Goal: Task Accomplishment & Management: Complete application form

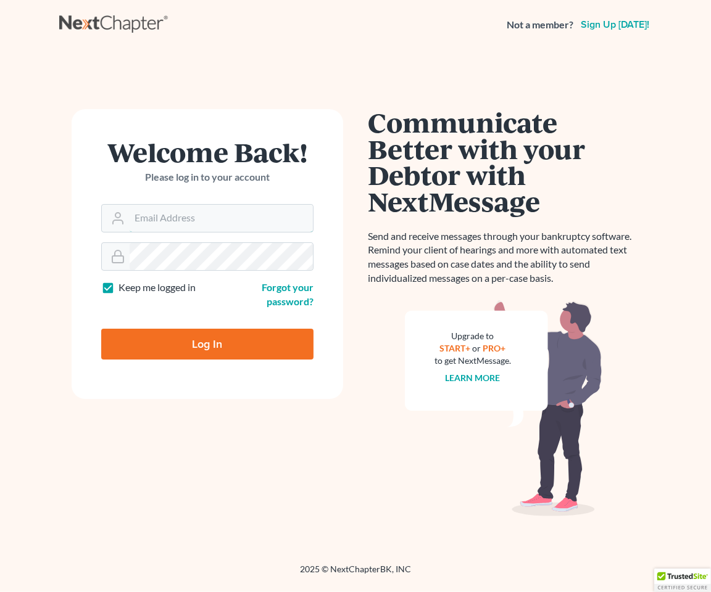
type input "[EMAIL_ADDRESS][DOMAIN_NAME]"
click at [186, 344] on input "Log In" at bounding box center [207, 344] width 212 height 31
type input "Thinking..."
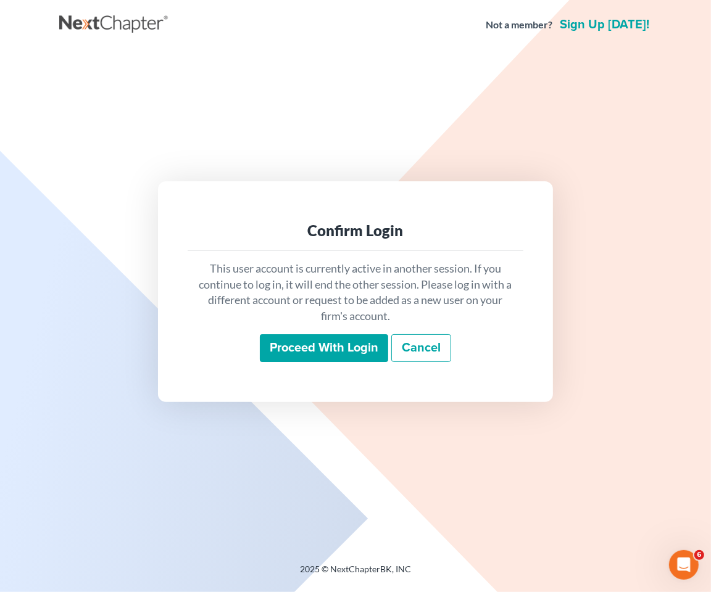
click at [355, 350] on input "Proceed with login" at bounding box center [324, 348] width 128 height 28
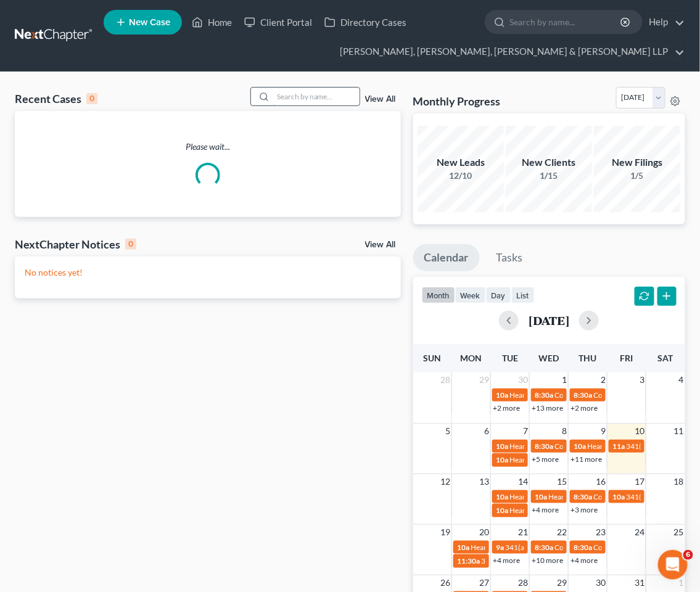
click at [311, 102] on input "search" at bounding box center [316, 97] width 86 height 18
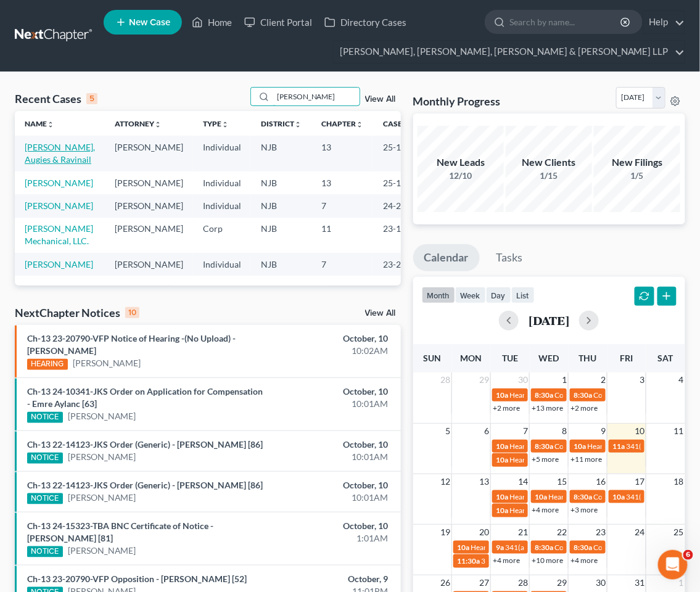
type input "hayes"
click at [51, 149] on link "Hayes, Augies & Ravinail" at bounding box center [60, 153] width 70 height 23
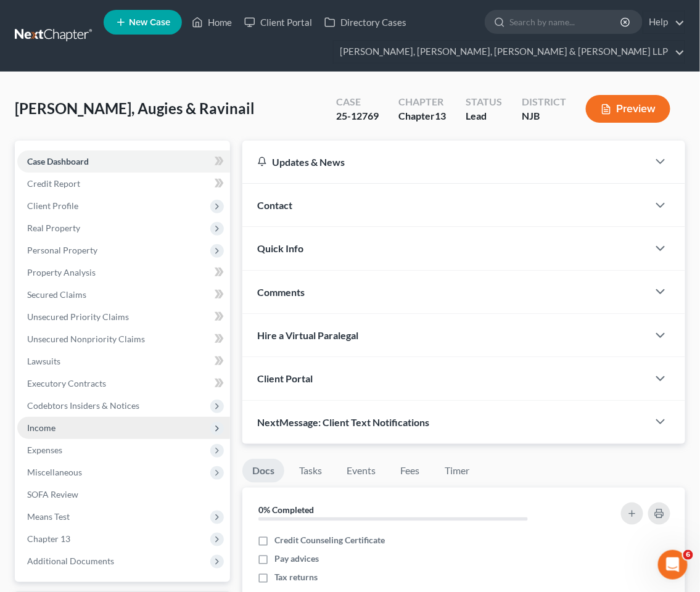
click at [43, 427] on span "Income" at bounding box center [41, 428] width 28 height 10
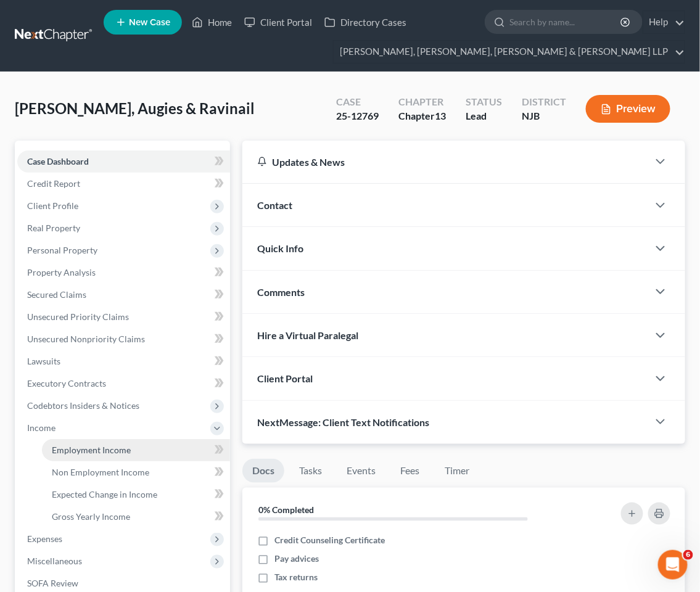
click at [65, 448] on span "Employment Income" at bounding box center [91, 450] width 79 height 10
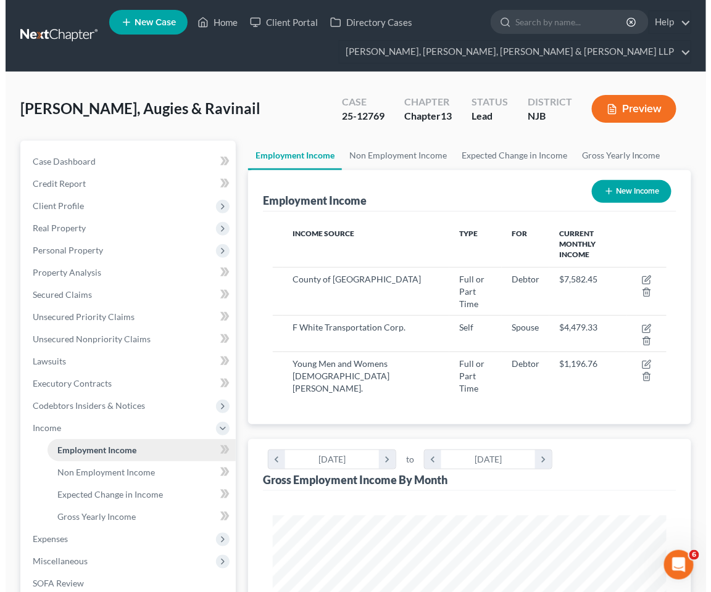
scroll to position [196, 418]
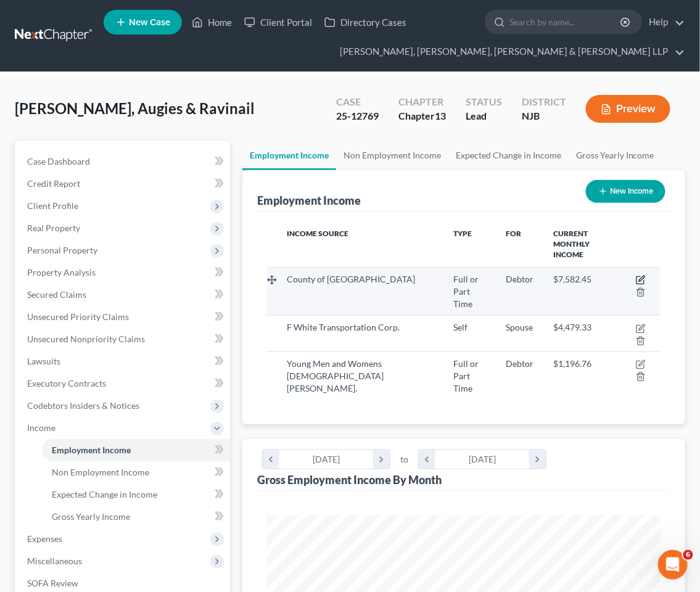
click at [639, 275] on icon "button" at bounding box center [641, 280] width 10 height 10
select select "0"
select select "33"
select select "2"
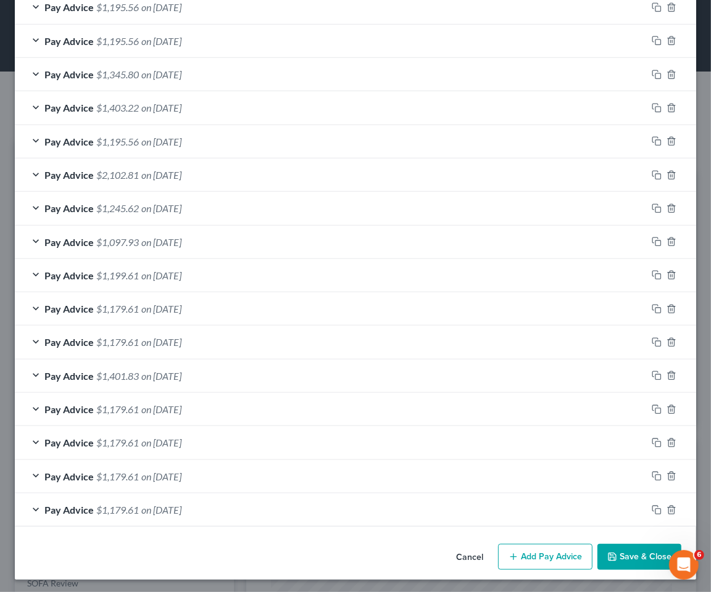
scroll to position [553, 0]
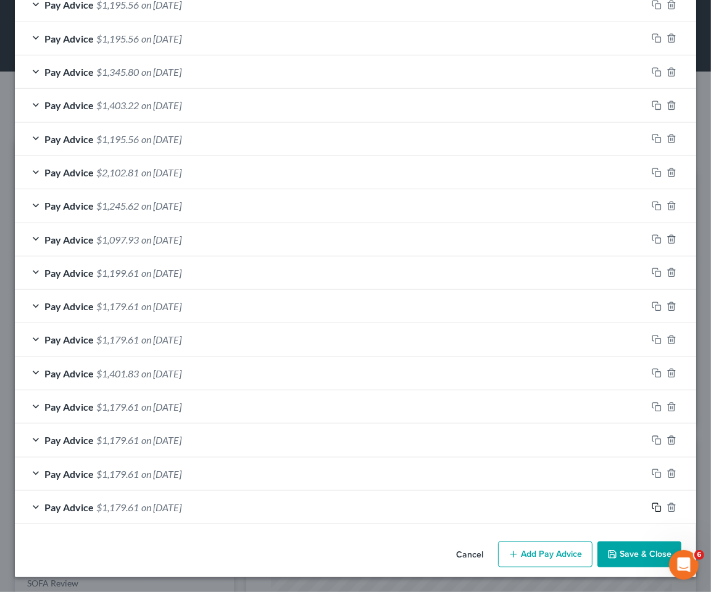
click at [651, 509] on icon "button" at bounding box center [656, 508] width 10 height 10
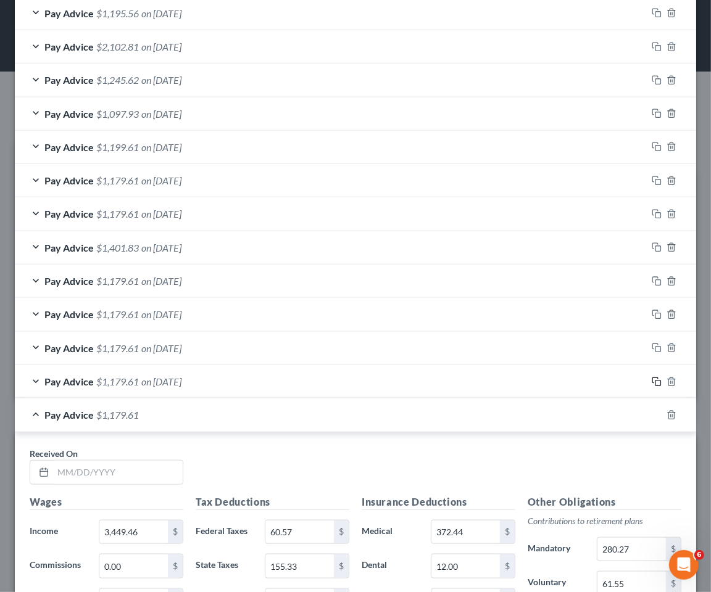
scroll to position [948, 0]
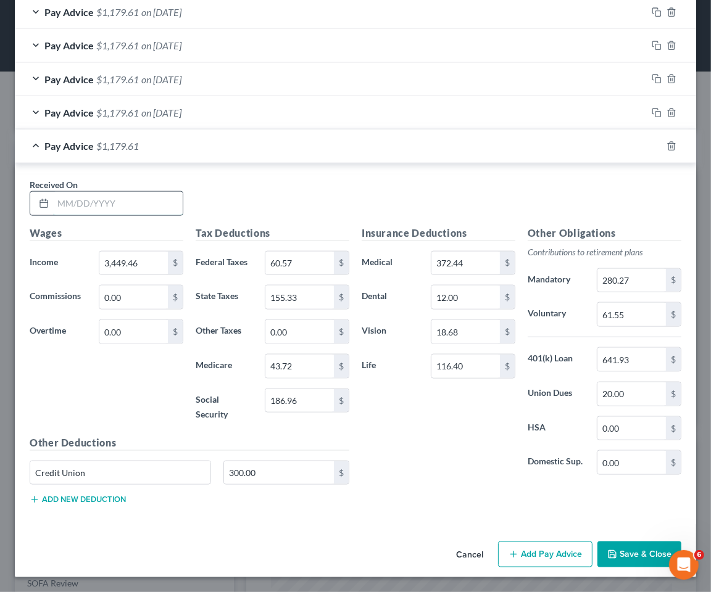
click at [120, 197] on input "text" at bounding box center [118, 203] width 130 height 23
type input "10/10/2025"
click at [150, 259] on input "3,449.46" at bounding box center [133, 263] width 68 height 23
type input "3,717.08"
click at [142, 337] on input "0.00" at bounding box center [133, 331] width 68 height 23
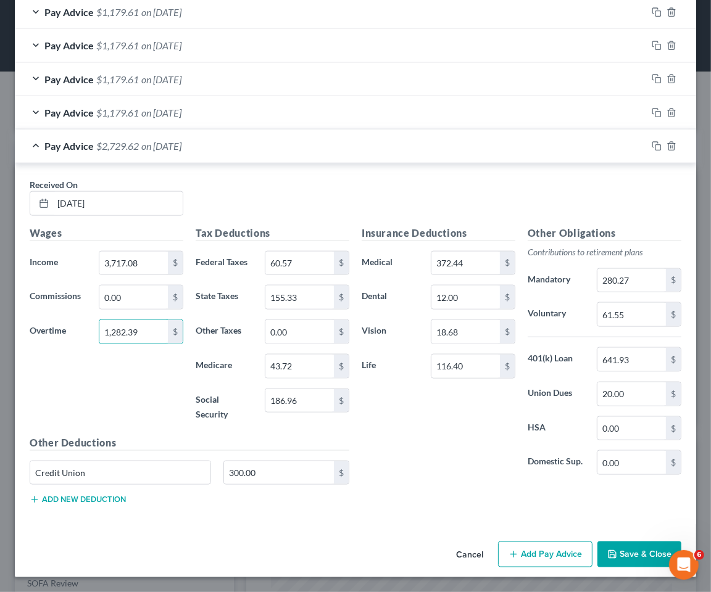
type input "1,282.39"
click at [296, 256] on input "60.57" at bounding box center [299, 263] width 68 height 23
type input "283.38"
click at [315, 357] on input "43.72" at bounding box center [299, 366] width 68 height 23
type input "66.27"
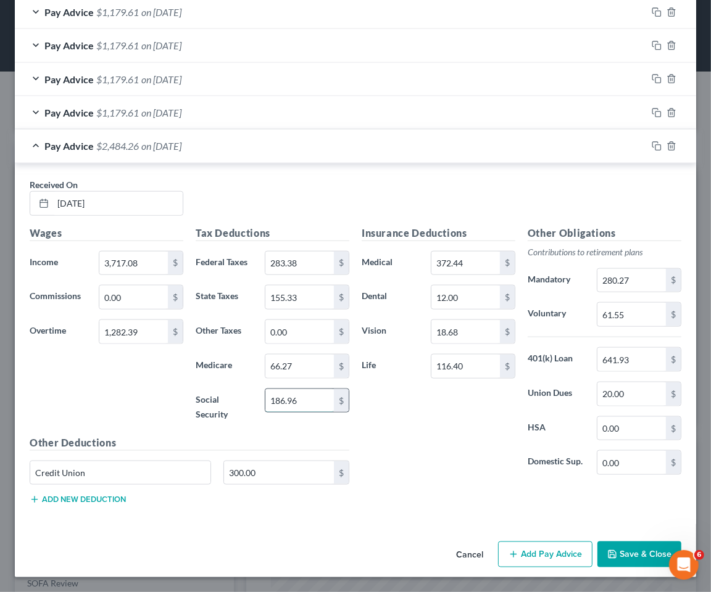
click at [316, 408] on input "186.96" at bounding box center [299, 400] width 68 height 23
type input "283.38"
click at [302, 259] on input "283.38" at bounding box center [299, 263] width 68 height 23
type input "332.36"
click at [305, 294] on input "155.33" at bounding box center [299, 297] width 68 height 23
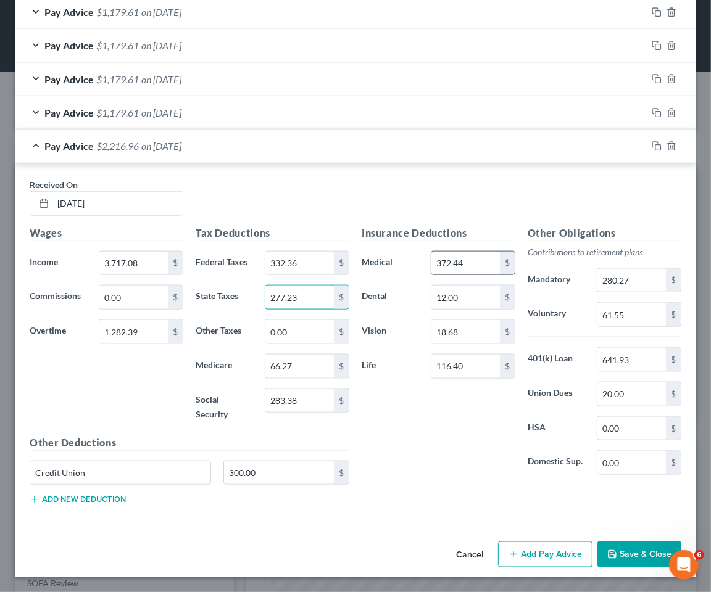
type input "277.23"
click at [471, 262] on input "372.44" at bounding box center [465, 263] width 68 height 23
type input "355.52"
click at [434, 434] on div "Insurance Deductions Medical 355.52 $ Dental 12.00 $ Vision 18.68 $ Life 116.40…" at bounding box center [438, 356] width 166 height 260
click at [631, 421] on input "0.00" at bounding box center [631, 428] width 68 height 23
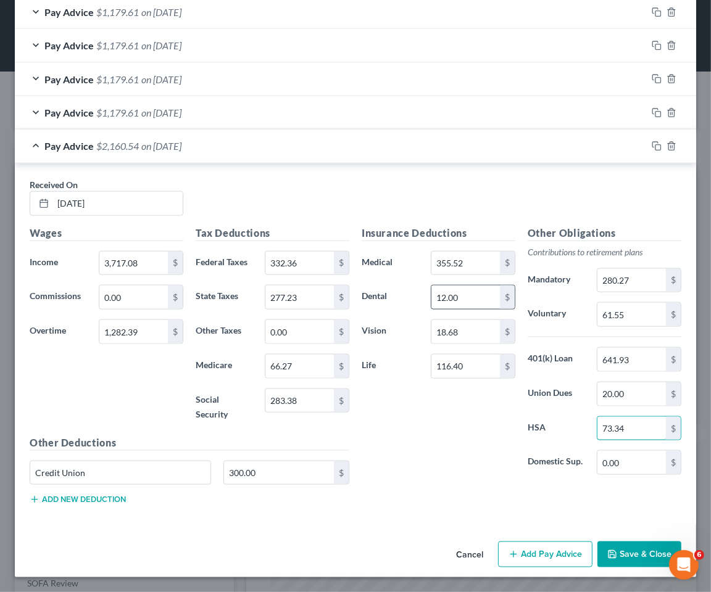
type input "73.34"
click at [464, 295] on input "12.00" at bounding box center [465, 297] width 68 height 23
type input "16"
click at [415, 471] on div "Insurance Deductions Medical 355.52 $ Dental 16 $ Vision 18.68 $ Life 116.40 $" at bounding box center [438, 356] width 166 height 260
click at [634, 274] on input "280.27" at bounding box center [631, 280] width 68 height 23
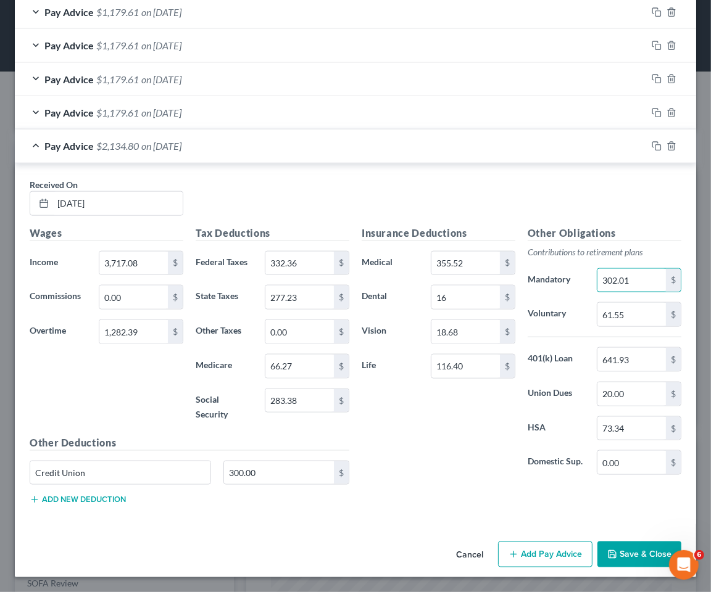
type input "302.01"
click at [449, 408] on div "Insurance Deductions Medical 355.52 $ Dental 16 $ Vision 18.68 $ Life 116.40 $" at bounding box center [438, 356] width 166 height 260
click at [472, 366] on input "116.40" at bounding box center [465, 366] width 68 height 23
type input "136.53"
click at [476, 337] on input "18.68" at bounding box center [465, 331] width 68 height 23
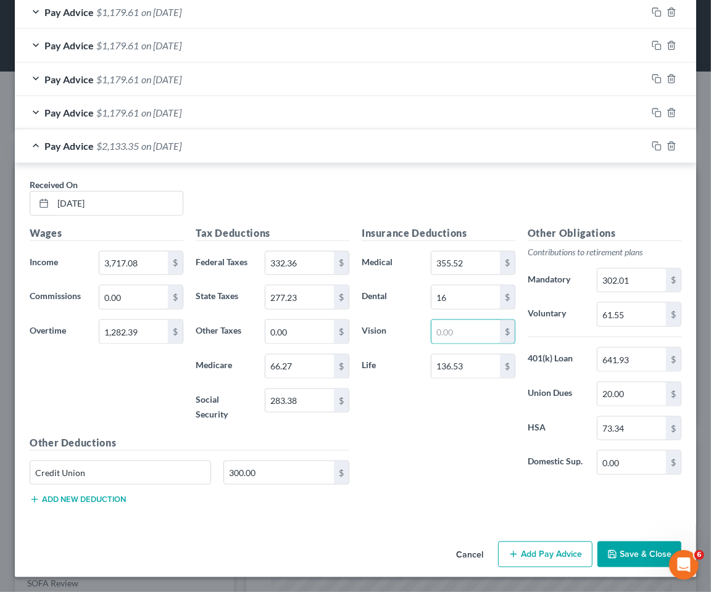
click at [448, 473] on div "Insurance Deductions Medical 355.52 $ Dental 16 $ Vision $ Life 136.53 $" at bounding box center [438, 356] width 166 height 260
click at [642, 360] on input "641.93" at bounding box center [631, 359] width 68 height 23
type input "714.75"
click at [442, 410] on div "Insurance Deductions Medical 355.52 $ Dental 16 $ Vision $ Life 136.53 $" at bounding box center [438, 356] width 166 height 260
click at [357, 415] on div "Insurance Deductions Medical 355.52 $ Dental 16 $ Vision $ Life 136.53 $" at bounding box center [438, 356] width 166 height 260
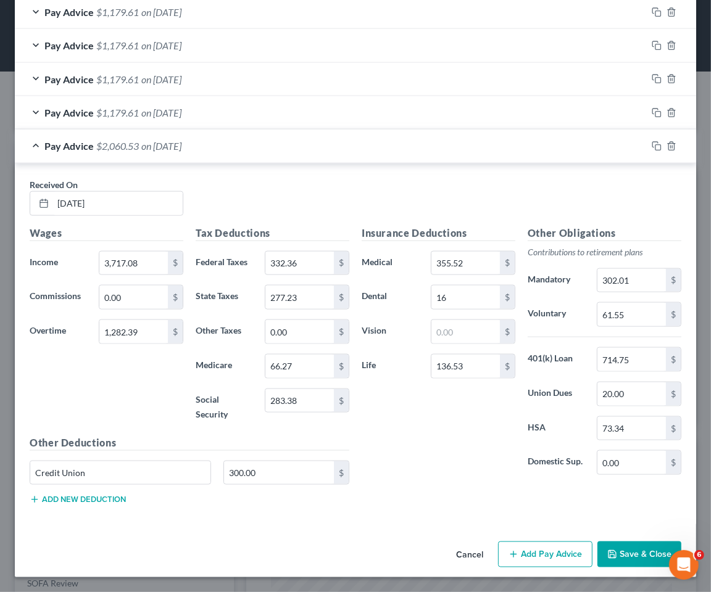
click at [461, 445] on div "Insurance Deductions Medical 355.52 $ Dental 16 $ Vision $ Life 136.53 $" at bounding box center [438, 356] width 166 height 260
click at [466, 300] on input "16" at bounding box center [465, 297] width 68 height 23
type input "16.00"
click at [461, 430] on div "Insurance Deductions Medical 355.52 $ Dental 16.00 $ Vision $ Life 136.53 $" at bounding box center [438, 356] width 166 height 260
click at [463, 370] on input "136.53" at bounding box center [465, 366] width 68 height 23
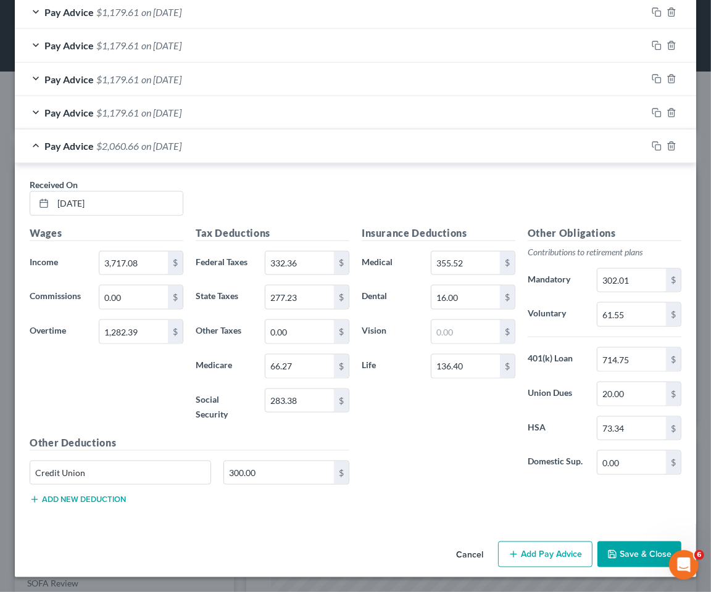
click at [449, 444] on div "Insurance Deductions Medical 355.52 $ Dental 16.00 $ Vision $ Life 136.40 $" at bounding box center [438, 356] width 166 height 260
click at [470, 366] on input "136.40" at bounding box center [465, 366] width 68 height 23
type input "136.53"
click at [447, 445] on div "Insurance Deductions Medical 355.52 $ Dental 16.00 $ Vision $ Life 136.53 $" at bounding box center [438, 356] width 166 height 260
click at [624, 310] on input "61.55" at bounding box center [631, 314] width 68 height 23
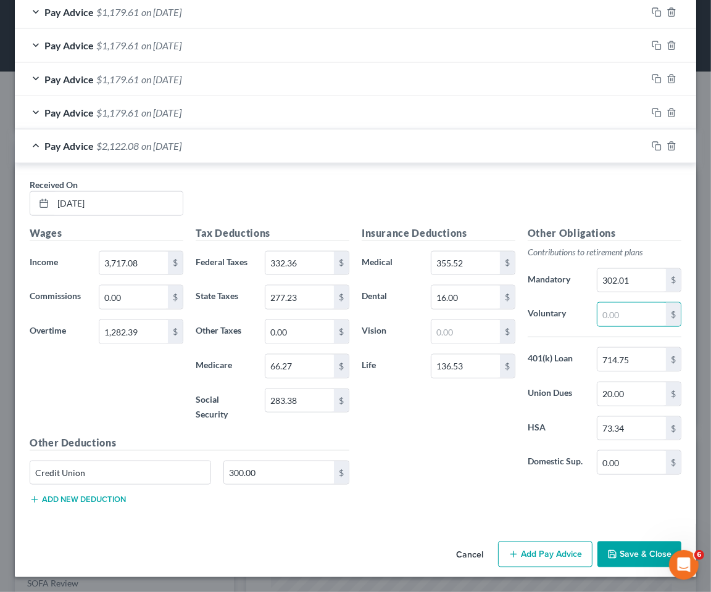
click at [435, 453] on div "Insurance Deductions Medical 355.52 $ Dental 16.00 $ Vision $ Life 136.53 $" at bounding box center [438, 356] width 166 height 260
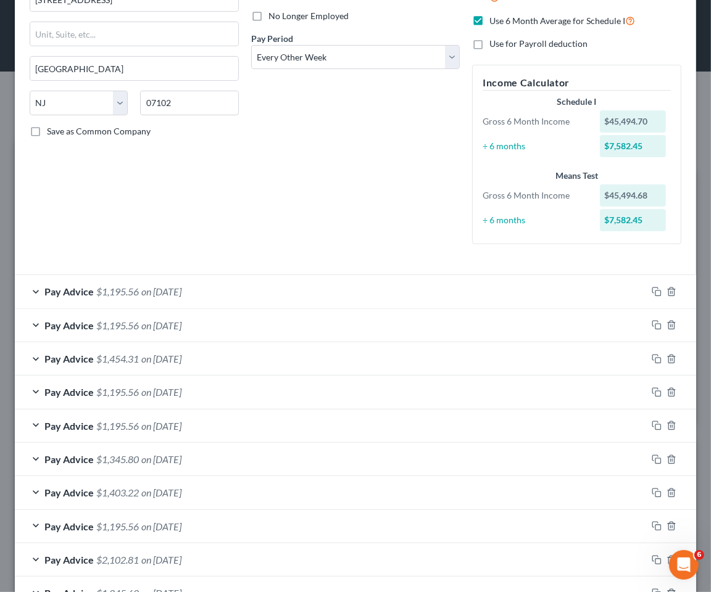
scroll to position [126, 0]
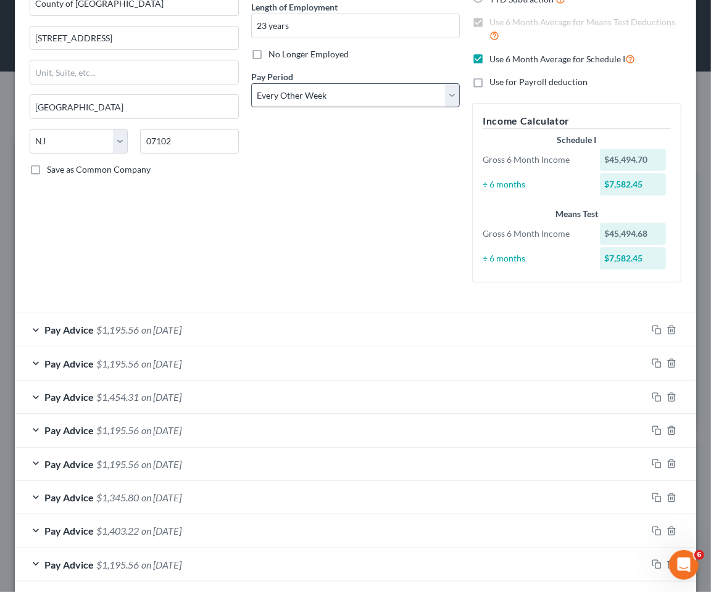
click at [489, 56] on label "Use 6 Month Average for Schedule I" at bounding box center [562, 59] width 146 height 14
click at [494, 56] on input "Use 6 Month Average for Schedule I" at bounding box center [498, 56] width 8 height 8
checkbox input "false"
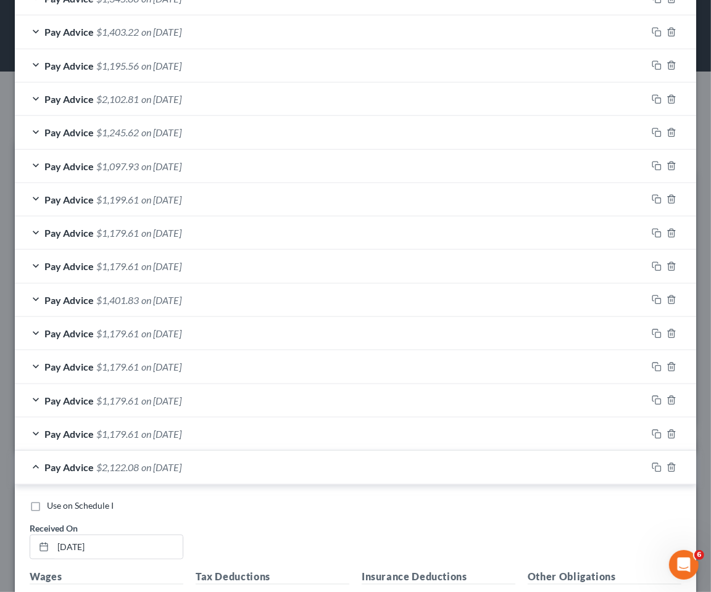
scroll to position [948, 0]
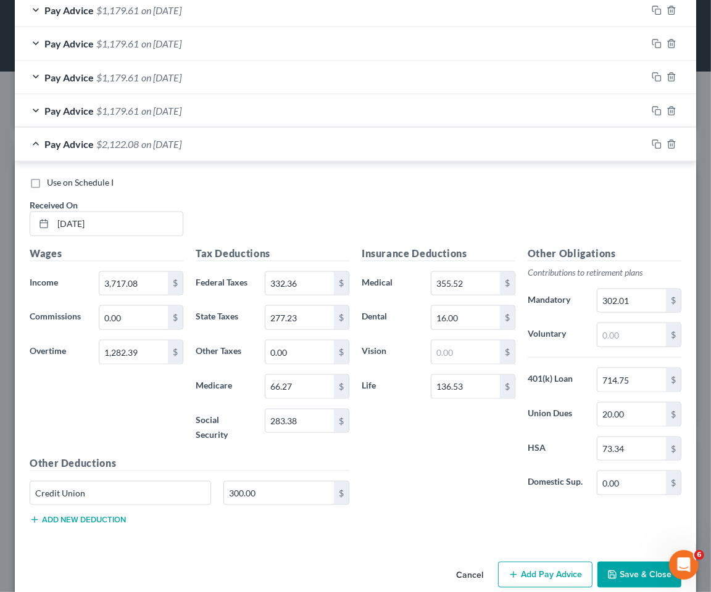
click at [47, 184] on label "Use on Schedule I" at bounding box center [80, 182] width 67 height 12
click at [52, 184] on input "Use on Schedule I" at bounding box center [56, 180] width 8 height 8
checkbox input "true"
click at [402, 151] on div "Pay Advice $2,122.08 on 10/10/2025 - Use on Schedule I" at bounding box center [331, 144] width 632 height 33
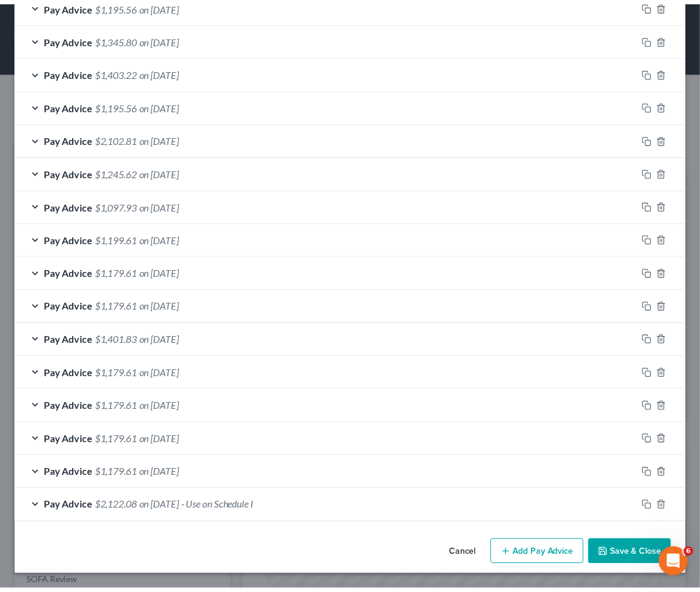
scroll to position [587, 0]
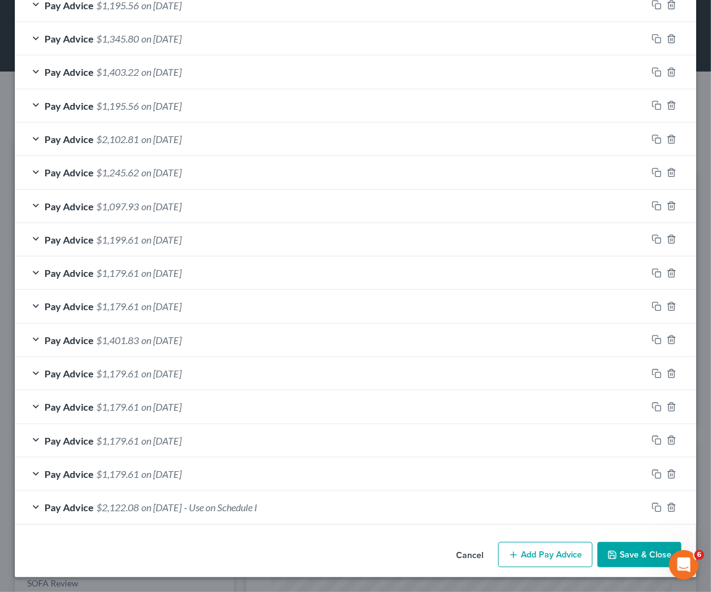
click at [632, 555] on button "Save & Close" at bounding box center [639, 555] width 84 height 26
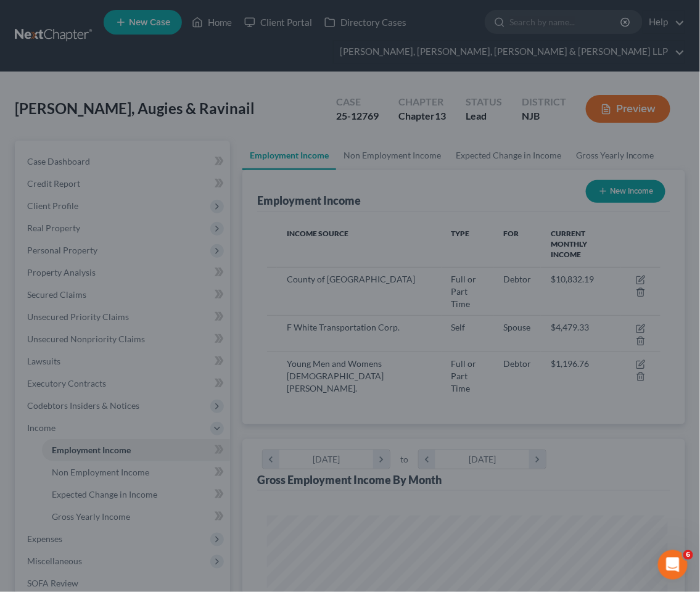
scroll to position [616631, 616409]
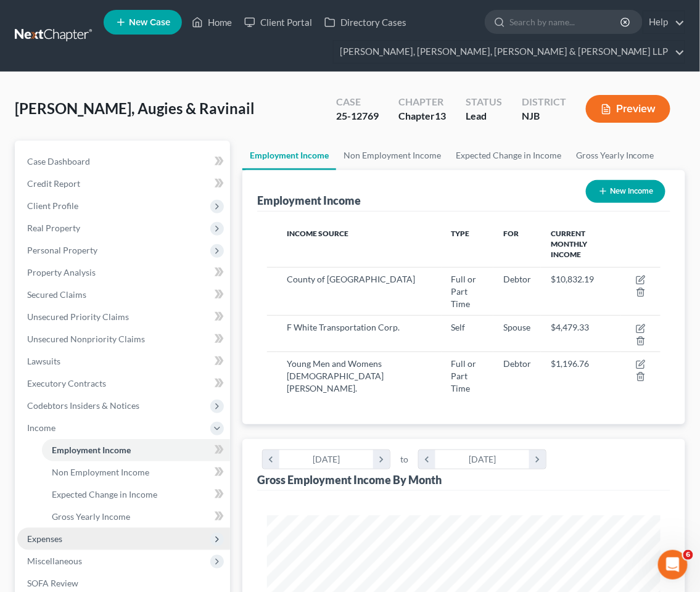
click at [81, 535] on span "Expenses" at bounding box center [123, 539] width 213 height 22
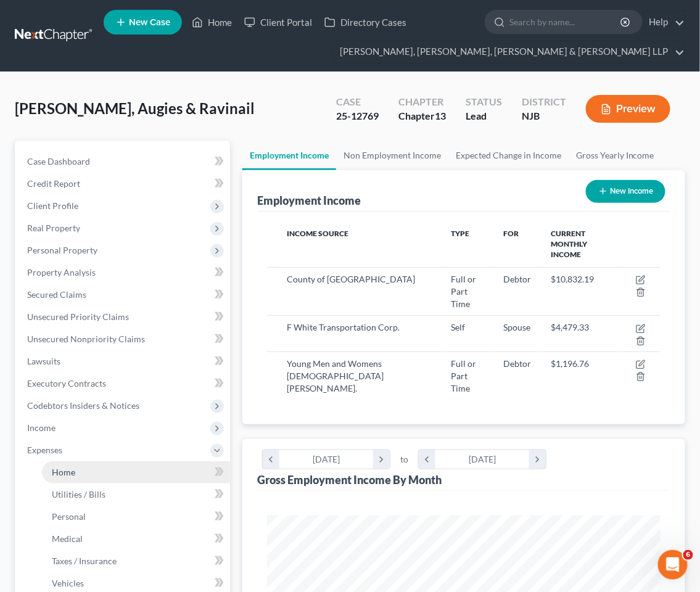
click at [67, 471] on span "Home" at bounding box center [63, 472] width 23 height 10
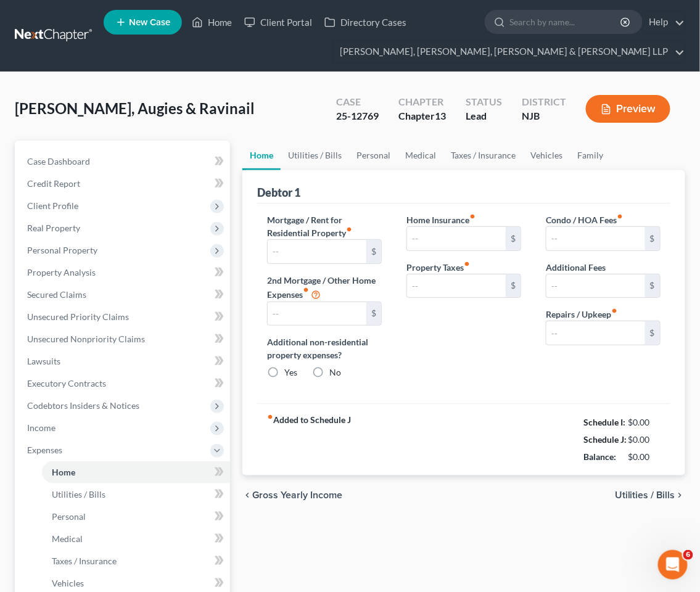
type input "2,838.38"
type input "0.00"
radio input "true"
type input "0.00"
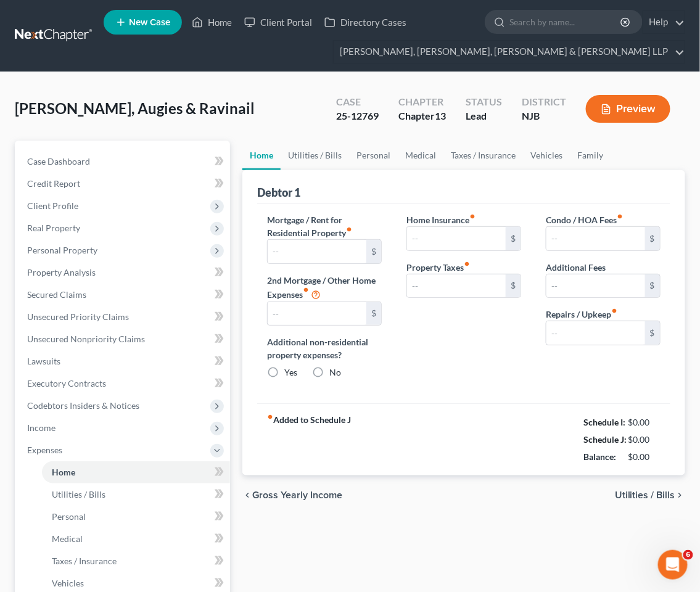
type input "0.00"
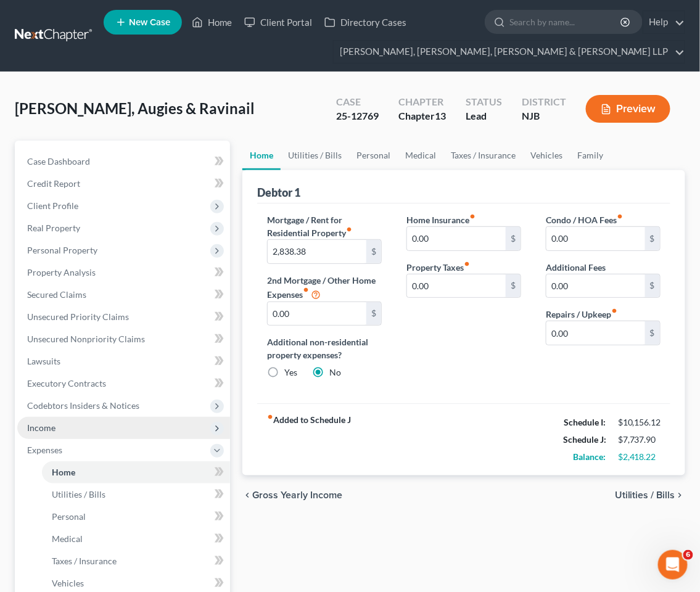
click at [76, 427] on span "Income" at bounding box center [123, 428] width 213 height 22
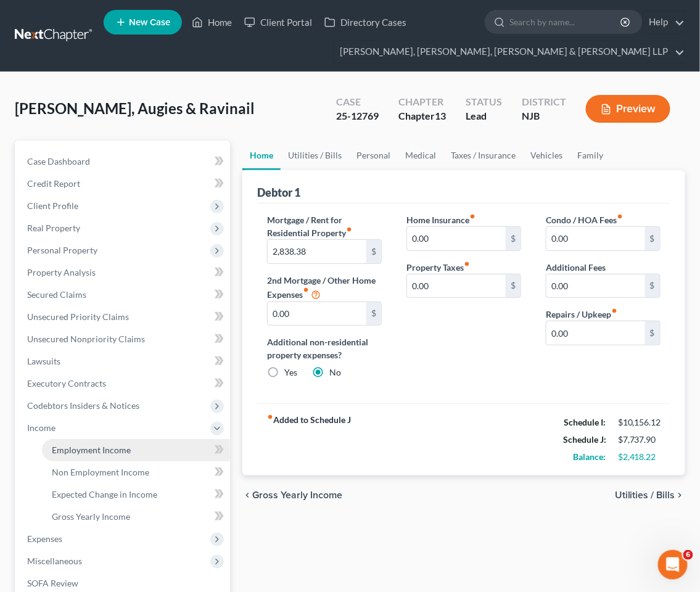
click at [81, 445] on span "Employment Income" at bounding box center [91, 450] width 79 height 10
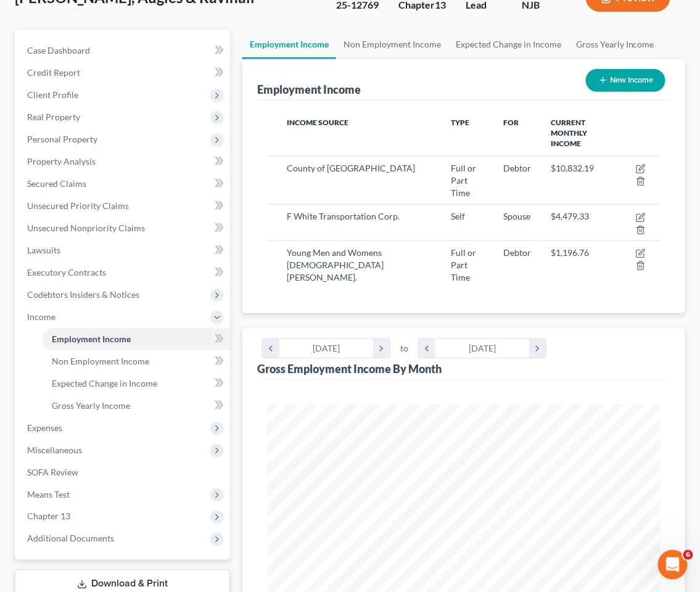
scroll to position [342, 0]
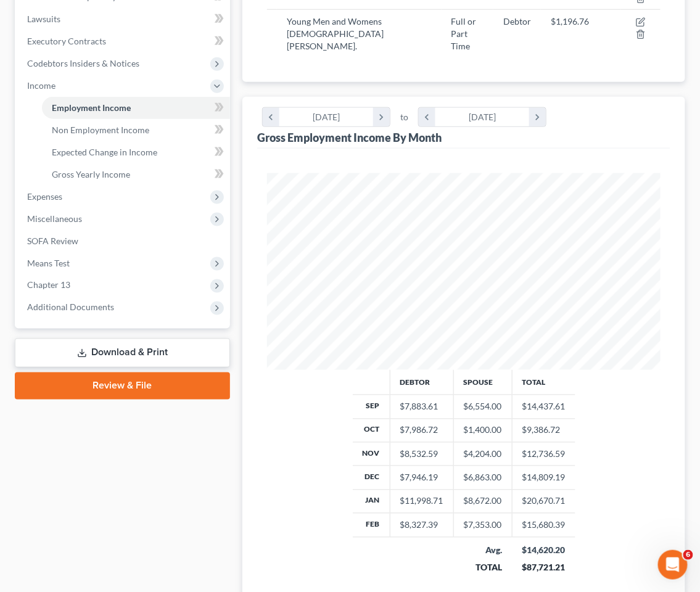
click at [111, 353] on link "Download & Print" at bounding box center [122, 353] width 215 height 29
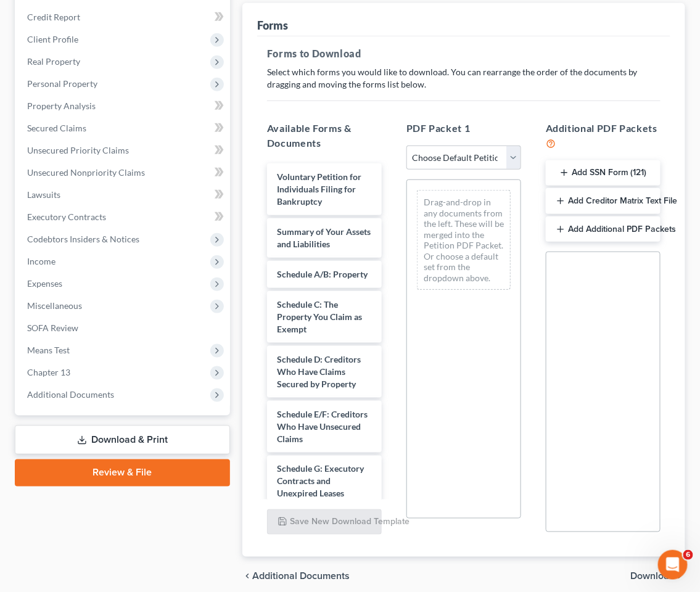
scroll to position [218, 0]
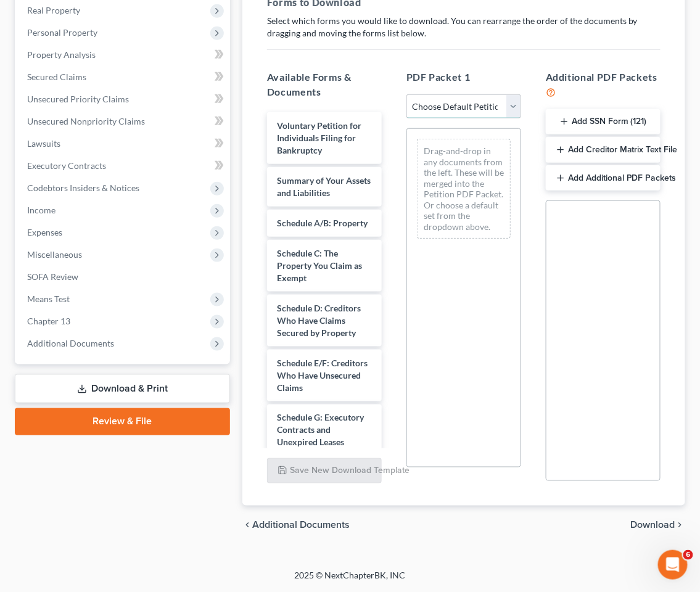
click at [434, 105] on select "Choose Default Petition PDF Packet Complete Bankruptcy Petition (all forms and …" at bounding box center [463, 106] width 115 height 25
select select "2"
click at [406, 94] on select "Choose Default Petition PDF Packet Complete Bankruptcy Petition (all forms and …" at bounding box center [463, 106] width 115 height 25
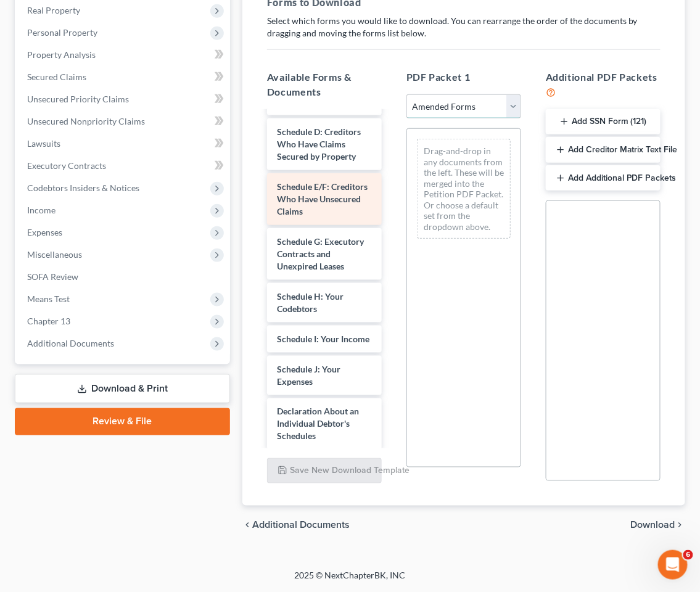
scroll to position [205, 0]
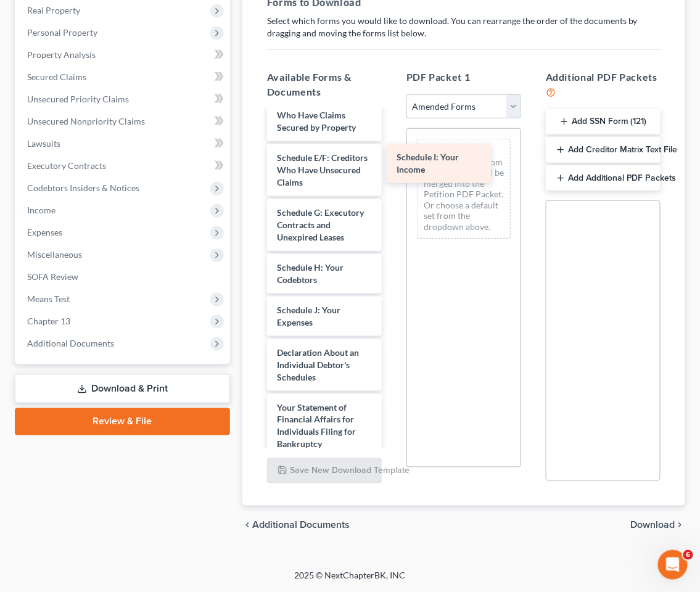
drag, startPoint x: 321, startPoint y: 323, endPoint x: 455, endPoint y: 143, distance: 223.9
click at [392, 143] on div "Schedule I: Your Income Voluntary Petition for Individuals Filing for Bankruptc…" at bounding box center [324, 301] width 134 height 789
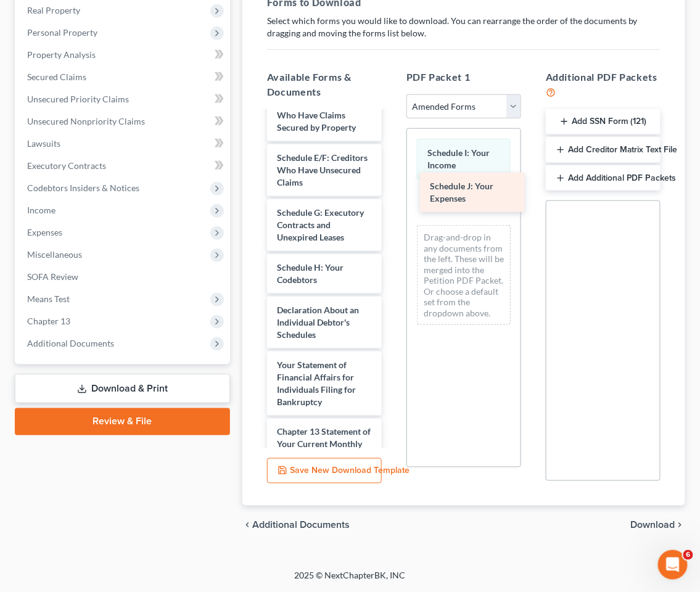
drag, startPoint x: 316, startPoint y: 323, endPoint x: 480, endPoint y: 170, distance: 224.3
click at [392, 170] on div "Schedule J: Your Expenses Voluntary Petition for Individuals Filing for Bankrup…" at bounding box center [324, 280] width 134 height 746
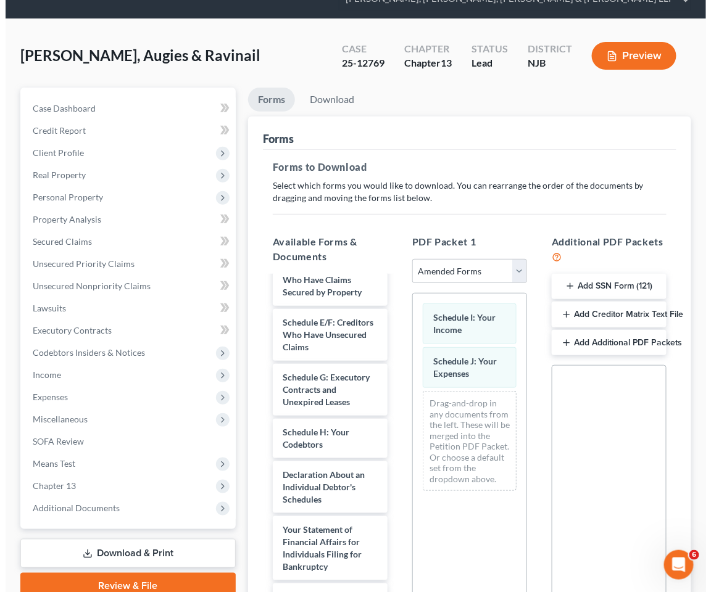
scroll to position [0, 0]
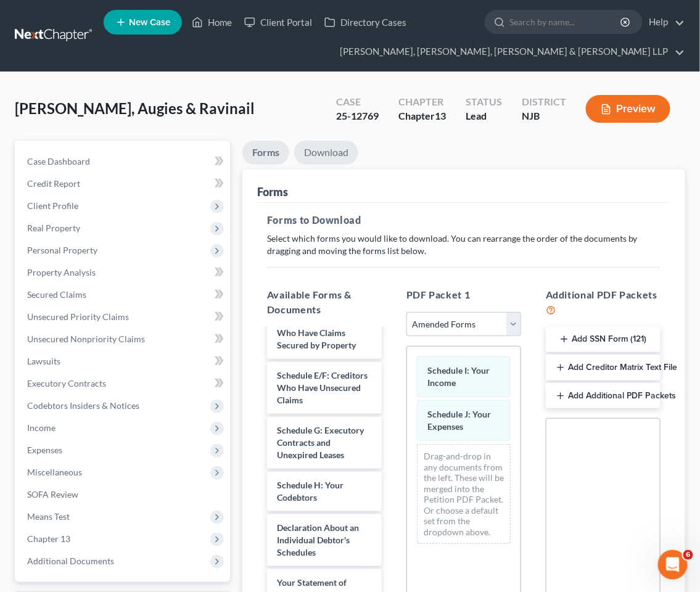
click at [334, 147] on link "Download" at bounding box center [326, 153] width 64 height 24
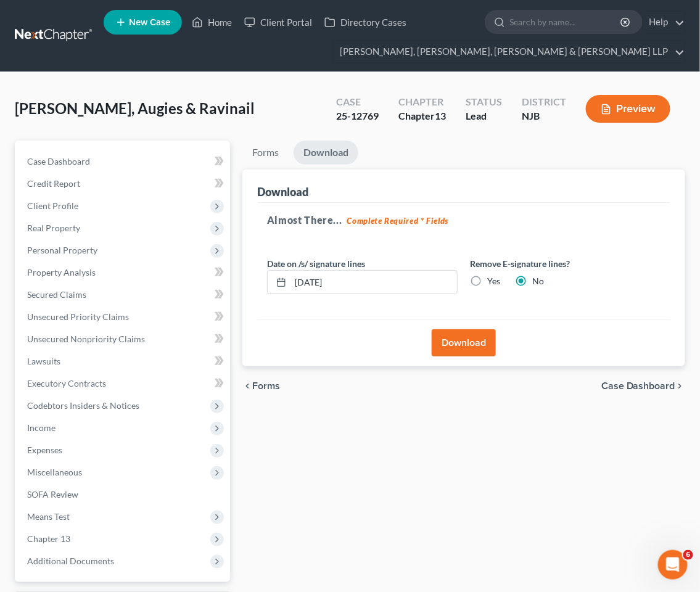
click at [463, 340] on button "Download" at bounding box center [464, 342] width 64 height 27
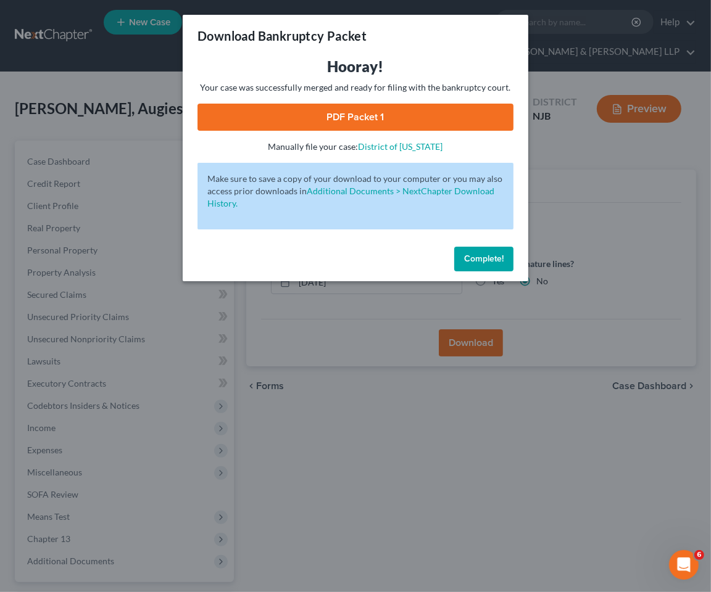
click at [249, 121] on link "PDF Packet 1" at bounding box center [355, 117] width 316 height 27
click at [476, 257] on span "Complete!" at bounding box center [483, 259] width 39 height 10
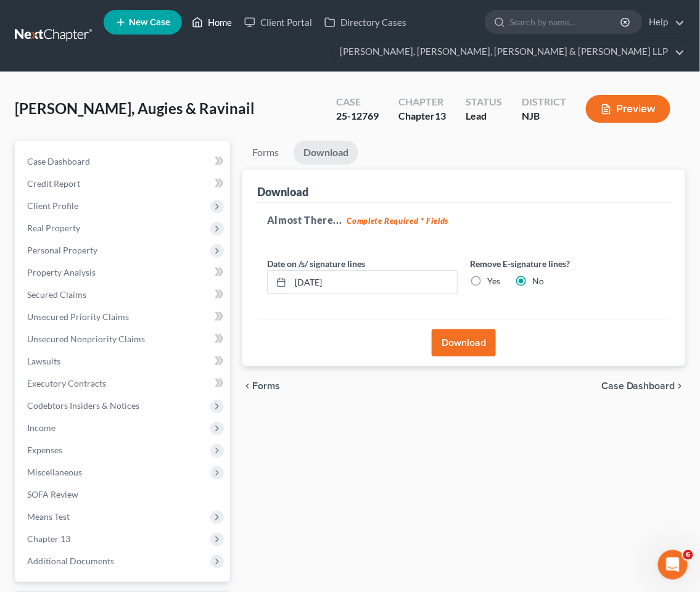
click at [211, 20] on link "Home" at bounding box center [212, 22] width 52 height 22
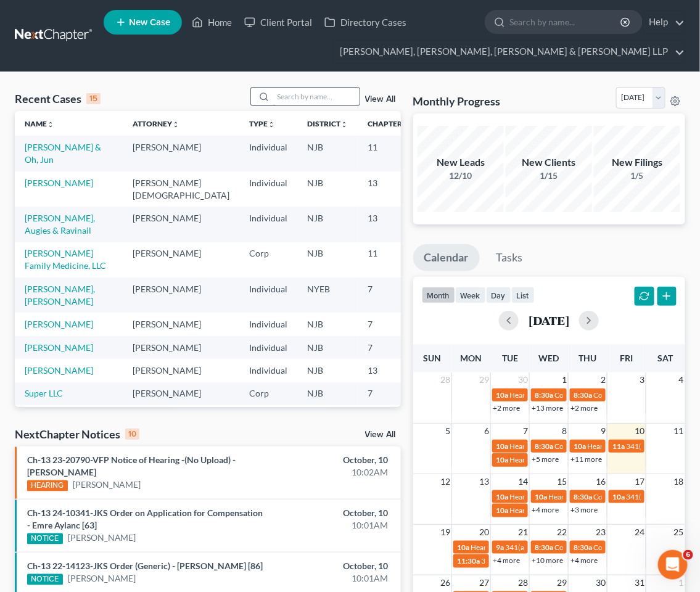
click at [336, 93] on input "search" at bounding box center [316, 97] width 86 height 18
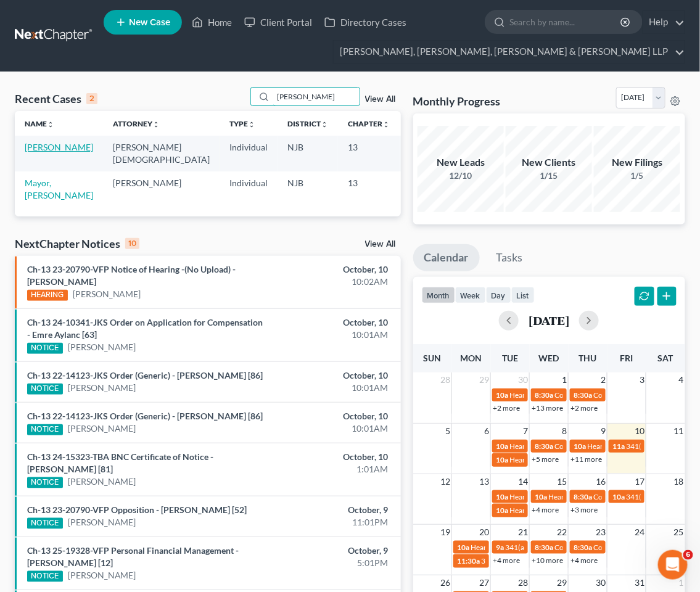
type input "jimmy"
click at [50, 146] on link "Gutierrez, Jimmy" at bounding box center [59, 147] width 68 height 10
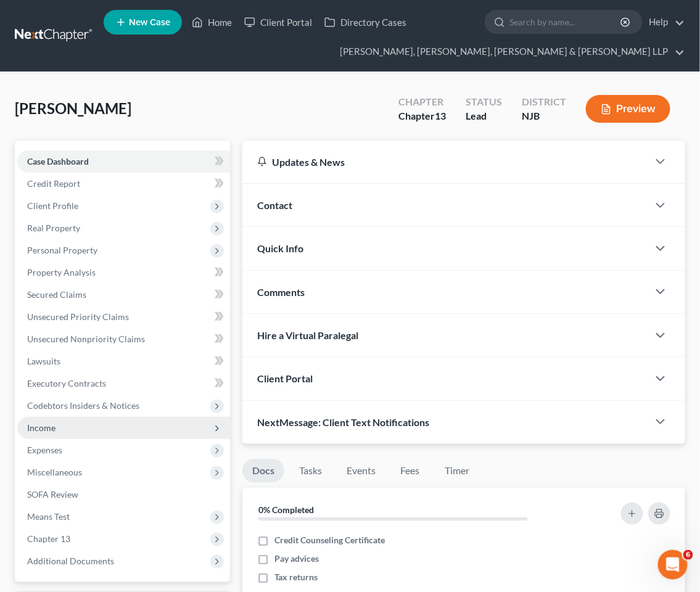
click at [46, 423] on span "Income" at bounding box center [41, 428] width 28 height 10
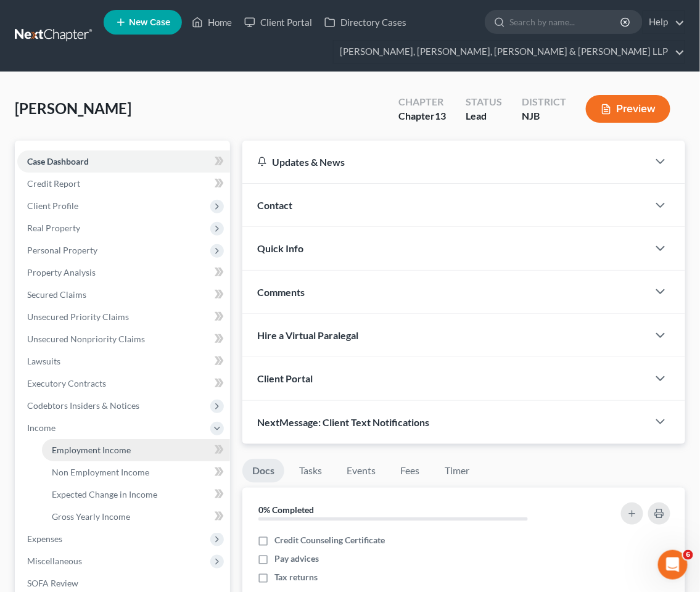
click at [59, 448] on span "Employment Income" at bounding box center [91, 450] width 79 height 10
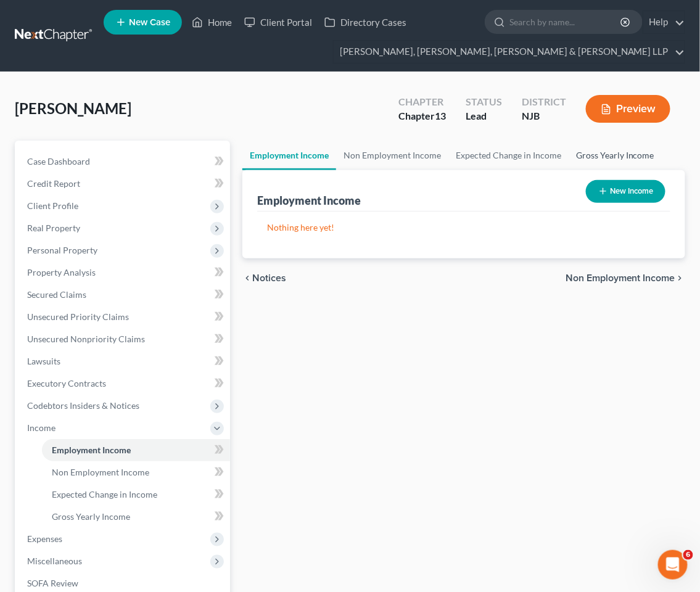
click at [594, 152] on link "Gross Yearly Income" at bounding box center [615, 156] width 93 height 30
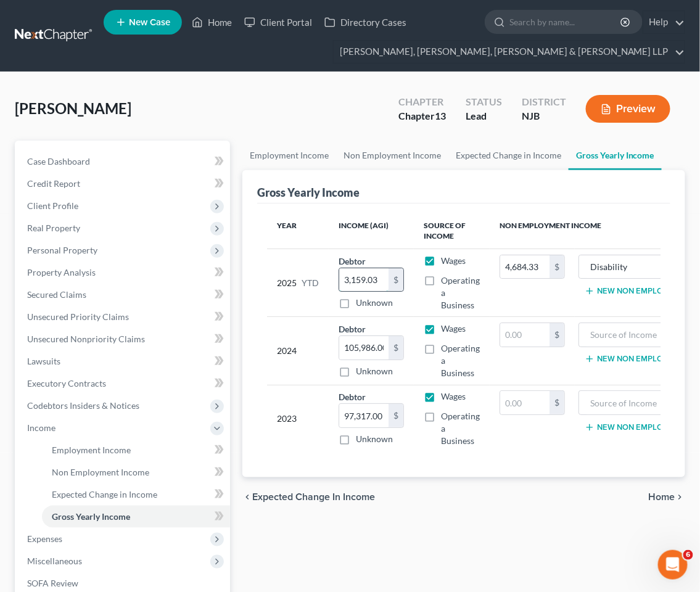
click at [344, 282] on input "3,159.03" at bounding box center [363, 279] width 49 height 23
type input "25,723.35"
click at [299, 152] on link "Employment Income" at bounding box center [289, 156] width 94 height 30
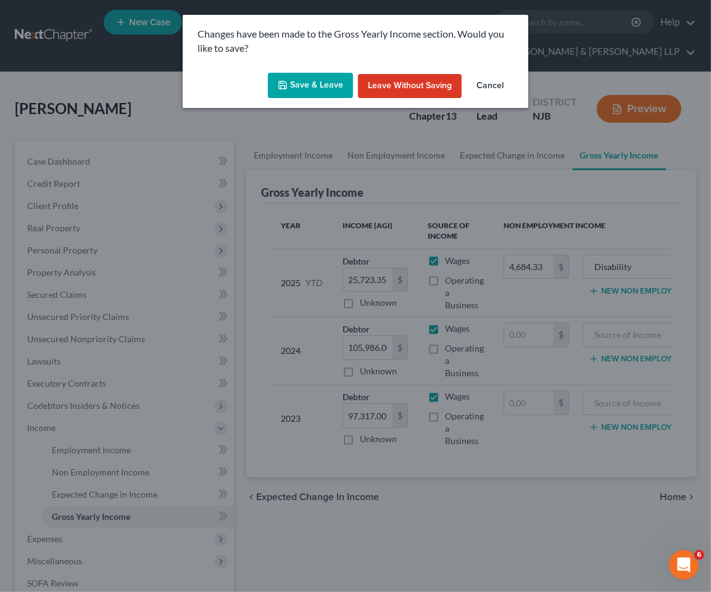
click at [324, 87] on button "Save & Leave" at bounding box center [310, 86] width 85 height 26
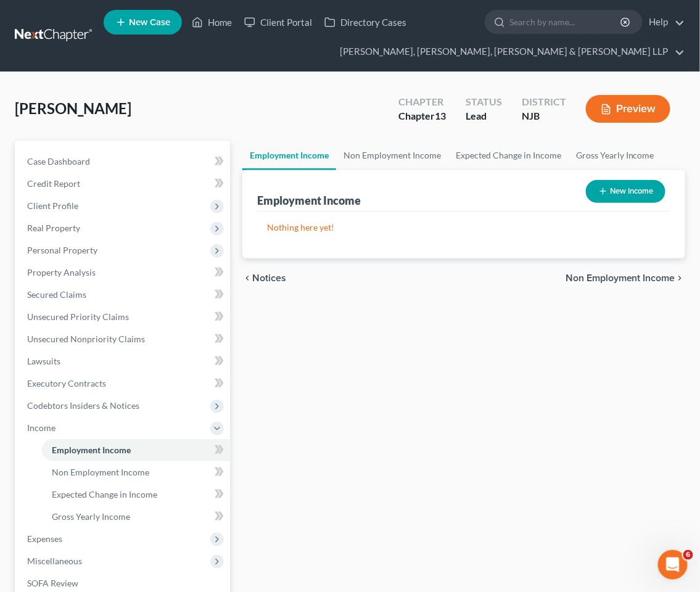
click at [611, 180] on button "New Income" at bounding box center [626, 191] width 80 height 23
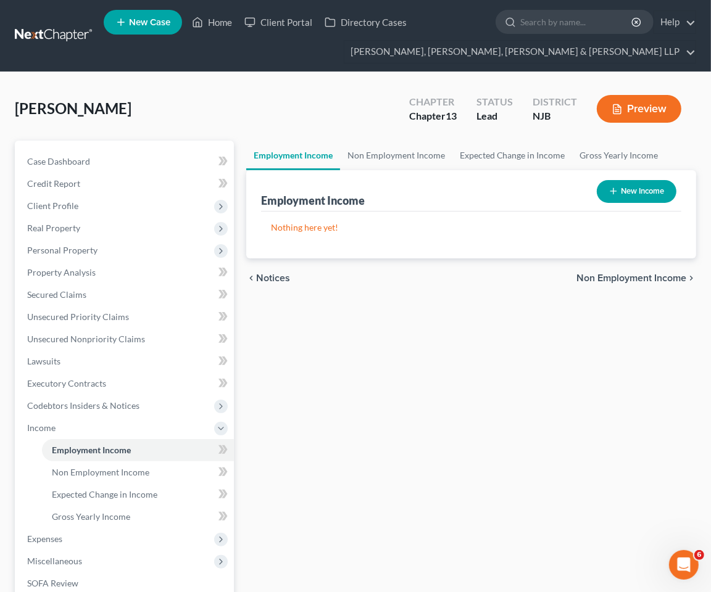
select select "0"
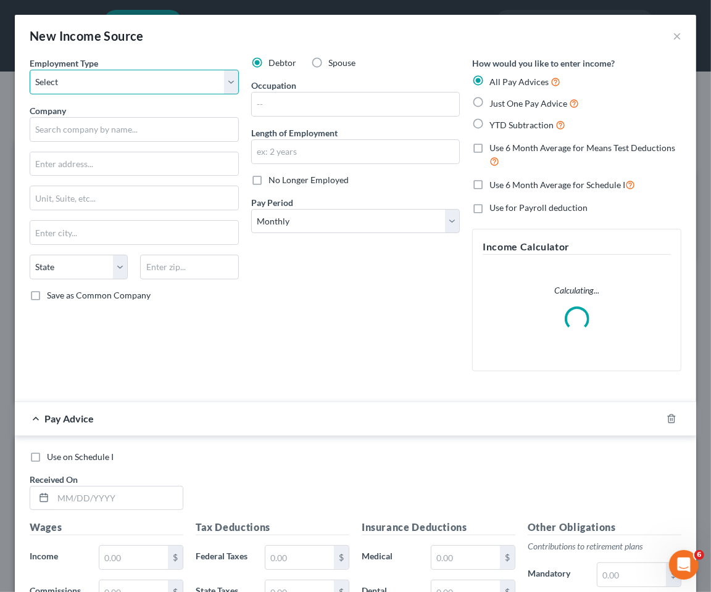
click at [143, 83] on select "Select Full or Part Time Employment Self Employment" at bounding box center [134, 82] width 209 height 25
select select "0"
click at [30, 70] on select "Select Full or Part Time Employment Self Employment" at bounding box center [134, 82] width 209 height 25
click at [268, 178] on label "No Longer Employed" at bounding box center [308, 180] width 80 height 12
click at [273, 178] on input "No Longer Employed" at bounding box center [277, 178] width 8 height 8
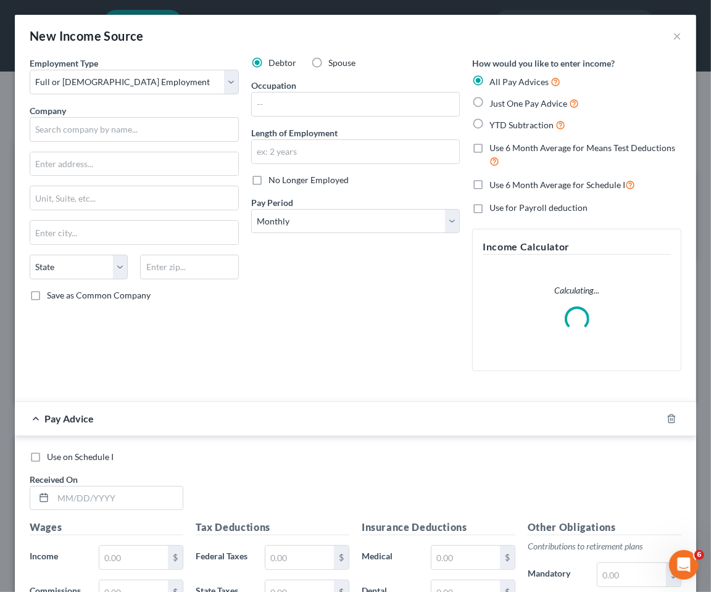
checkbox input "true"
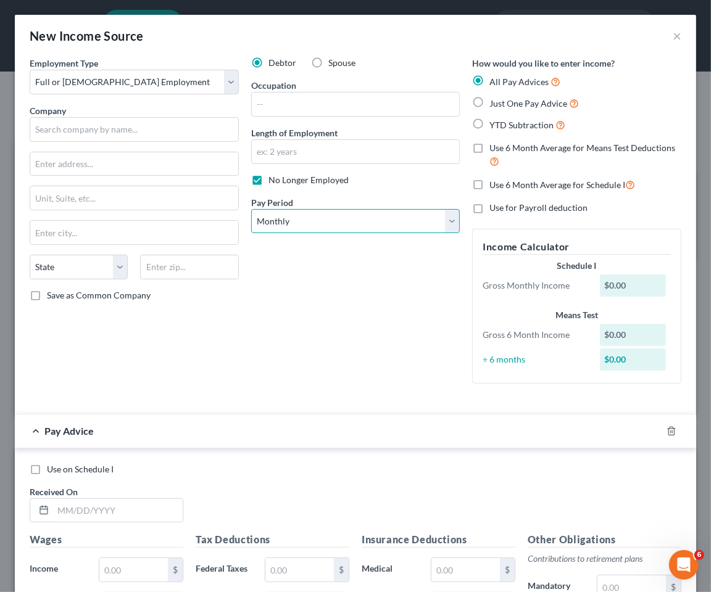
click at [294, 217] on select "Select Monthly Twice Monthly Every Other Week Weekly" at bounding box center [355, 221] width 209 height 25
select select "2"
click at [251, 209] on select "Select Monthly Twice Monthly Every Other Week Weekly" at bounding box center [355, 221] width 209 height 25
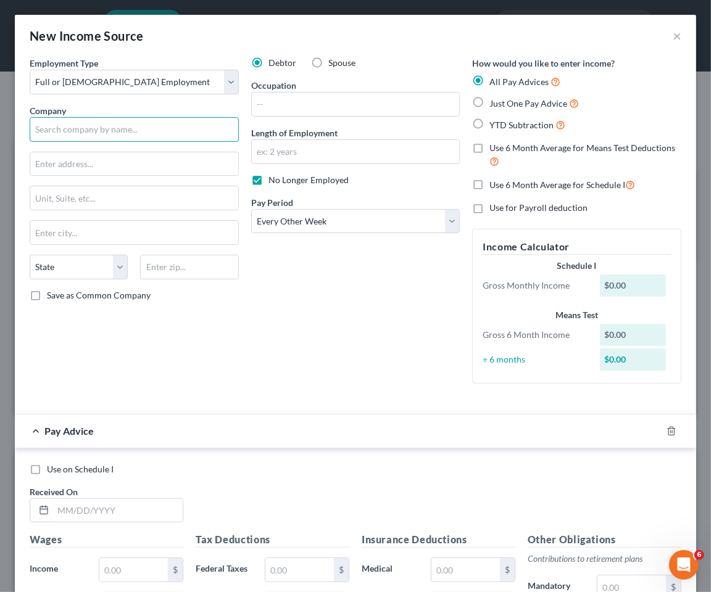
click at [144, 130] on input "text" at bounding box center [134, 129] width 209 height 25
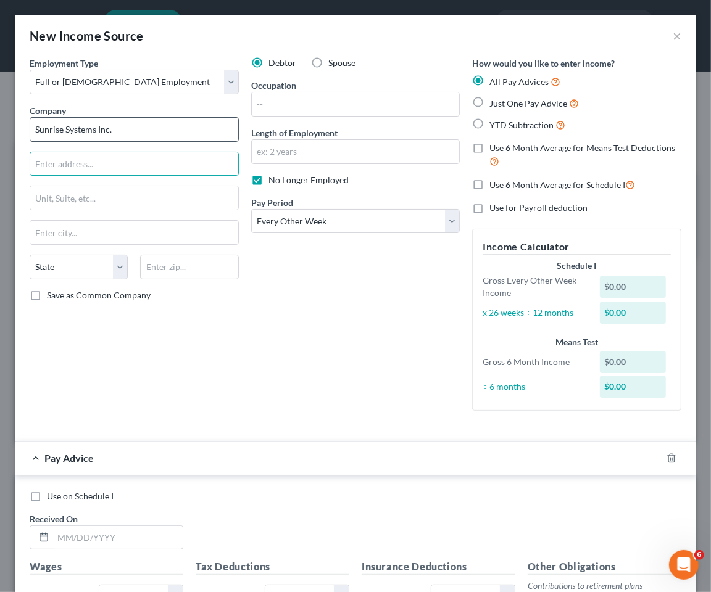
type input "Sunrise Systems Inc."
type input "P.O. Box 513"
type input "08840"
type input "Metuchen"
select select "33"
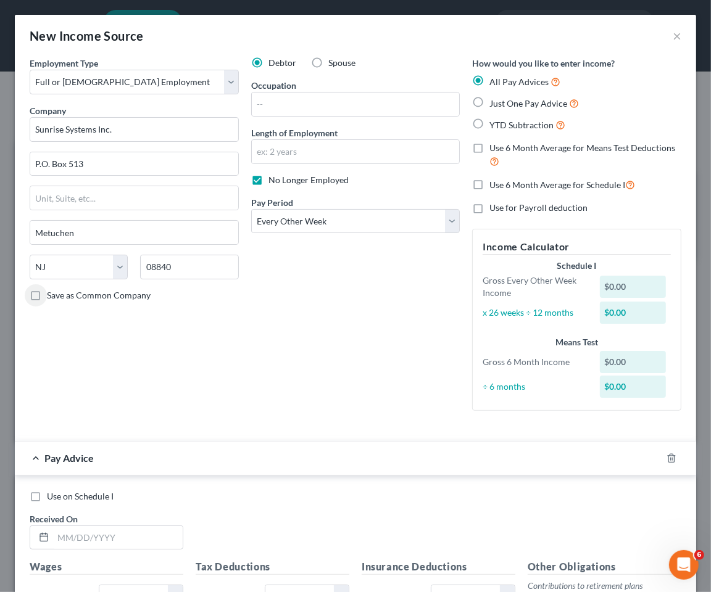
click at [279, 328] on div "Debtor Spouse Occupation Length of Employment No Longer Employed Pay Period * S…" at bounding box center [355, 239] width 221 height 364
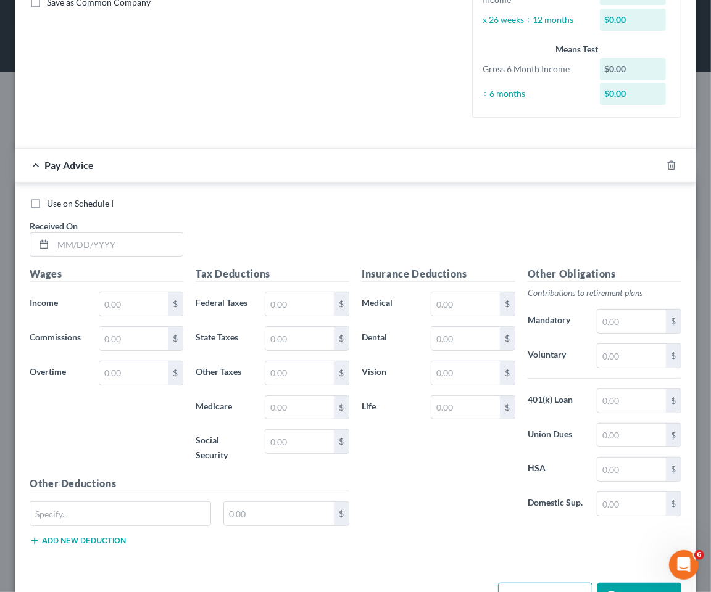
scroll to position [335, 0]
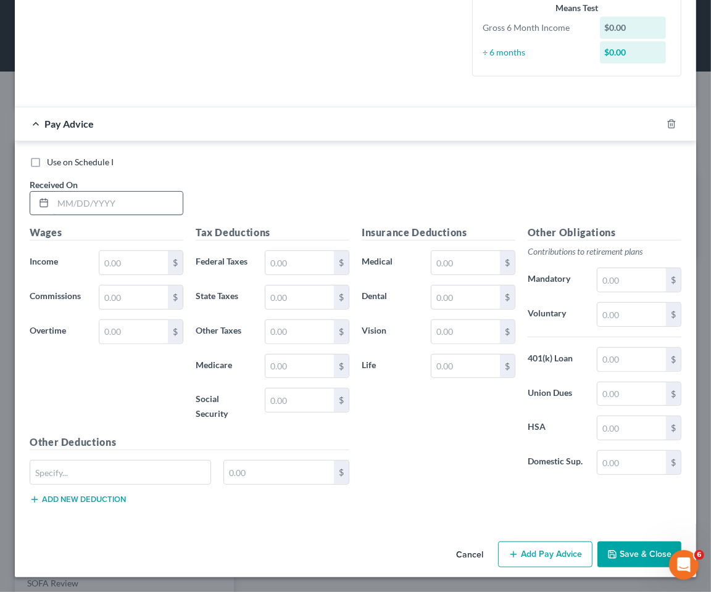
click at [153, 206] on input "text" at bounding box center [118, 203] width 130 height 23
type input "04/25/2025"
click at [138, 263] on input "text" at bounding box center [133, 262] width 68 height 23
type input "4,800"
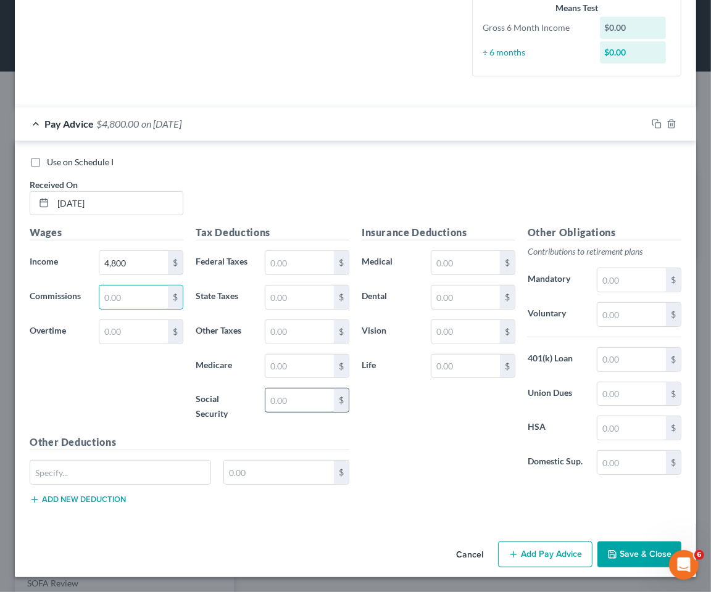
click at [297, 404] on input "text" at bounding box center [299, 400] width 68 height 23
type input "277.05"
click at [318, 360] on input "text" at bounding box center [299, 366] width 68 height 23
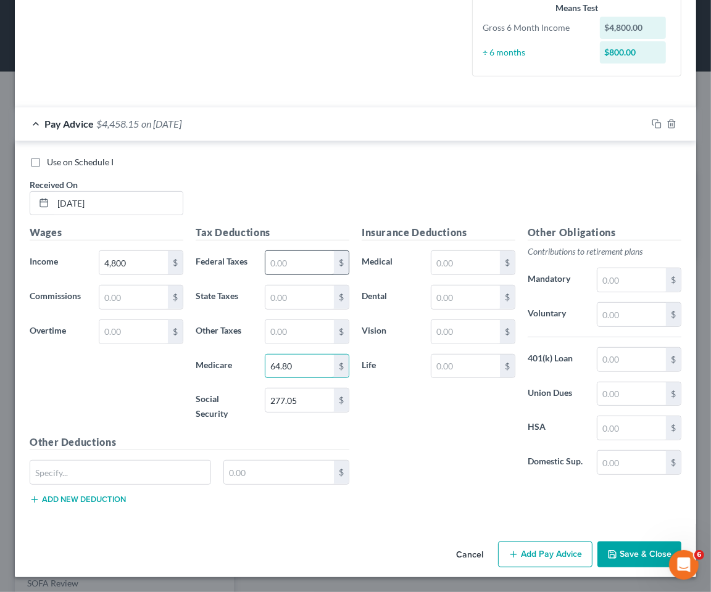
type input "64.80"
click at [313, 257] on input "text" at bounding box center [299, 262] width 68 height 23
type input "660.55"
click at [286, 297] on input "text" at bounding box center [299, 297] width 68 height 23
type input "344.05"
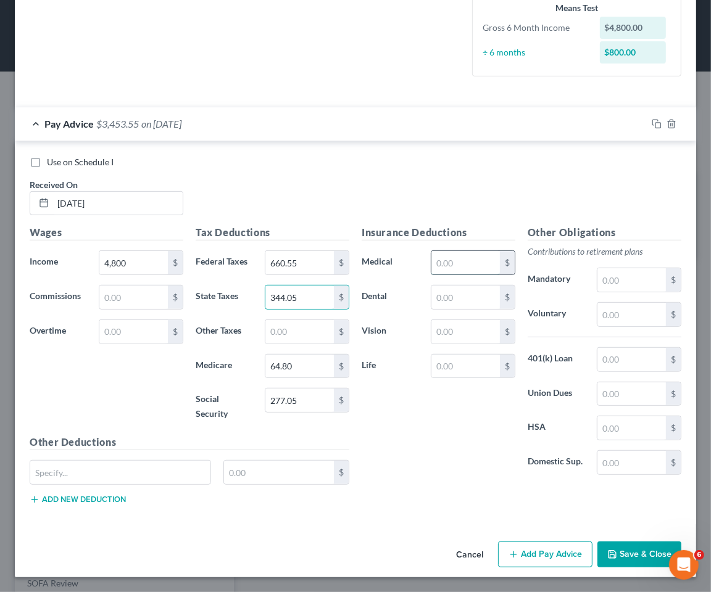
click at [464, 265] on input "text" at bounding box center [465, 262] width 68 height 23
type input "303.81"
type input "25.08"
type input "2.53"
click at [450, 472] on div "Insurance Deductions Medical 303.81 $ Dental 25.08 $ Vision 2.53 $ Life $" at bounding box center [438, 355] width 166 height 260
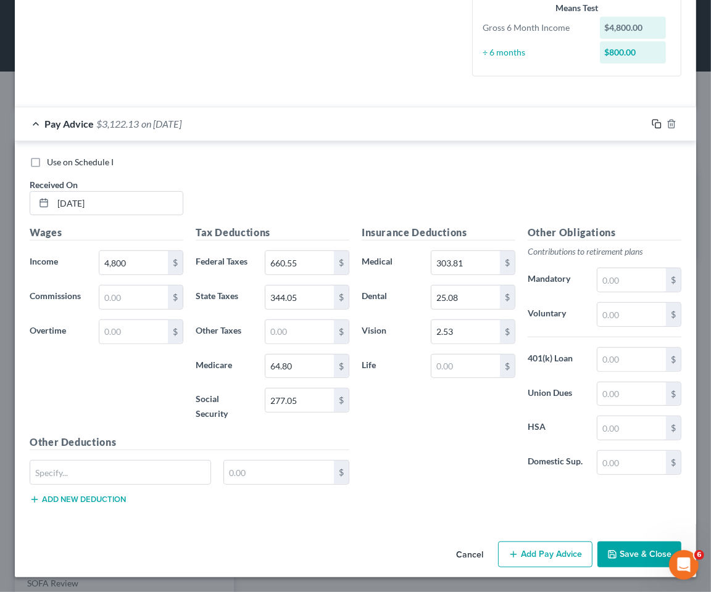
click at [651, 123] on icon "button" at bounding box center [656, 124] width 10 height 10
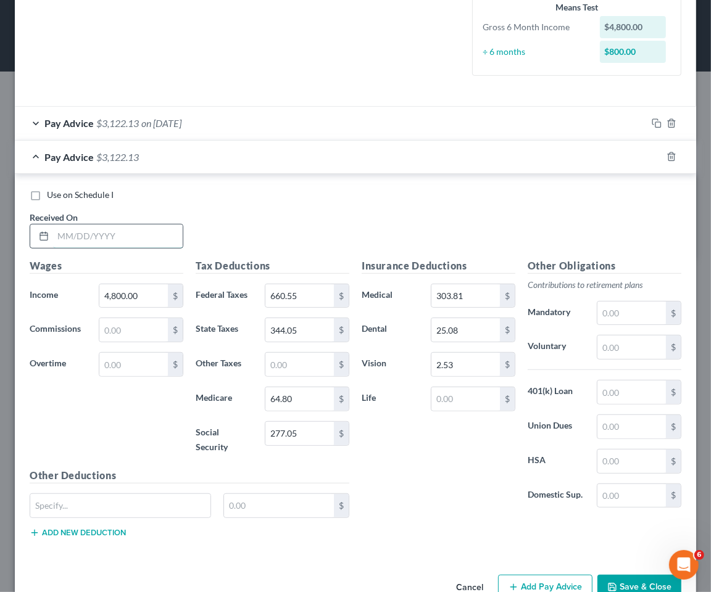
click at [122, 236] on input "text" at bounding box center [118, 236] width 130 height 23
type input "04/11/2025"
click at [300, 327] on input "344.05" at bounding box center [299, 329] width 68 height 23
type input "344.04"
click at [333, 163] on div "Pay Advice $3,122.14 on 04/11/2025" at bounding box center [331, 157] width 632 height 33
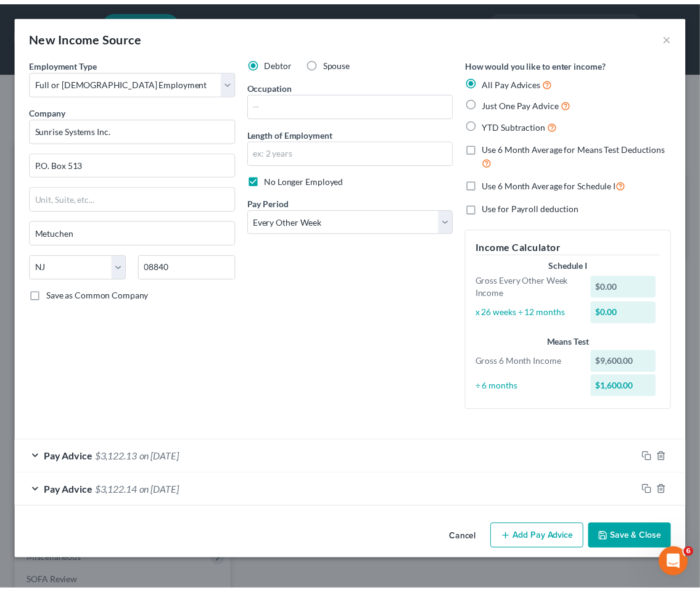
scroll to position [0, 0]
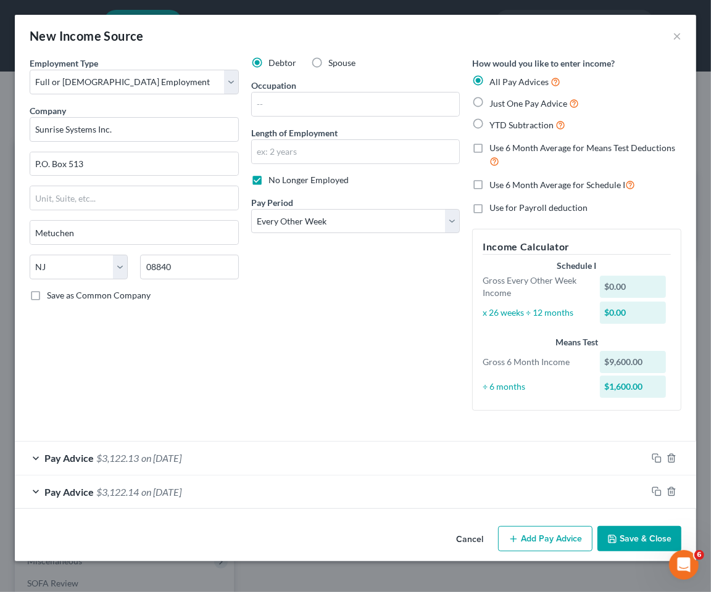
click at [638, 539] on button "Save & Close" at bounding box center [639, 539] width 84 height 26
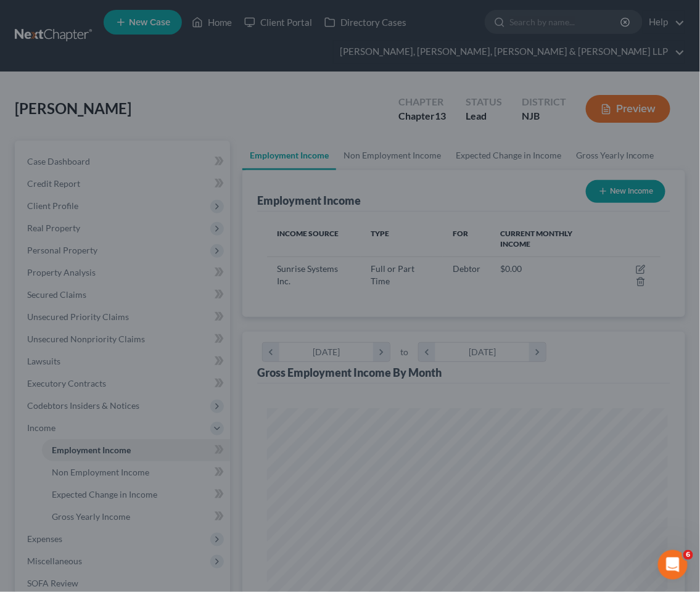
scroll to position [616631, 616409]
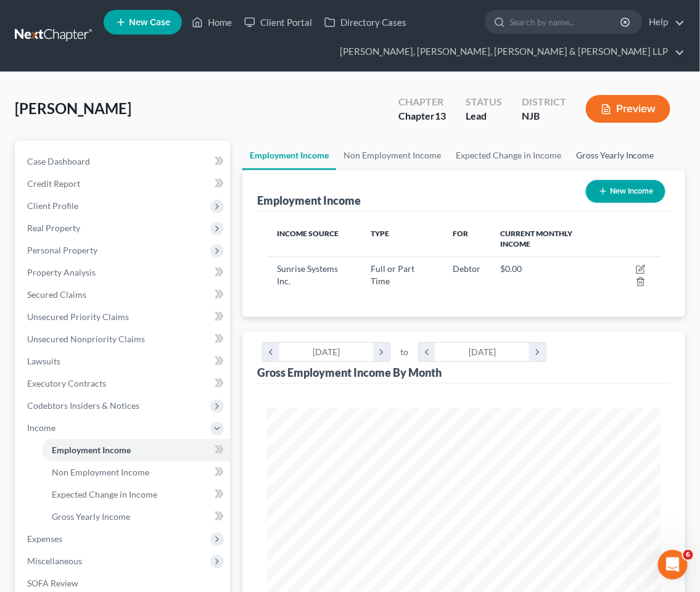
click at [581, 150] on link "Gross Yearly Income" at bounding box center [615, 156] width 93 height 30
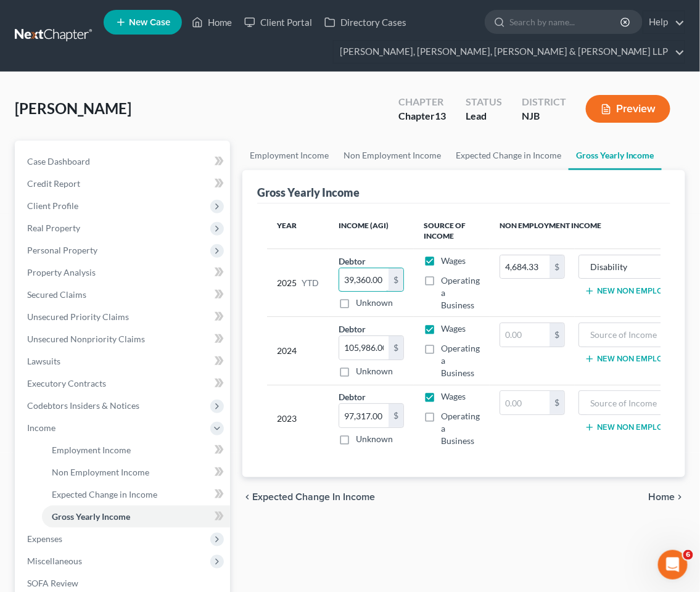
type input "39,360.00"
click at [469, 543] on div "Employment Income Non Employment Income Expected Change in Income Gross Yearly …" at bounding box center [463, 441] width 455 height 601
click at [293, 157] on link "Employment Income" at bounding box center [289, 156] width 94 height 30
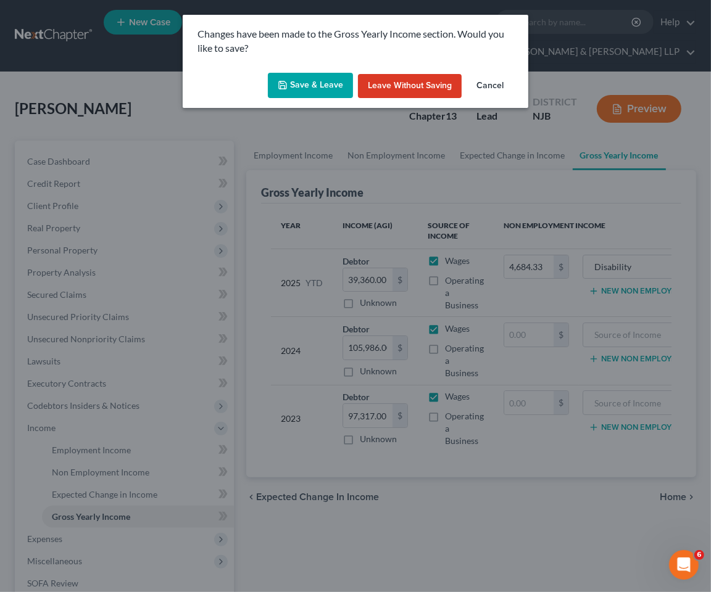
click at [328, 93] on button "Save & Leave" at bounding box center [310, 86] width 85 height 26
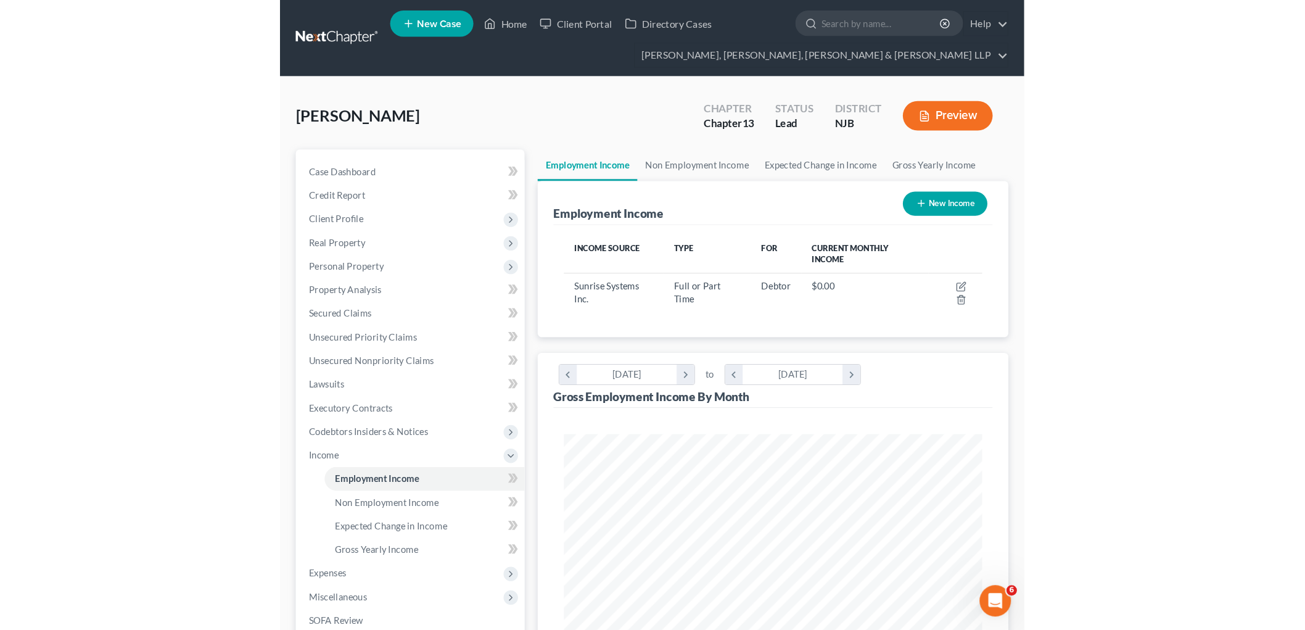
scroll to position [258, 542]
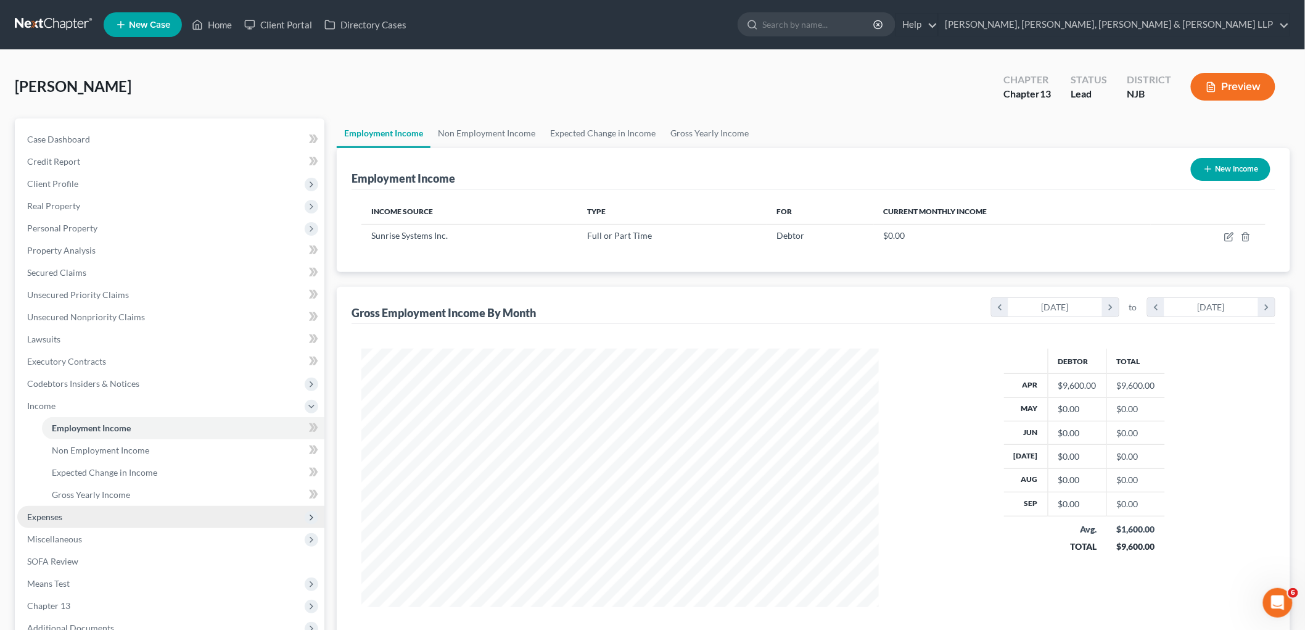
click at [46, 517] on span "Expenses" at bounding box center [44, 516] width 35 height 10
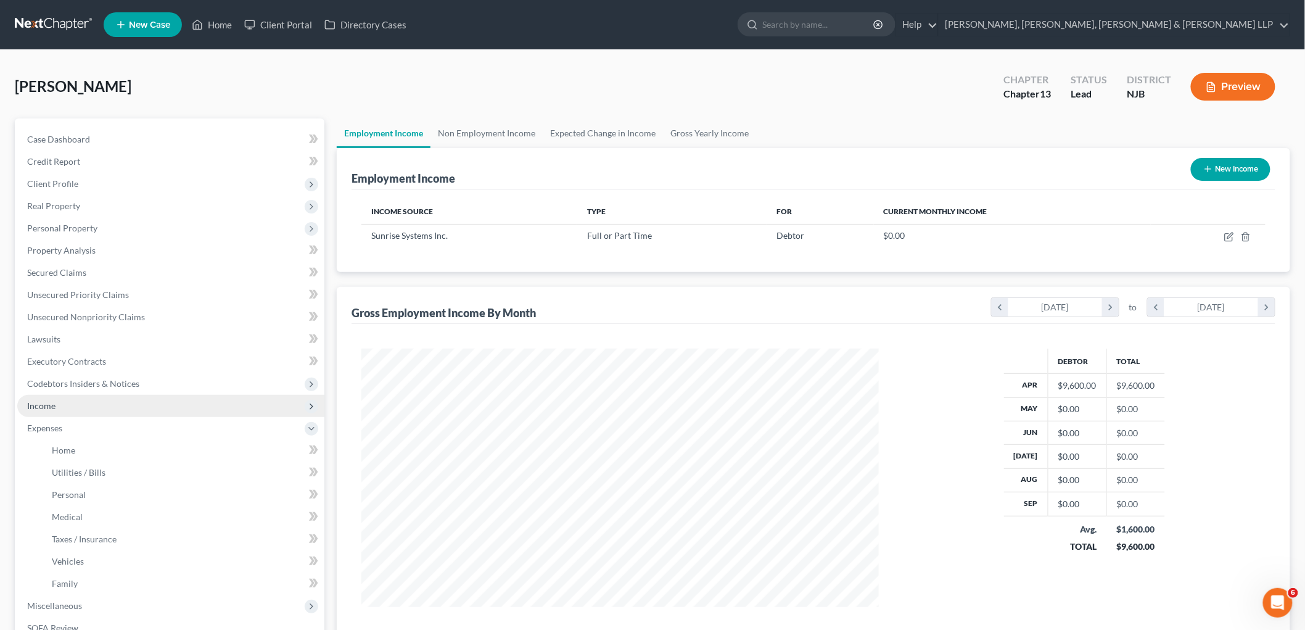
click at [56, 408] on span "Income" at bounding box center [170, 406] width 307 height 22
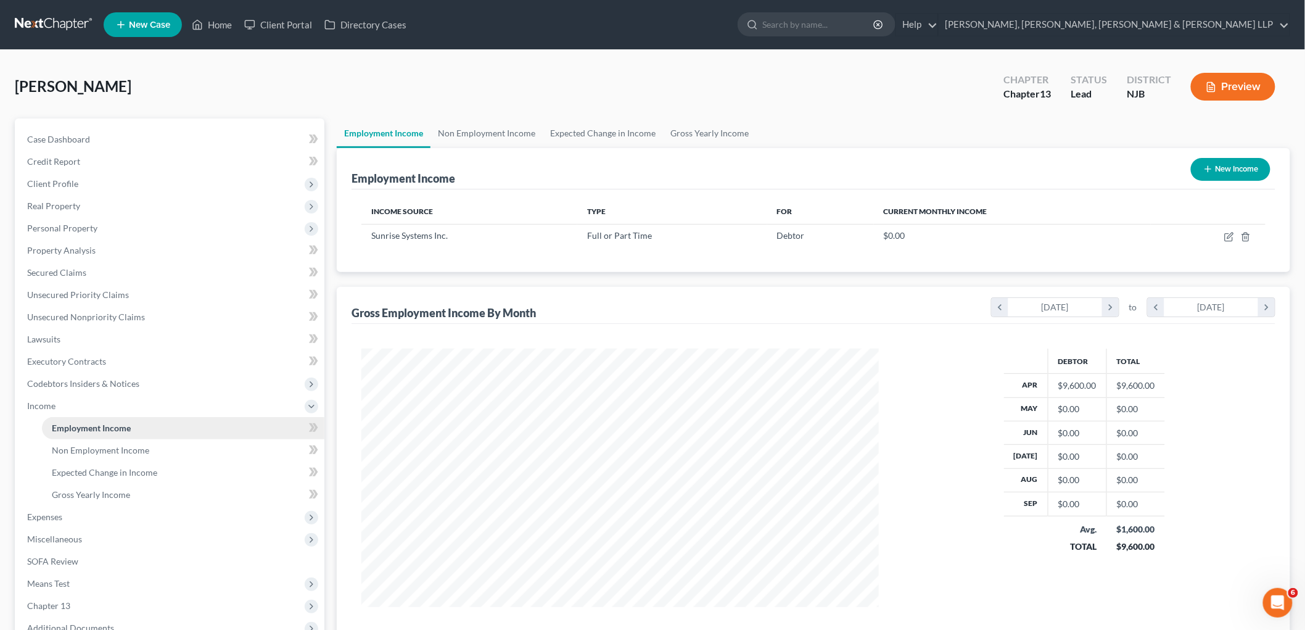
click at [91, 426] on span "Employment Income" at bounding box center [91, 428] width 79 height 10
click at [491, 125] on link "Non Employment Income" at bounding box center [487, 133] width 112 height 30
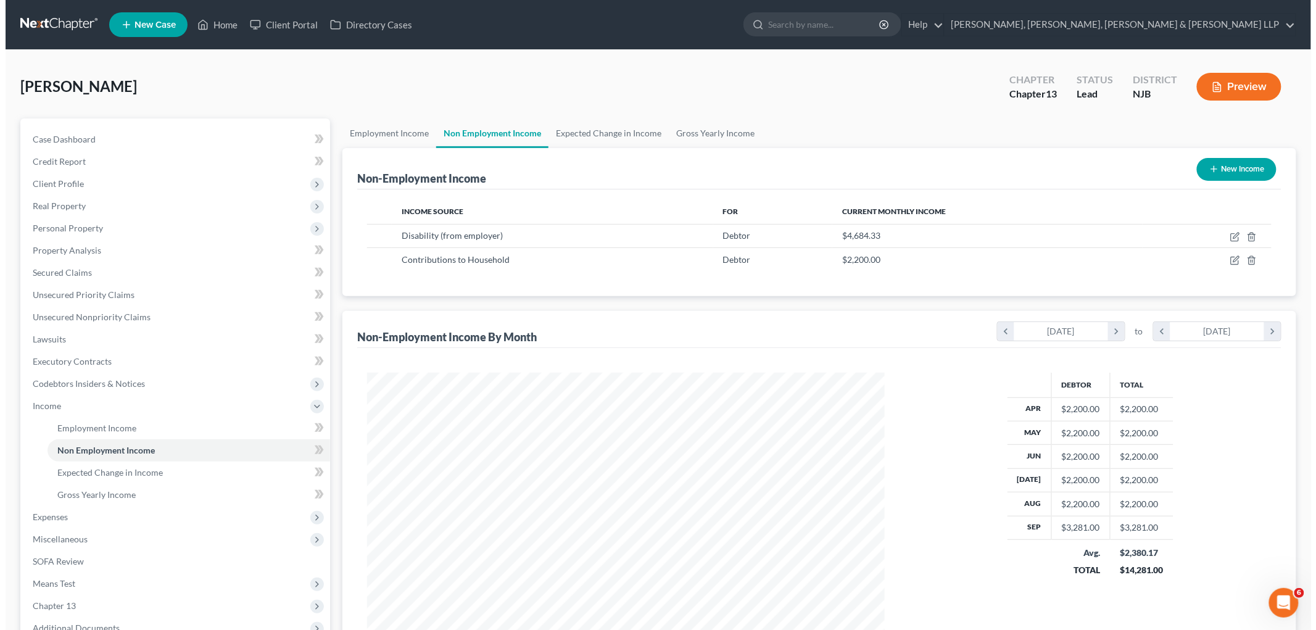
scroll to position [258, 542]
click at [710, 261] on icon "button" at bounding box center [1230, 260] width 6 height 6
select select "8"
select select "0"
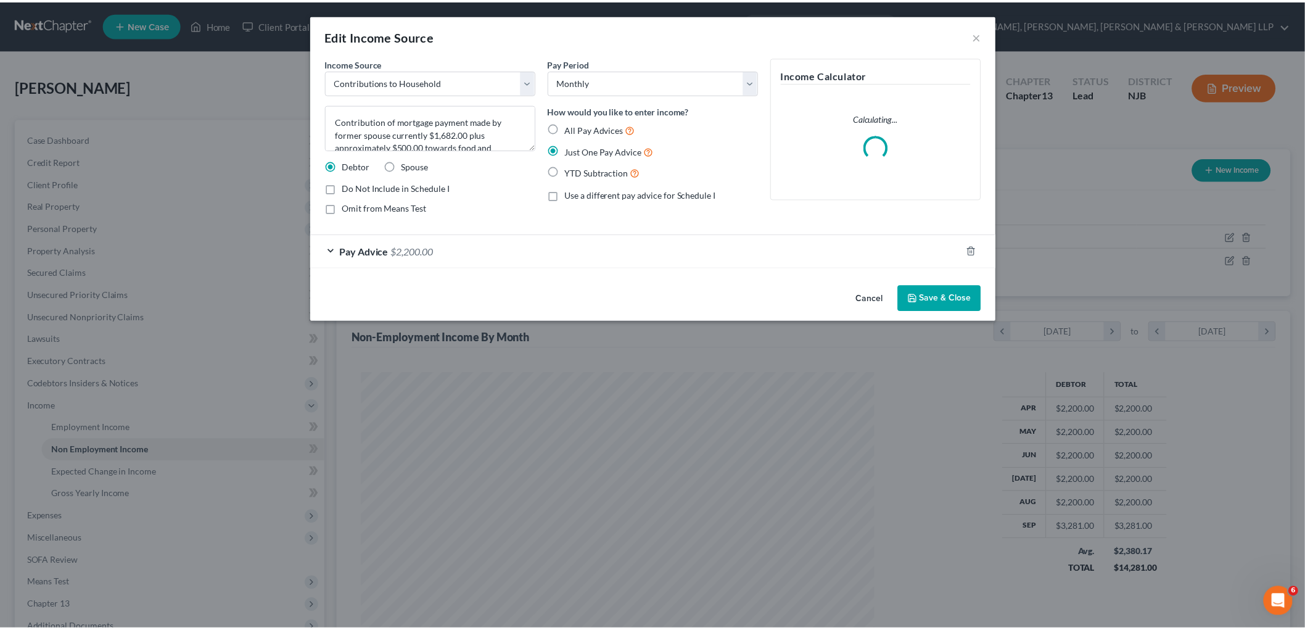
scroll to position [260, 547]
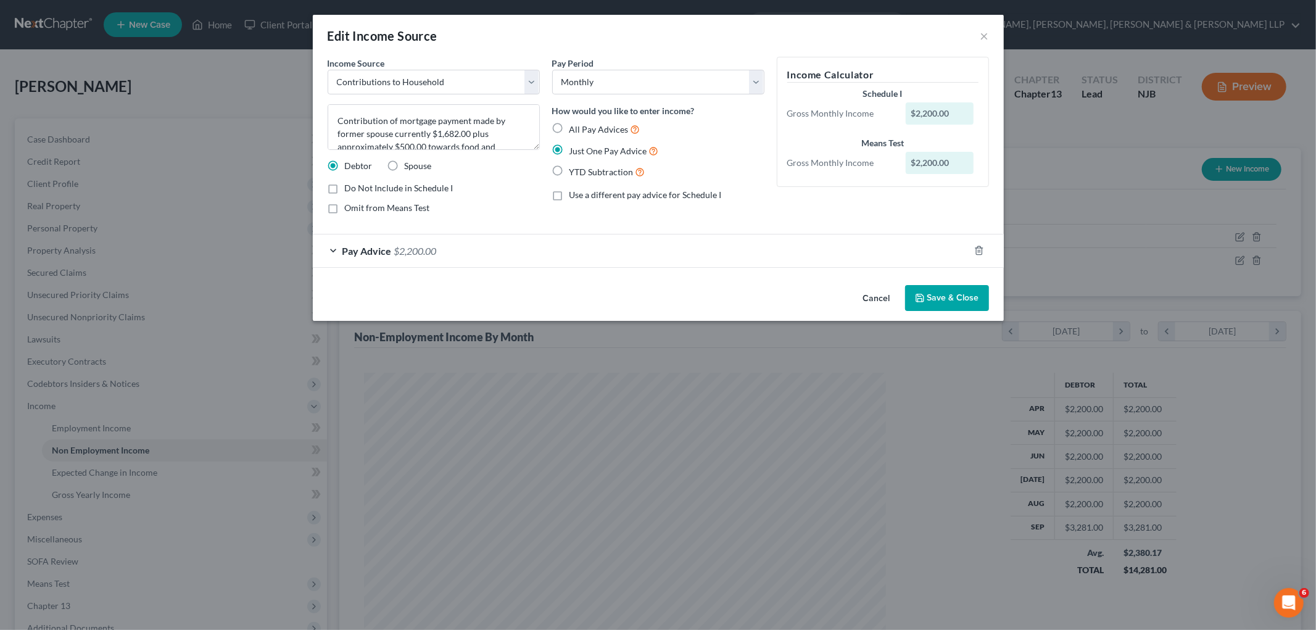
click at [710, 298] on button "Cancel" at bounding box center [876, 298] width 47 height 25
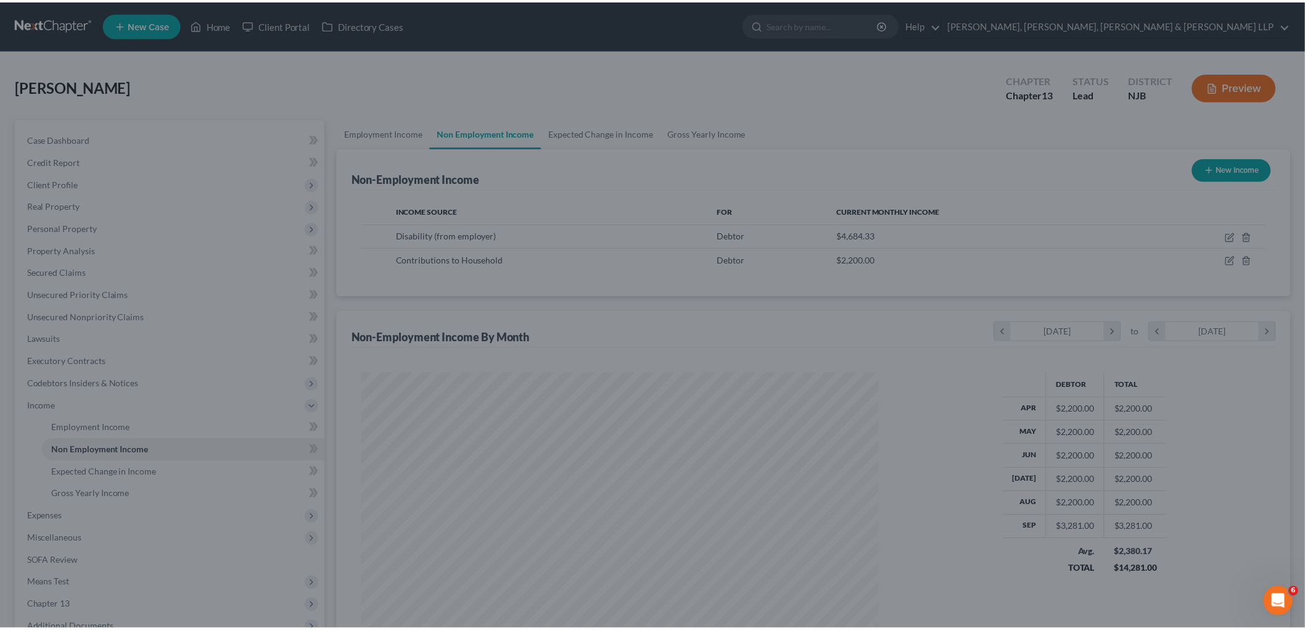
scroll to position [616569, 616285]
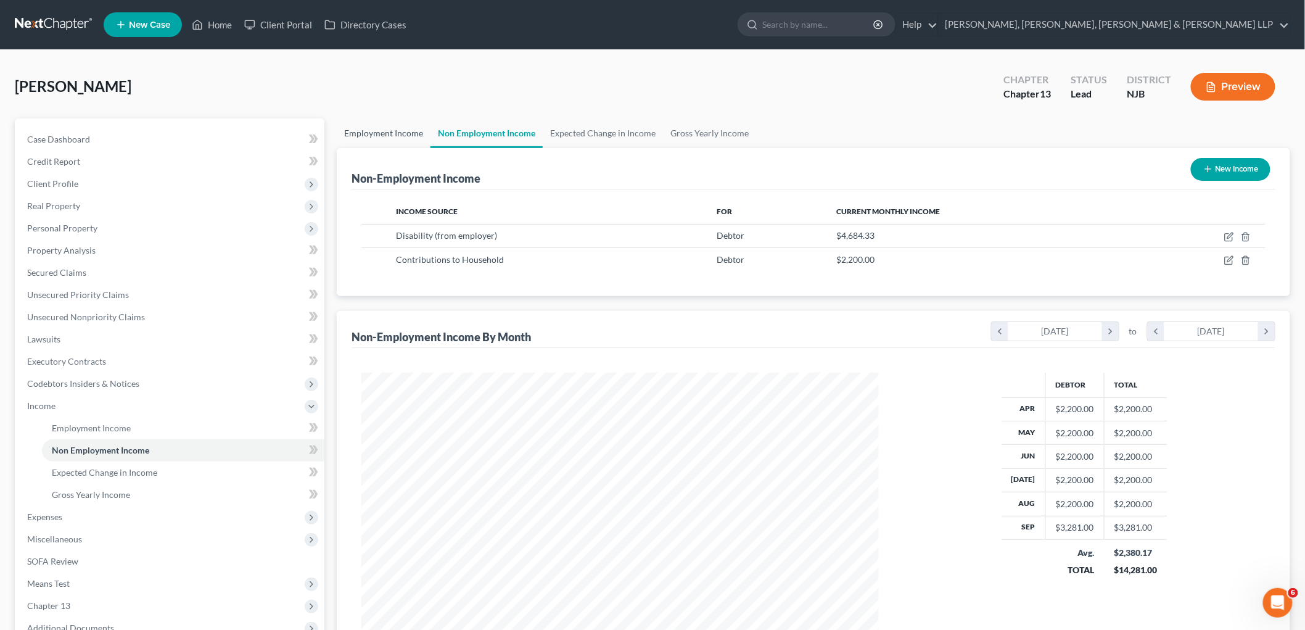
click at [396, 126] on link "Employment Income" at bounding box center [384, 133] width 94 height 30
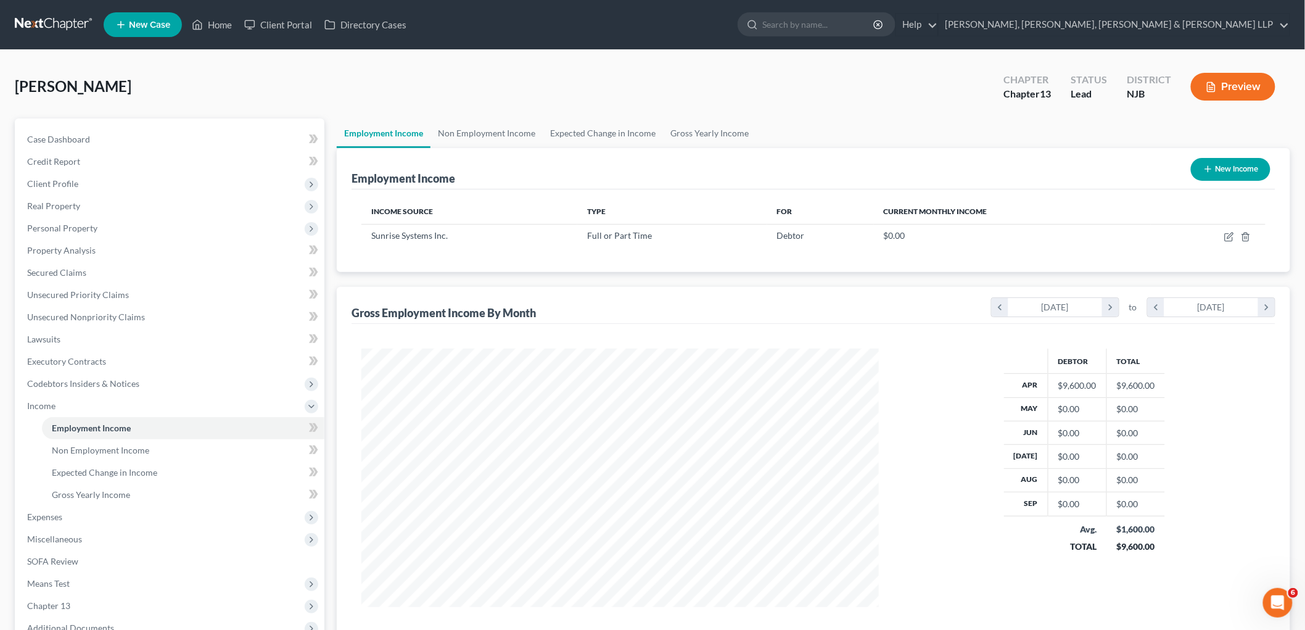
scroll to position [258, 542]
click at [56, 516] on span "Expenses" at bounding box center [44, 516] width 35 height 10
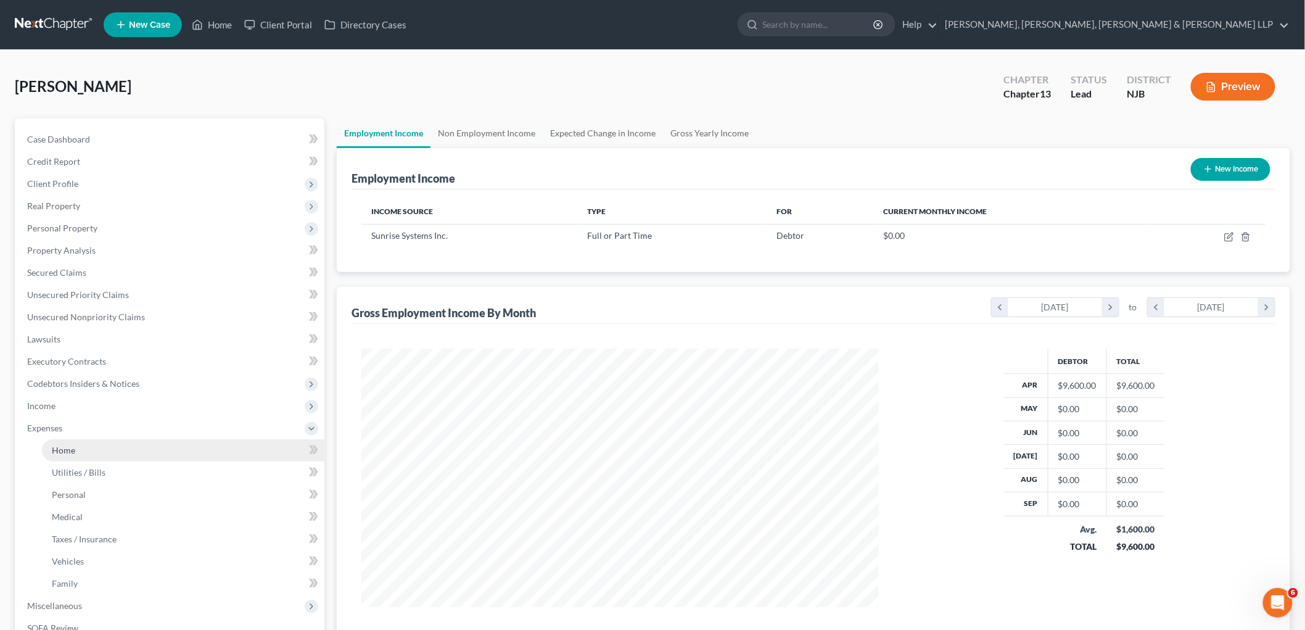
click at [64, 447] on span "Home" at bounding box center [63, 450] width 23 height 10
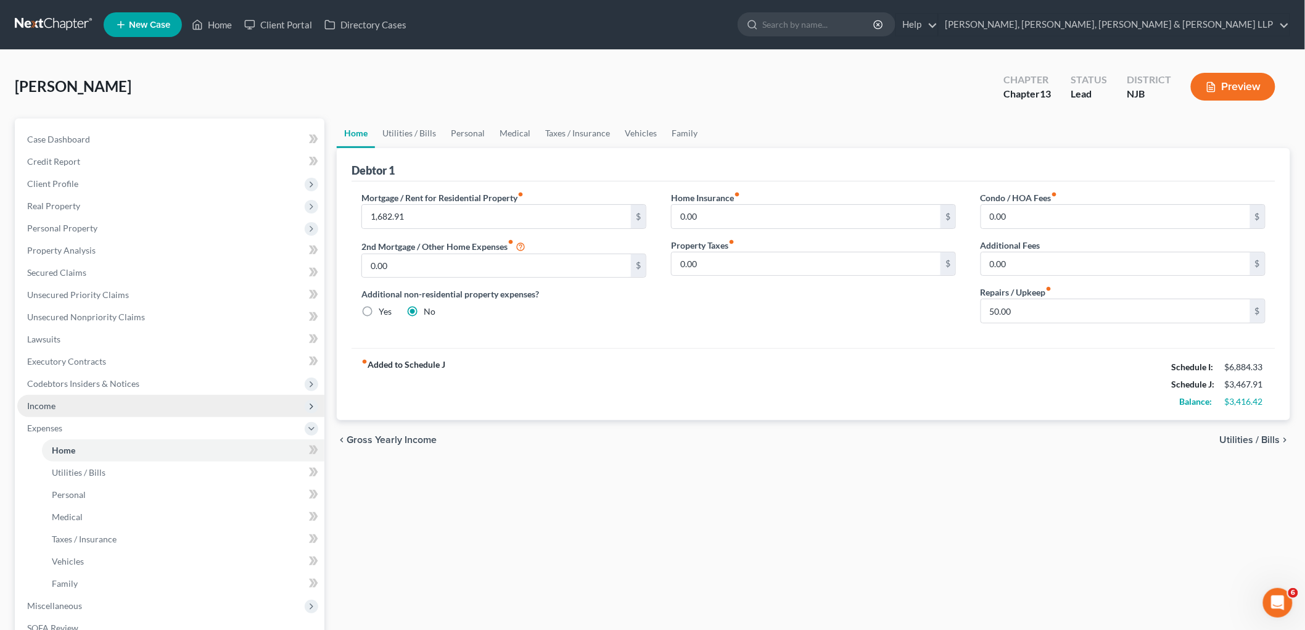
click at [51, 400] on span "Income" at bounding box center [41, 405] width 28 height 10
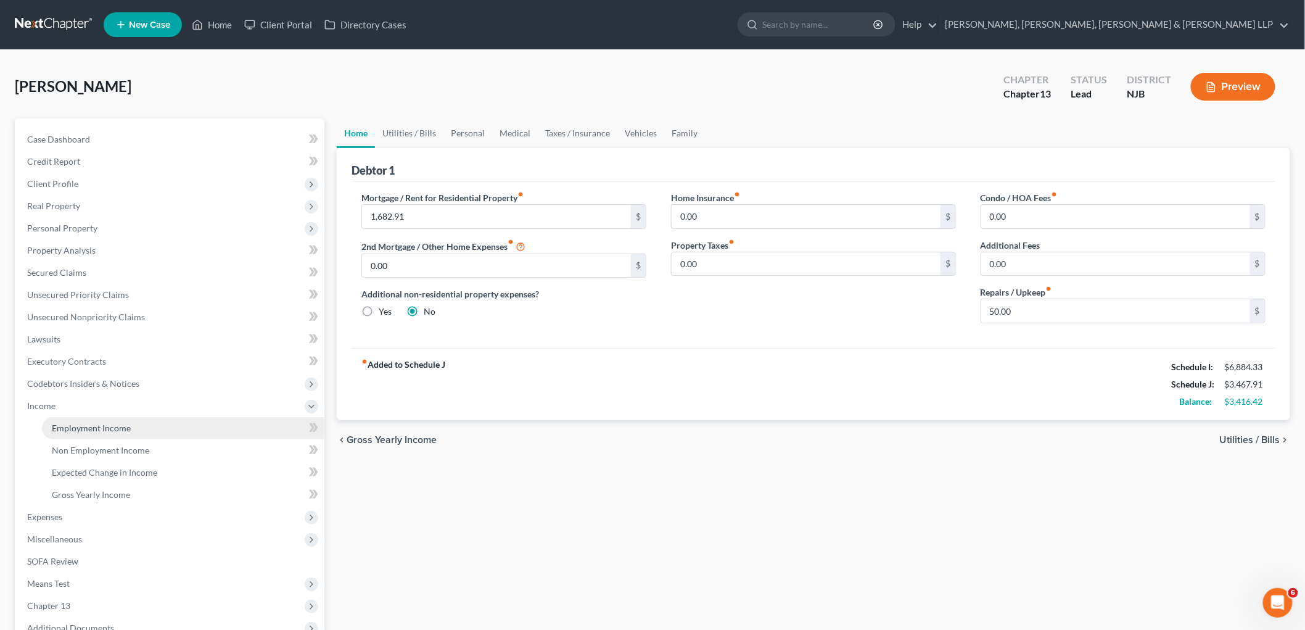
click at [60, 427] on span "Employment Income" at bounding box center [91, 428] width 79 height 10
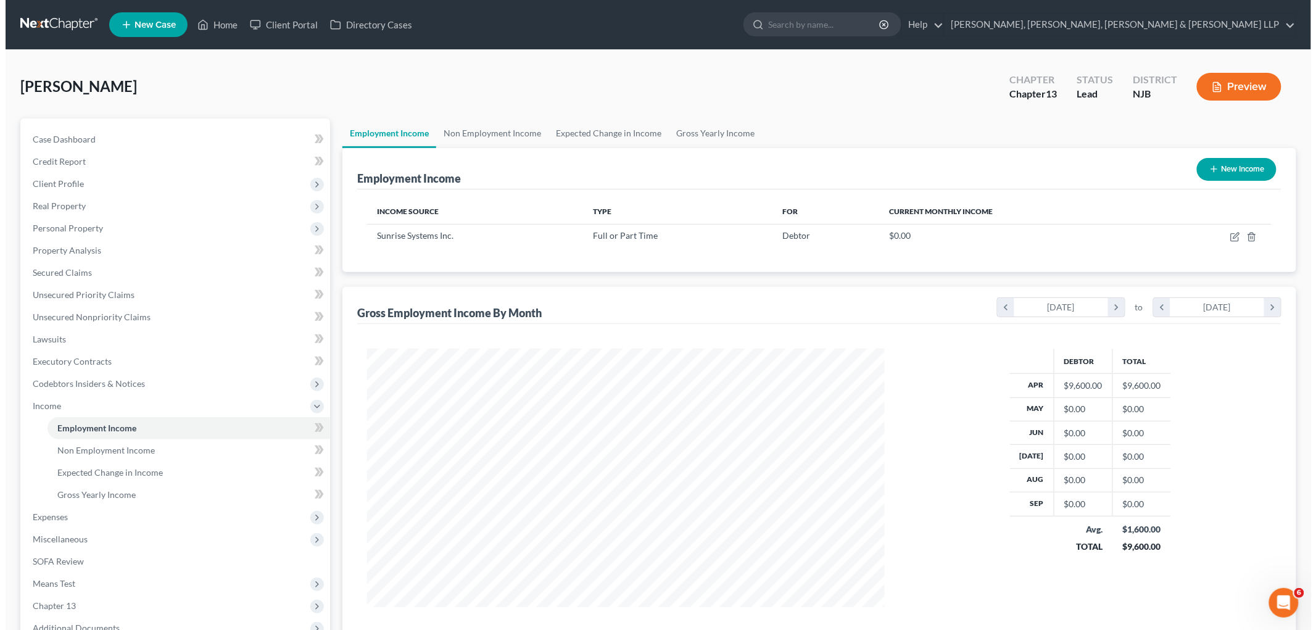
scroll to position [258, 542]
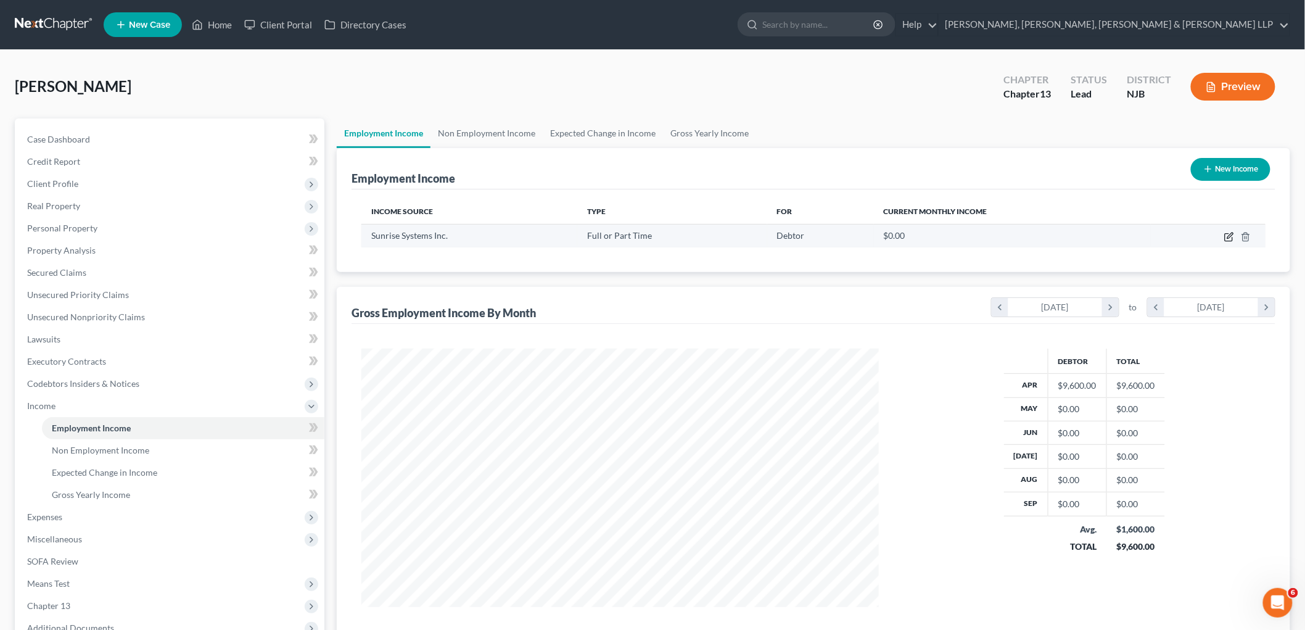
click at [710, 236] on icon "button" at bounding box center [1229, 237] width 10 height 10
select select "0"
select select "33"
select select "2"
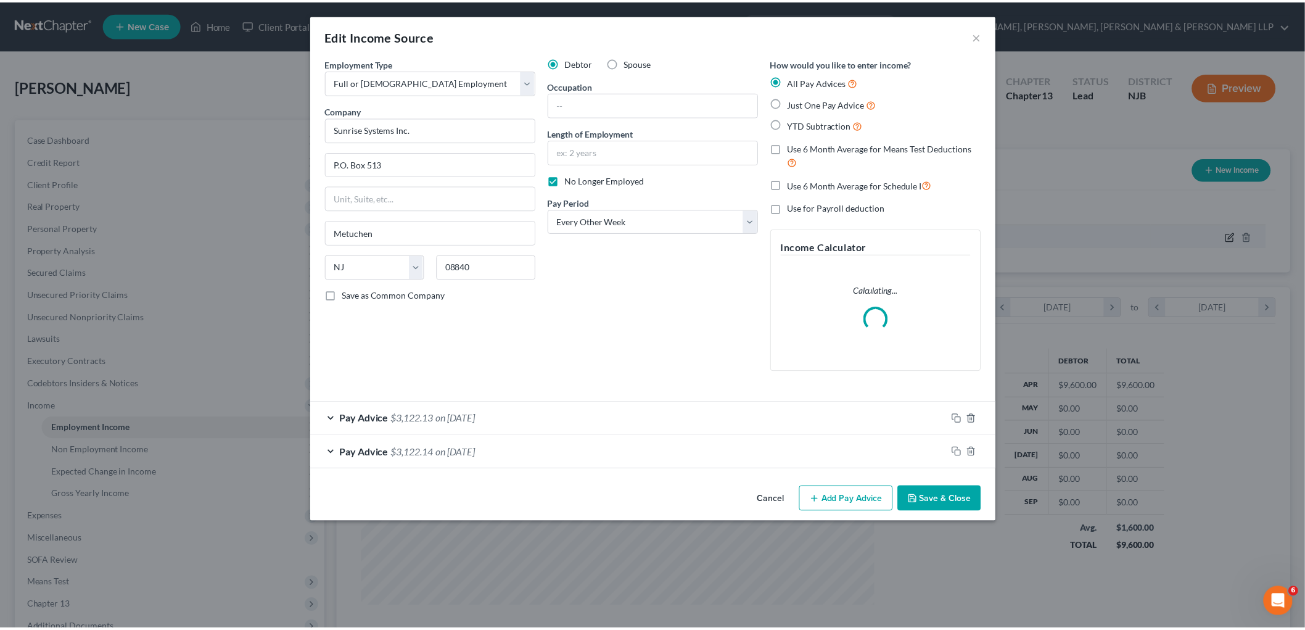
scroll to position [260, 547]
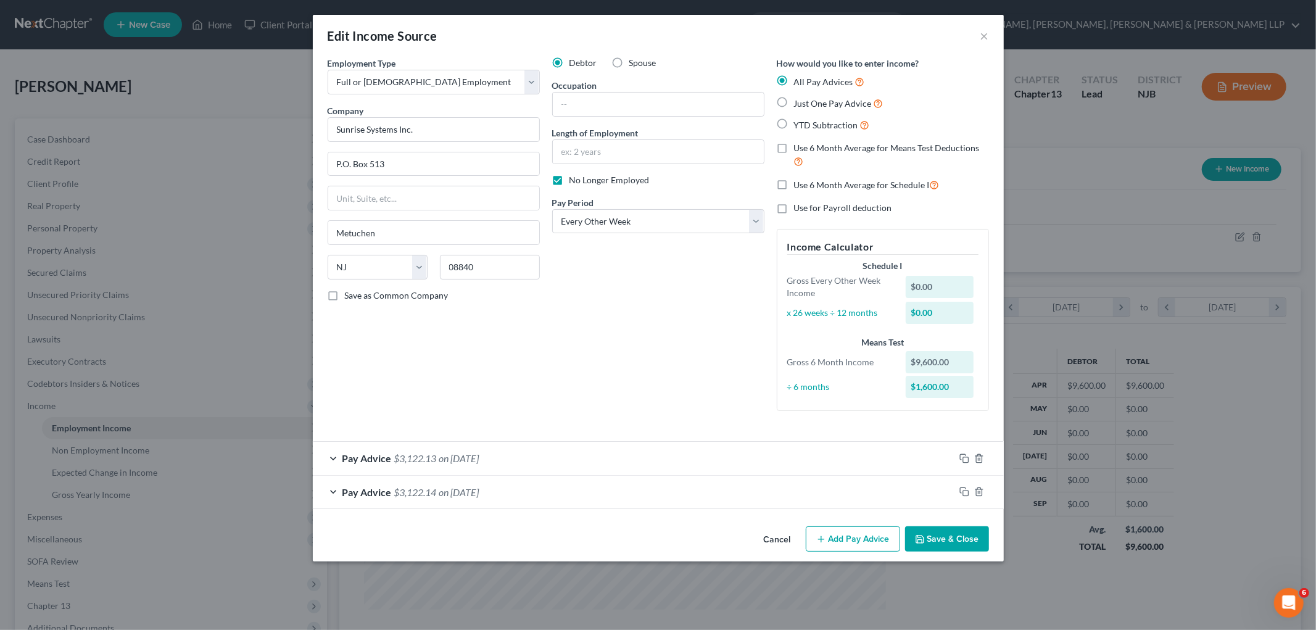
click at [710, 148] on label "Use 6 Month Average for Means Test Deductions" at bounding box center [891, 155] width 195 height 27
click at [710, 148] on input "Use 6 Month Average for Means Test Deductions" at bounding box center [803, 146] width 8 height 8
checkbox input "true"
click at [698, 254] on div "Debtor Spouse Occupation Length of Employment No Longer Employed Pay Period * S…" at bounding box center [658, 239] width 225 height 364
click at [710, 540] on button "Save & Close" at bounding box center [947, 539] width 84 height 26
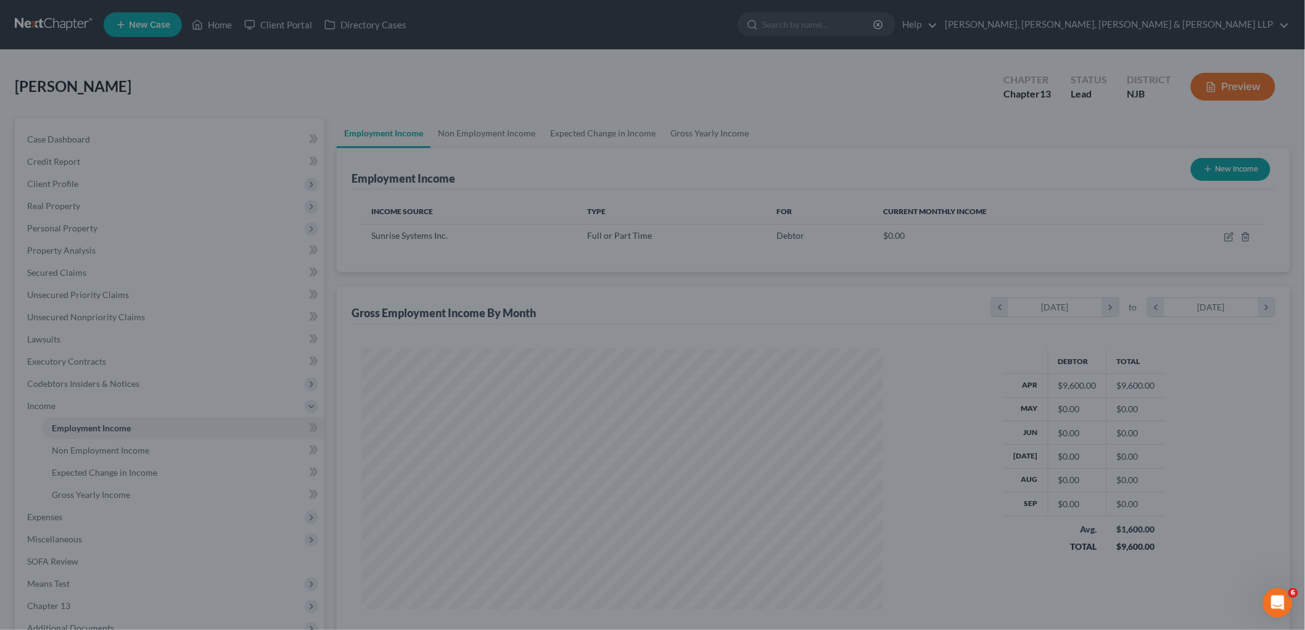
scroll to position [616569, 616285]
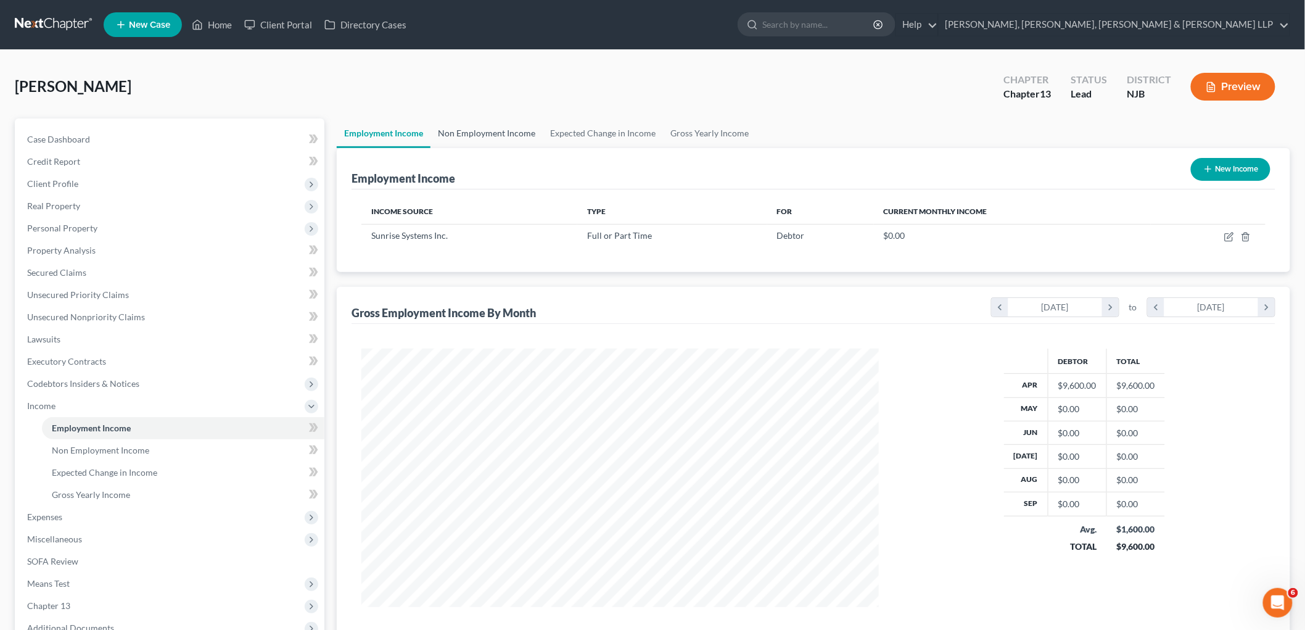
click at [484, 128] on link "Non Employment Income" at bounding box center [487, 133] width 112 height 30
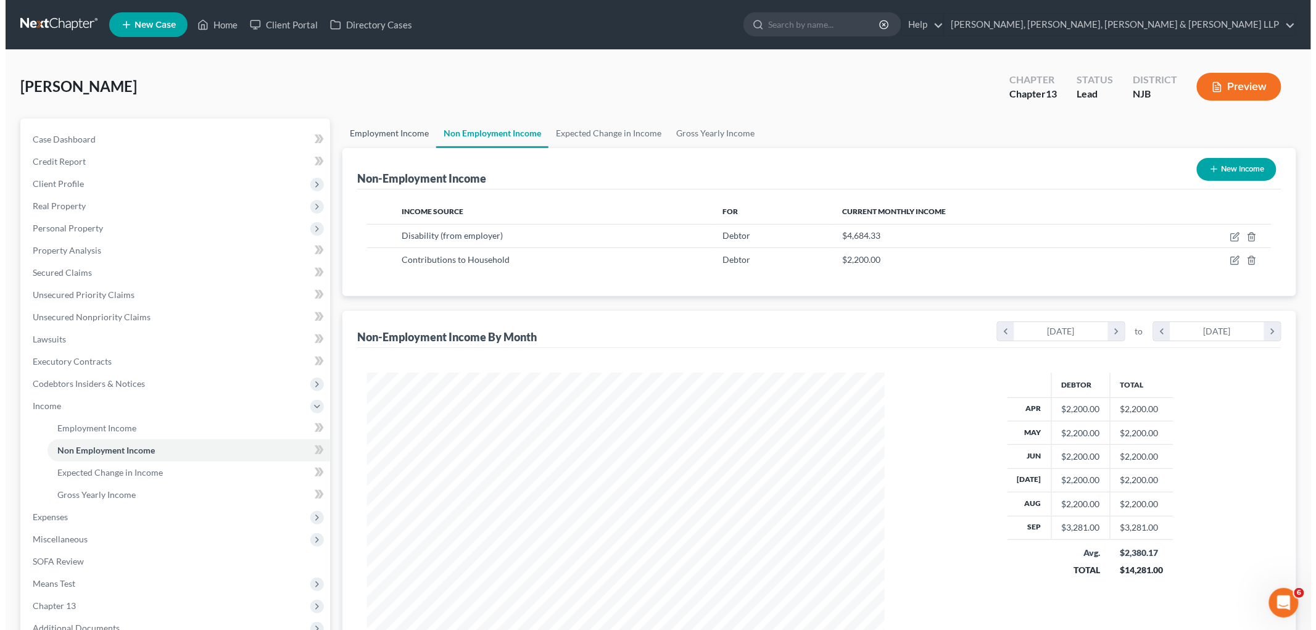
scroll to position [258, 542]
click at [710, 235] on icon "button" at bounding box center [1229, 237] width 10 height 10
select select "1"
select select "3"
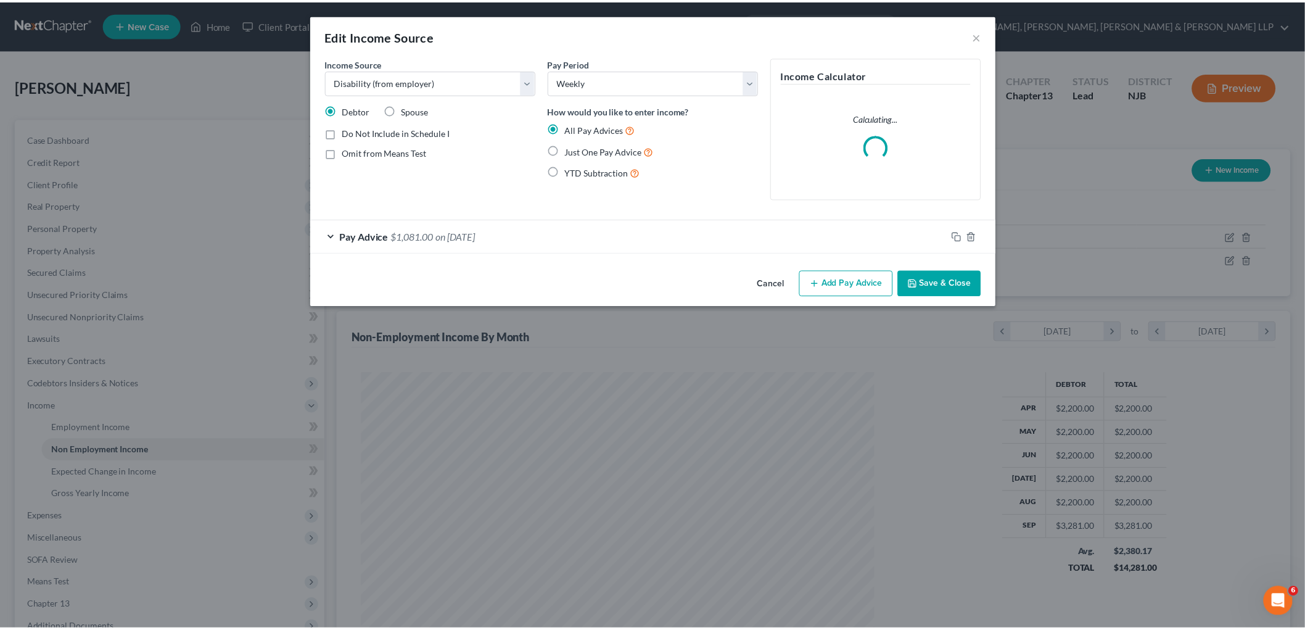
scroll to position [260, 547]
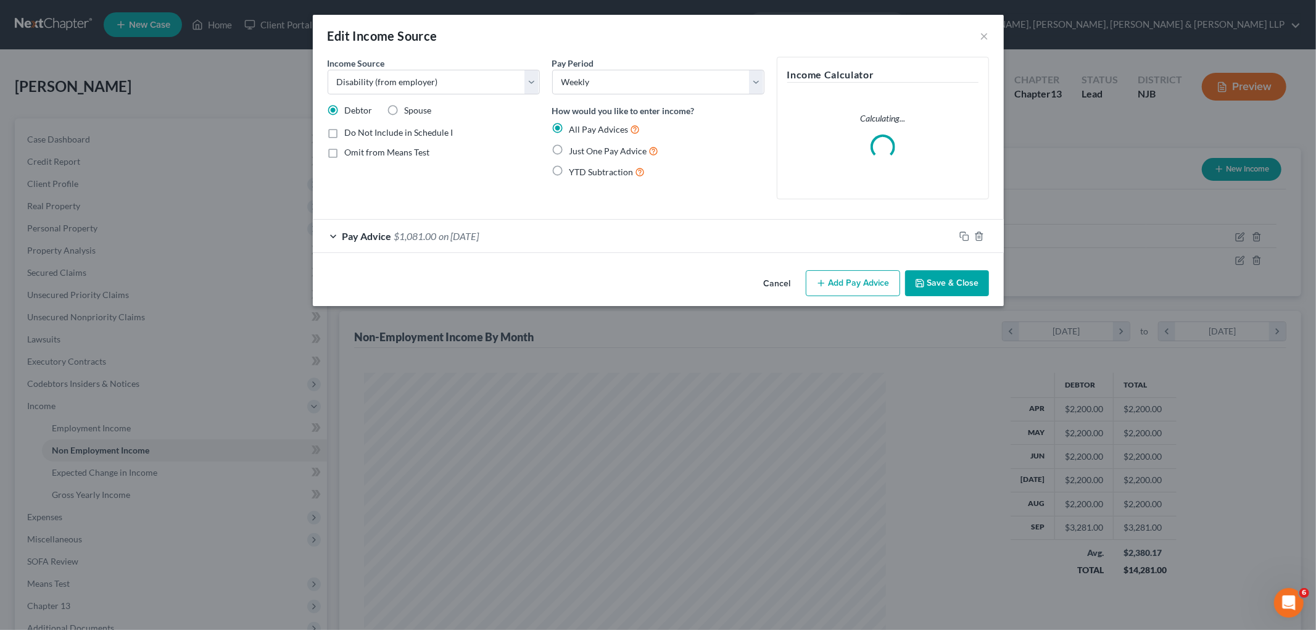
click at [617, 241] on div "Pay Advice $1,081.00 on 09/01/2025" at bounding box center [634, 236] width 642 height 33
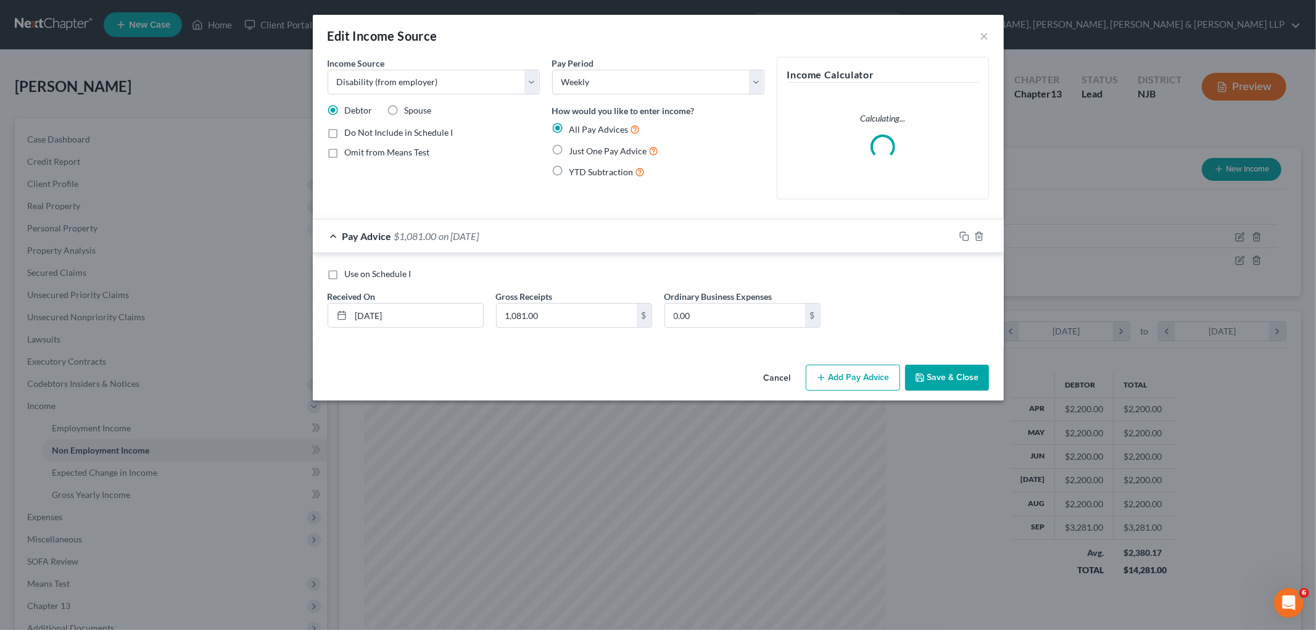
click at [617, 241] on div "Pay Advice $1,081.00 on 09/01/2025" at bounding box center [634, 236] width 642 height 33
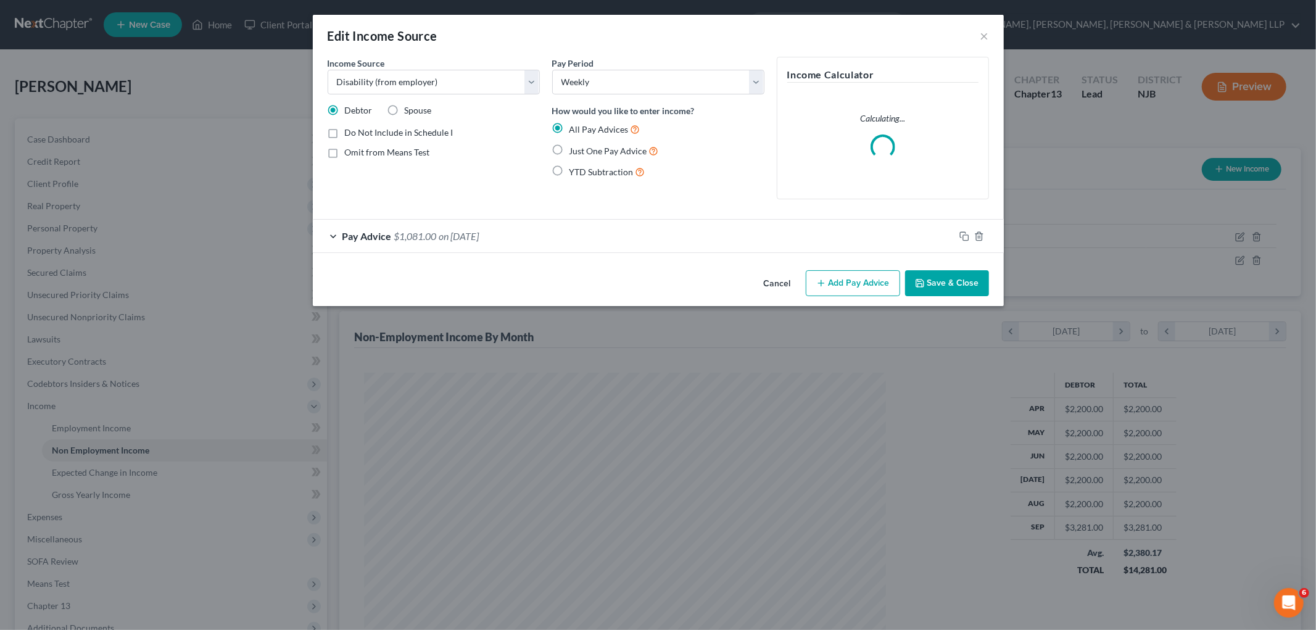
click at [710, 278] on button "Save & Close" at bounding box center [947, 283] width 84 height 26
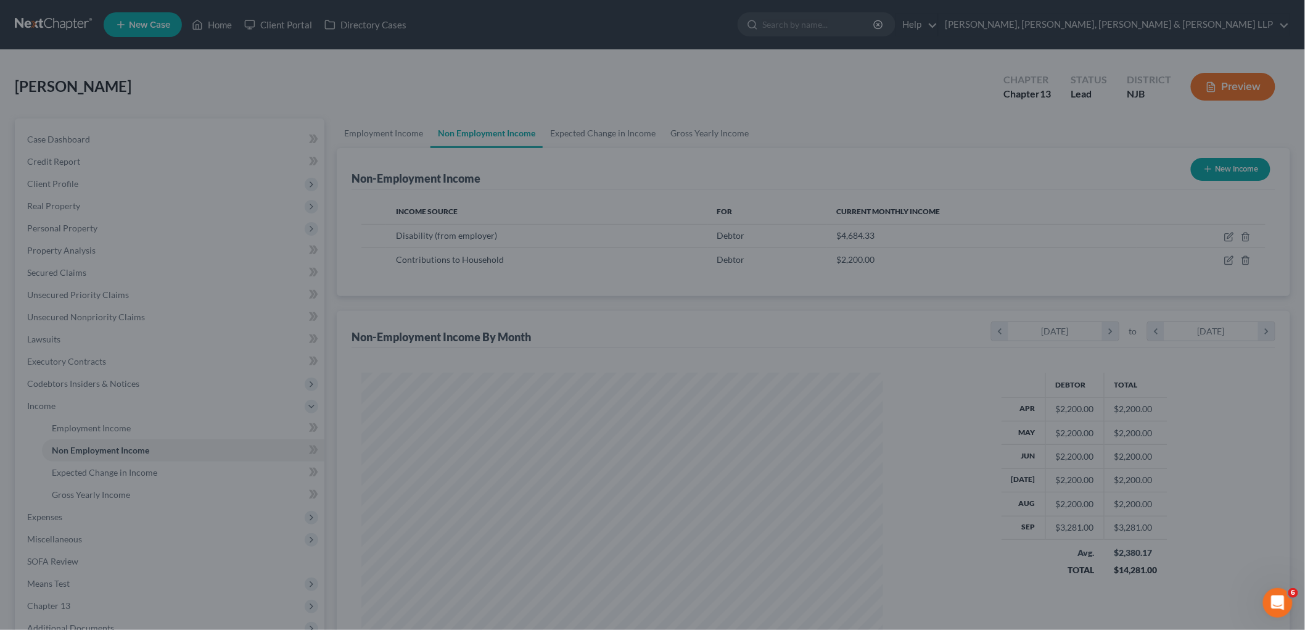
scroll to position [616569, 616285]
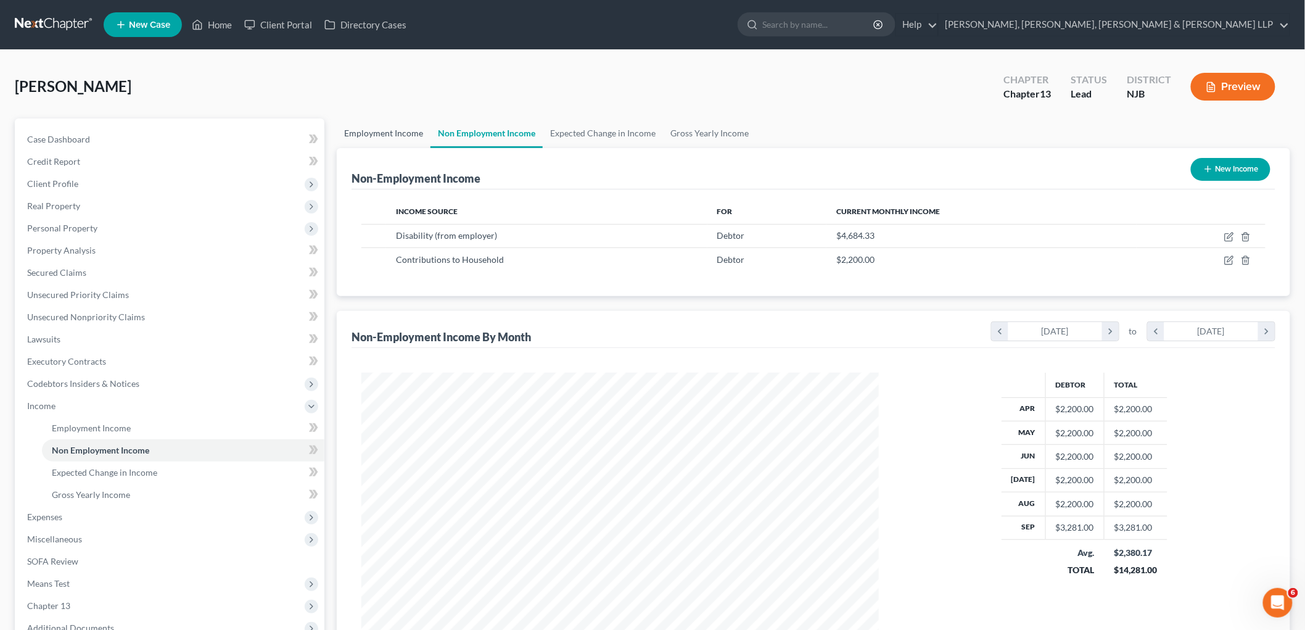
click at [387, 130] on link "Employment Income" at bounding box center [384, 133] width 94 height 30
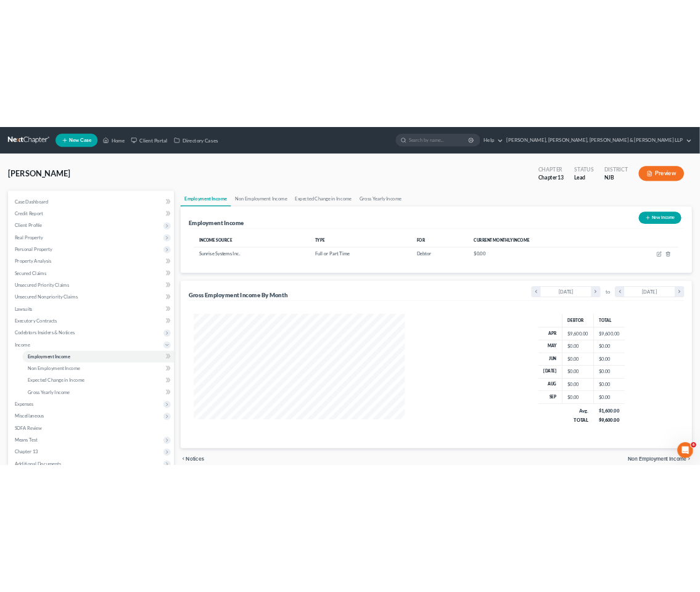
scroll to position [616631, 616409]
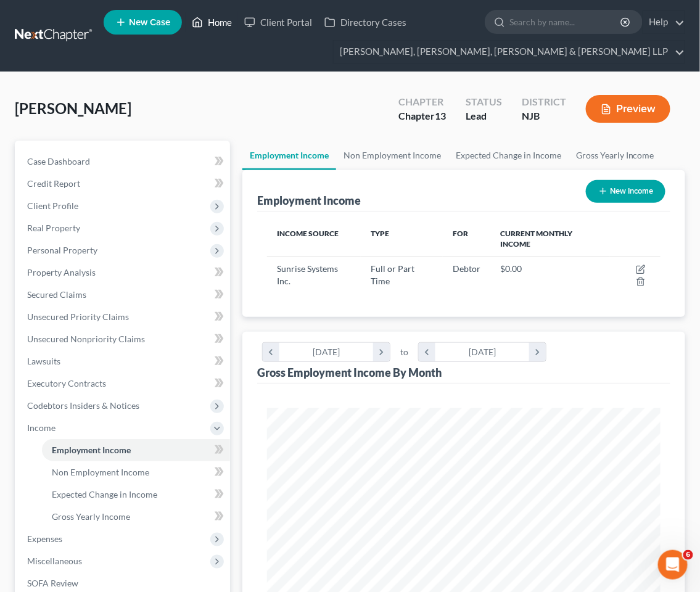
click at [218, 19] on link "Home" at bounding box center [212, 22] width 52 height 22
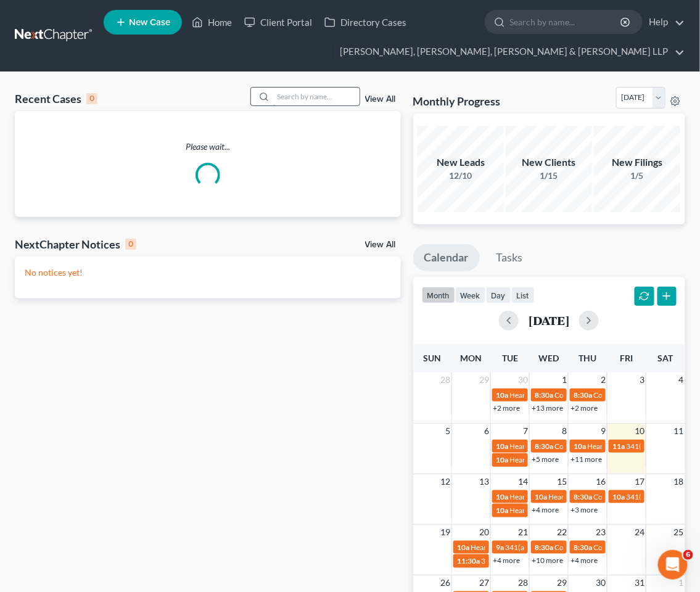
click at [304, 93] on input "search" at bounding box center [316, 97] width 86 height 18
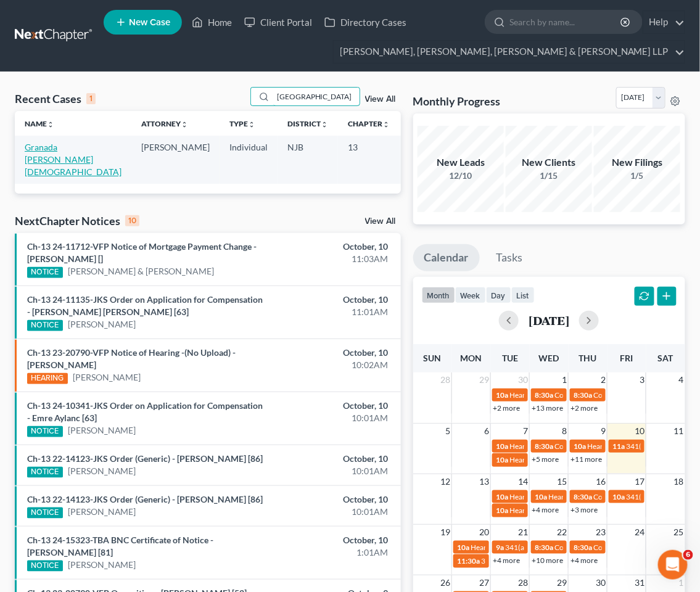
type input "granada"
click at [47, 152] on link "Granada Escalante, Jesus" at bounding box center [73, 159] width 97 height 35
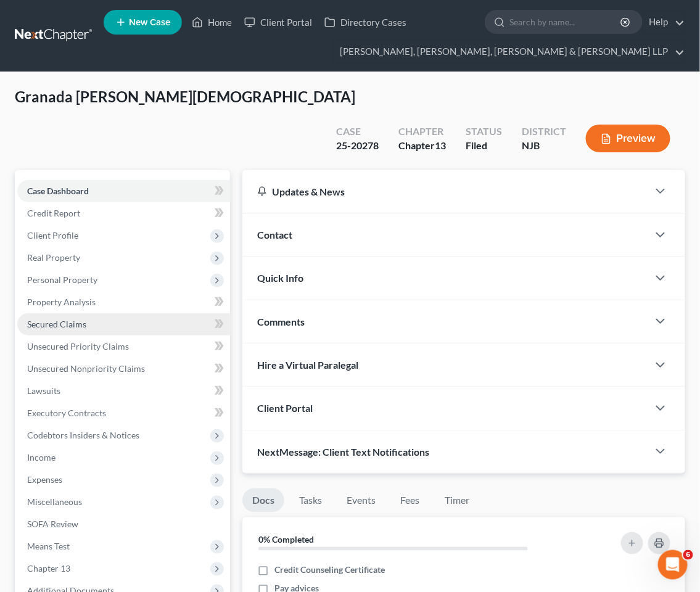
click at [56, 319] on span "Secured Claims" at bounding box center [56, 324] width 59 height 10
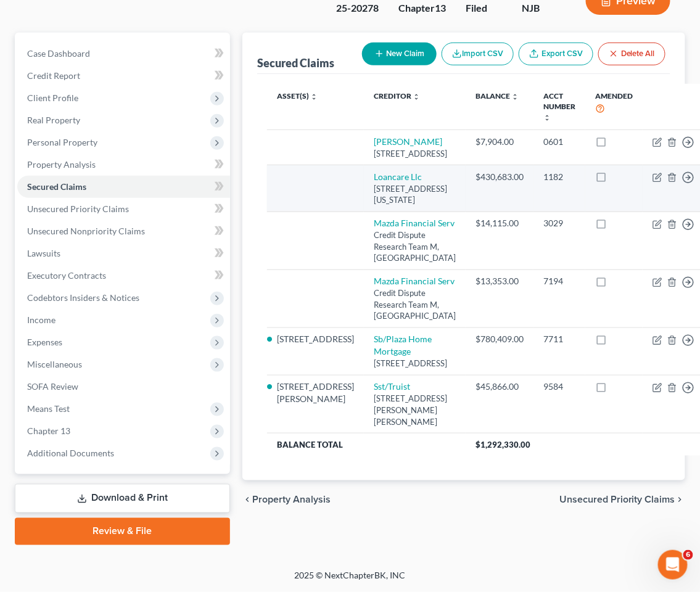
scroll to position [176, 0]
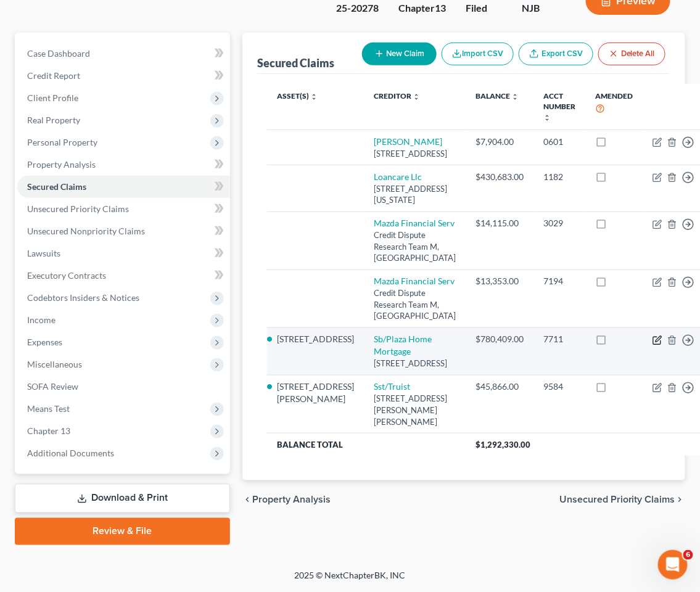
click at [653, 336] on icon "button" at bounding box center [658, 341] width 10 height 10
select select "4"
select select "3"
select select "0"
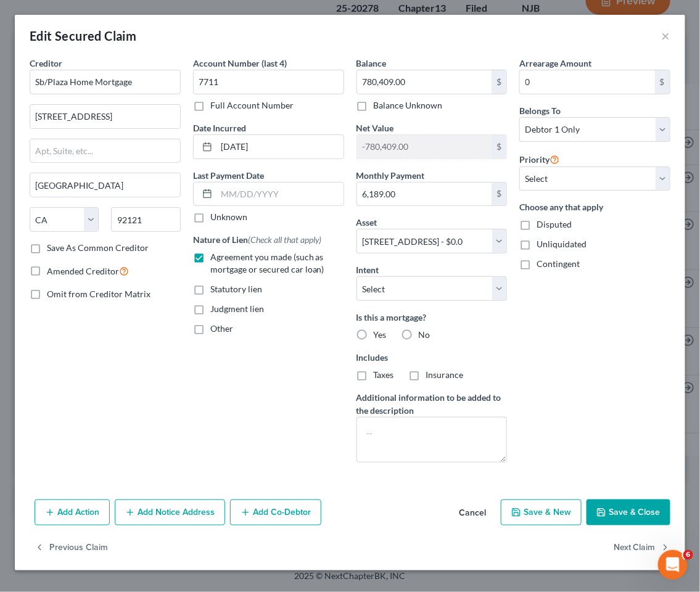
scroll to position [165, 0]
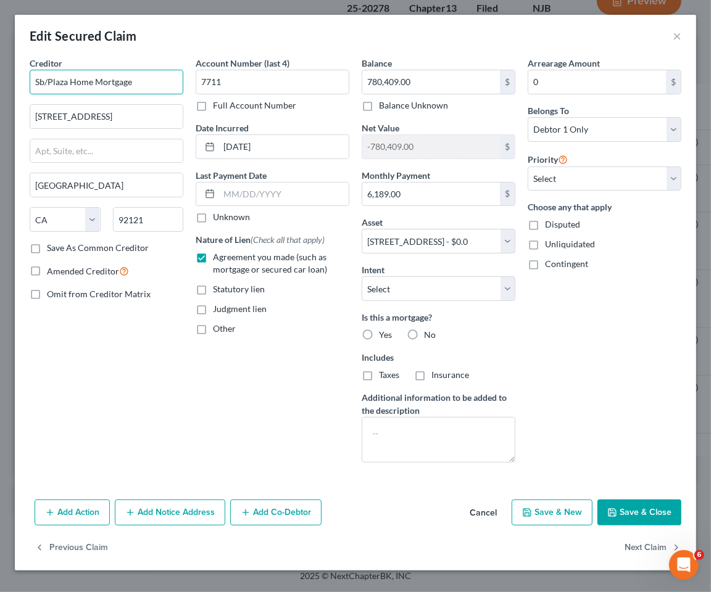
drag, startPoint x: 146, startPoint y: 81, endPoint x: 19, endPoint y: 77, distance: 127.1
click at [19, 77] on div "Creditor * Sb/Plaza Home Mortgage 9808 Scranton Rd Ste 300 San Diego State AL A…" at bounding box center [355, 276] width 681 height 438
paste input "Plaza Home Mortgage, Inc."
type input "Plaza Home Mortgage, Inc."
drag, startPoint x: 142, startPoint y: 112, endPoint x: 37, endPoint y: 109, distance: 105.5
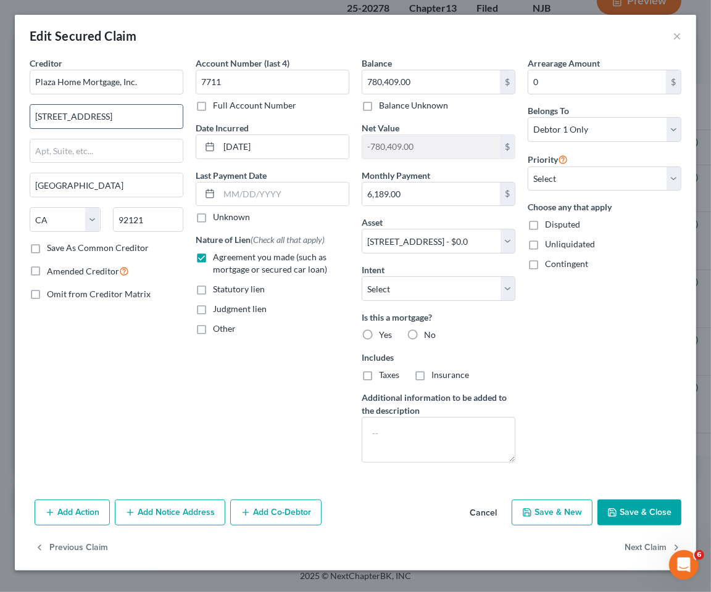
click at [37, 109] on input "9808 Scranton Rd Ste 300" at bounding box center [106, 116] width 152 height 23
type input "3138 E. Elwood Street"
drag, startPoint x: 154, startPoint y: 221, endPoint x: 95, endPoint y: 221, distance: 59.2
click at [95, 221] on div "State AL AK AR AZ CA CO CT DE DC FL GA GU HI ID IL IN IA KS KY LA ME MD MA MI M…" at bounding box center [106, 224] width 166 height 35
type input "85034"
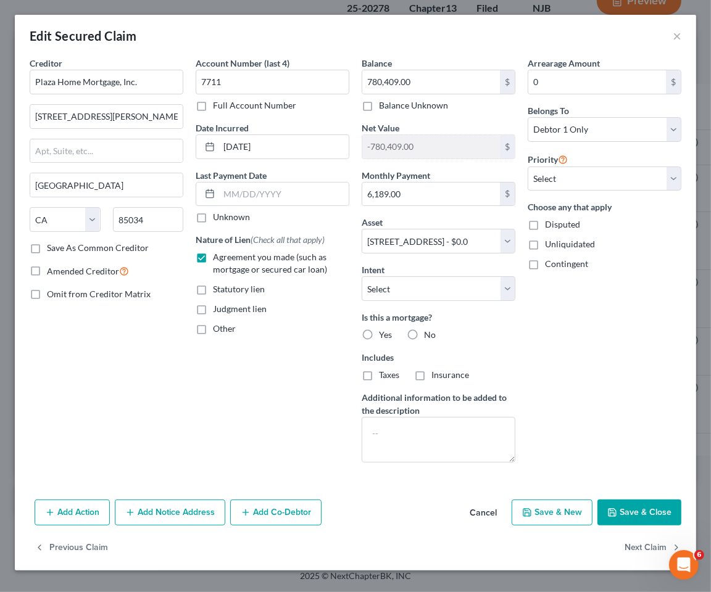
type input "Phoenix"
select select "3"
click at [167, 382] on div "Creditor * Plaza Home Mortgage, Inc. 3138 E. Elwood Street Phoenix State AL AK …" at bounding box center [106, 265] width 166 height 416
click at [409, 289] on select "Select Surrender Redeem Reaffirm Avoid Other" at bounding box center [438, 288] width 154 height 25
click at [200, 411] on div "Account Number (last 4) 7711 Full Account Number Date Incurred 05-17-2024 Last …" at bounding box center [272, 265] width 166 height 416
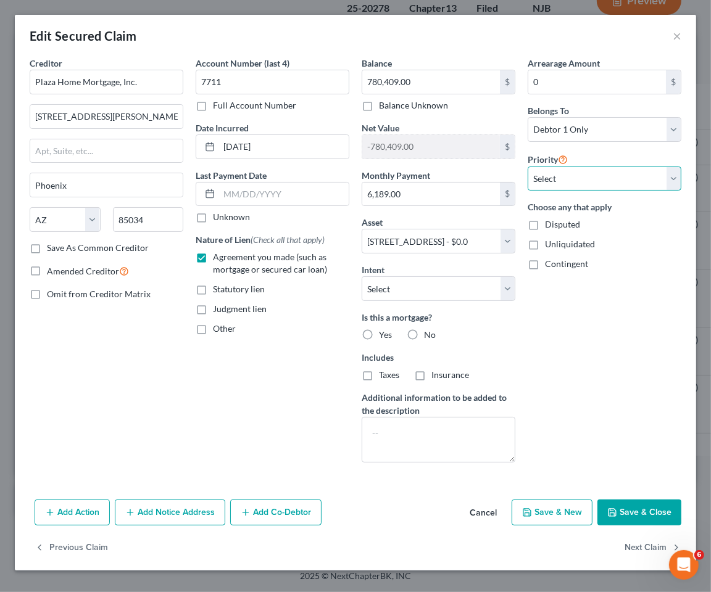
click at [595, 175] on select "Select 1st 2nd 3rd 4th 5th 6th 7th 8th 9th 10th 11th 12th 13th 14th 15th 16th 1…" at bounding box center [604, 179] width 154 height 25
select select "0"
click at [527, 167] on select "Select 1st 2nd 3rd 4th 5th 6th 7th 8th 9th 10th 11th 12th 13th 14th 15th 16th 1…" at bounding box center [604, 179] width 154 height 25
click at [618, 377] on div "Arrearage Amount 0 $ Belongs To * Select Debtor 1 Only Debtor 2 Only Debtor 1 A…" at bounding box center [604, 265] width 166 height 416
click at [379, 334] on label "Yes" at bounding box center [385, 335] width 13 height 12
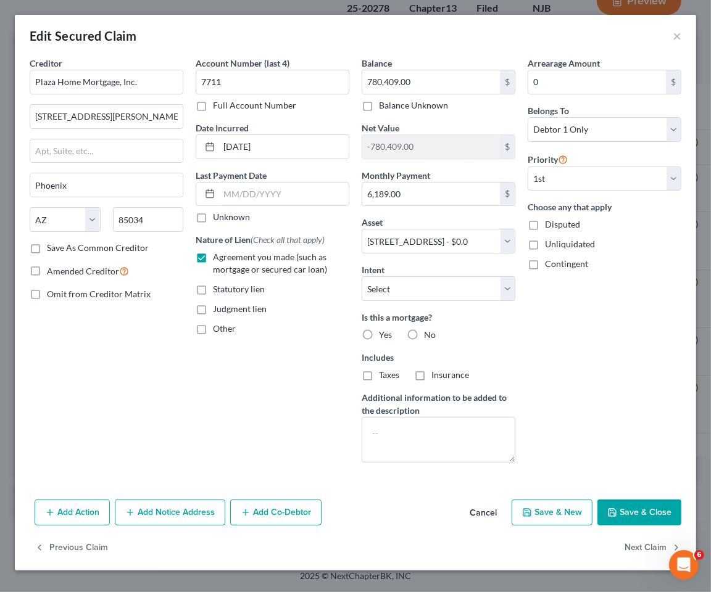
click at [384, 334] on input "Yes" at bounding box center [388, 333] width 8 height 8
radio input "true"
click at [379, 379] on label "Taxes" at bounding box center [389, 375] width 20 height 12
click at [384, 377] on input "Taxes" at bounding box center [388, 373] width 8 height 8
checkbox input "true"
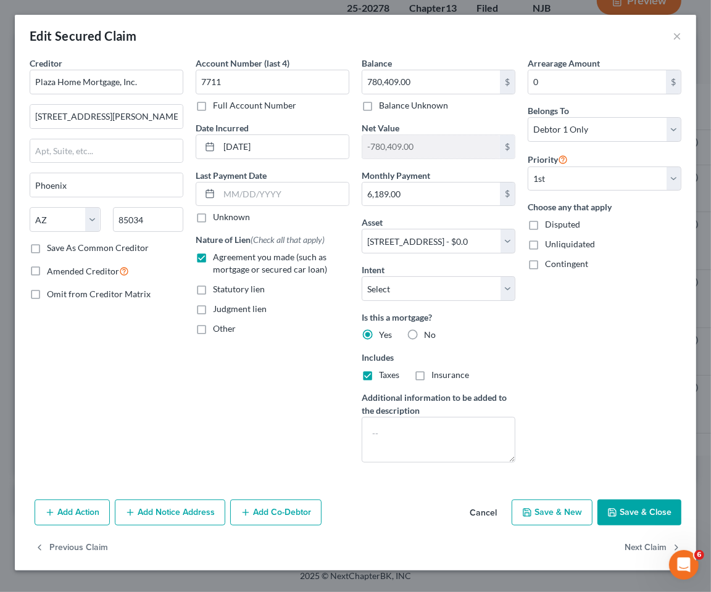
click at [431, 377] on label "Insurance" at bounding box center [450, 375] width 38 height 12
click at [436, 377] on input "Insurance" at bounding box center [440, 373] width 8 height 8
checkbox input "true"
click at [648, 510] on button "Save & Close" at bounding box center [639, 513] width 84 height 26
select select
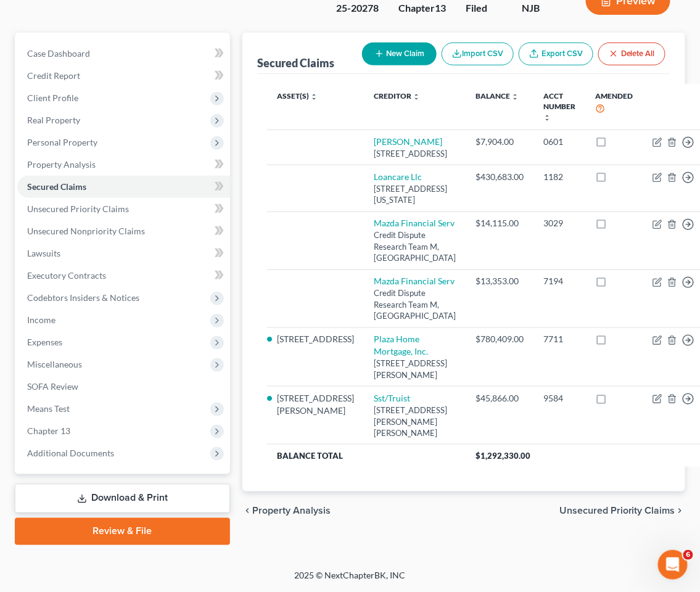
scroll to position [96, 0]
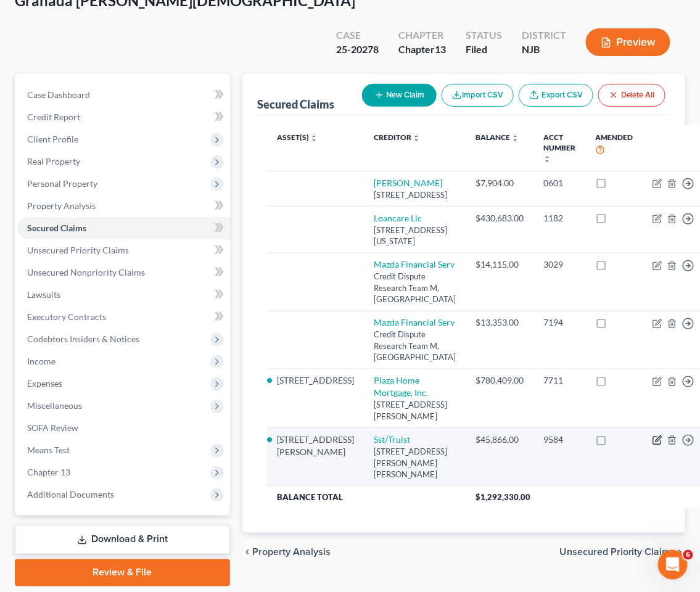
click at [653, 445] on icon "button" at bounding box center [658, 440] width 10 height 10
select select "26"
select select "2"
select select "0"
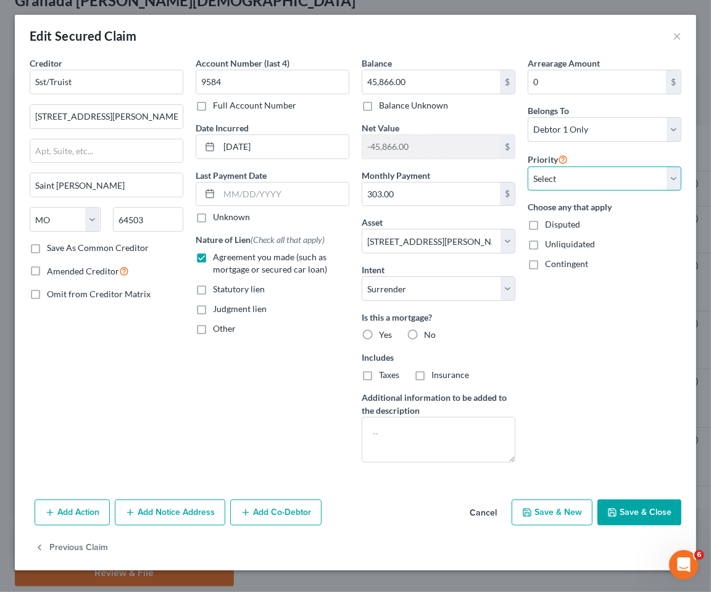
click at [595, 178] on select "Select 1st 2nd 3rd 4th 5th 6th 7th 8th 9th 10th 11th 12th 13th 14th 15th 16th 1…" at bounding box center [604, 179] width 154 height 25
select select "0"
click at [527, 167] on select "Select 1st 2nd 3rd 4th 5th 6th 7th 8th 9th 10th 11th 12th 13th 14th 15th 16th 1…" at bounding box center [604, 179] width 154 height 25
click at [157, 436] on div "Creditor * Sst/Truist 4315 Pickett Road Saint Joseph State AL AK AR AZ CA CO CT…" at bounding box center [106, 265] width 166 height 416
drag, startPoint x: 301, startPoint y: 397, endPoint x: 358, endPoint y: 471, distance: 93.8
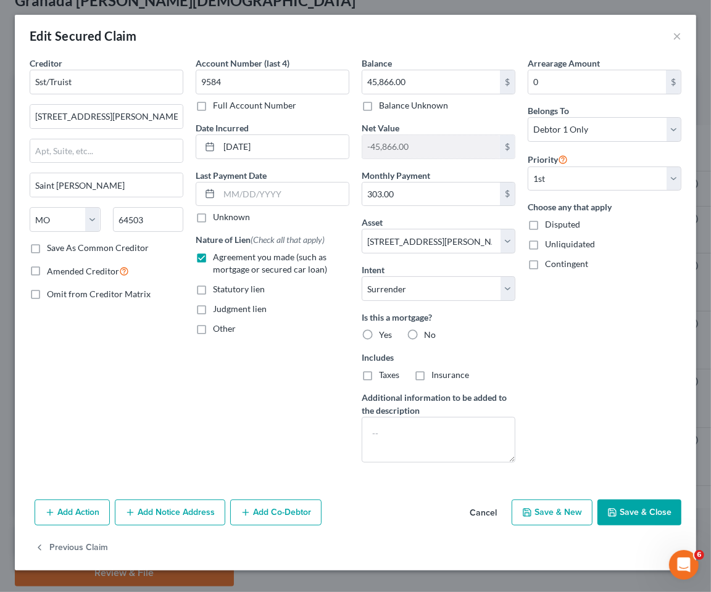
click at [301, 397] on div "Account Number (last 4) 9584 Full Account Number Date Incurred 06-02-2021 Last …" at bounding box center [272, 265] width 166 height 416
click at [494, 509] on button "Cancel" at bounding box center [483, 513] width 47 height 25
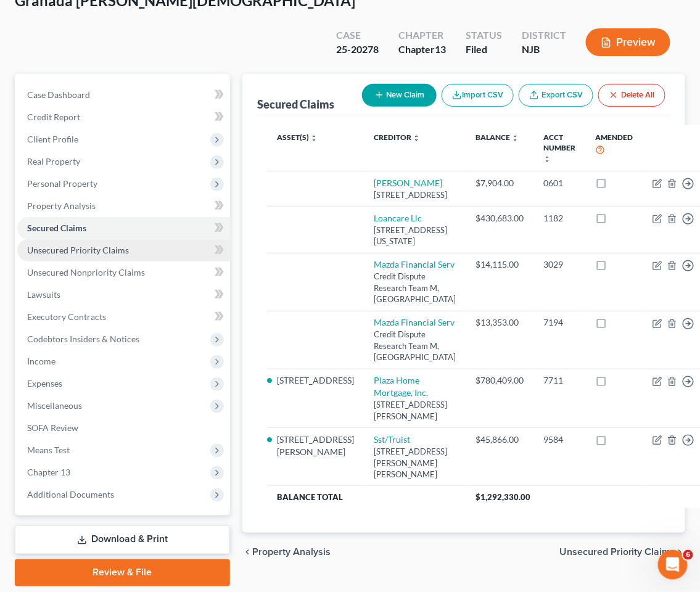
click at [79, 245] on span "Unsecured Priority Claims" at bounding box center [78, 250] width 102 height 10
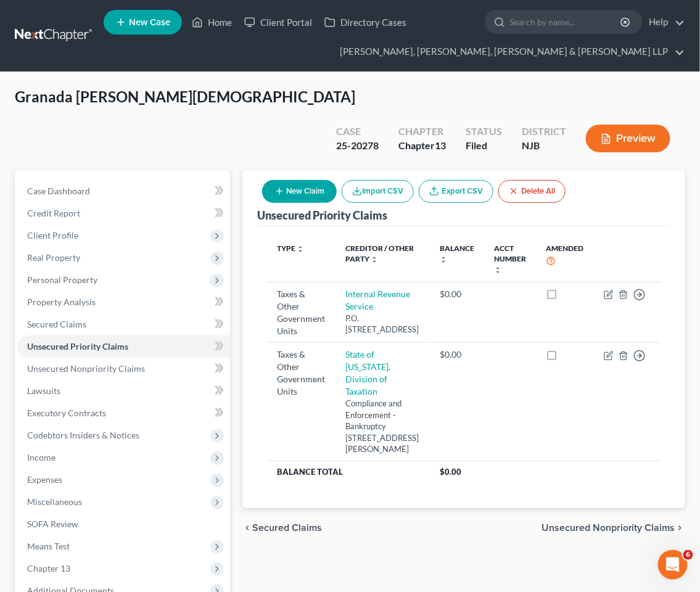
click at [316, 180] on button "New Claim" at bounding box center [299, 191] width 75 height 23
select select "0"
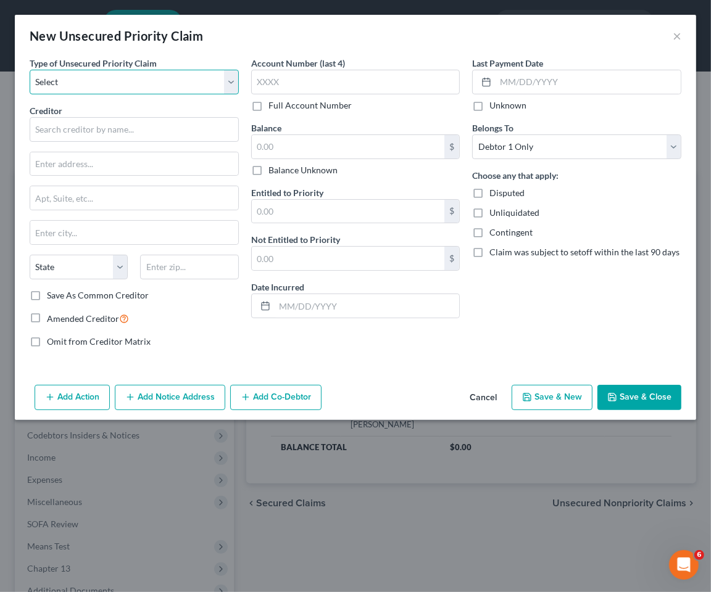
click at [146, 81] on select "Select Taxes & Other Government Units Domestic Support Obligations Extensions o…" at bounding box center [134, 82] width 209 height 25
select select "1"
click at [30, 70] on select "Select Taxes & Other Government Units Domestic Support Obligations Extensions o…" at bounding box center [134, 82] width 209 height 25
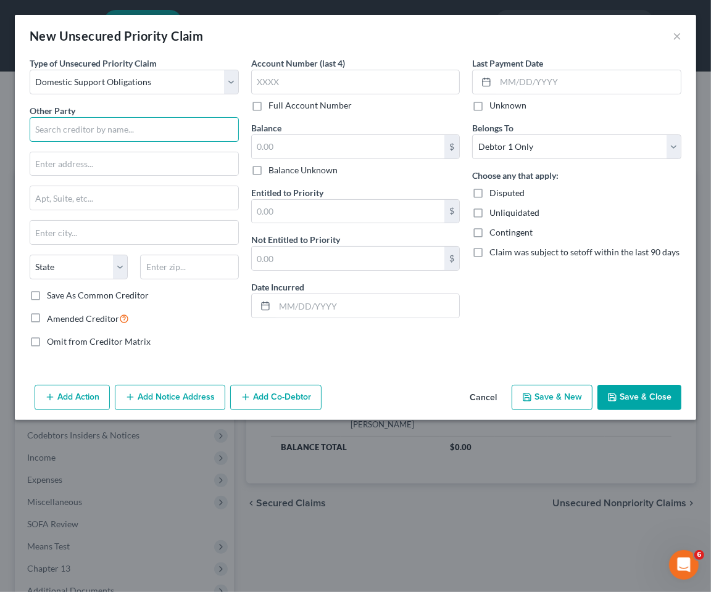
click at [113, 131] on input "text" at bounding box center [134, 129] width 209 height 25
type input "Jessica Paola Andrade"
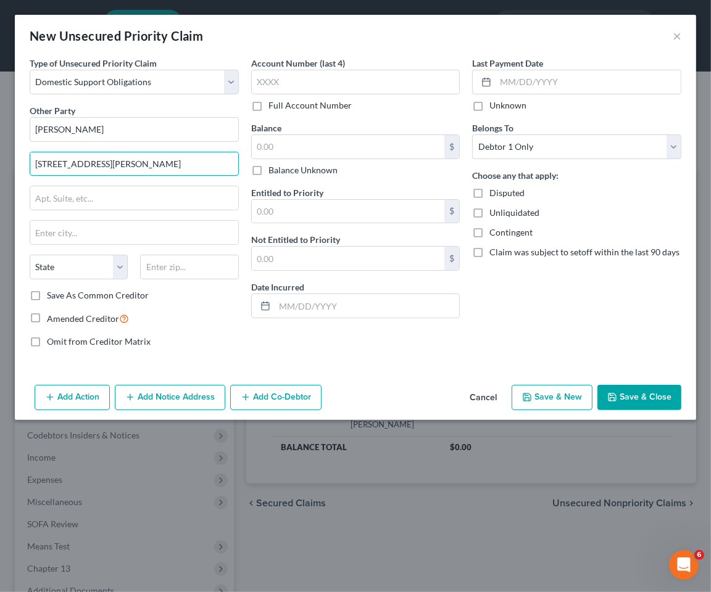
type input "737 Jackson Avenue"
click at [178, 259] on input "text" at bounding box center [189, 267] width 98 height 25
click at [186, 260] on input "text" at bounding box center [189, 267] width 98 height 25
paste input "07201"
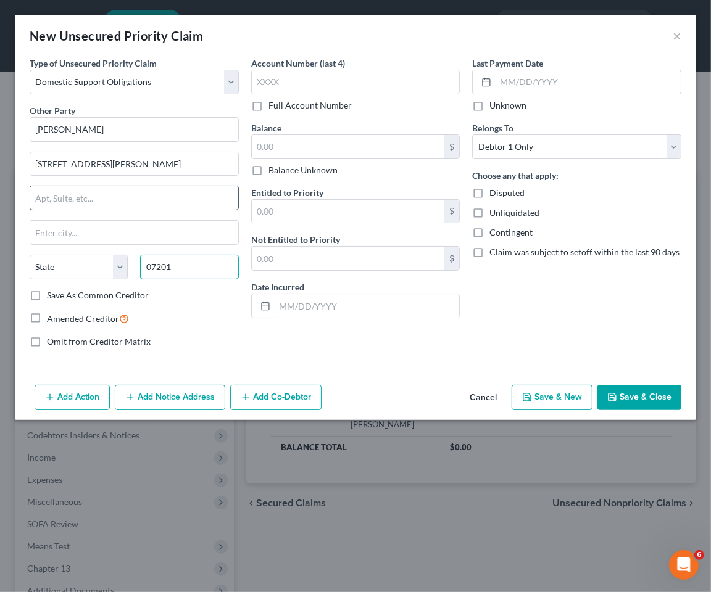
type input "07201"
click at [120, 195] on input "text" at bounding box center [134, 197] width 208 height 23
type input "Elizabeth"
select select "33"
type input "Floor 1"
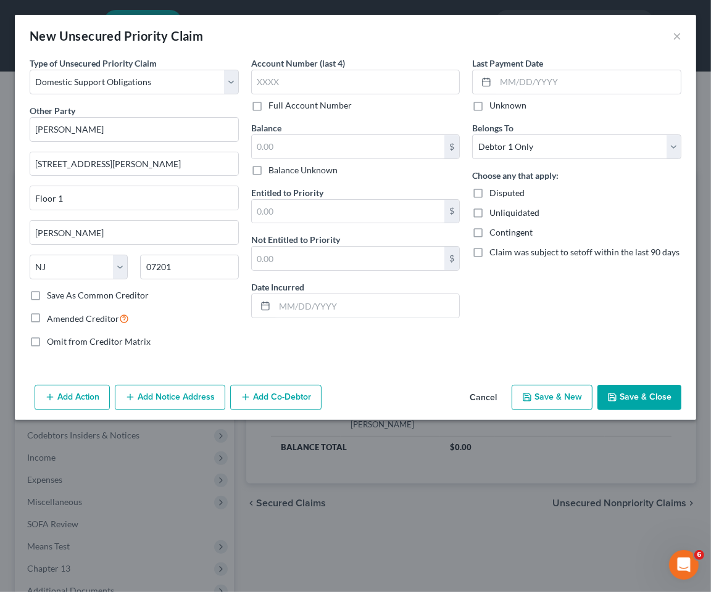
click at [211, 328] on div "Type of Unsecured Priority Claim * Select Taxes & Other Government Units Domest…" at bounding box center [133, 207] width 221 height 301
click at [625, 396] on button "Save & Close" at bounding box center [639, 398] width 84 height 26
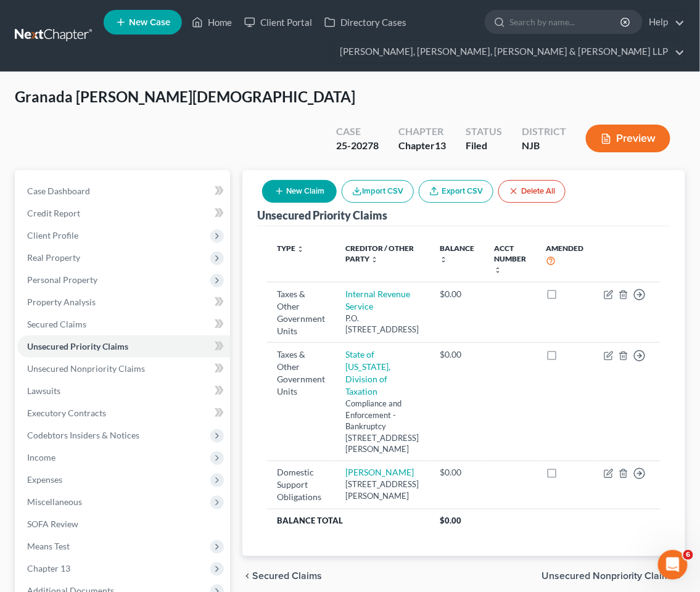
click at [470, 74] on div "Granada Escalante, Jesus Upgraded Case 25-20278 Chapter Chapter 13 Status Filed…" at bounding box center [350, 389] width 700 height 635
click at [534, 70] on nav "Home New Case Client Portal Directory Cases Scura Wigfield, Heyer, Stevens & Ca…" at bounding box center [350, 36] width 700 height 72
click at [76, 291] on link "Property Analysis" at bounding box center [123, 302] width 213 height 22
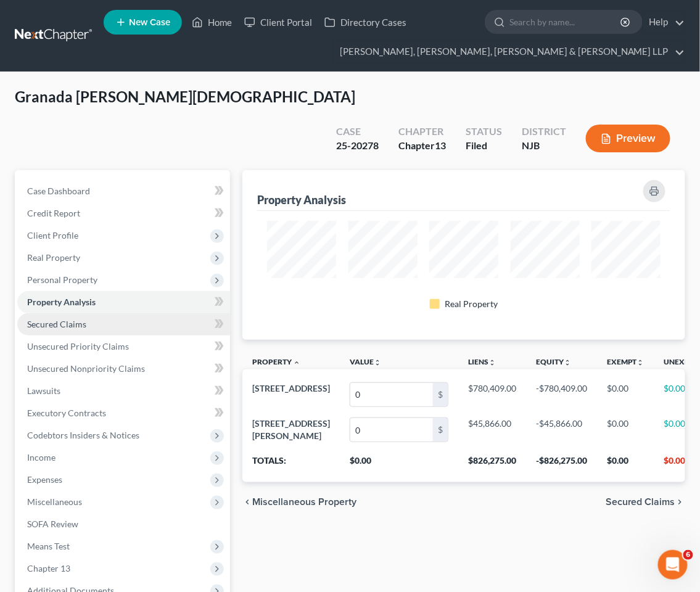
scroll to position [170, 442]
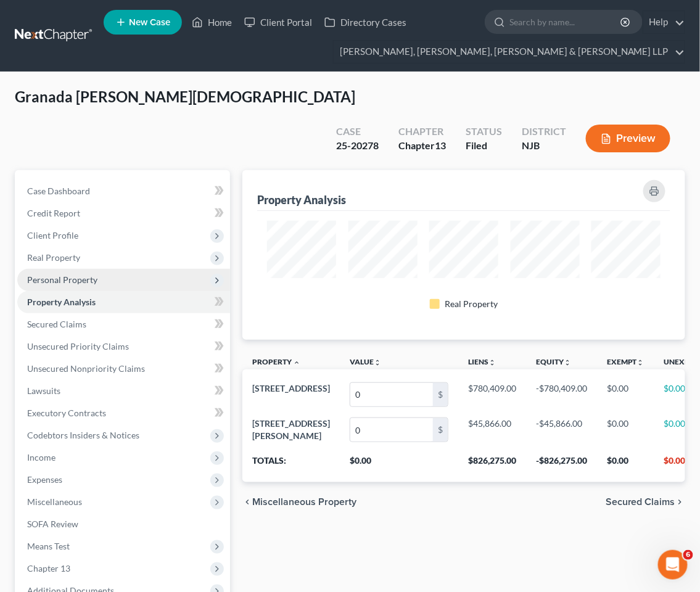
click at [59, 274] on span "Personal Property" at bounding box center [62, 279] width 70 height 10
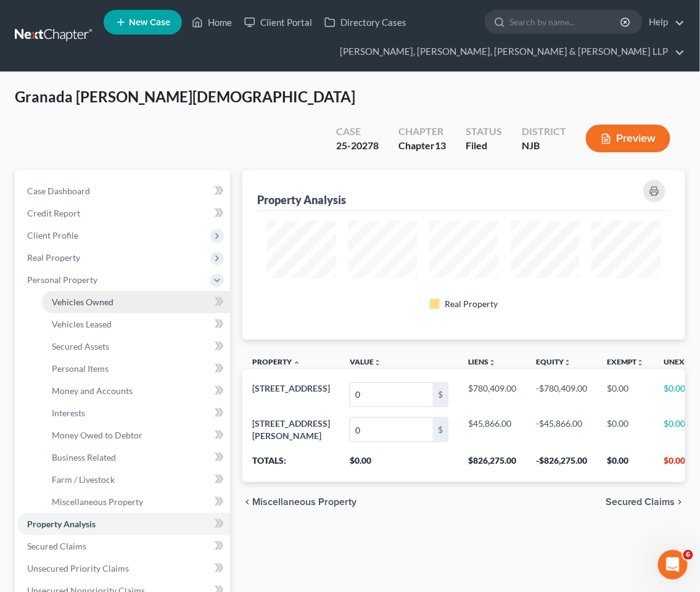
click at [65, 291] on link "Vehicles Owned" at bounding box center [136, 302] width 188 height 22
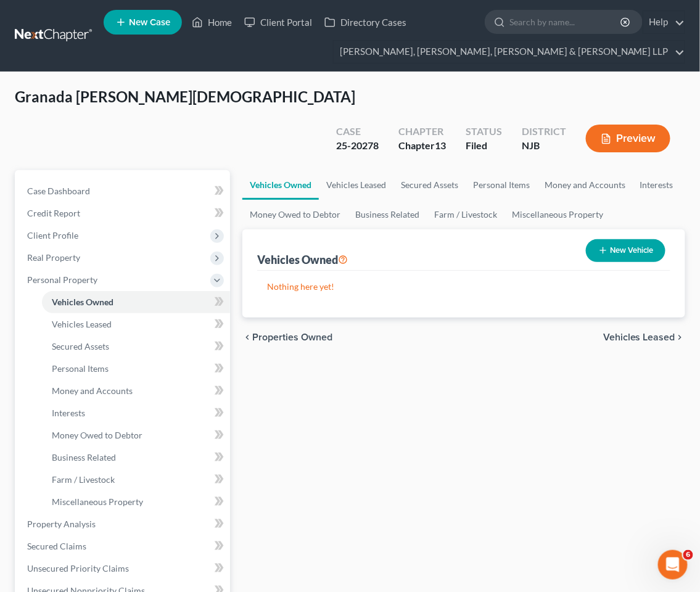
click at [612, 239] on button "New Vehicle" at bounding box center [626, 250] width 80 height 23
select select "0"
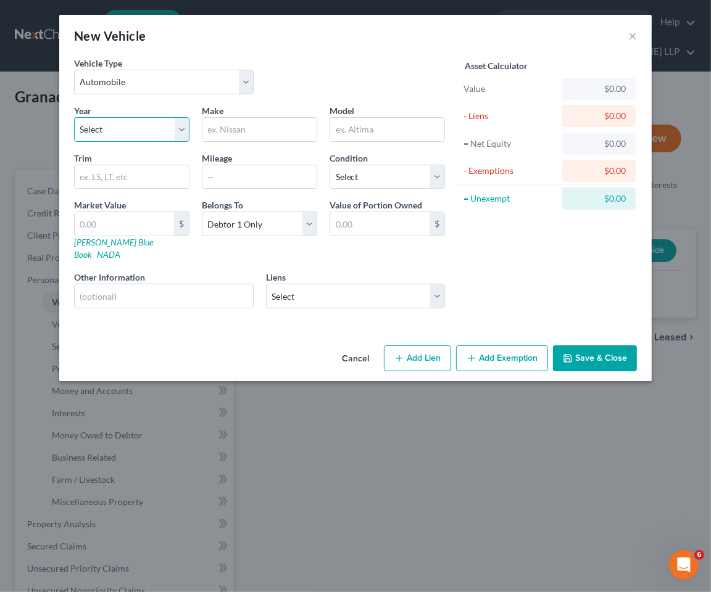
click at [121, 123] on select "Select 2026 2025 2024 2023 2022 2021 2020 2019 2018 2017 2016 2015 2014 2013 20…" at bounding box center [131, 129] width 115 height 25
select select "7"
click at [74, 117] on select "Select 2026 2025 2024 2023 2022 2021 2020 2019 2018 2017 2016 2015 2014 2013 20…" at bounding box center [131, 129] width 115 height 25
click at [253, 125] on input "text" at bounding box center [259, 129] width 114 height 23
type input "Mazda"
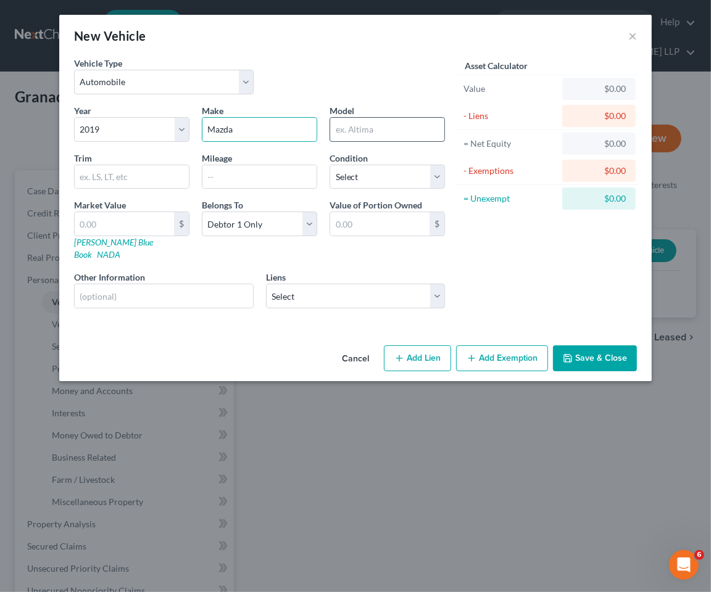
click at [386, 120] on input "text" at bounding box center [387, 129] width 114 height 23
type input "CX-3"
click at [368, 174] on select "Select Excellent Very Good Good Fair Poor" at bounding box center [386, 177] width 115 height 25
select select "2"
click at [329, 165] on select "Select Excellent Very Good Good Fair Poor" at bounding box center [386, 177] width 115 height 25
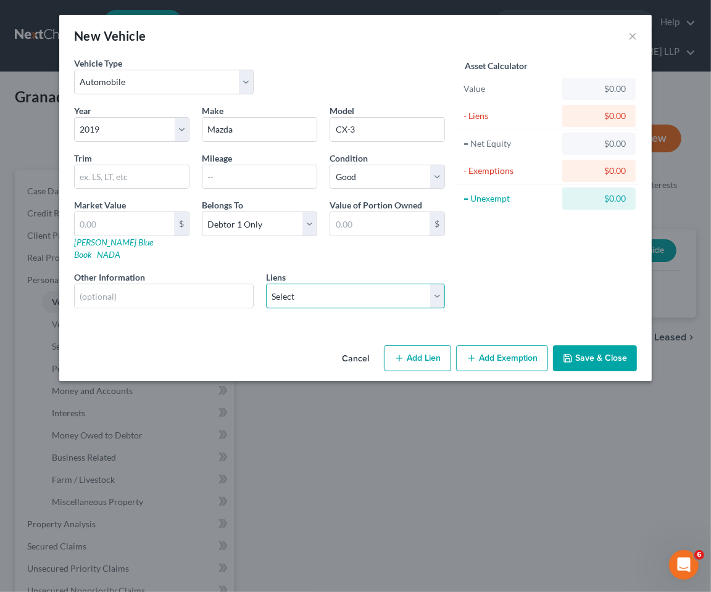
click at [295, 291] on select "Select Loancare Llc - $430,683.00 Mazda Financial Serv - $14,115.00 Mazda Finan…" at bounding box center [355, 296] width 179 height 25
click at [146, 340] on div "Cancel Add Lien Add Lease Add Exemption Save & Close" at bounding box center [355, 360] width 592 height 41
click at [587, 346] on button "Save & Close" at bounding box center [595, 358] width 84 height 26
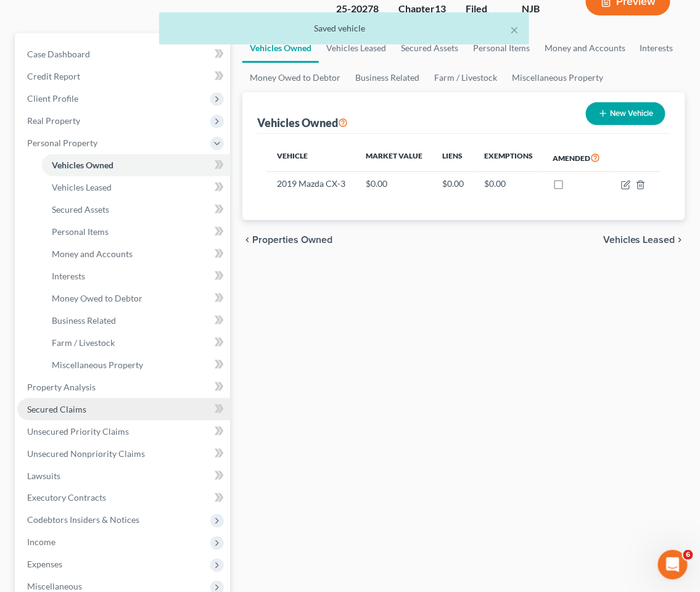
click at [78, 404] on span "Secured Claims" at bounding box center [56, 409] width 59 height 10
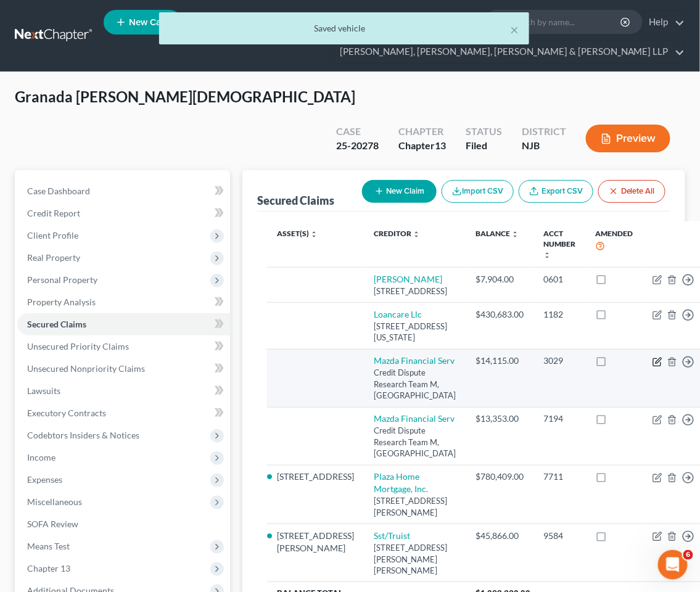
click at [656, 363] on icon "button" at bounding box center [659, 361] width 6 height 6
select select "45"
select select "0"
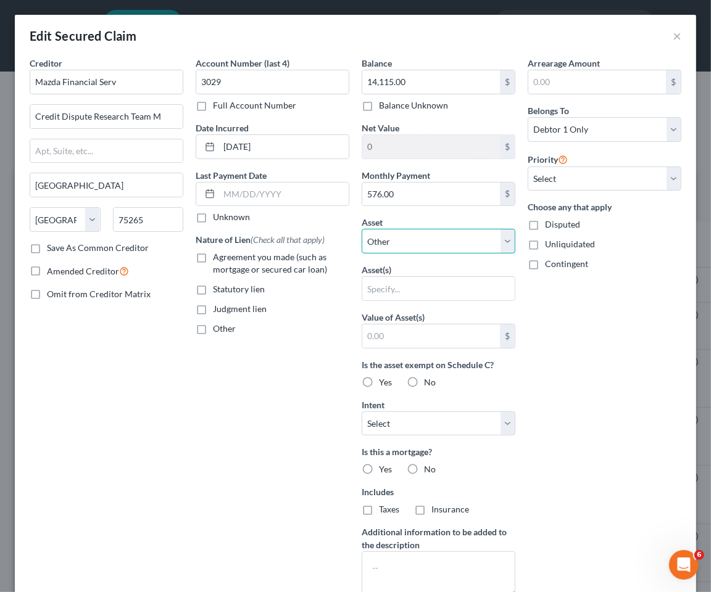
click at [423, 238] on select "Select Other Multiple Assets 737 Jackson Avenue - $0.0 14 Ninth Street - $0.0 2…" at bounding box center [438, 241] width 154 height 25
select select "4"
click at [361, 229] on select "Select Other Multiple Assets 737 Jackson Avenue - $0.0 14 Ninth Street - $0.0 2…" at bounding box center [438, 241] width 154 height 25
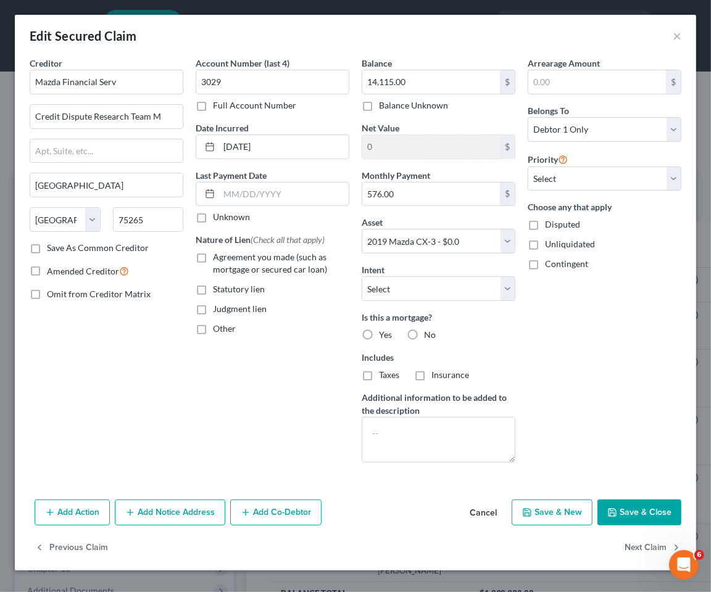
click at [213, 257] on label "Agreement you made (such as mortgage or secured car loan)" at bounding box center [281, 263] width 136 height 25
click at [218, 257] on input "Agreement you made (such as mortgage or secured car loan)" at bounding box center [222, 255] width 8 height 8
checkbox input "true"
click at [402, 295] on select "Select Surrender Redeem Reaffirm Avoid Other" at bounding box center [438, 288] width 154 height 25
select select "2"
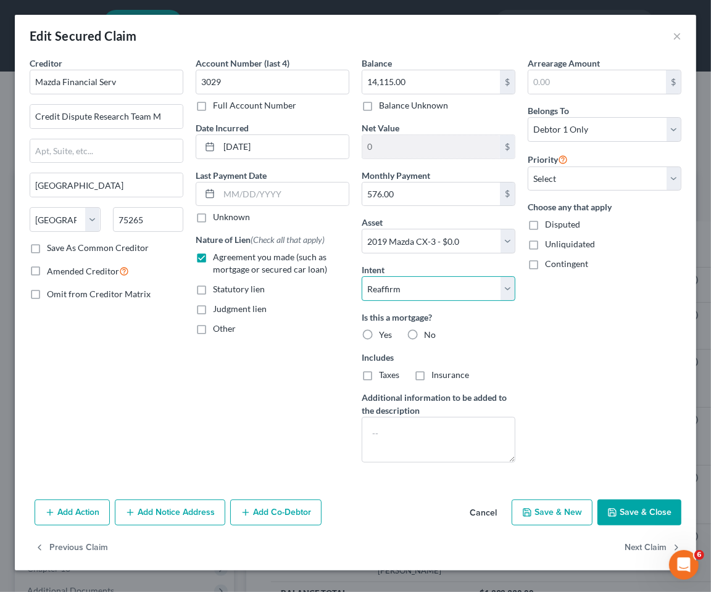
click at [361, 276] on select "Select Surrender Redeem Reaffirm Avoid Other" at bounding box center [438, 288] width 154 height 25
click at [424, 334] on label "No" at bounding box center [430, 335] width 12 height 12
click at [429, 334] on input "No" at bounding box center [433, 333] width 8 height 8
radio input "true"
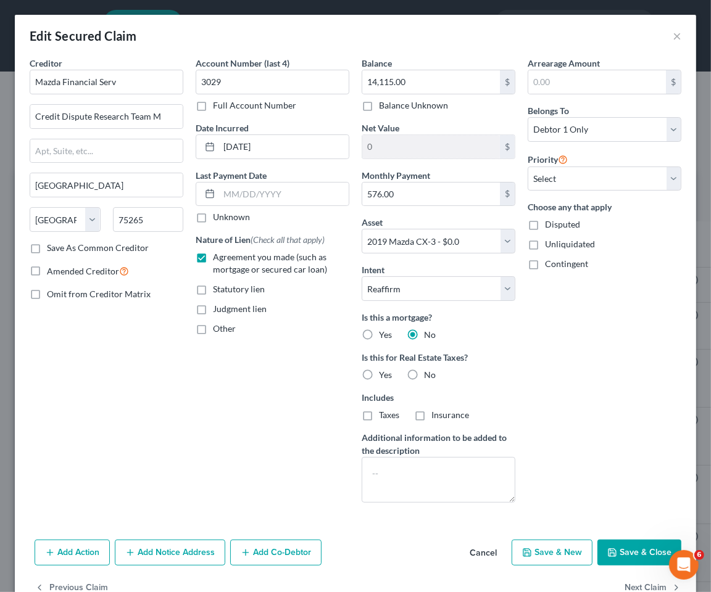
click at [424, 377] on label "No" at bounding box center [430, 375] width 12 height 12
click at [429, 377] on input "No" at bounding box center [433, 373] width 8 height 8
radio input "true"
click at [569, 182] on select "Select 1st 2nd 3rd 4th 5th 6th 7th 8th 9th 10th 11th 12th 13th 14th 15th 16th 1…" at bounding box center [604, 179] width 154 height 25
select select "0"
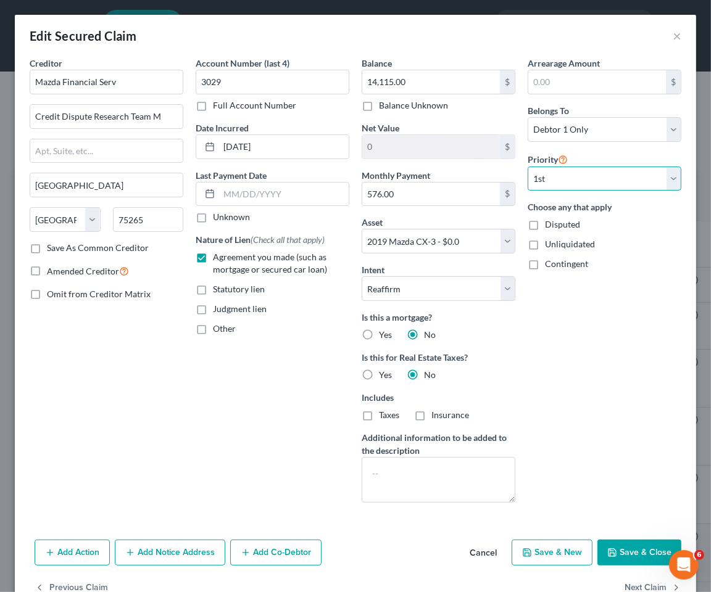
click at [527, 167] on select "Select 1st 2nd 3rd 4th 5th 6th 7th 8th 9th 10th 11th 12th 13th 14th 15th 16th 1…" at bounding box center [604, 179] width 154 height 25
click at [426, 186] on input "576.00" at bounding box center [431, 194] width 138 height 23
click at [416, 190] on input "576.00" at bounding box center [431, 194] width 138 height 23
type input "576.70"
click at [563, 343] on div "Arrearage Amount $ Belongs To * Select Debtor 1 Only Debtor 2 Only Debtor 1 And…" at bounding box center [604, 285] width 166 height 456
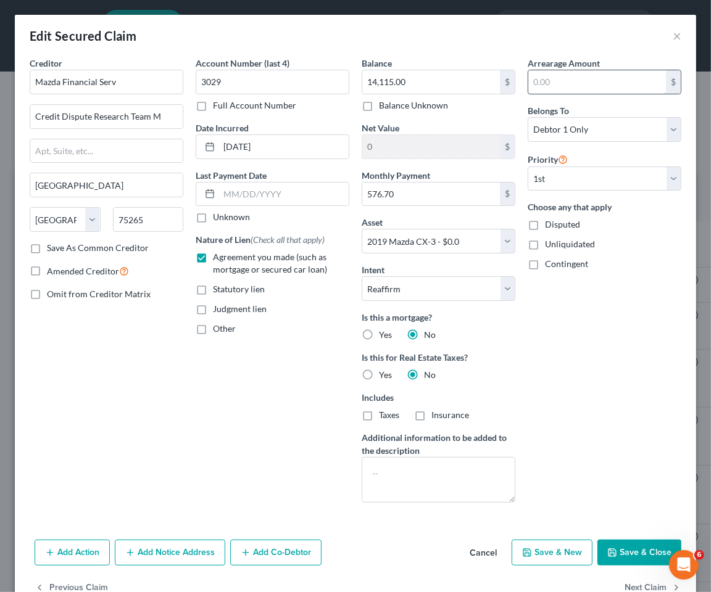
click at [580, 70] on input "text" at bounding box center [597, 81] width 138 height 23
type input "1,666.80"
click at [603, 349] on div "Arrearage Amount 1,666.80 $ Belongs To * Select Debtor 1 Only Debtor 2 Only Deb…" at bounding box center [604, 285] width 166 height 456
click at [460, 283] on select "Select Surrender Redeem Reaffirm Avoid Other" at bounding box center [438, 288] width 154 height 25
select select
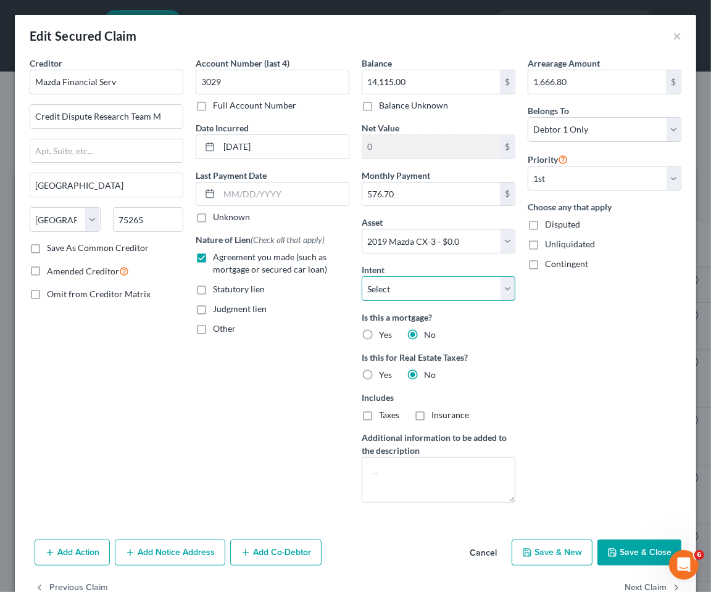
click at [361, 276] on select "Select Surrender Redeem Reaffirm Avoid Other" at bounding box center [438, 288] width 154 height 25
click at [576, 411] on div "Arrearage Amount 1,666.80 $ Belongs To * Select Debtor 1 Only Debtor 2 Only Deb…" at bounding box center [604, 285] width 166 height 456
click at [640, 553] on button "Save & Close" at bounding box center [639, 553] width 84 height 26
select select
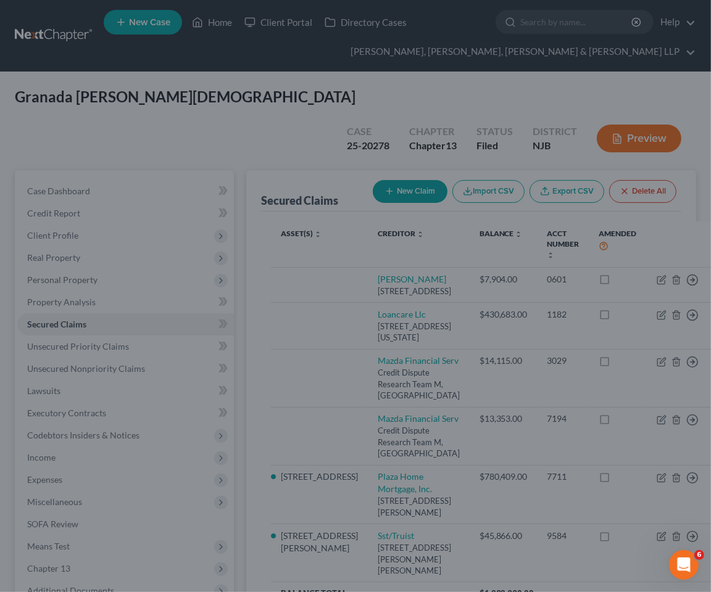
type input "-14,115.00"
select select "4"
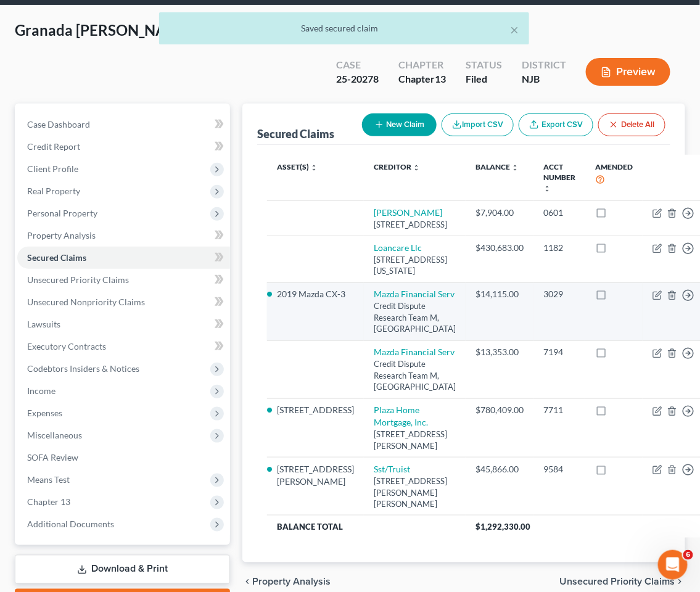
scroll to position [68, 0]
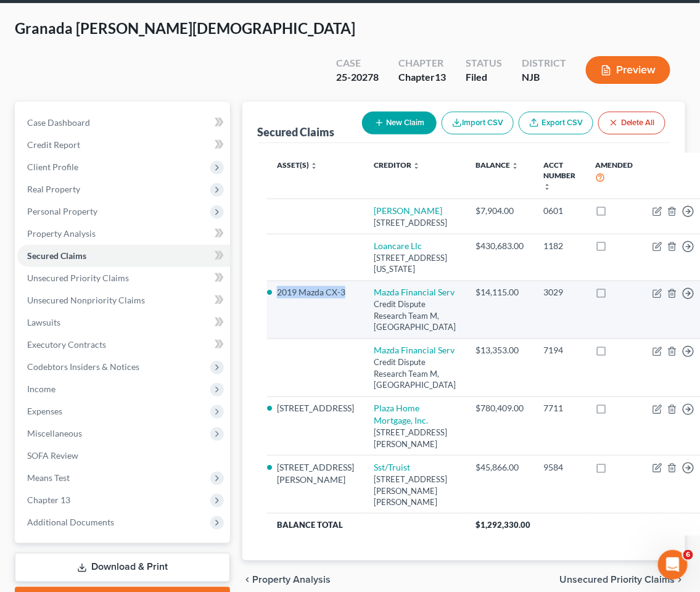
drag, startPoint x: 305, startPoint y: 323, endPoint x: 276, endPoint y: 301, distance: 36.5
click at [276, 301] on td "2019 Mazda CX-3" at bounding box center [315, 310] width 97 height 58
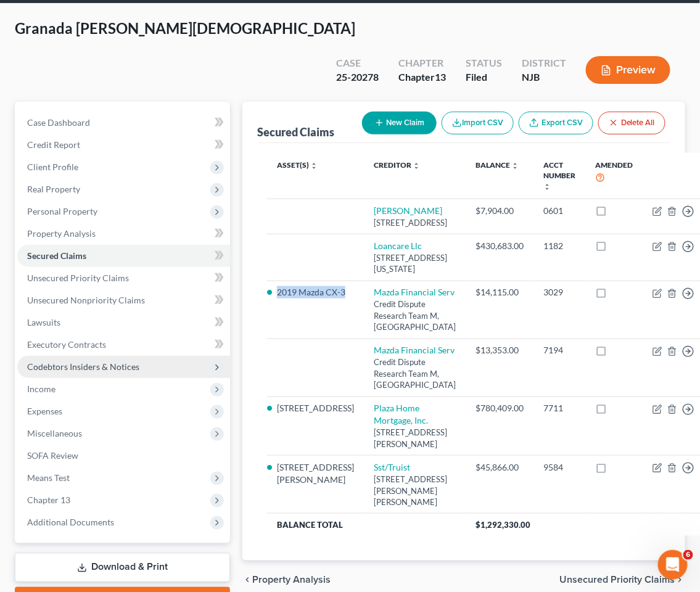
copy li "2019 Mazda CX-3"
click at [442, 15] on div "Granada Escalante, Jesus Upgraded Case 25-20278 Chapter Chapter 13 Status Filed…" at bounding box center [350, 321] width 700 height 635
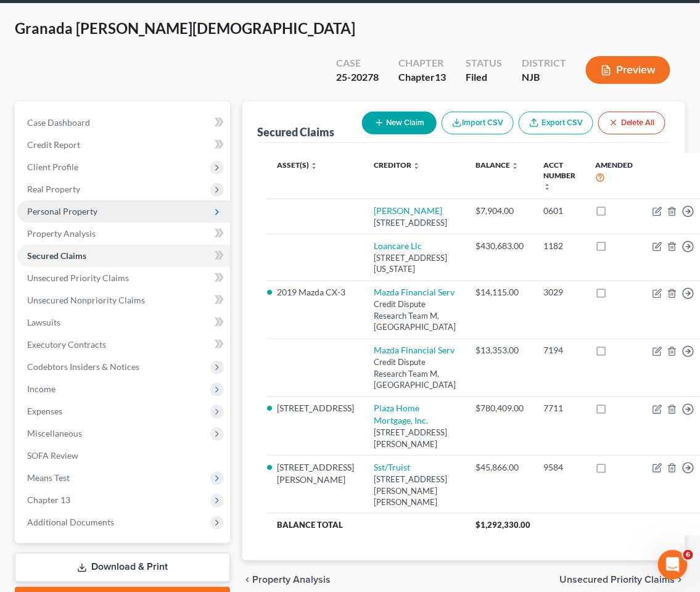
click at [68, 206] on span "Personal Property" at bounding box center [62, 211] width 70 height 10
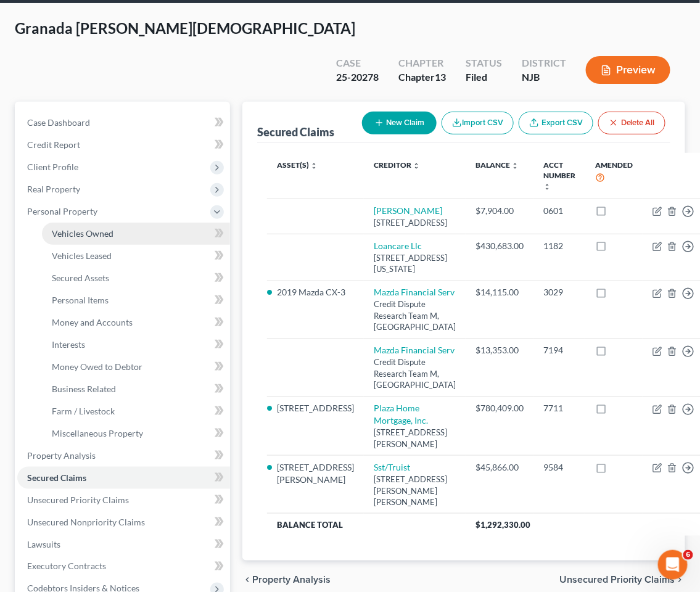
click at [69, 228] on span "Vehicles Owned" at bounding box center [83, 233] width 62 height 10
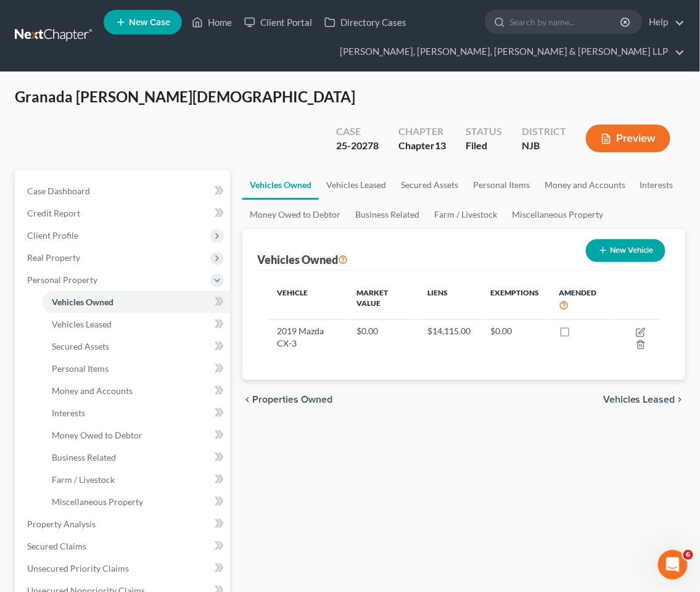
click at [606, 245] on icon "button" at bounding box center [603, 250] width 10 height 10
select select "0"
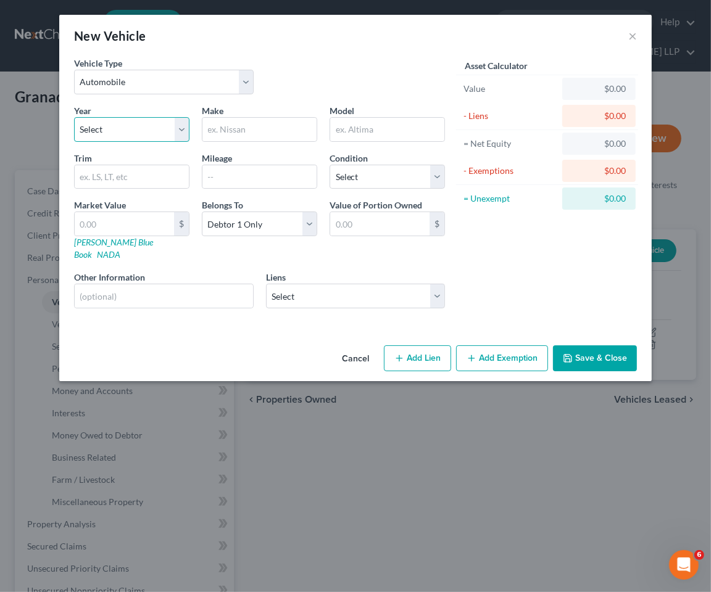
click at [146, 131] on select "Select 2026 2025 2024 2023 2022 2021 2020 2019 2018 2017 2016 2015 2014 2013 20…" at bounding box center [131, 129] width 115 height 25
select select "5"
click at [74, 117] on select "Select 2026 2025 2024 2023 2022 2021 2020 2019 2018 2017 2016 2015 2014 2013 20…" at bounding box center [131, 129] width 115 height 25
click at [250, 124] on input "text" at bounding box center [259, 129] width 114 height 23
type input "Mazda"
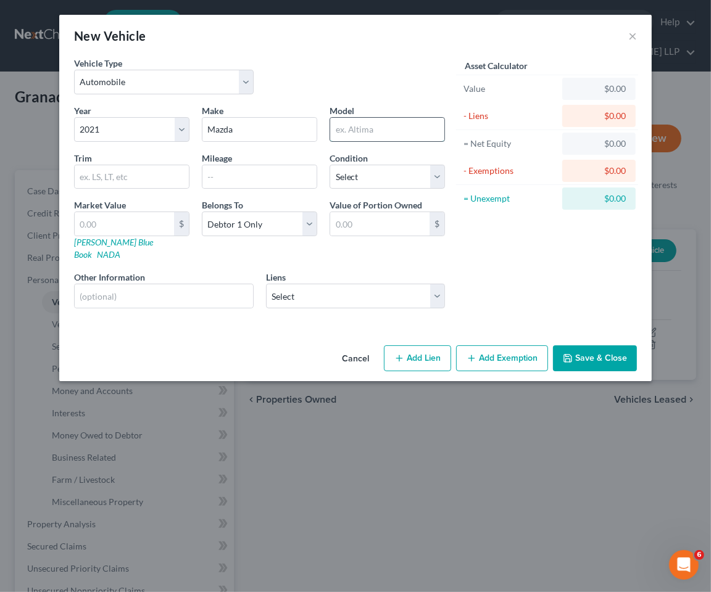
click at [379, 130] on input "text" at bounding box center [387, 129] width 114 height 23
type input "CX-5"
click at [384, 171] on select "Select Excellent Very Good Good Fair Poor" at bounding box center [386, 177] width 115 height 25
select select "2"
click at [329, 165] on select "Select Excellent Very Good Good Fair Poor" at bounding box center [386, 177] width 115 height 25
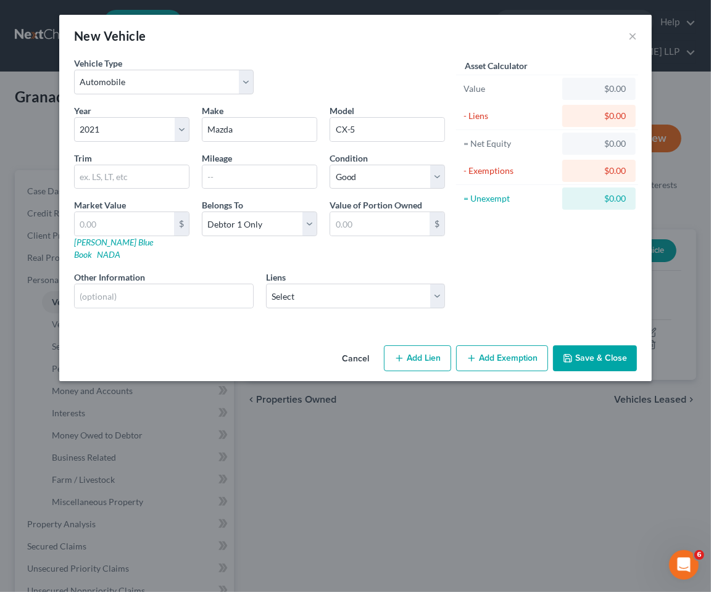
click at [524, 253] on div "Asset Calculator Value $0.00 - Liens $0.00 = Net Equity $0.00 - Exemptions $0.0…" at bounding box center [547, 188] width 192 height 262
click at [586, 345] on button "Save & Close" at bounding box center [595, 358] width 84 height 26
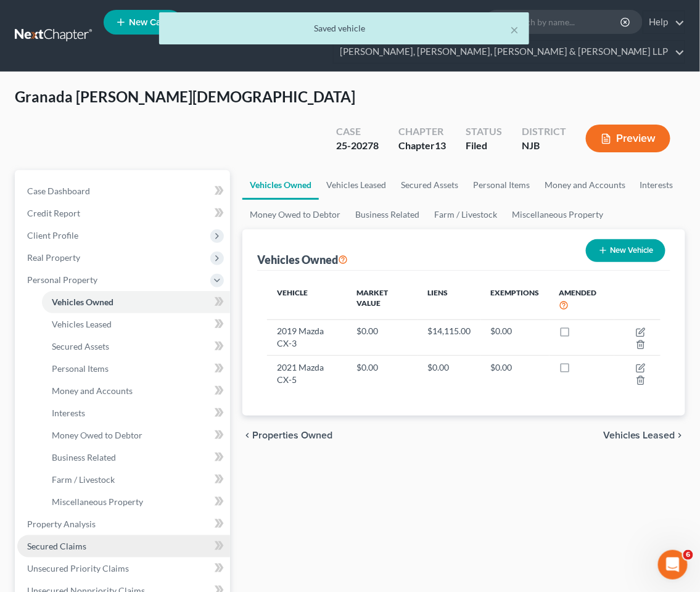
click at [76, 541] on span "Secured Claims" at bounding box center [56, 546] width 59 height 10
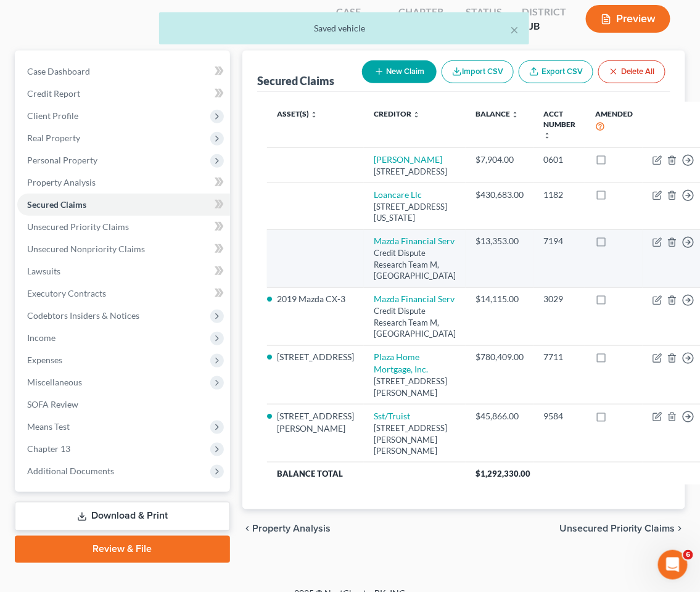
scroll to position [137, 0]
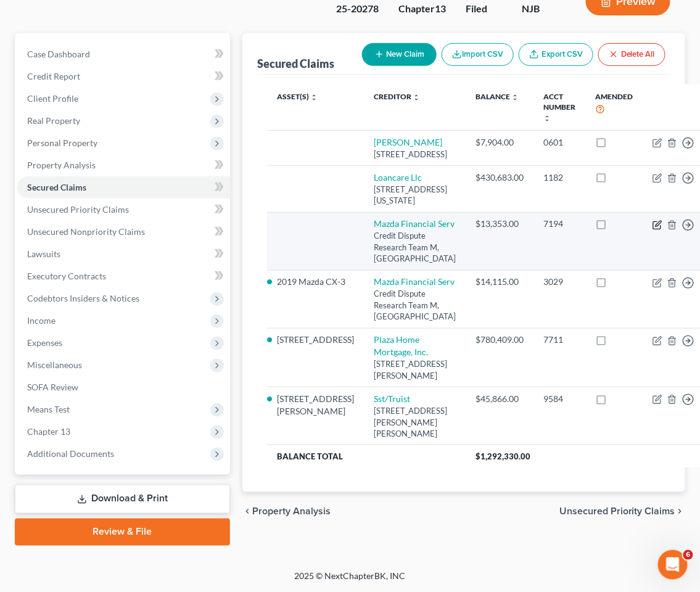
click at [653, 230] on icon "button" at bounding box center [658, 225] width 10 height 10
select select "45"
select select "0"
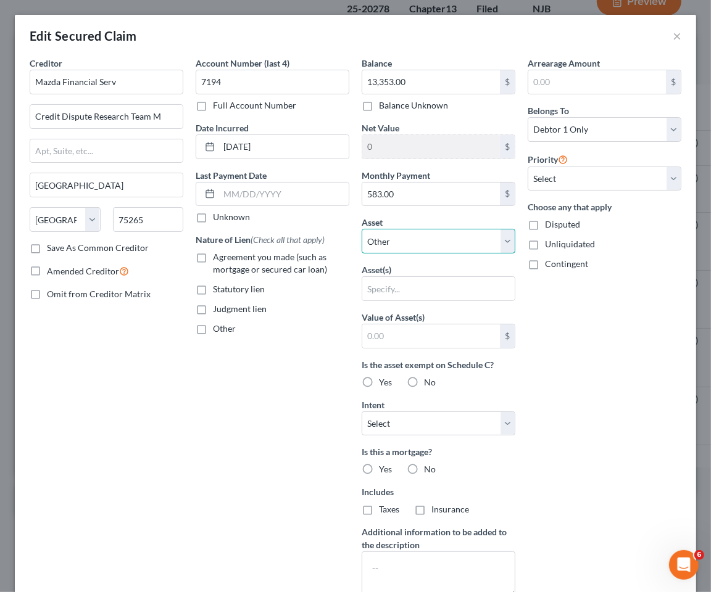
click at [418, 242] on select "Select Other Multiple Assets 737 Jackson Avenue - $0.0 14 Ninth Street - $0.0 2…" at bounding box center [438, 241] width 154 height 25
select select "4"
click at [361, 229] on select "Select Other Multiple Assets 737 Jackson Avenue - $0.0 14 Ninth Street - $0.0 2…" at bounding box center [438, 241] width 154 height 25
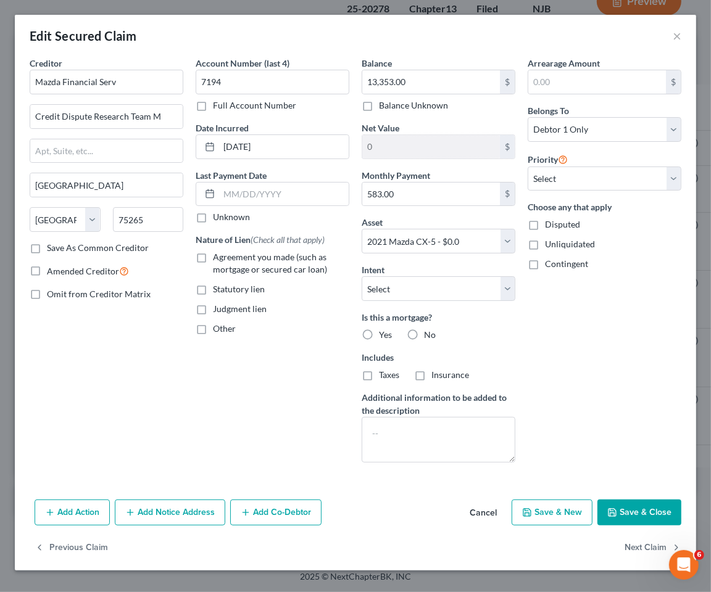
drag, startPoint x: 200, startPoint y: 259, endPoint x: 274, endPoint y: 306, distance: 87.6
click at [213, 258] on label "Agreement you made (such as mortgage or secured car loan)" at bounding box center [281, 263] width 136 height 25
click at [218, 258] on input "Agreement you made (such as mortgage or secured car loan)" at bounding box center [222, 255] width 8 height 8
checkbox input "true"
click at [571, 175] on select "Select 1st 2nd 3rd 4th 5th 6th 7th 8th 9th 10th 11th 12th 13th 14th 15th 16th 1…" at bounding box center [604, 179] width 154 height 25
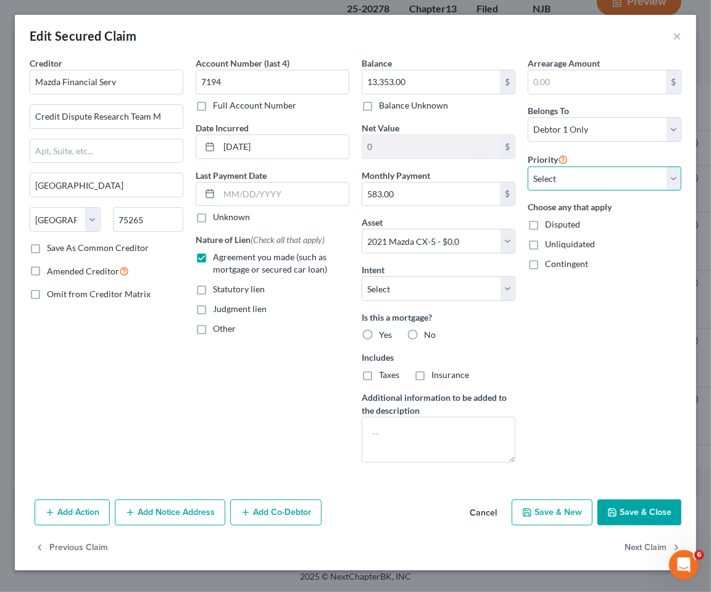
select select "0"
click at [527, 167] on select "Select 1st 2nd 3rd 4th 5th 6th 7th 8th 9th 10th 11th 12th 13th 14th 15th 16th 1…" at bounding box center [604, 179] width 154 height 25
click at [571, 365] on div "Arrearage Amount $ Belongs To * Select Debtor 1 Only Debtor 2 Only Debtor 1 And…" at bounding box center [604, 265] width 166 height 416
click at [424, 332] on label "No" at bounding box center [430, 335] width 12 height 12
click at [429, 332] on input "No" at bounding box center [433, 333] width 8 height 8
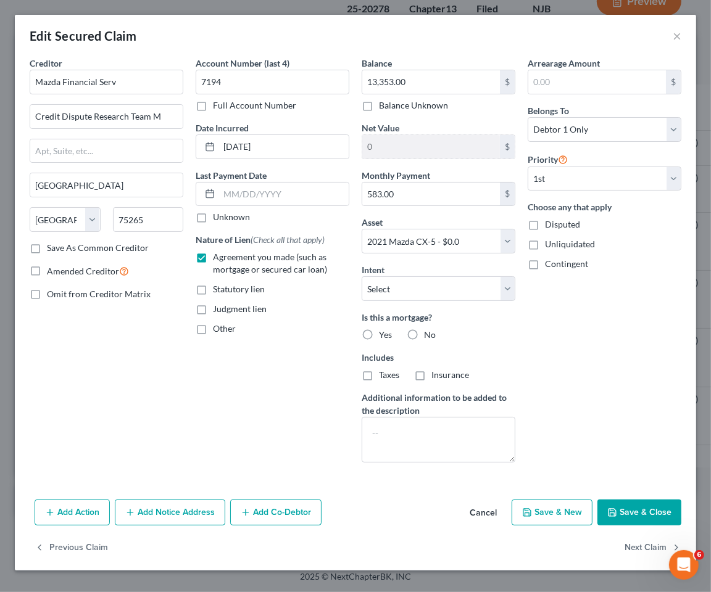
radio input "true"
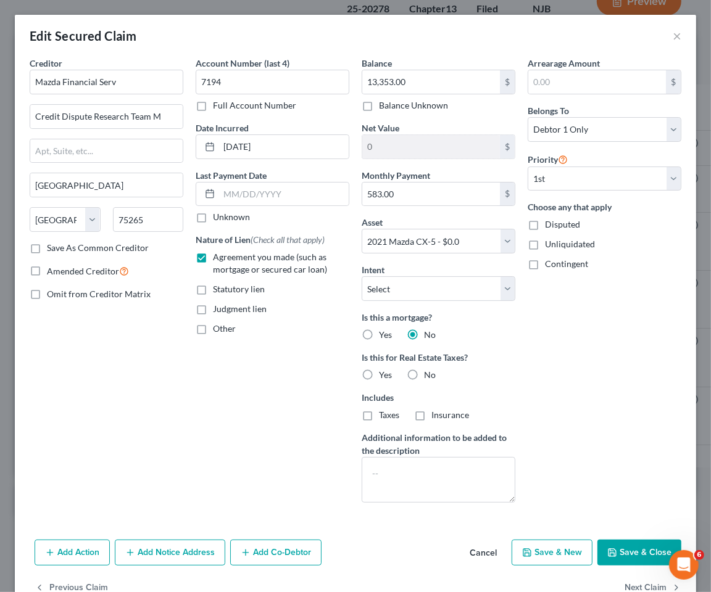
click at [424, 374] on label "No" at bounding box center [430, 375] width 12 height 12
click at [429, 374] on input "No" at bounding box center [433, 373] width 8 height 8
radio input "true"
click at [424, 204] on input "583.00" at bounding box center [431, 194] width 138 height 23
click at [416, 196] on input "583.00" at bounding box center [431, 194] width 138 height 23
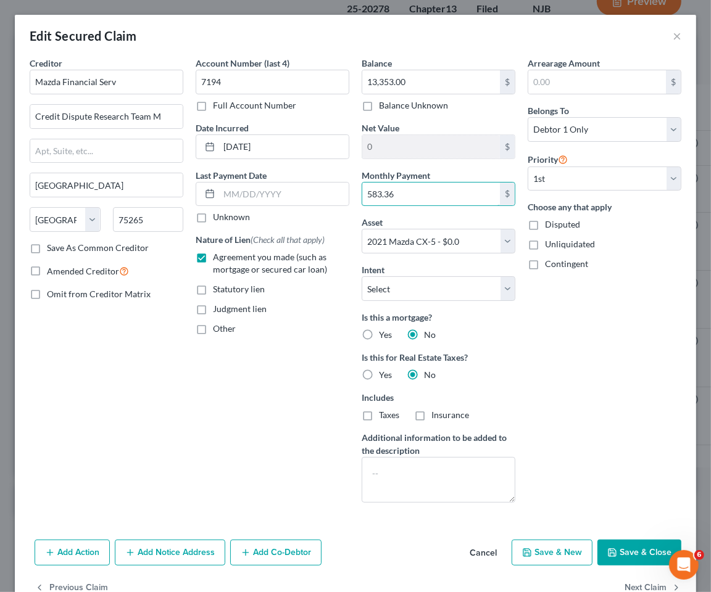
type input "583.36"
click at [529, 343] on div "Arrearage Amount $ Belongs To * Select Debtor 1 Only Debtor 2 Only Debtor 1 And…" at bounding box center [604, 285] width 166 height 456
click at [611, 549] on button "Save & Close" at bounding box center [639, 553] width 84 height 26
select select
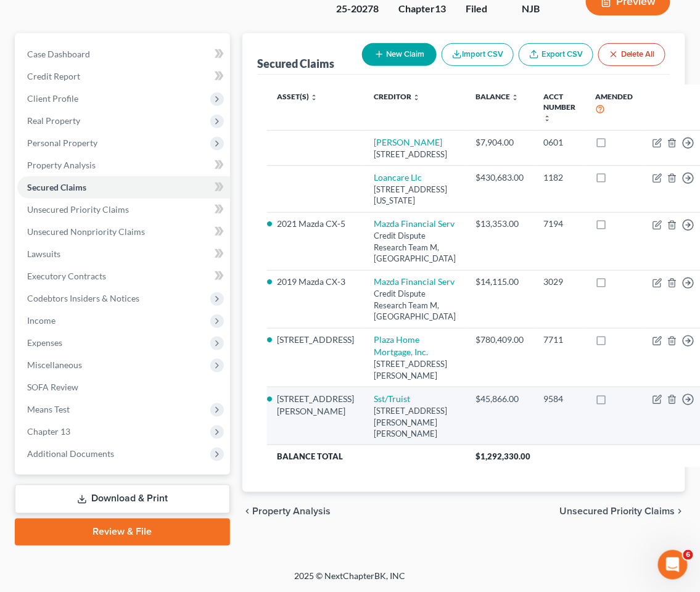
click at [479, 532] on div "chevron_left Property Analysis Unsecured Priority Claims chevron_right" at bounding box center [463, 511] width 443 height 39
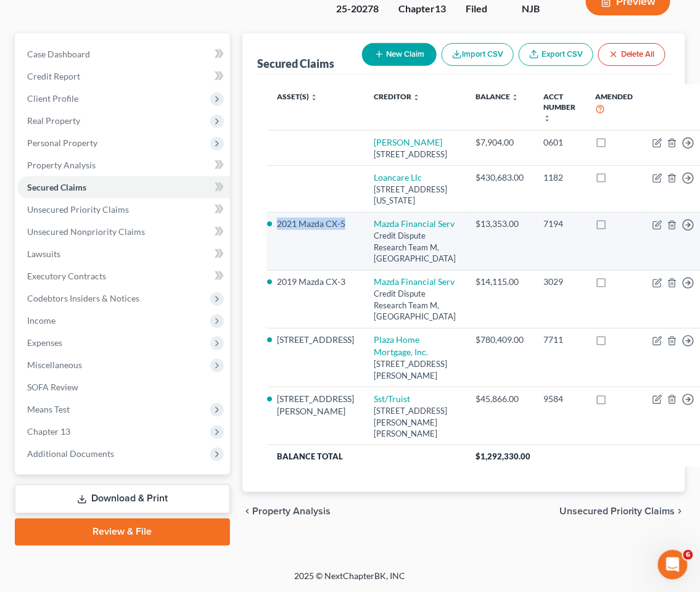
drag, startPoint x: 302, startPoint y: 256, endPoint x: 274, endPoint y: 229, distance: 38.8
click at [274, 229] on td "2021 Mazda CX-5" at bounding box center [315, 241] width 97 height 58
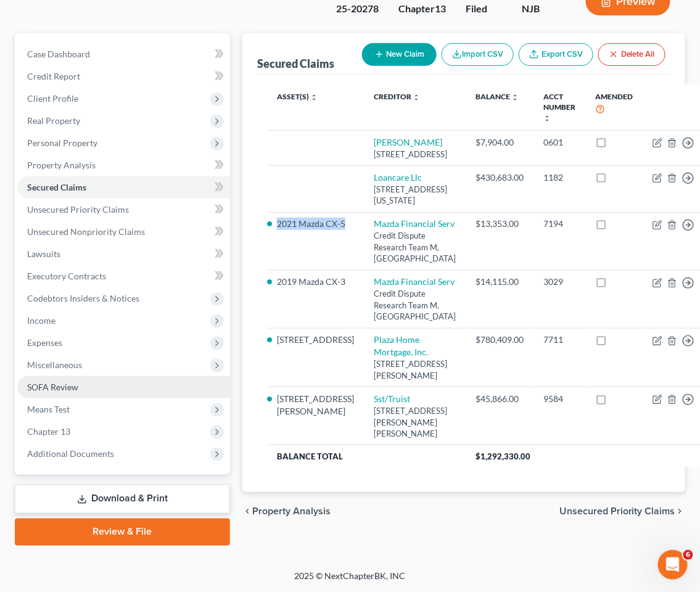
copy li "2021 Mazda CX-5"
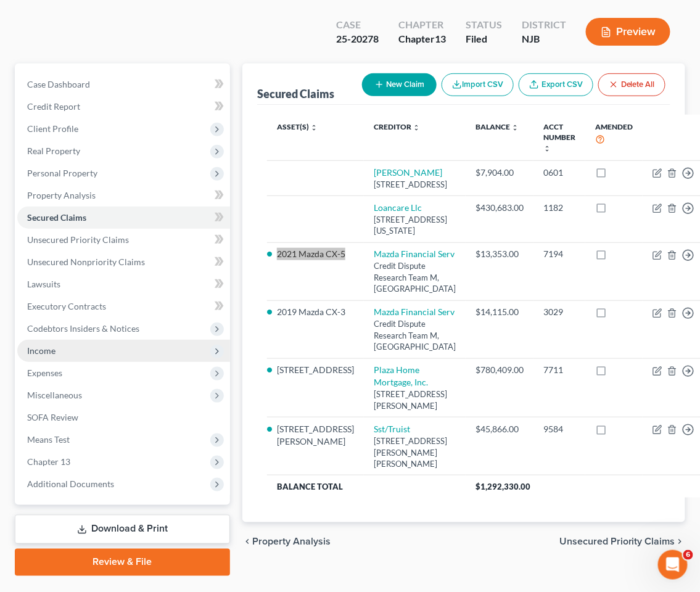
scroll to position [68, 0]
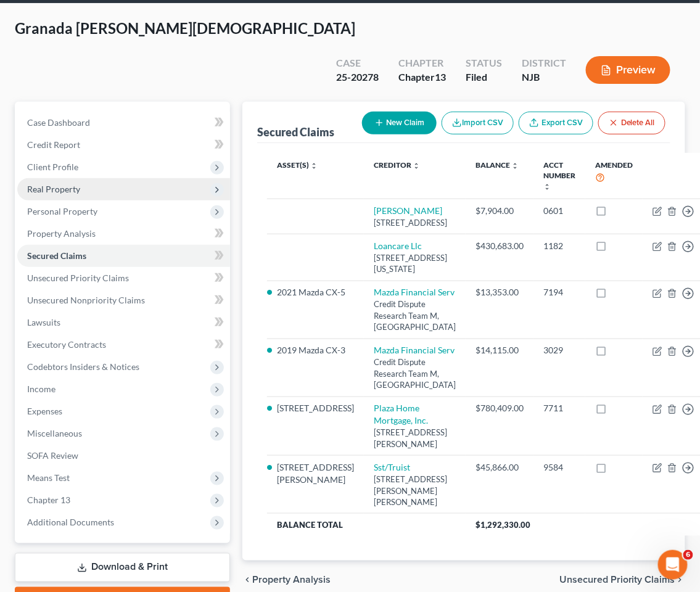
click at [70, 184] on span "Real Property" at bounding box center [53, 189] width 53 height 10
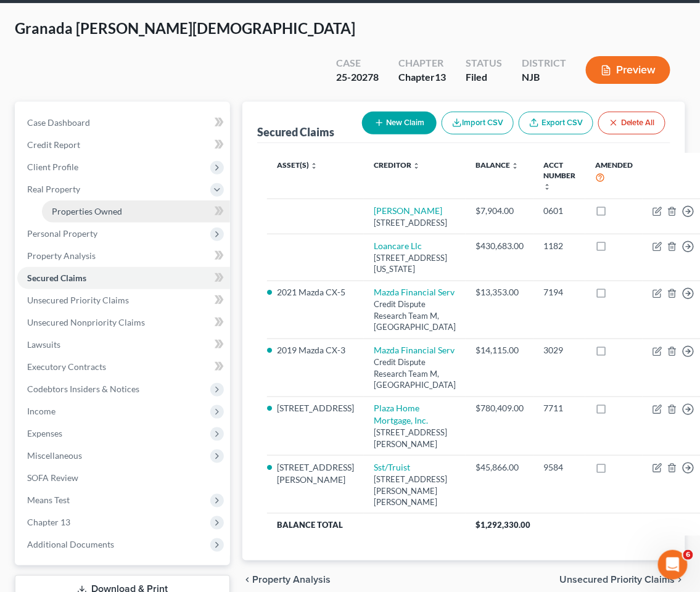
click at [79, 206] on span "Properties Owned" at bounding box center [87, 211] width 70 height 10
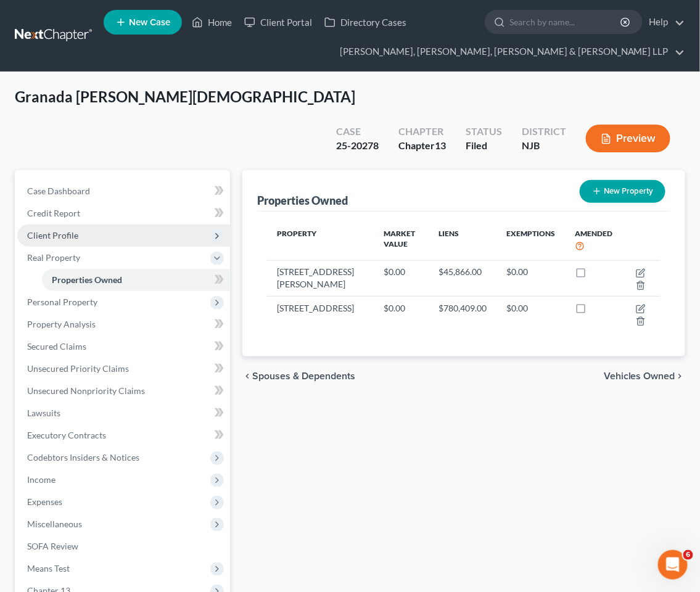
click at [65, 230] on span "Client Profile" at bounding box center [52, 235] width 51 height 10
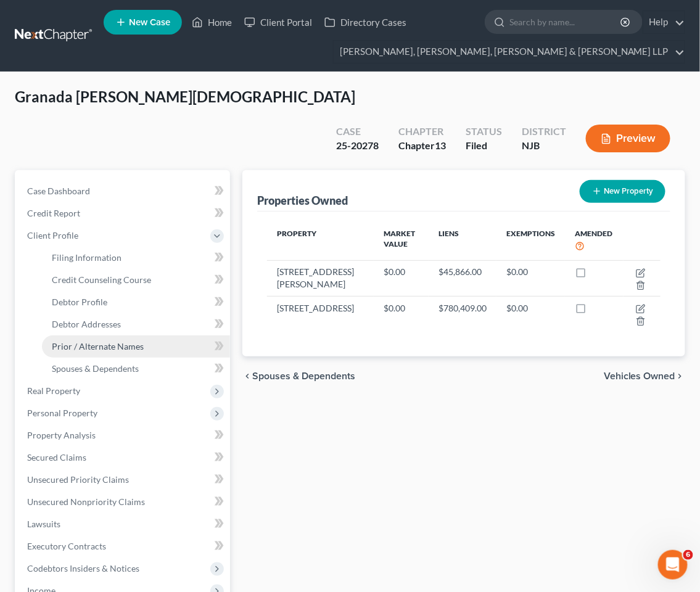
click at [83, 341] on span "Prior / Alternate Names" at bounding box center [98, 346] width 92 height 10
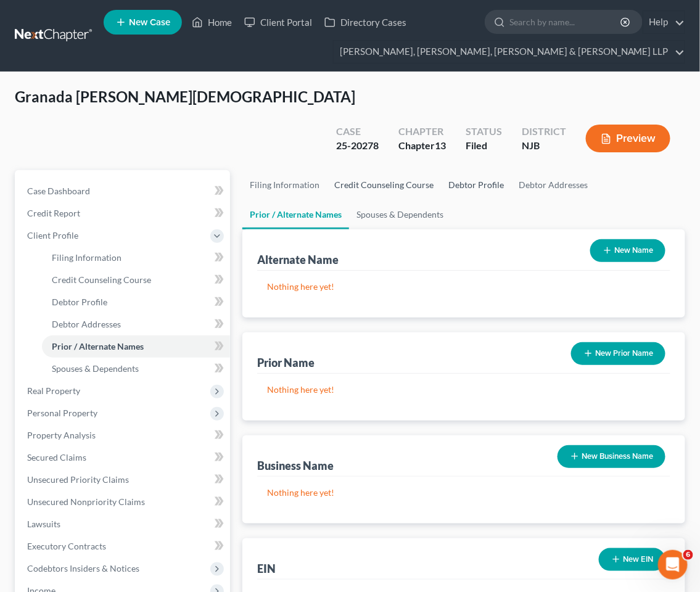
click at [460, 170] on link "Debtor Profile" at bounding box center [476, 185] width 70 height 30
select select "1"
select select "3"
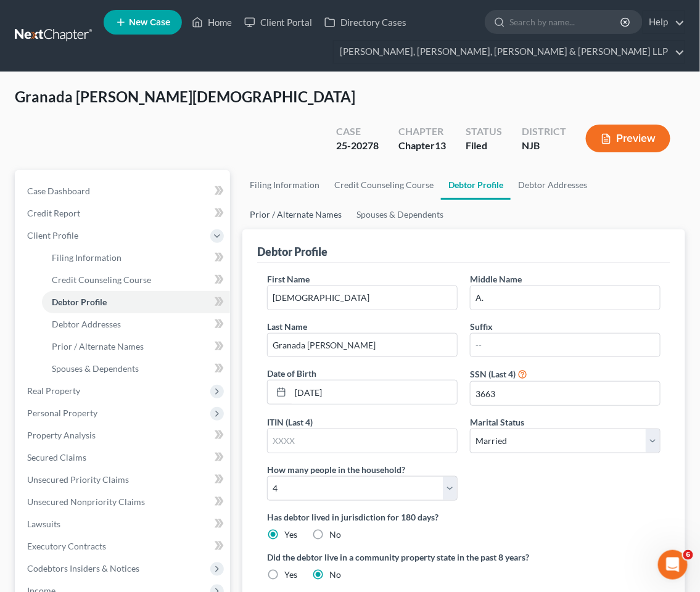
click at [280, 200] on link "Prior / Alternate Names" at bounding box center [295, 215] width 107 height 30
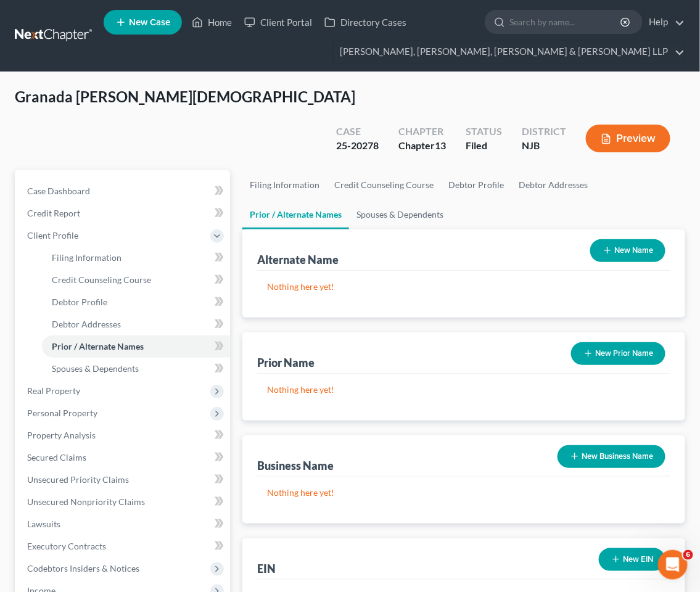
click at [633, 239] on button "New Name" at bounding box center [627, 250] width 75 height 23
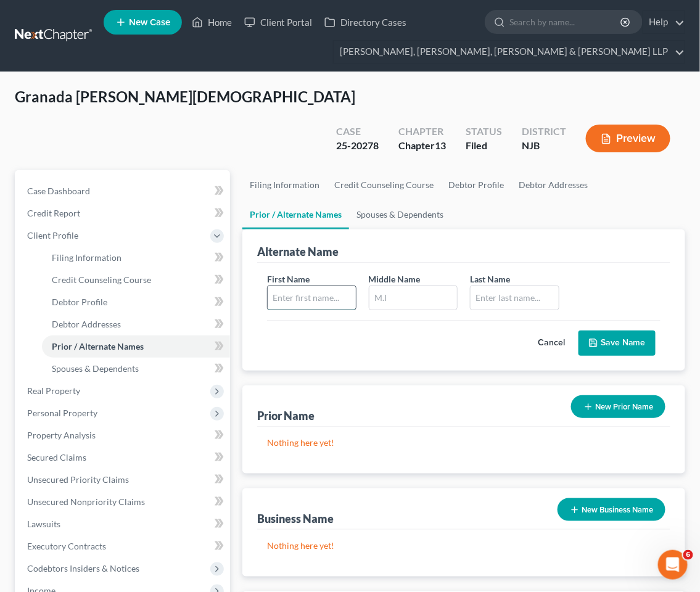
click at [329, 286] on input "text" at bounding box center [312, 297] width 88 height 23
type input "Jesus"
type input "Granada Escalante"
click at [624, 331] on button "Save Name" at bounding box center [617, 344] width 77 height 26
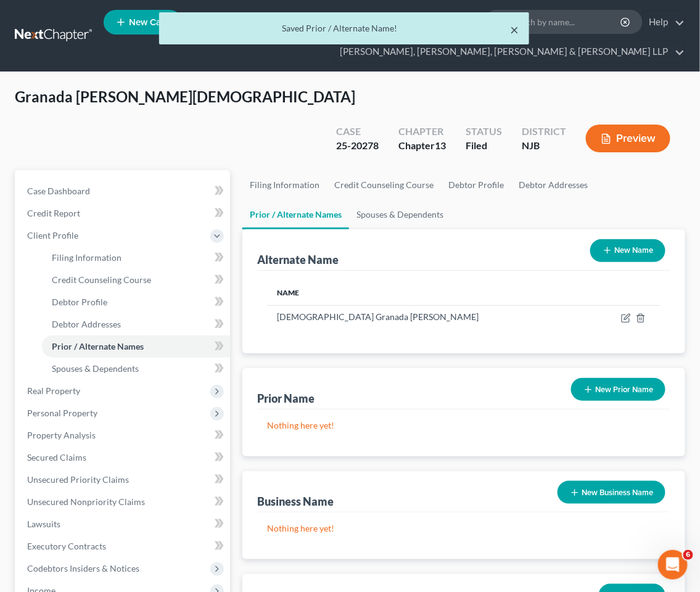
drag, startPoint x: 519, startPoint y: 26, endPoint x: 504, endPoint y: 27, distance: 14.9
click at [519, 25] on button "×" at bounding box center [515, 29] width 9 height 15
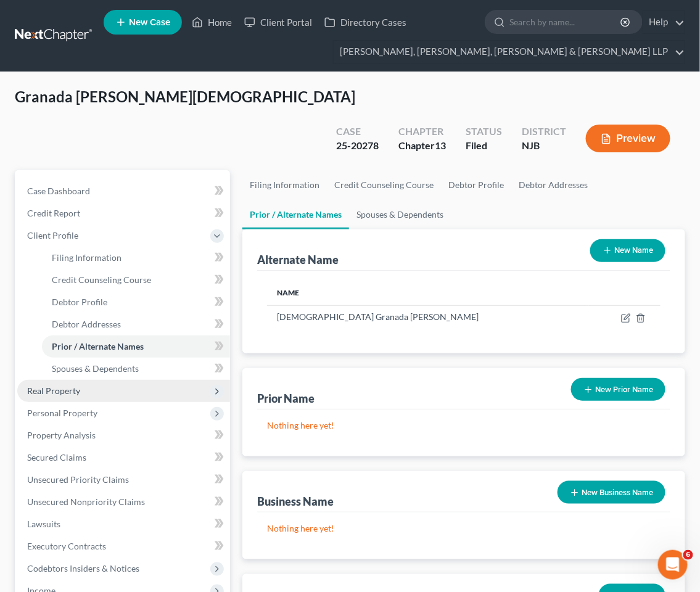
click at [72, 386] on span "Real Property" at bounding box center [53, 391] width 53 height 10
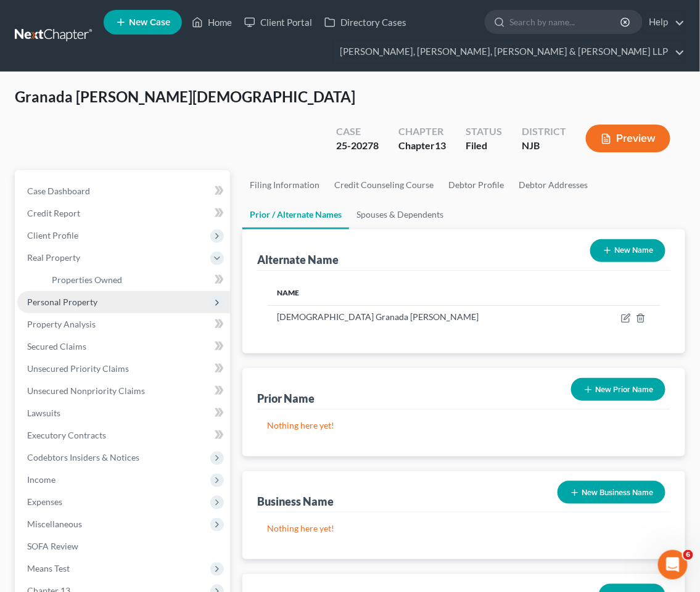
click at [79, 297] on span "Personal Property" at bounding box center [62, 302] width 70 height 10
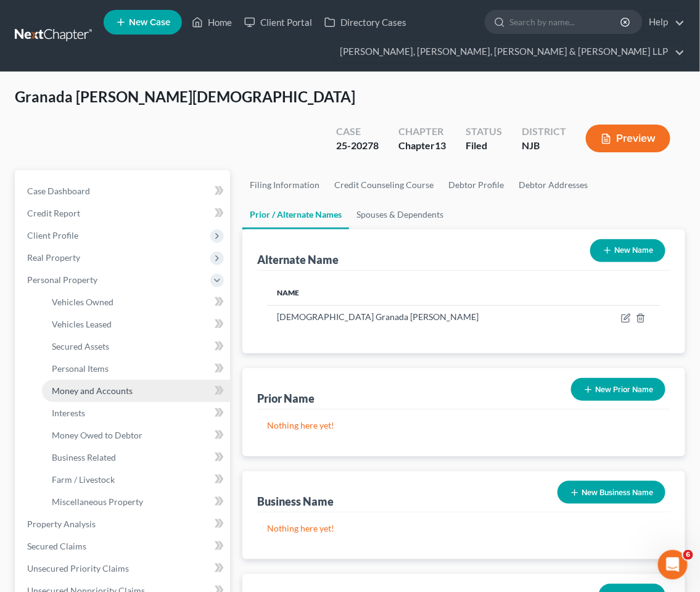
click at [86, 386] on span "Money and Accounts" at bounding box center [92, 391] width 81 height 10
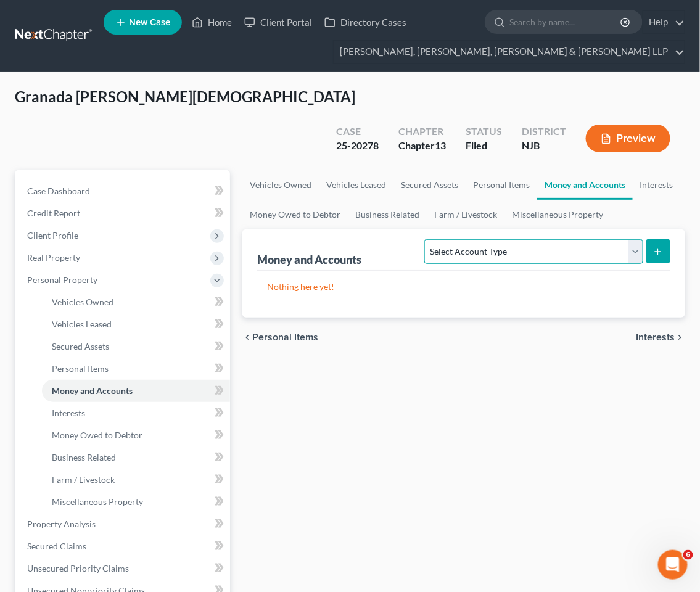
click at [554, 239] on select "Select Account Type Brokerage Cash on Hand Certificates of Deposit Checking Acc…" at bounding box center [533, 251] width 218 height 25
select select "cash_on_hand"
click at [427, 239] on select "Select Account Type Brokerage Cash on Hand Certificates of Deposit Checking Acc…" at bounding box center [533, 251] width 218 height 25
click at [656, 239] on button "submit" at bounding box center [658, 251] width 24 height 24
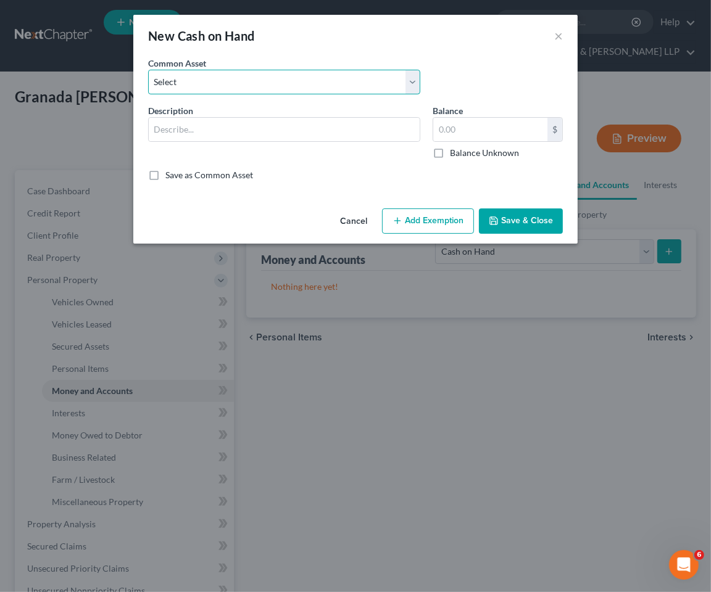
click at [254, 84] on select "Select Cash on hand Cash on hand" at bounding box center [284, 82] width 272 height 25
select select "0"
click at [148, 70] on select "Select Cash on hand Cash on hand" at bounding box center [284, 82] width 272 height 25
type input "Cash on hand"
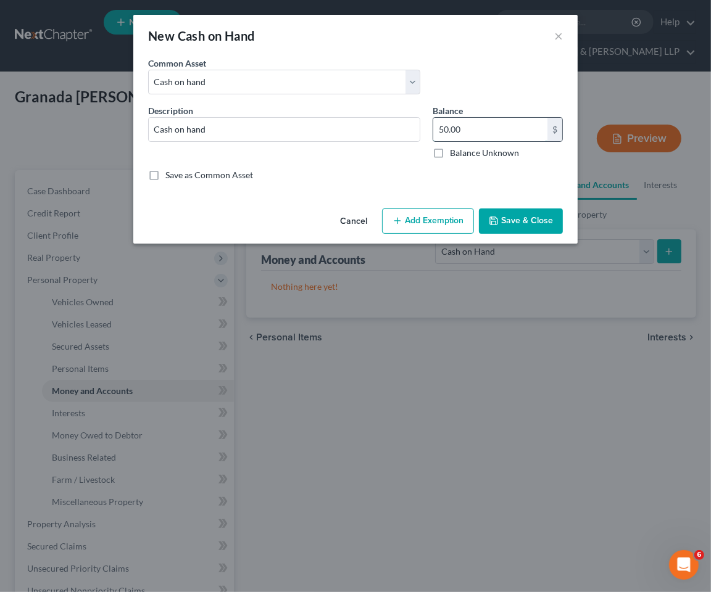
click at [496, 130] on input "50.00" at bounding box center [490, 129] width 114 height 23
type input "15.00"
click at [456, 220] on button "Add Exemption" at bounding box center [428, 221] width 92 height 26
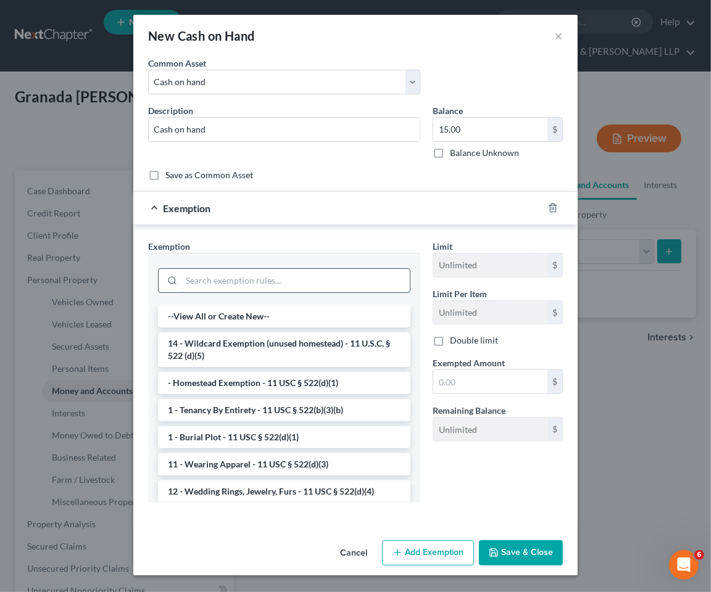
click at [365, 281] on input "search" at bounding box center [295, 280] width 228 height 23
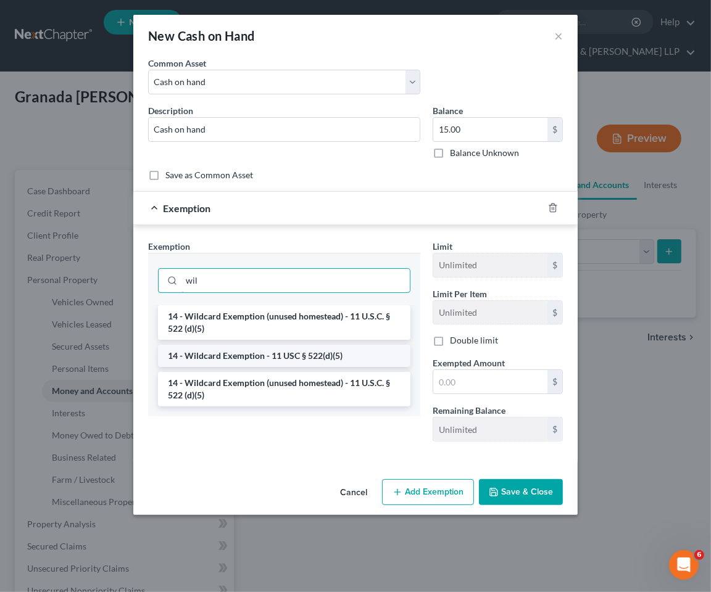
type input "wil"
click at [256, 361] on li "14 - Wildcard Exemption - 11 USC § 522(d)(5)" at bounding box center [284, 356] width 252 height 22
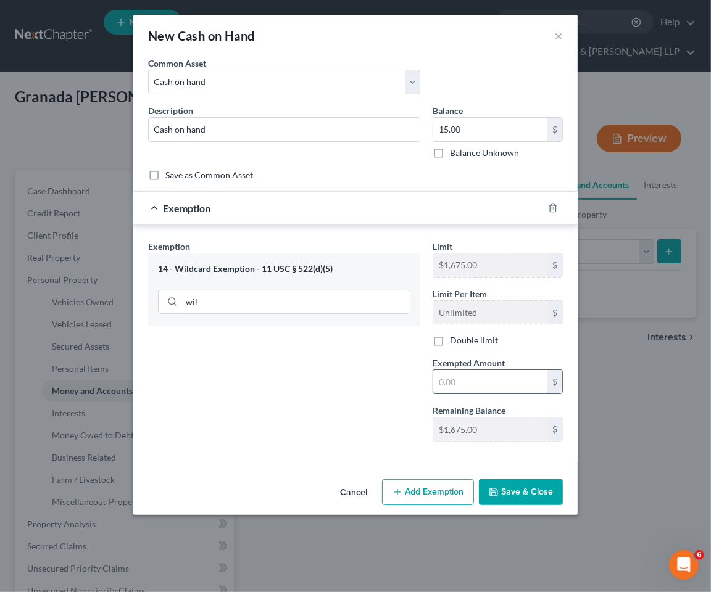
click at [482, 375] on input "text" at bounding box center [490, 381] width 114 height 23
type input "15.00"
click at [361, 390] on div "Exemption Set must be selected for CA. Exemption * 14 - Wildcard Exemption - 11…" at bounding box center [284, 346] width 284 height 212
click at [515, 492] on button "Save & Close" at bounding box center [521, 492] width 84 height 26
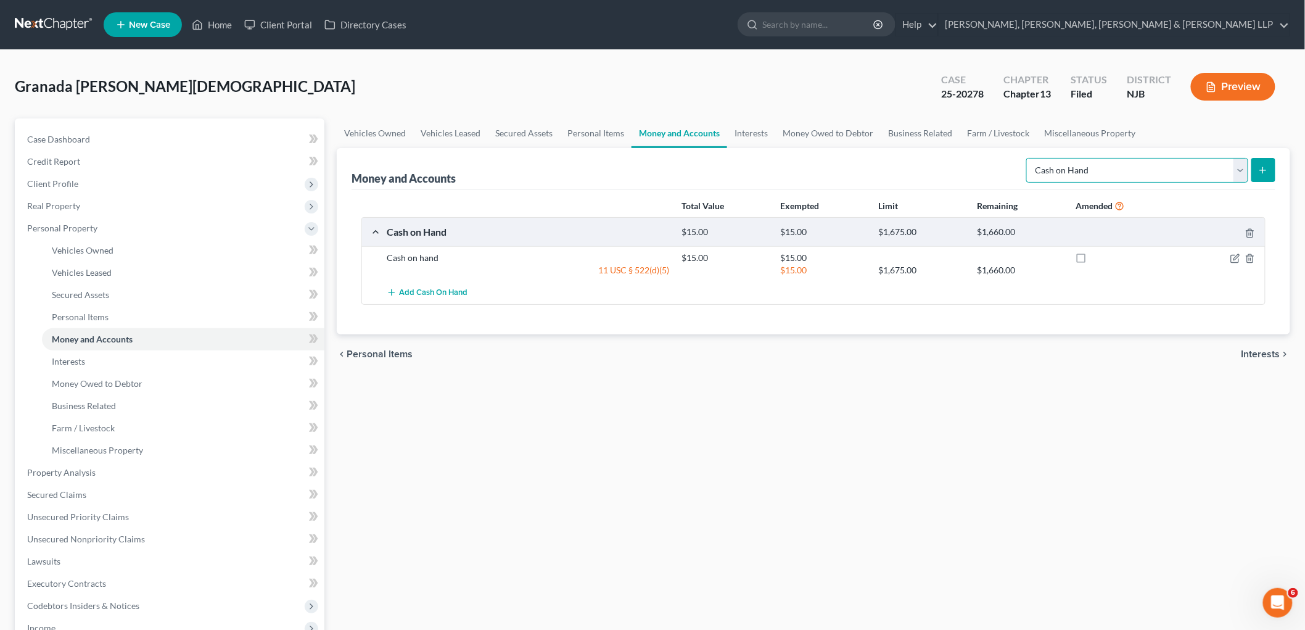
click at [710, 170] on select "Select Account Type Brokerage Cash on Hand Certificates of Deposit Checking Acc…" at bounding box center [1137, 170] width 222 height 25
select select "checking"
click at [710, 158] on select "Select Account Type Brokerage Cash on Hand Certificates of Deposit Checking Acc…" at bounding box center [1137, 170] width 222 height 25
click at [710, 165] on icon "submit" at bounding box center [1263, 170] width 10 height 10
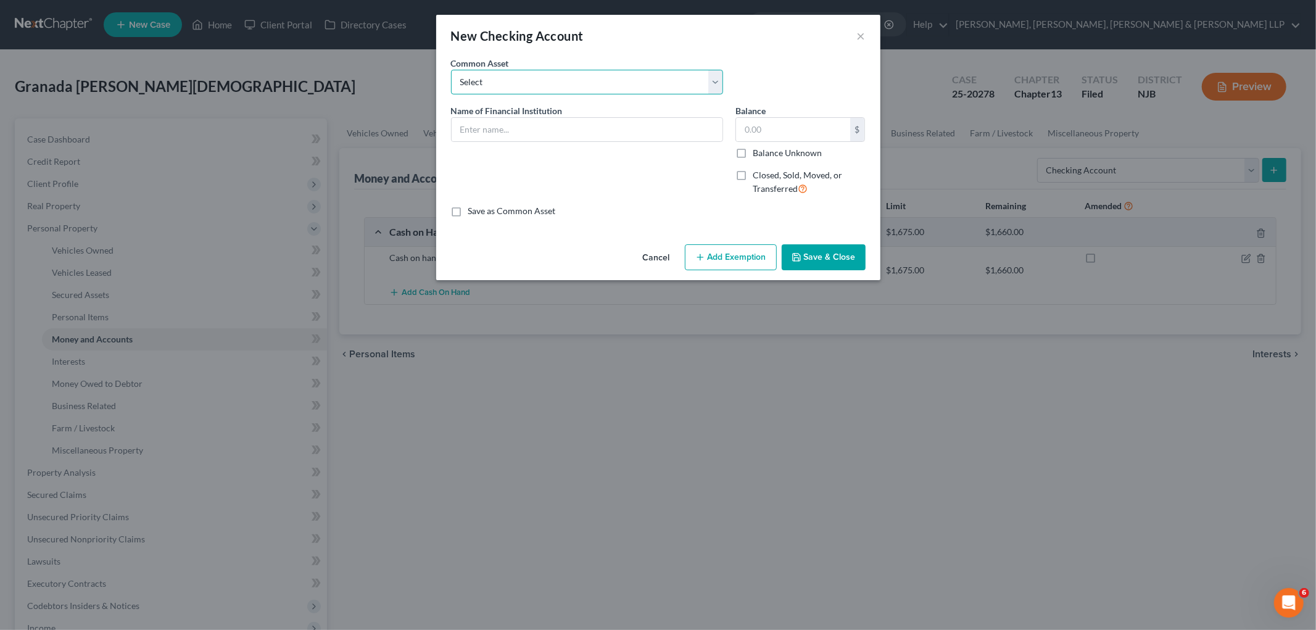
click at [533, 86] on select "Select TD Bank Valley National Bank Bank of America Wells Fargo Bank, N.A. Chas…" at bounding box center [587, 82] width 272 height 25
select select "2"
click at [451, 70] on select "Select TD Bank Valley National Bank Bank of America Wells Fargo Bank, N.A. Chas…" at bounding box center [587, 82] width 272 height 25
type input "Bank of America"
type input "400.00"
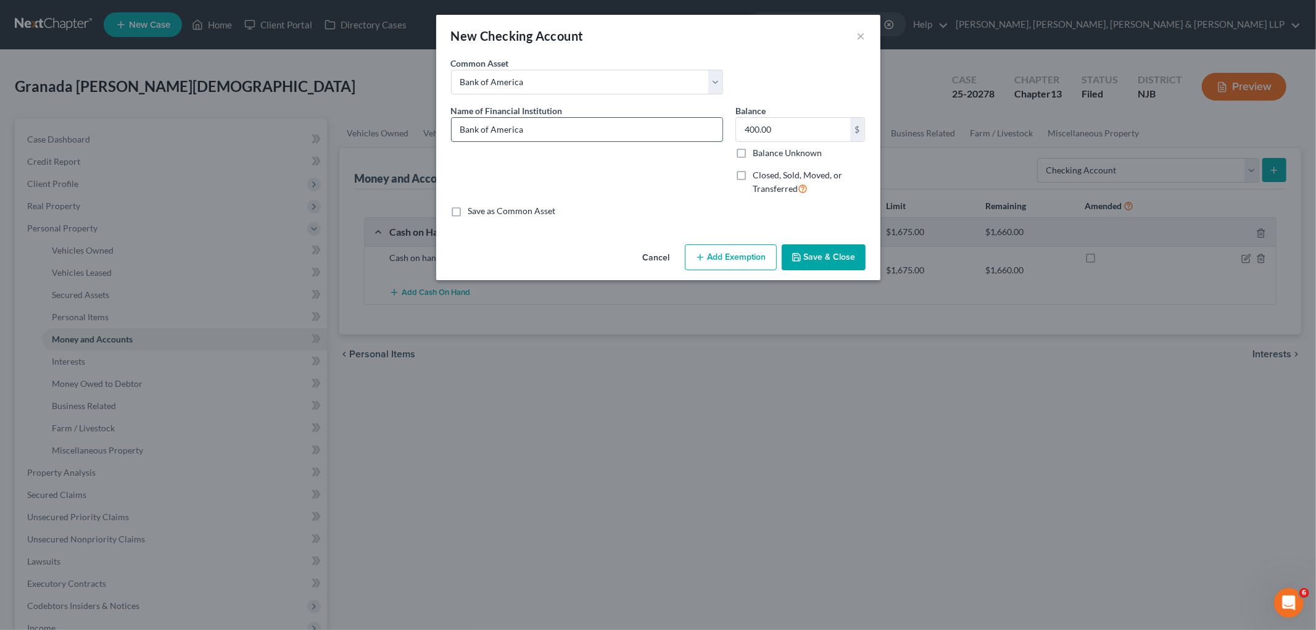
click at [630, 124] on input "Bank of America" at bounding box center [587, 129] width 271 height 23
type input "Bank of America -3876"
click at [710, 126] on input "400.00" at bounding box center [793, 129] width 114 height 23
type input "2.41"
click at [710, 267] on button "Add Exemption" at bounding box center [731, 257] width 92 height 26
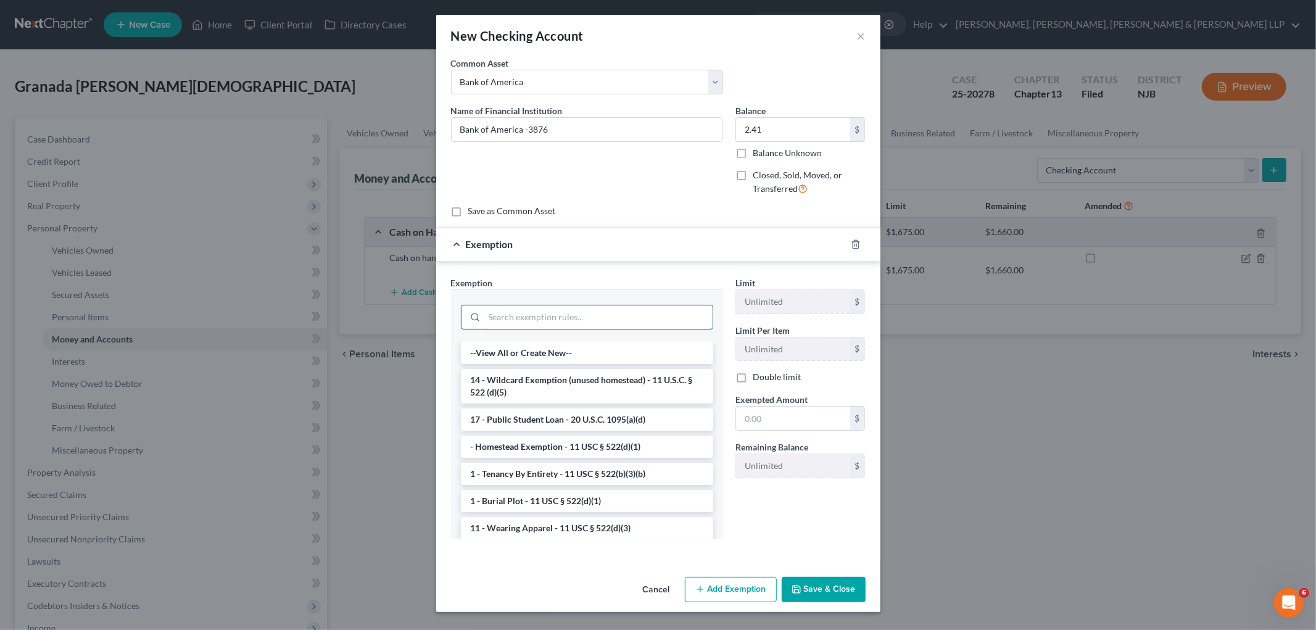
click at [612, 307] on input "search" at bounding box center [598, 316] width 228 height 23
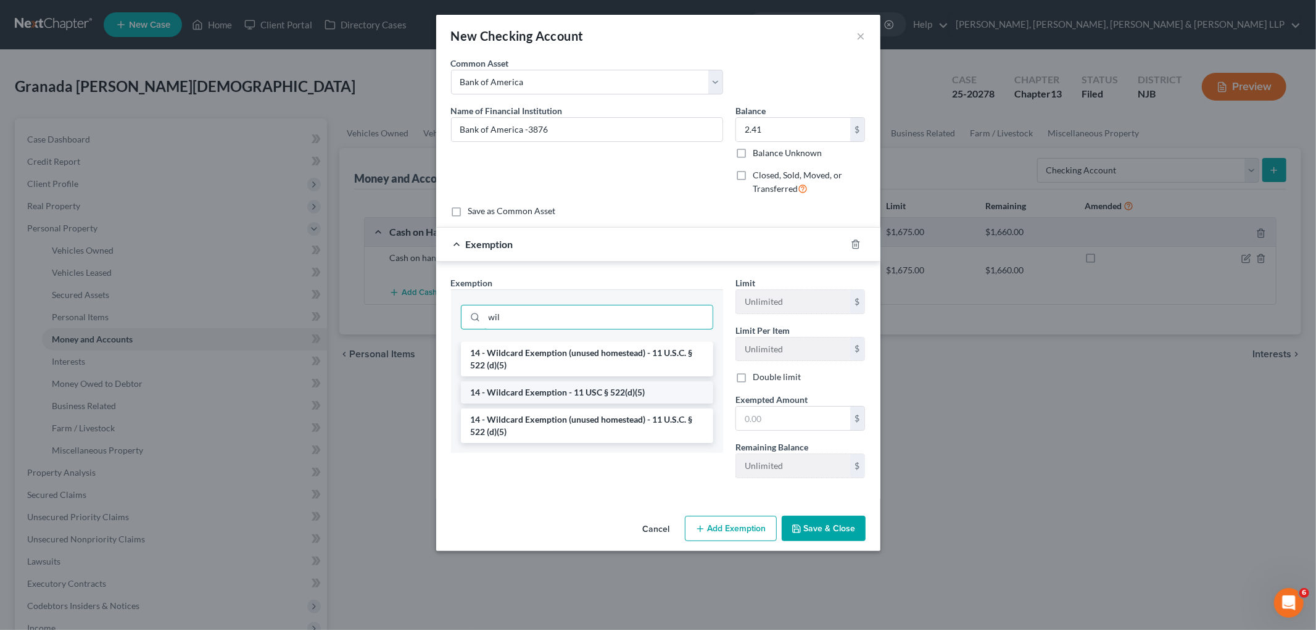
type input "wil"
click at [624, 384] on li "14 - Wildcard Exemption - 11 USC § 522(d)(5)" at bounding box center [587, 392] width 252 height 22
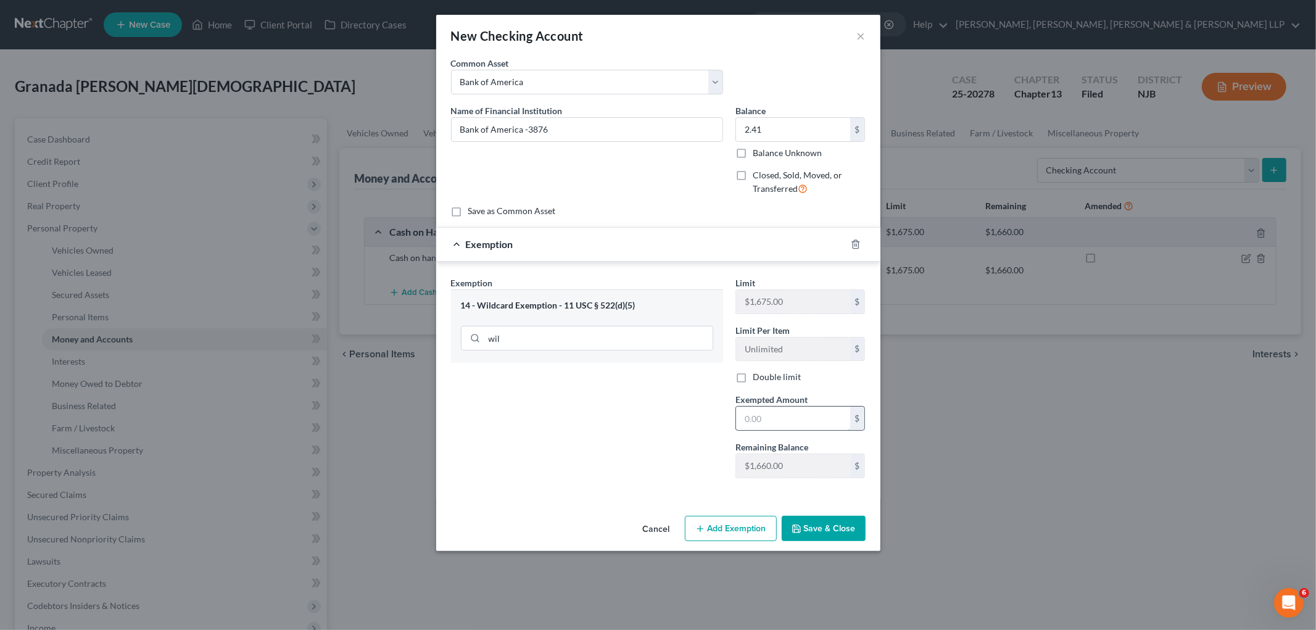
click at [710, 418] on input "text" at bounding box center [793, 417] width 114 height 23
type input "2.41"
click at [617, 418] on div "Exemption Set must be selected for CA. Exemption * 14 - Wildcard Exemption - 11…" at bounding box center [587, 382] width 284 height 212
click at [710, 535] on button "Save & Close" at bounding box center [824, 529] width 84 height 26
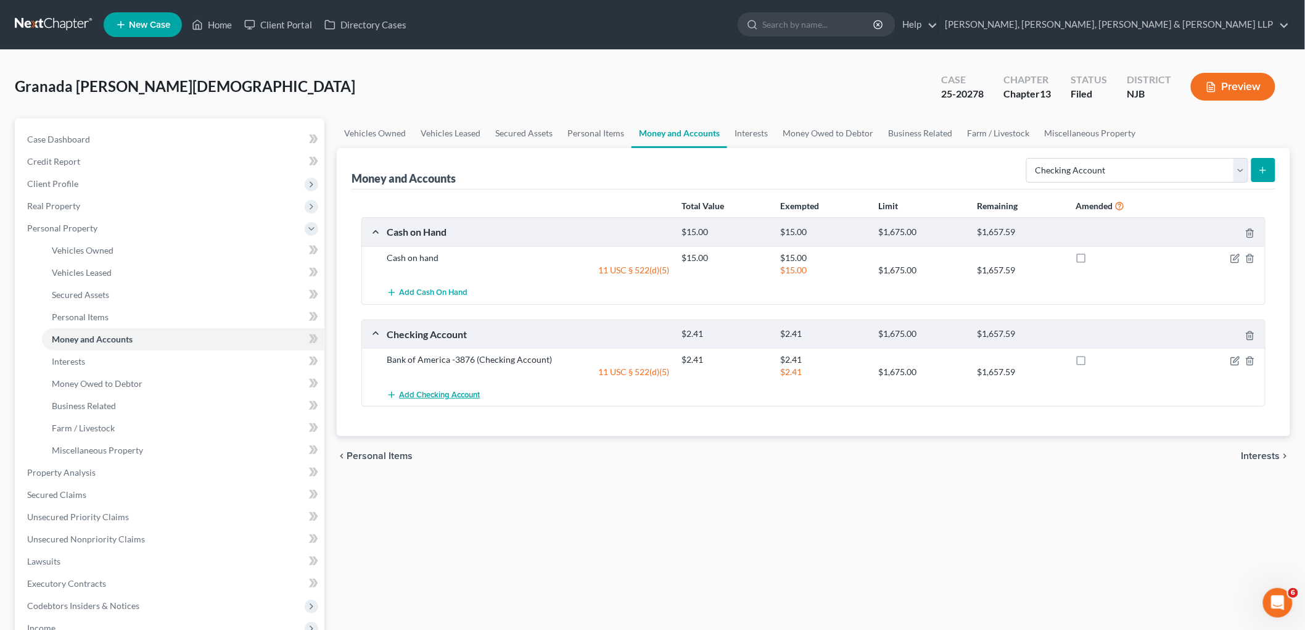
click at [455, 390] on span "Add Checking Account" at bounding box center [439, 395] width 81 height 10
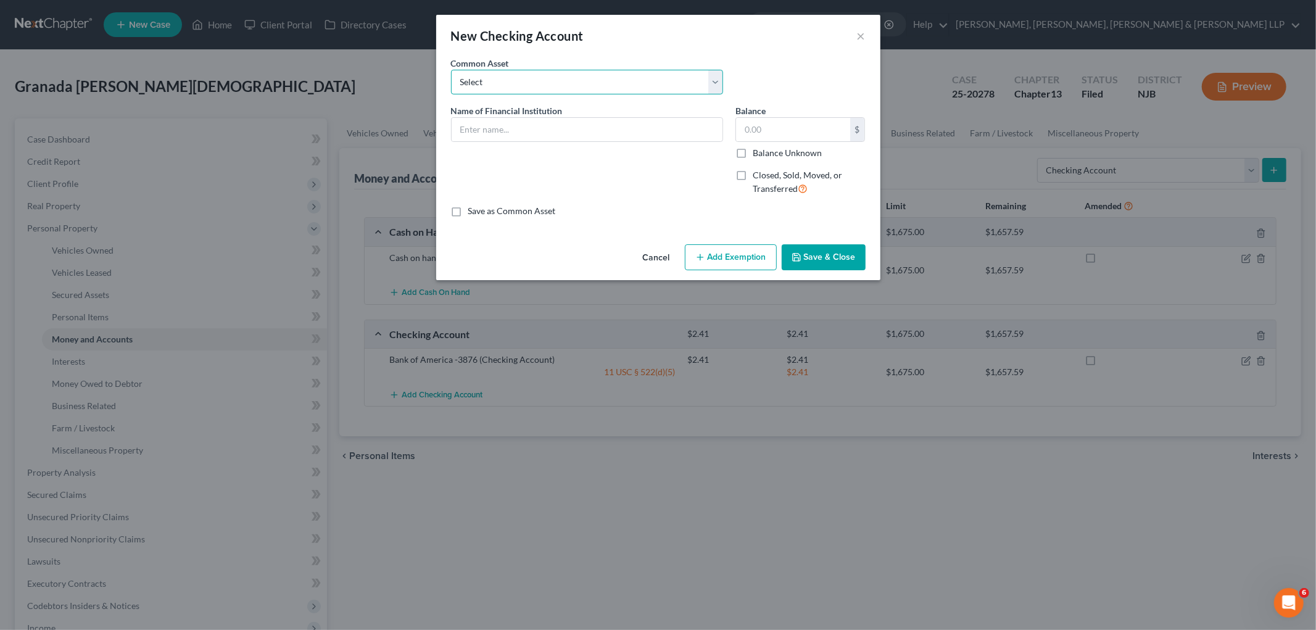
click at [538, 82] on select "Select TD Bank Valley National Bank Bank of America Wells Fargo Bank, N.A. Chas…" at bounding box center [587, 82] width 272 height 25
select select "2"
click at [451, 70] on select "Select TD Bank Valley National Bank Bank of America Wells Fargo Bank, N.A. Chas…" at bounding box center [587, 82] width 272 height 25
type input "Bank of America"
type input "400.00"
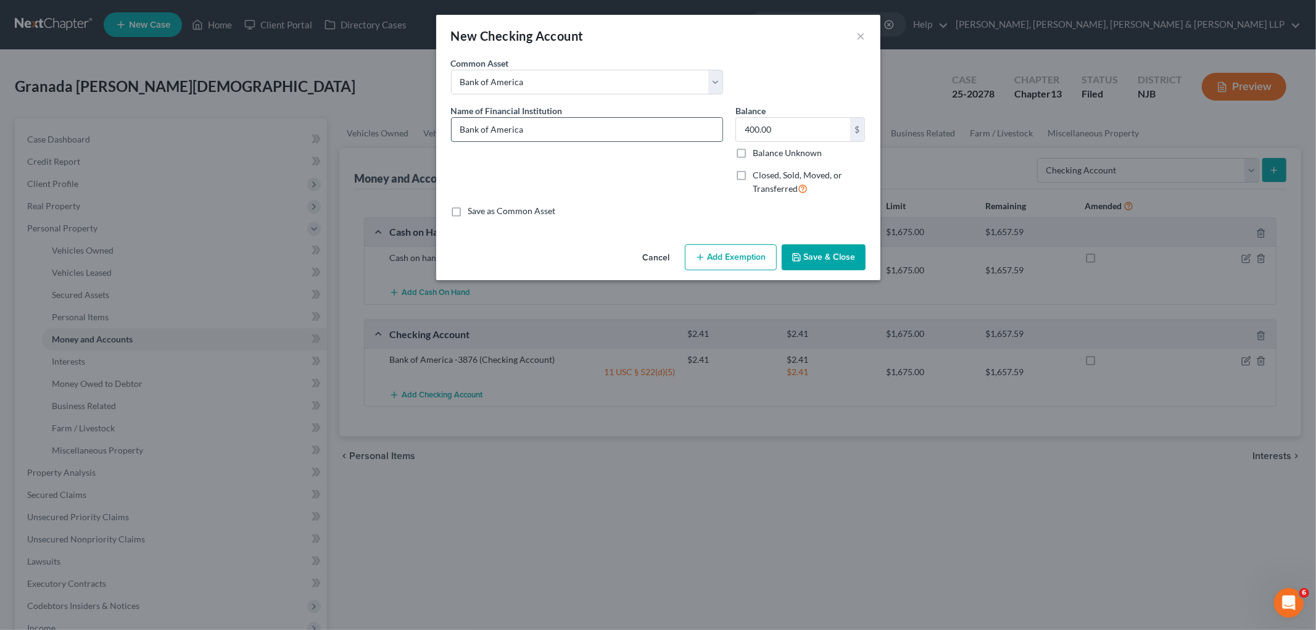
click at [619, 134] on input "Bank of America" at bounding box center [587, 129] width 271 height 23
type input "Bank of America -5467"
click at [710, 133] on input "400.00" at bounding box center [793, 129] width 114 height 23
type input "3.00"
click at [710, 257] on button "Add Exemption" at bounding box center [731, 257] width 92 height 26
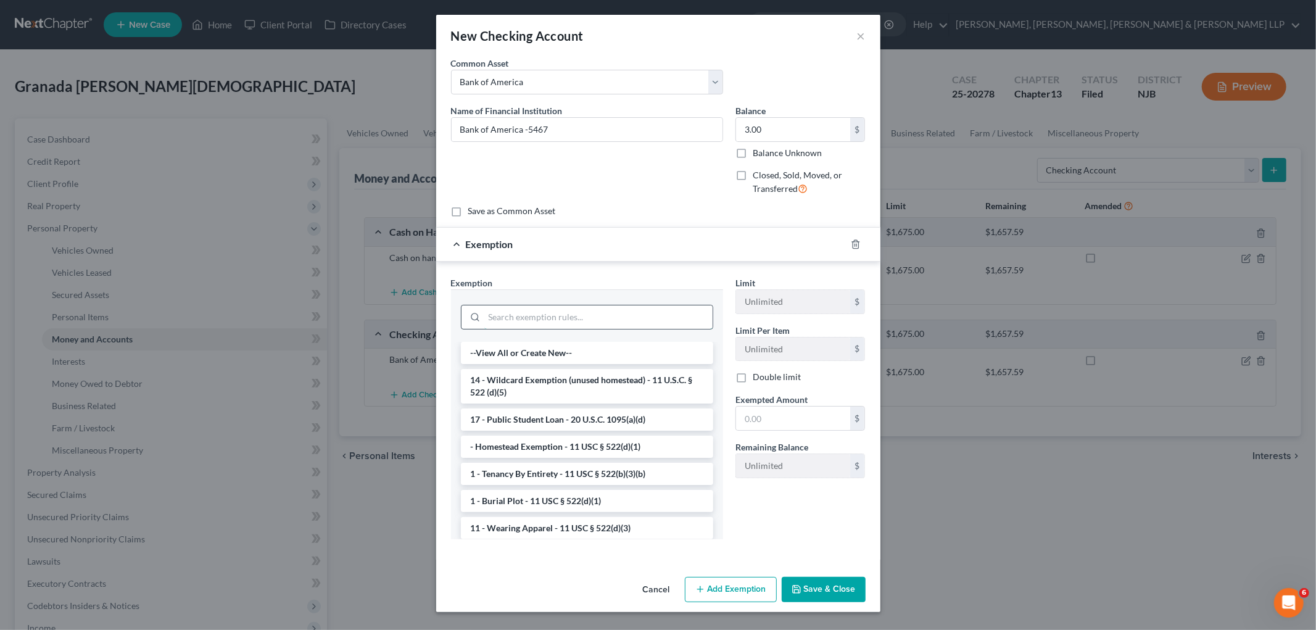
click at [514, 317] on input "search" at bounding box center [598, 316] width 228 height 23
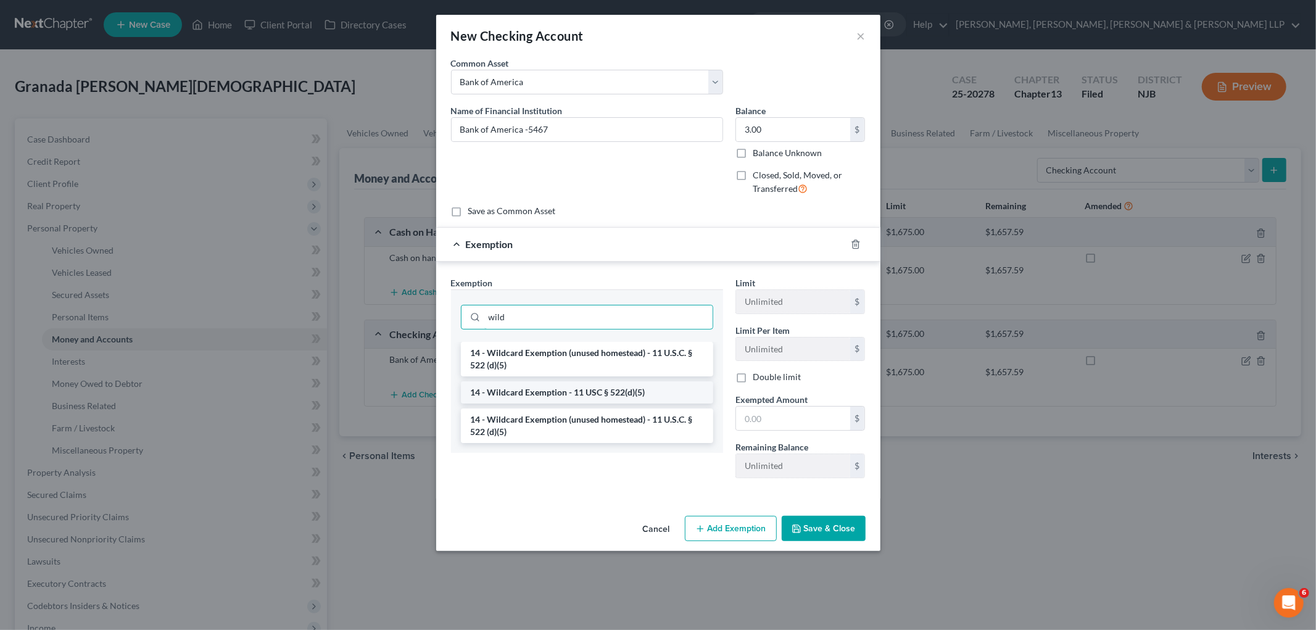
type input "wild"
click at [566, 391] on li "14 - Wildcard Exemption - 11 USC § 522(d)(5)" at bounding box center [587, 392] width 252 height 22
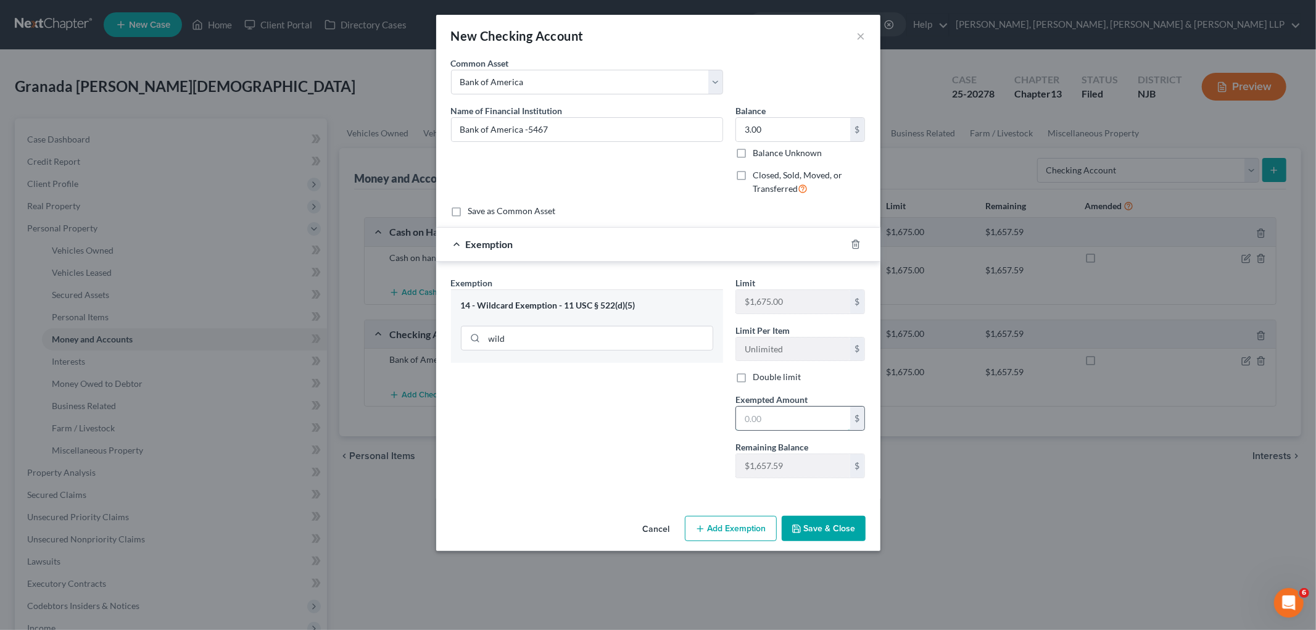
click at [710, 421] on input "text" at bounding box center [793, 417] width 114 height 23
type input "3.00"
click at [646, 435] on div "Exemption Set must be selected for CA. Exemption * 14 - Wildcard Exemption - 11…" at bounding box center [587, 382] width 284 height 212
click at [710, 533] on button "Save & Close" at bounding box center [824, 529] width 84 height 26
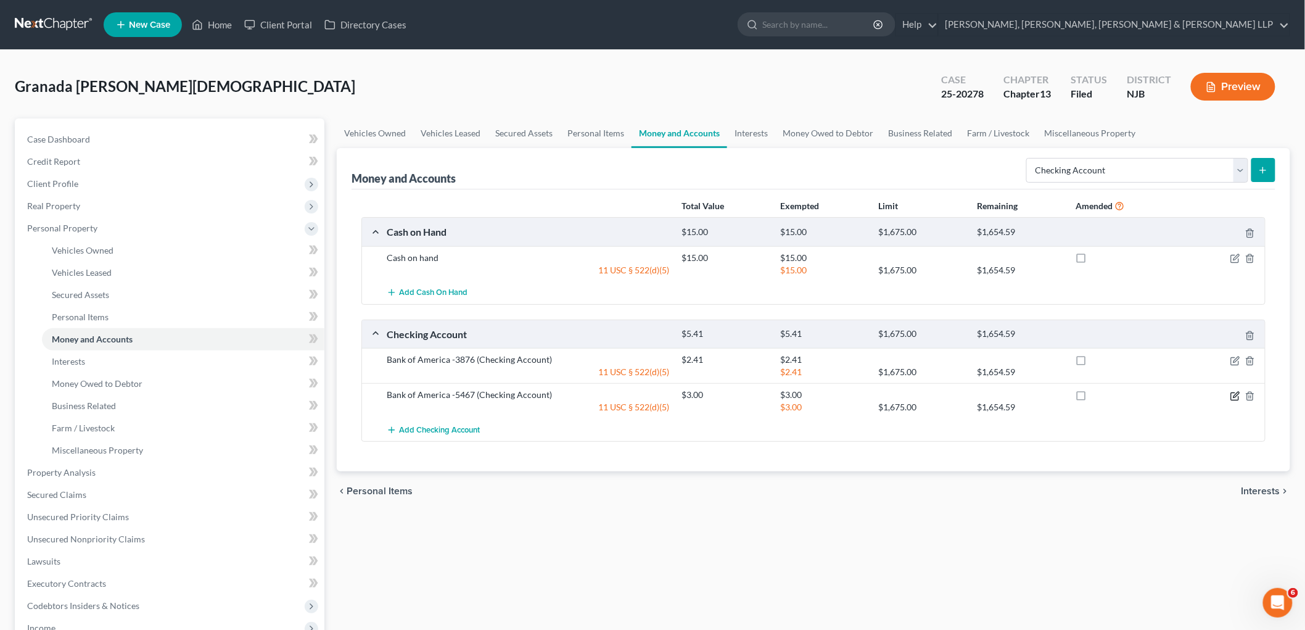
drag, startPoint x: 1231, startPoint y: 395, endPoint x: 1211, endPoint y: 405, distance: 22.1
click at [710, 395] on icon "button" at bounding box center [1236, 396] width 10 height 10
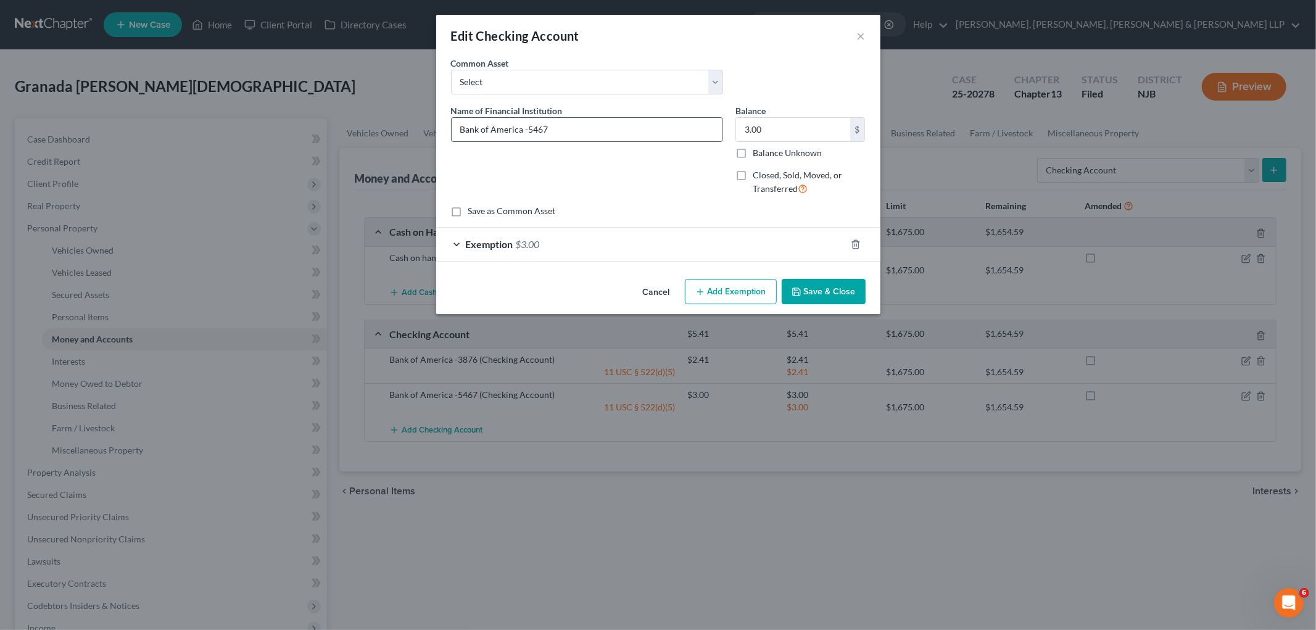
click at [617, 125] on input "Bank of America -5467" at bounding box center [587, 129] width 271 height 23
type input "Bank of America -5467 (Joint)"
click at [710, 291] on button "Save & Close" at bounding box center [824, 292] width 84 height 26
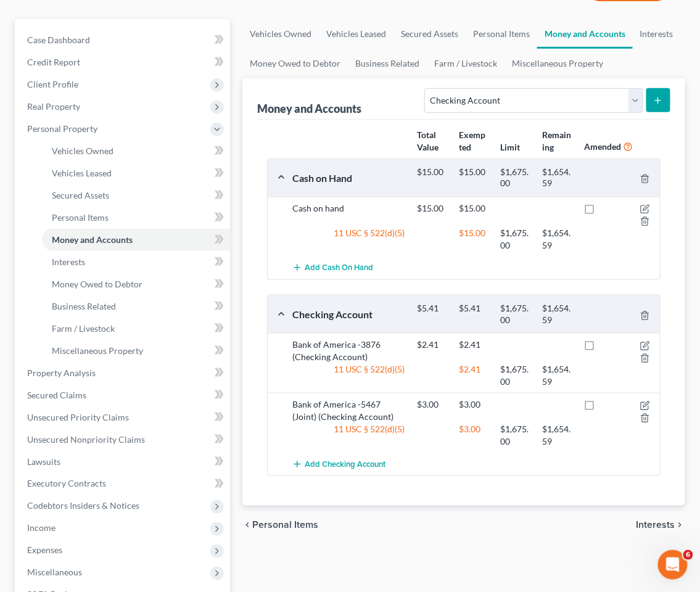
scroll to position [205, 0]
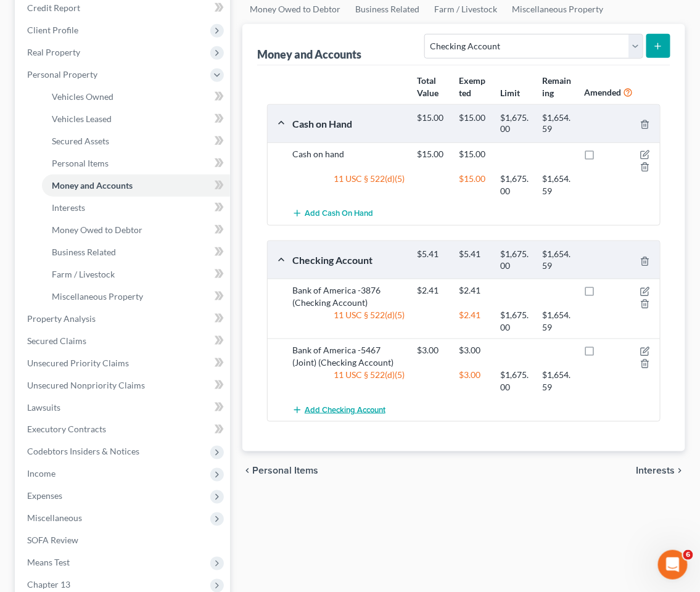
click at [335, 405] on span "Add Checking Account" at bounding box center [345, 410] width 81 height 10
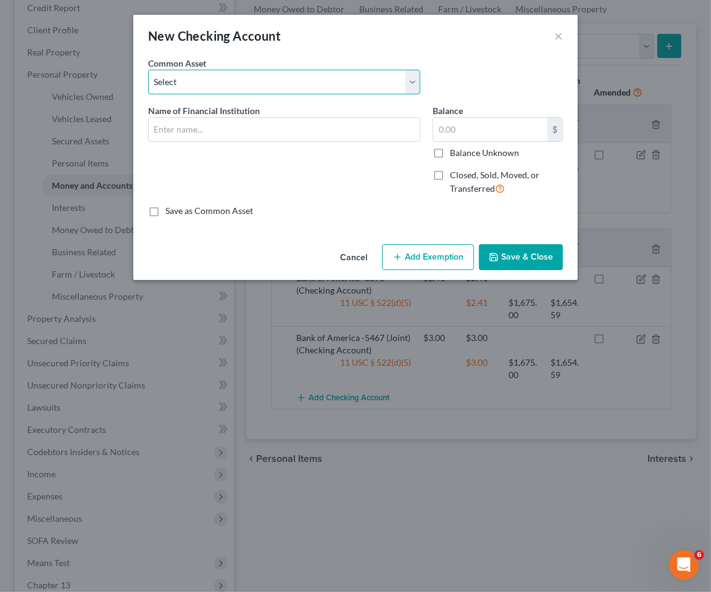
click at [286, 79] on select "Select TD Bank Valley National Bank Bank of America Wells Fargo Bank, N.A. Chas…" at bounding box center [284, 82] width 272 height 25
select select "5"
click at [148, 70] on select "Select TD Bank Valley National Bank Bank of America Wells Fargo Bank, N.A. Chas…" at bounding box center [284, 82] width 272 height 25
type input "Capital One"
type input "50.53"
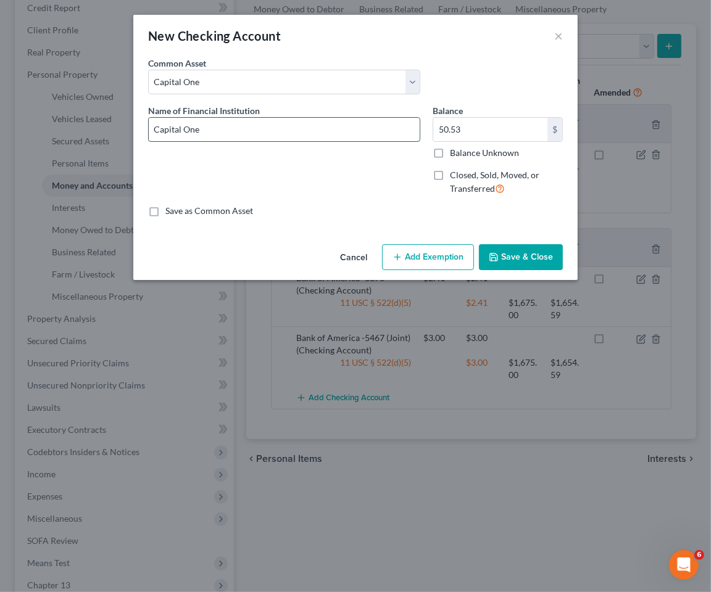
click at [262, 125] on input "Capital One" at bounding box center [284, 129] width 271 height 23
type input "Capital One -7939"
click at [482, 130] on input "50.53" at bounding box center [490, 129] width 114 height 23
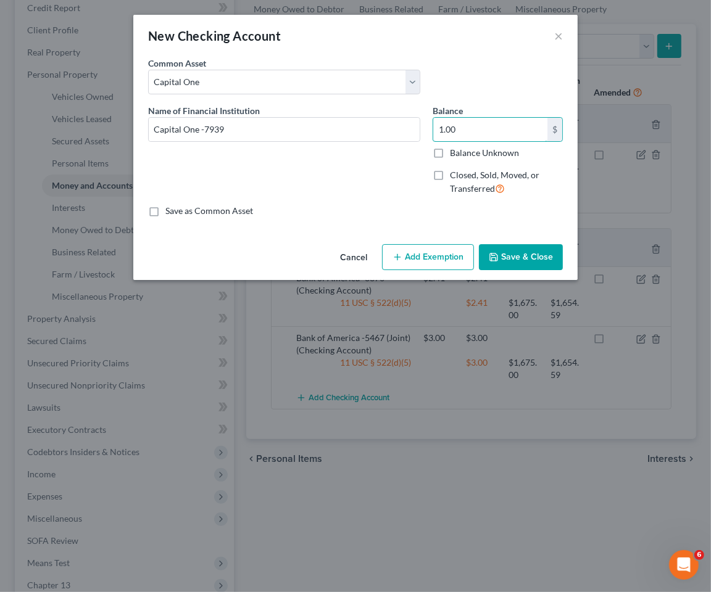
type input "1.00"
click at [440, 253] on button "Add Exemption" at bounding box center [428, 257] width 92 height 26
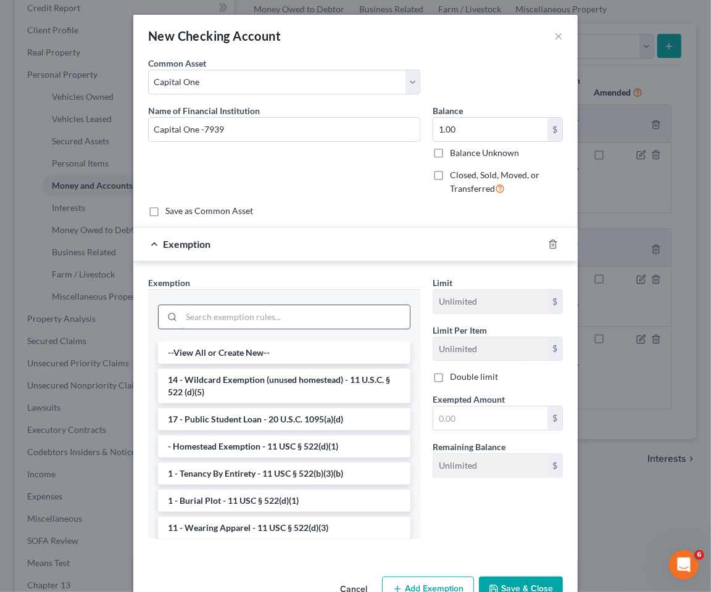
click at [199, 321] on input "search" at bounding box center [295, 316] width 228 height 23
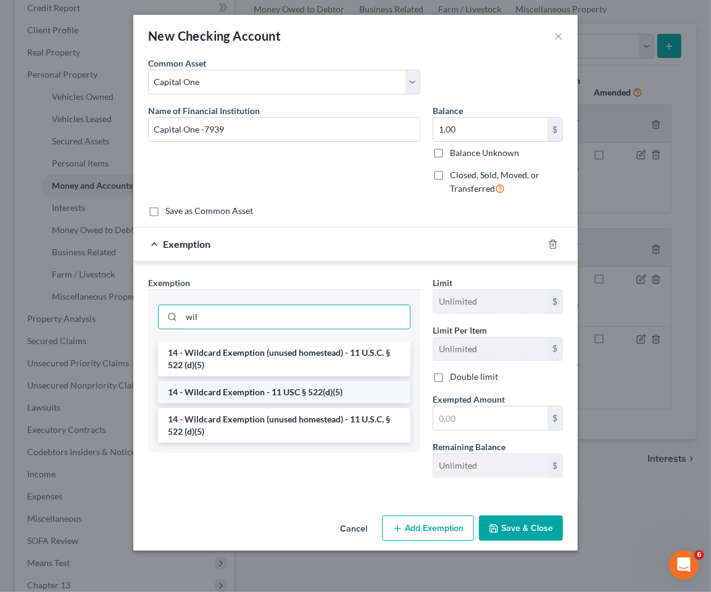
type input "wil"
click at [233, 392] on li "14 - Wildcard Exemption - 11 USC § 522(d)(5)" at bounding box center [284, 392] width 252 height 22
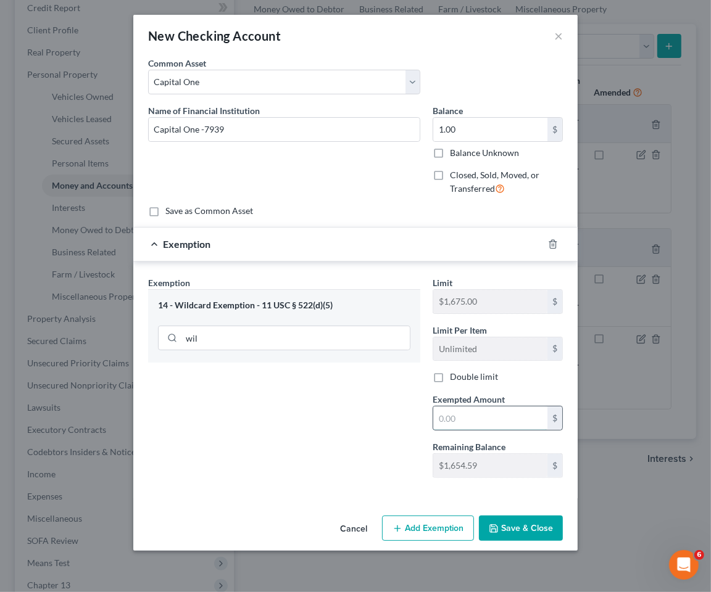
click at [492, 415] on input "text" at bounding box center [490, 417] width 114 height 23
type input "1.00"
click at [324, 486] on div "Exemption Set must be selected for CA. Exemption * 14 - Wildcard Exemption - 11…" at bounding box center [284, 382] width 284 height 212
click at [514, 523] on button "Save & Close" at bounding box center [521, 529] width 84 height 26
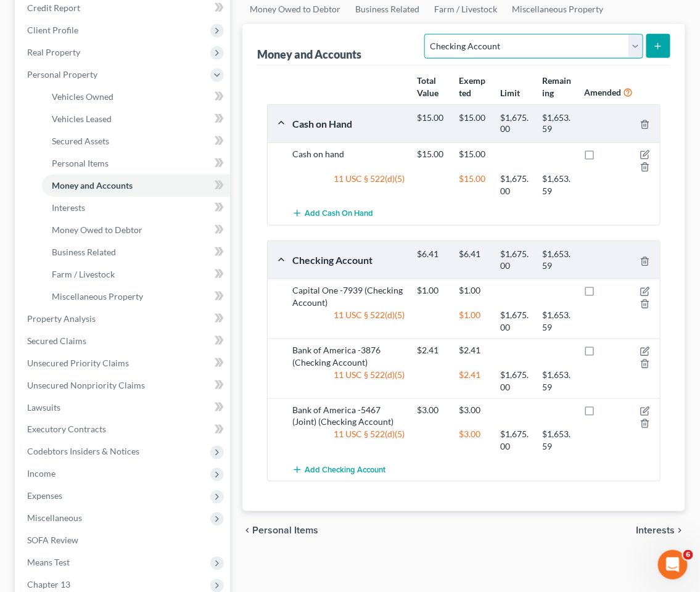
click at [475, 34] on select "Select Account Type Brokerage Cash on Hand Certificates of Deposit Checking Acc…" at bounding box center [533, 46] width 218 height 25
select select "savings"
click at [427, 34] on select "Select Account Type Brokerage Cash on Hand Certificates of Deposit Checking Acc…" at bounding box center [533, 46] width 218 height 25
click at [658, 46] on line "submit" at bounding box center [659, 46] width 6 height 0
click at [467, 550] on div "Vehicles Owned Vehicles Leased Secured Assets Personal Items Money and Accounts…" at bounding box center [463, 332] width 455 height 735
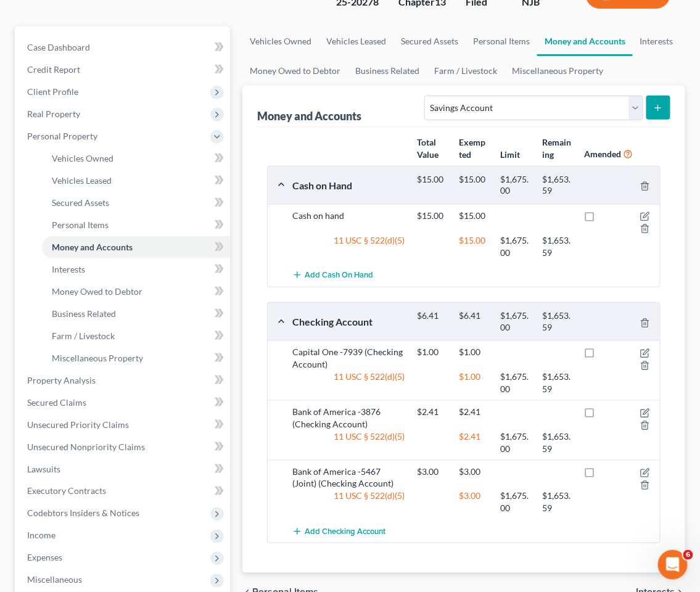
scroll to position [137, 0]
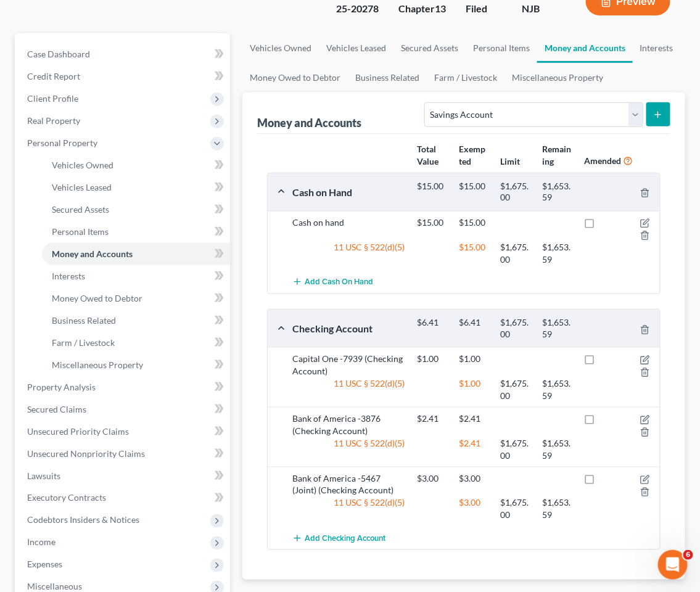
click at [662, 110] on icon "submit" at bounding box center [658, 115] width 10 height 10
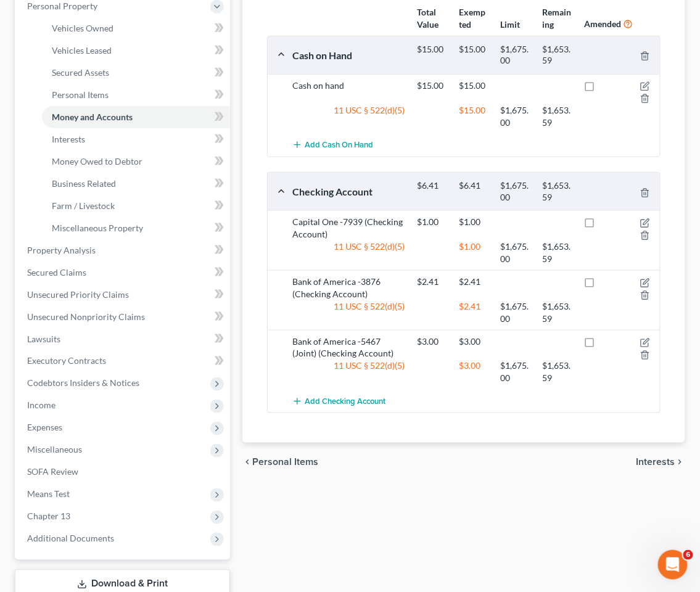
click at [654, 458] on span "Interests" at bounding box center [656, 463] width 39 height 10
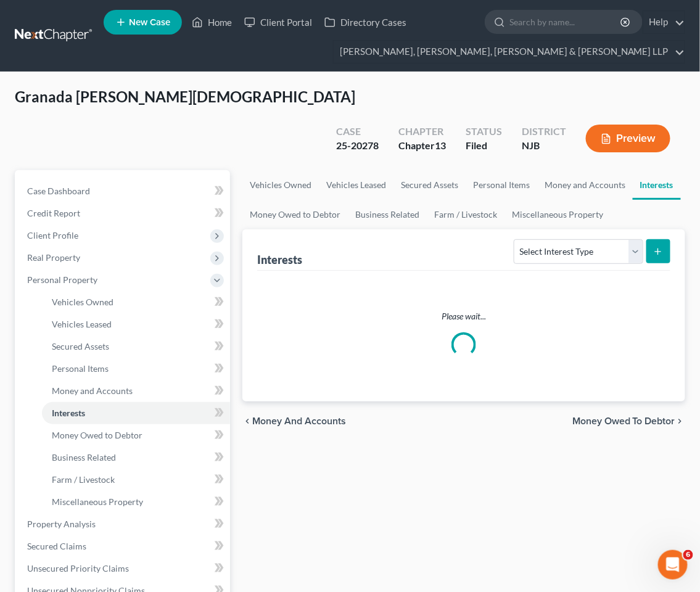
click at [273, 416] on span "Money and Accounts" at bounding box center [299, 421] width 94 height 10
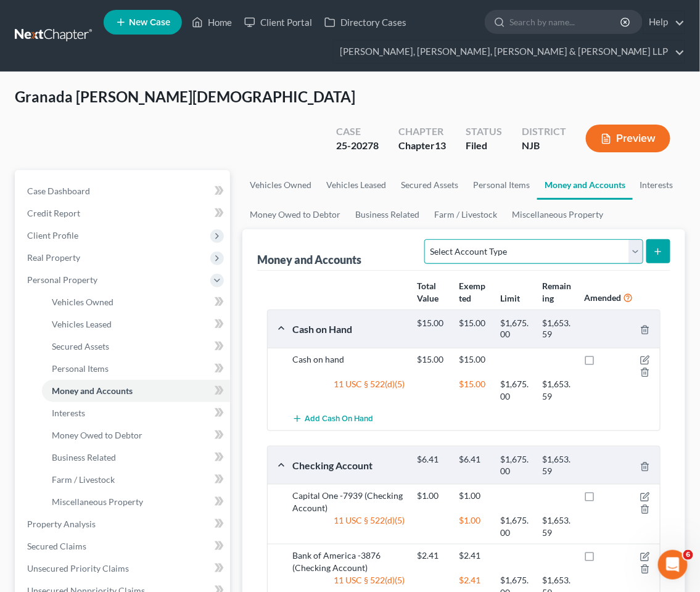
click at [557, 239] on select "Select Account Type Brokerage Cash on Hand Certificates of Deposit Checking Acc…" at bounding box center [533, 251] width 218 height 25
select select "savings"
click at [427, 239] on select "Select Account Type Brokerage Cash on Hand Certificates of Deposit Checking Acc…" at bounding box center [533, 251] width 218 height 25
click at [657, 247] on icon "submit" at bounding box center [658, 252] width 10 height 10
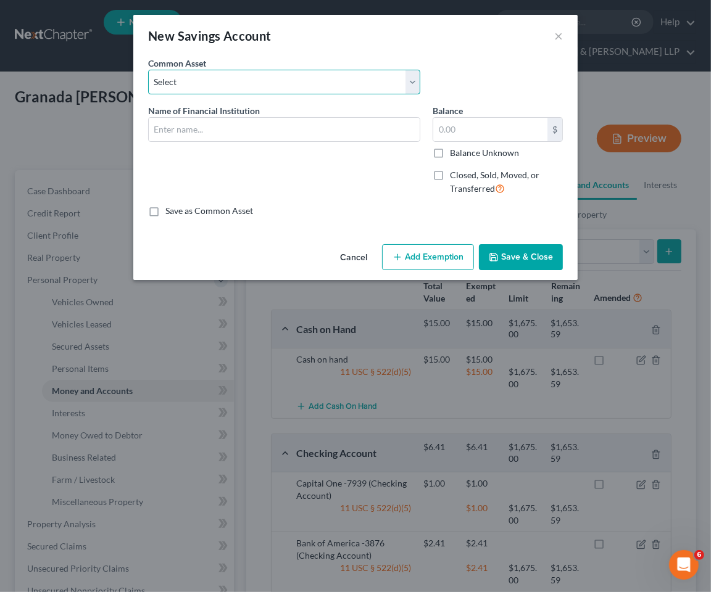
click at [214, 82] on select "Select TD Bank TD Bank Provident Capital One" at bounding box center [284, 82] width 272 height 25
select select "3"
click at [148, 70] on select "Select TD Bank TD Bank Provident Capital One" at bounding box center [284, 82] width 272 height 25
type input "Capital One"
type input "4,310.69"
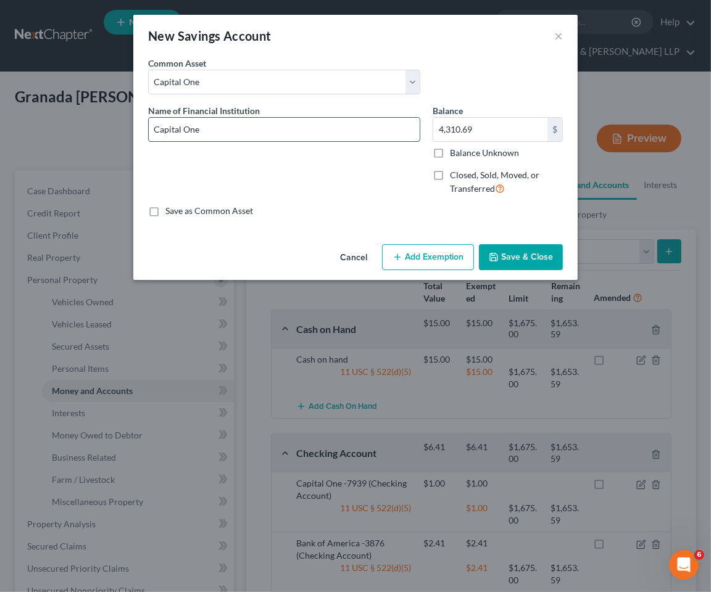
click at [315, 127] on input "Capital One" at bounding box center [284, 129] width 271 height 23
type input "Capital One -1207"
click at [480, 132] on input "4,310.69" at bounding box center [490, 129] width 114 height 23
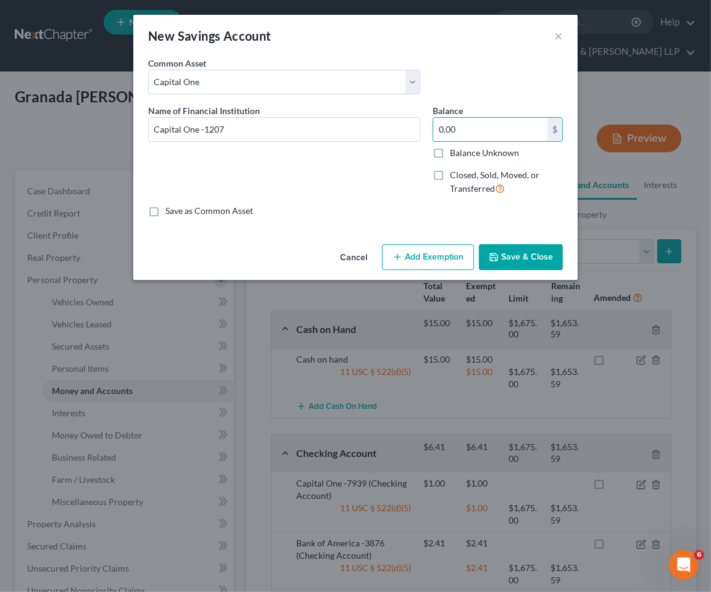
type input "0.00"
click at [450, 177] on label "Closed, Sold, Moved, or Transferred" at bounding box center [506, 182] width 113 height 27
click at [455, 177] on input "Closed, Sold, Moved, or Transferred" at bounding box center [459, 173] width 8 height 8
checkbox input "true"
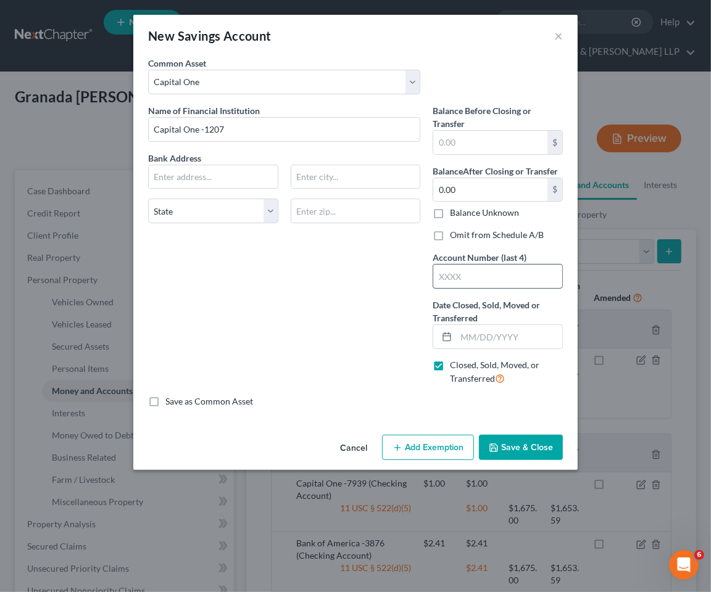
click at [477, 272] on input "text" at bounding box center [497, 276] width 129 height 23
type input "1207"
drag, startPoint x: 237, startPoint y: 128, endPoint x: 200, endPoint y: 128, distance: 37.6
click at [200, 128] on input "Capital One -1207" at bounding box center [284, 129] width 271 height 23
type input "Capital One"
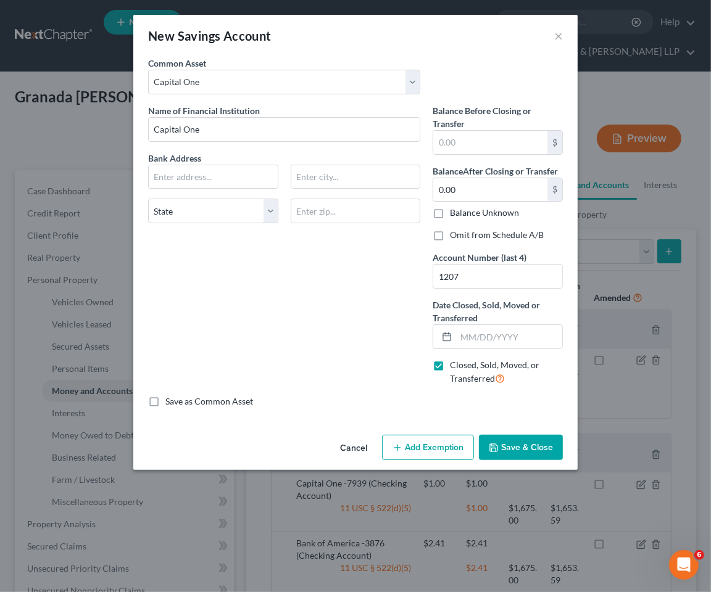
click at [267, 368] on div "Name of Financial Institution * Capital One Bank Address State AL AK AR AZ CA C…" at bounding box center [284, 249] width 284 height 291
click at [471, 334] on input "text" at bounding box center [509, 336] width 106 height 23
type input "06/17/2025"
click at [450, 234] on label "Omit from Schedule A/B" at bounding box center [497, 235] width 94 height 12
click at [455, 234] on input "Omit from Schedule A/B" at bounding box center [459, 233] width 8 height 8
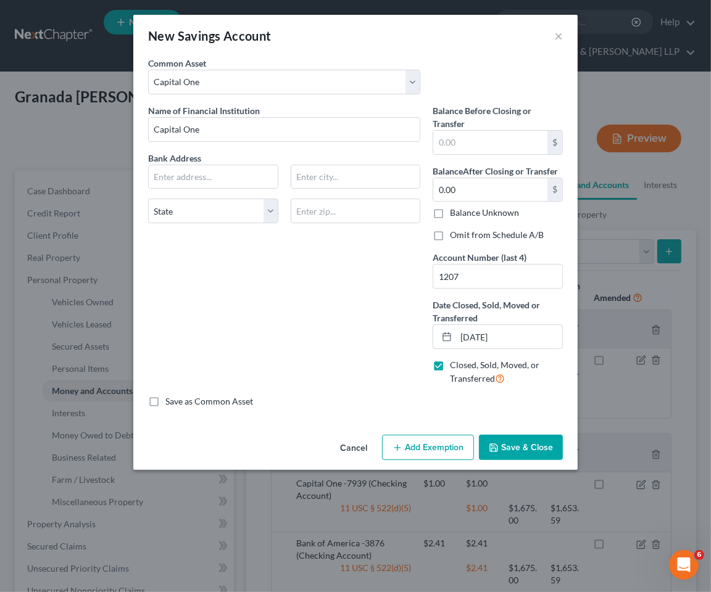
checkbox input "true"
click at [461, 145] on input "text" at bounding box center [490, 142] width 114 height 23
type input "0.00"
click at [233, 179] on input "text" at bounding box center [213, 176] width 129 height 23
type input "P.O. Box 85123"
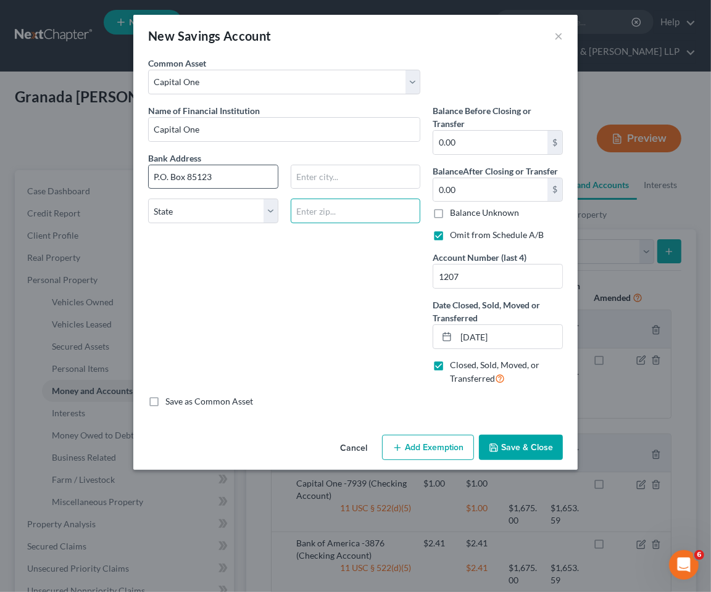
type input "3"
type input "23285"
type input "Richmond"
select select "48"
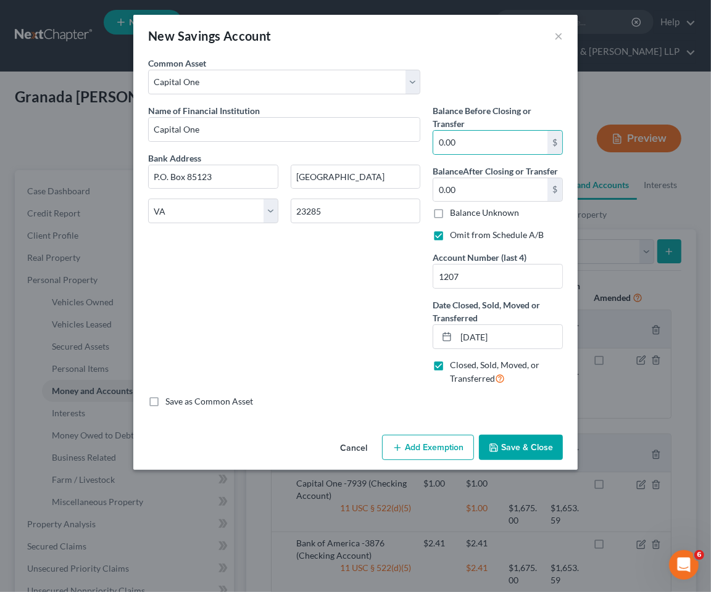
click at [286, 294] on div "Name of Financial Institution * Capital One Bank Address P.O. Box 85123 Richmon…" at bounding box center [284, 249] width 284 height 291
click at [521, 446] on button "Save & Close" at bounding box center [521, 448] width 84 height 26
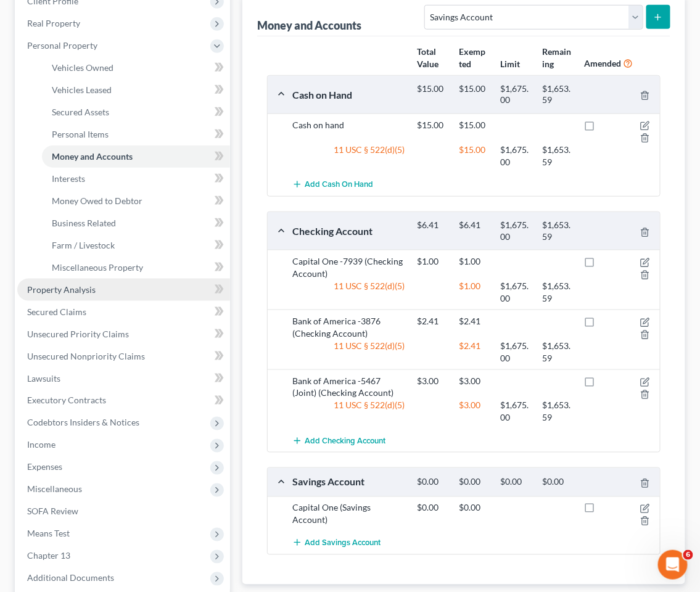
scroll to position [68, 0]
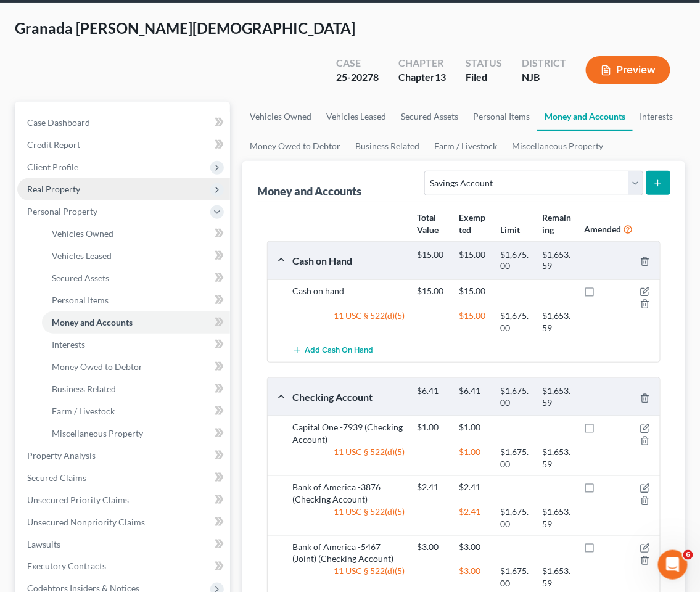
click at [59, 184] on span "Real Property" at bounding box center [53, 189] width 53 height 10
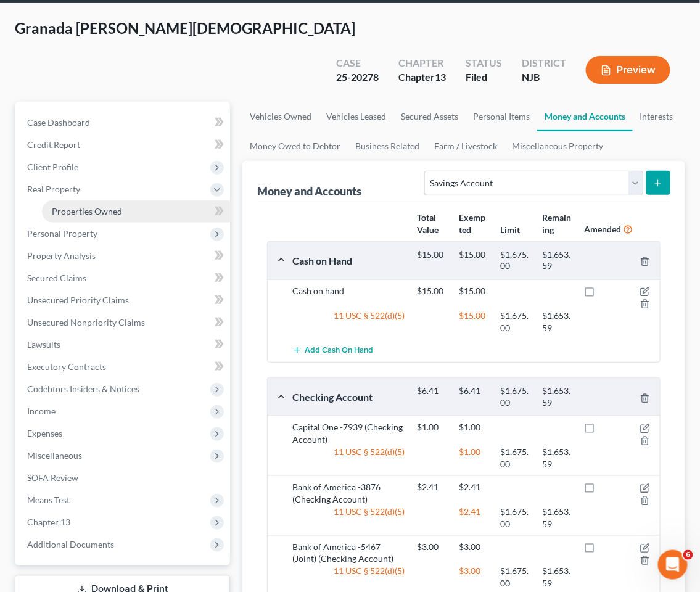
click at [74, 206] on span "Properties Owned" at bounding box center [87, 211] width 70 height 10
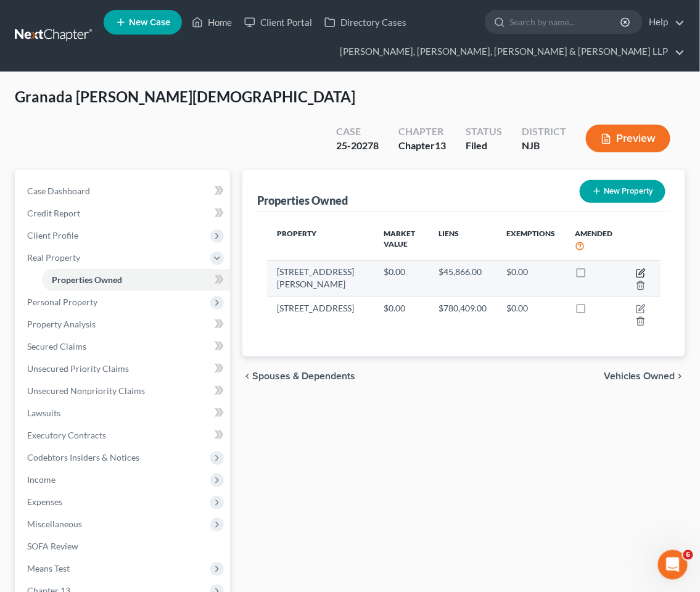
click at [638, 268] on icon "button" at bounding box center [641, 273] width 10 height 10
select select "33"
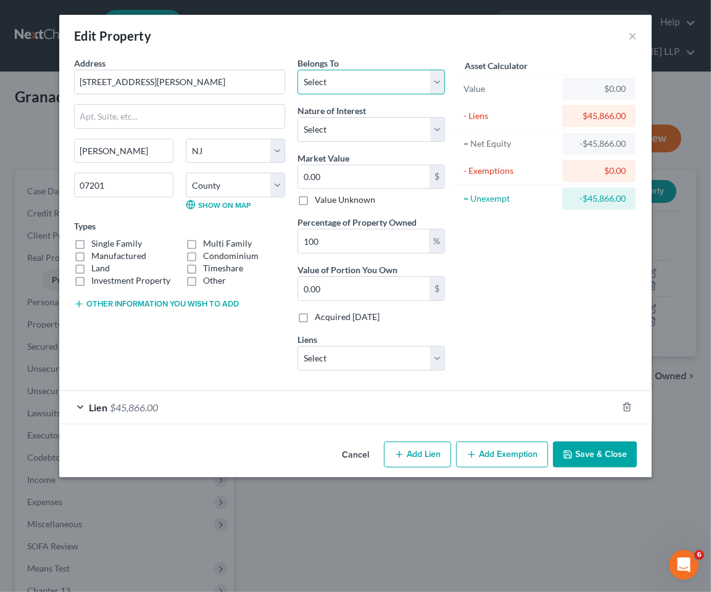
click at [360, 76] on select "Select Debtor 1 Only Debtor 2 Only Debtor 1 And Debtor 2 Only At Least One Of T…" at bounding box center [370, 82] width 147 height 25
select select "3"
click at [297, 70] on select "Select Debtor 1 Only Debtor 2 Only Debtor 1 And Debtor 2 Only At Least One Of T…" at bounding box center [370, 82] width 147 height 25
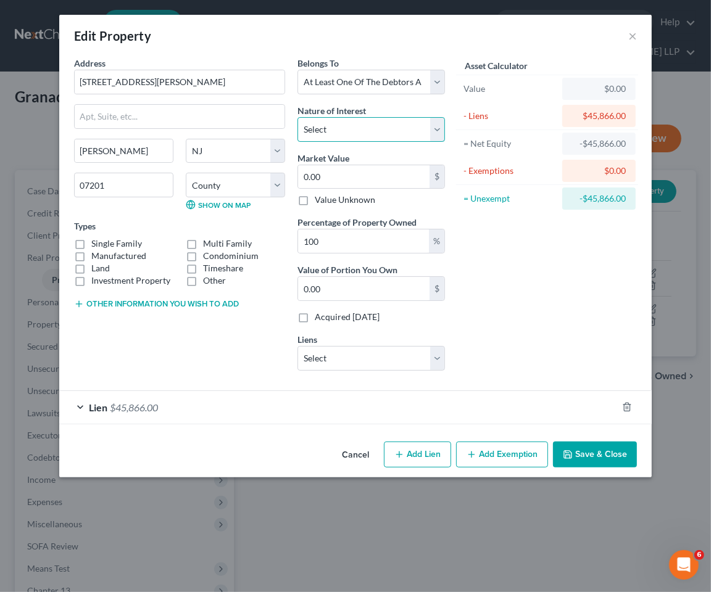
click at [363, 133] on select "Select Fee Simple Joint Tenant Life Estate Equitable Interest Future Interest T…" at bounding box center [370, 129] width 147 height 25
select select "4"
click at [297, 117] on select "Select Fee Simple Joint Tenant Life Estate Equitable Interest Future Interest T…" at bounding box center [370, 129] width 147 height 25
click at [99, 243] on label "Single Family" at bounding box center [116, 243] width 51 height 12
click at [99, 243] on input "Single Family" at bounding box center [100, 241] width 8 height 8
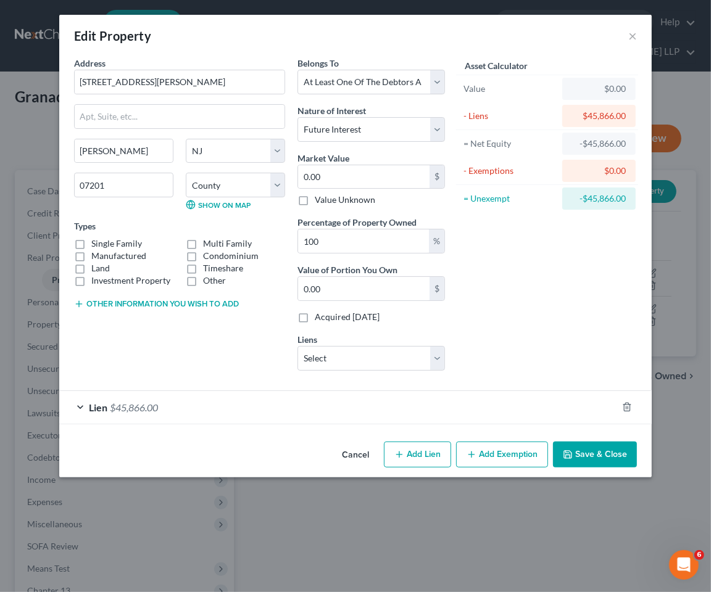
checkbox input "true"
click at [592, 461] on button "Save & Close" at bounding box center [595, 455] width 84 height 26
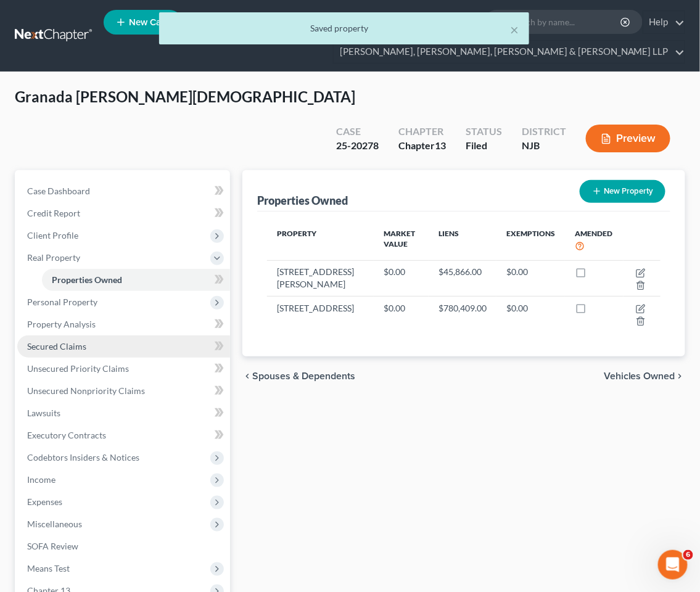
click at [52, 341] on span "Secured Claims" at bounding box center [56, 346] width 59 height 10
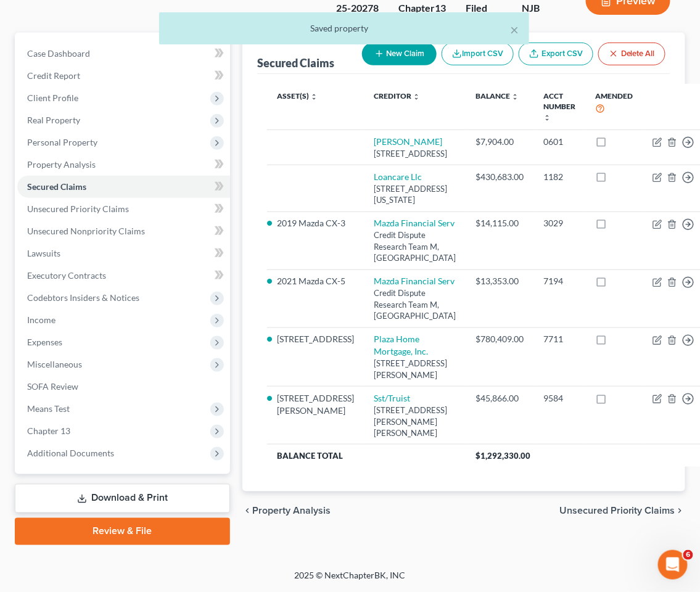
scroll to position [176, 0]
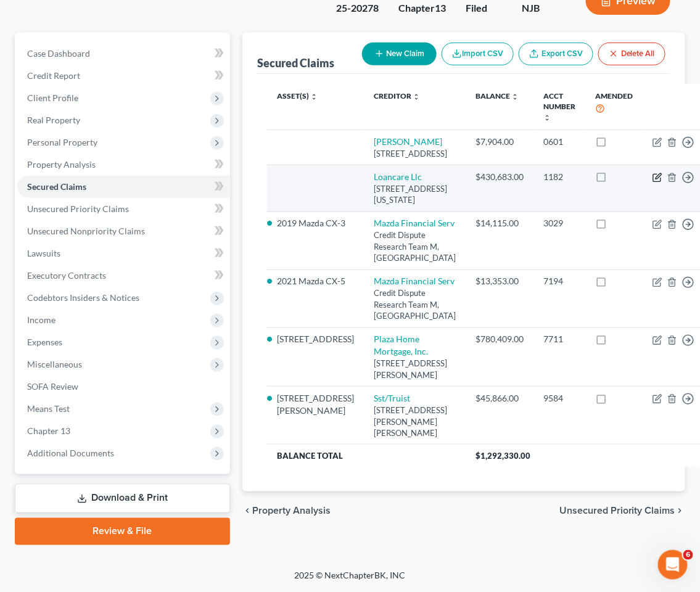
click at [653, 173] on icon "button" at bounding box center [658, 178] width 10 height 10
select select "48"
select select "0"
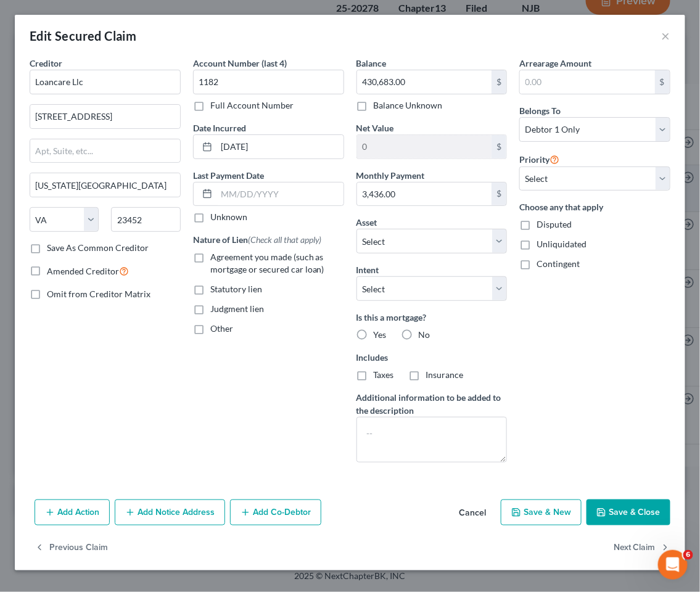
scroll to position [165, 0]
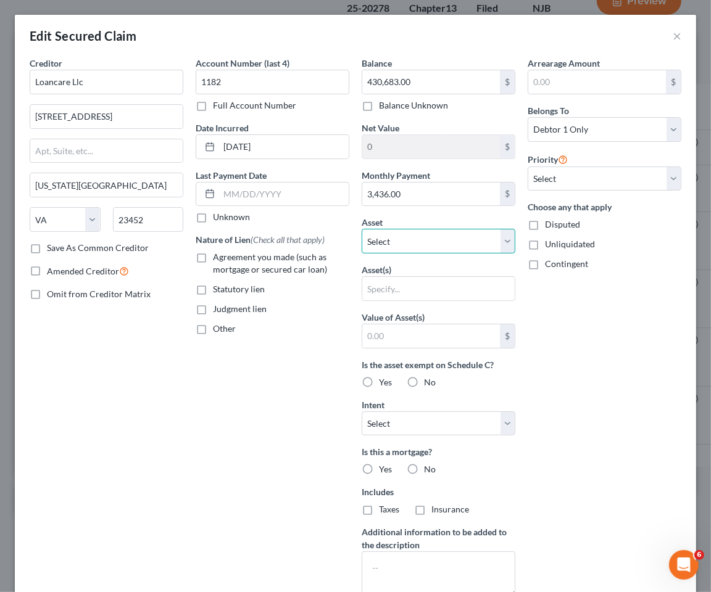
click at [434, 241] on select "Select Other Multiple Assets 14 Ninth Street - $0.0 737 Jackson Avenue - $0.0 2…" at bounding box center [438, 241] width 154 height 25
select select "3"
click at [361, 229] on select "Select Other Multiple Assets 14 Ninth Street - $0.0 737 Jackson Avenue - $0.0 2…" at bounding box center [438, 241] width 154 height 25
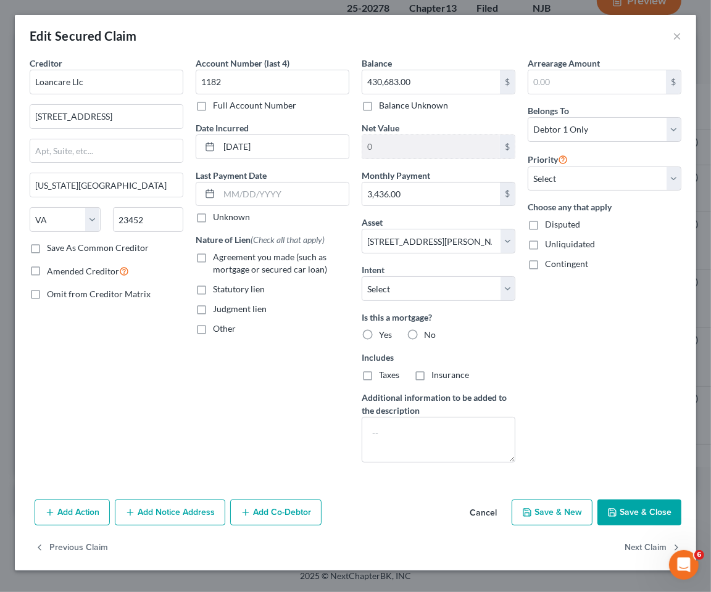
drag, startPoint x: 200, startPoint y: 257, endPoint x: 251, endPoint y: 374, distance: 127.9
click at [213, 256] on label "Agreement you made (such as mortgage or secured car loan)" at bounding box center [281, 263] width 136 height 25
click at [218, 256] on input "Agreement you made (such as mortgage or secured car loan)" at bounding box center [222, 255] width 8 height 8
checkbox input "true"
drag, startPoint x: 590, startPoint y: 180, endPoint x: 587, endPoint y: 189, distance: 9.2
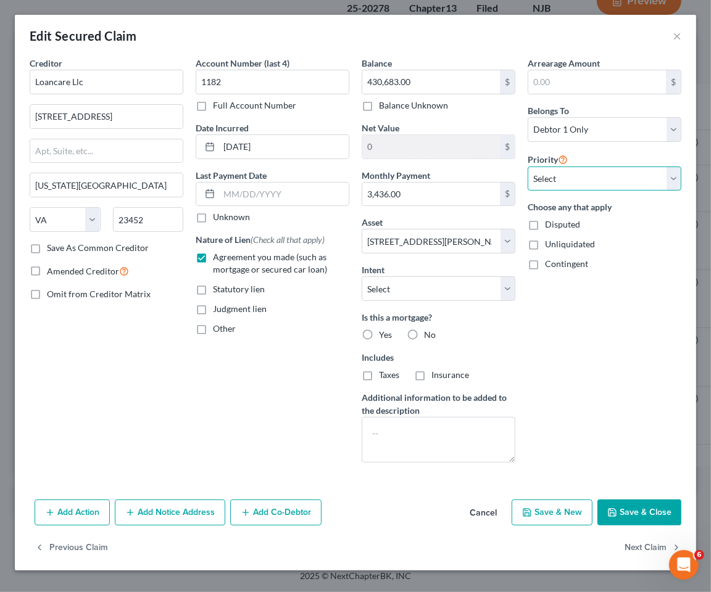
click at [590, 180] on select "Select 1st 2nd 3rd 4th 5th 6th 7th 8th 9th 10th 11th 12th 13th 14th 15th 16th 1…" at bounding box center [604, 179] width 154 height 25
select select "0"
click at [527, 167] on select "Select 1st 2nd 3rd 4th 5th 6th 7th 8th 9th 10th 11th 12th 13th 14th 15th 16th 1…" at bounding box center [604, 179] width 154 height 25
click at [379, 335] on label "Yes" at bounding box center [385, 335] width 13 height 12
click at [384, 335] on input "Yes" at bounding box center [388, 333] width 8 height 8
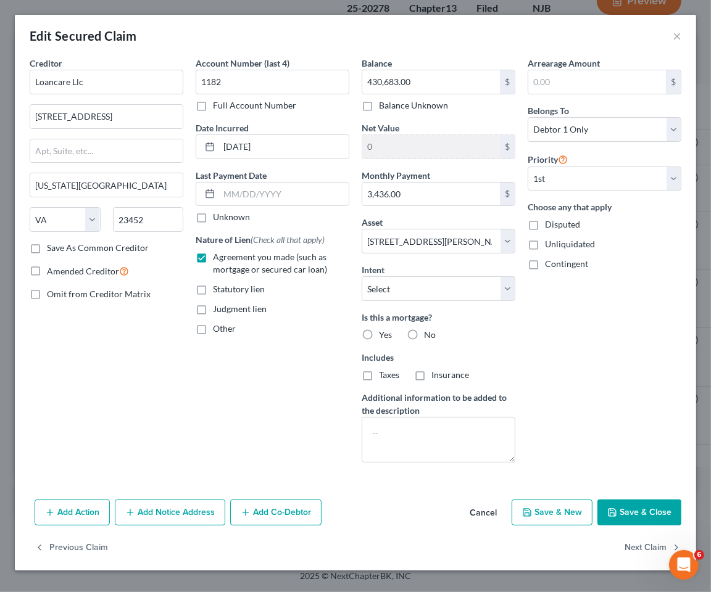
radio input "true"
drag, startPoint x: 368, startPoint y: 373, endPoint x: 416, endPoint y: 380, distance: 48.6
click at [379, 373] on label "Taxes" at bounding box center [389, 375] width 20 height 12
click at [384, 373] on input "Taxes" at bounding box center [388, 373] width 8 height 8
checkbox input "true"
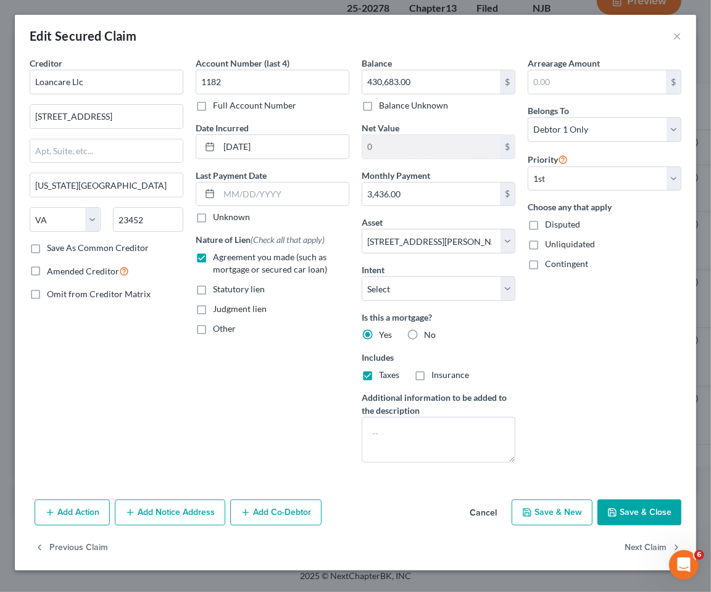
click at [431, 374] on label "Insurance" at bounding box center [450, 375] width 38 height 12
click at [436, 374] on input "Insurance" at bounding box center [440, 373] width 8 height 8
checkbox input "true"
click at [445, 284] on select "Select Surrender Redeem Reaffirm Avoid Other" at bounding box center [438, 288] width 154 height 25
select select "2"
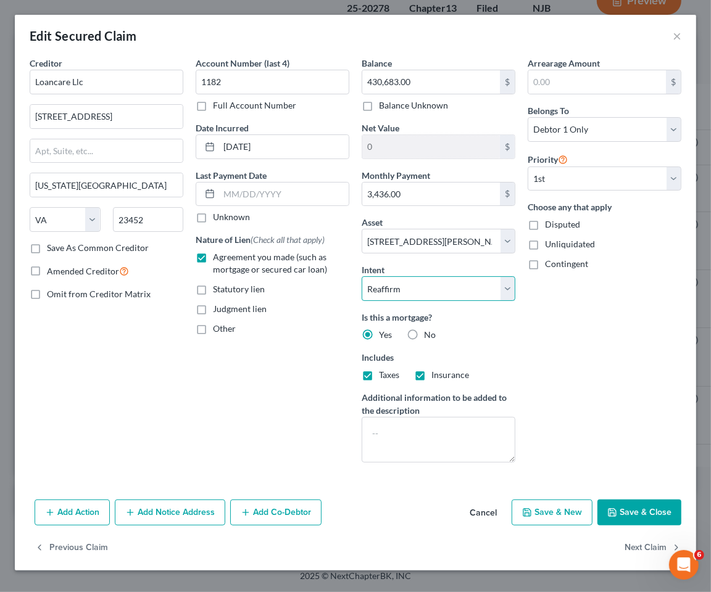
click at [361, 276] on select "Select Surrender Redeem Reaffirm Avoid Other" at bounding box center [438, 288] width 154 height 25
click at [638, 509] on button "Save & Close" at bounding box center [639, 513] width 84 height 26
select select
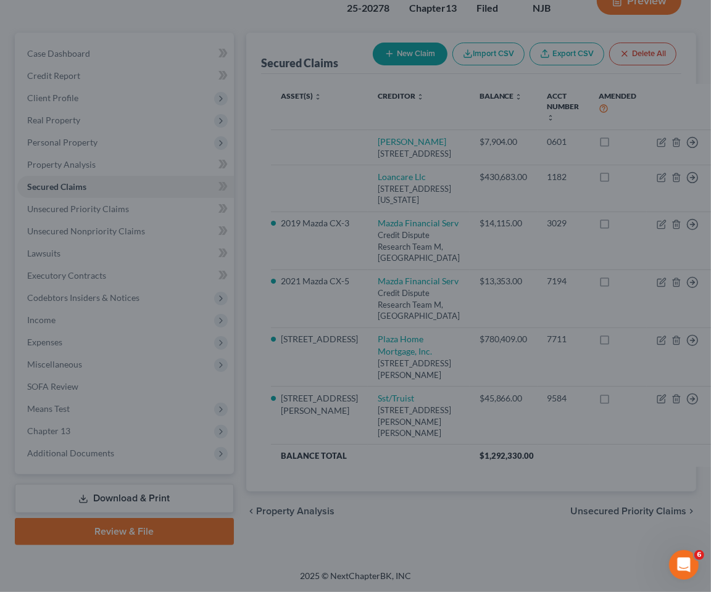
type input "-430,683.00"
select select "3"
type input "0"
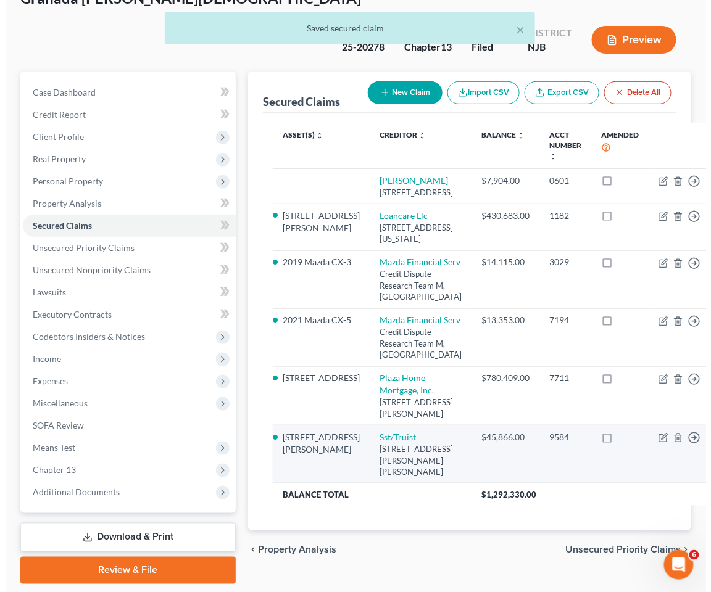
scroll to position [96, 0]
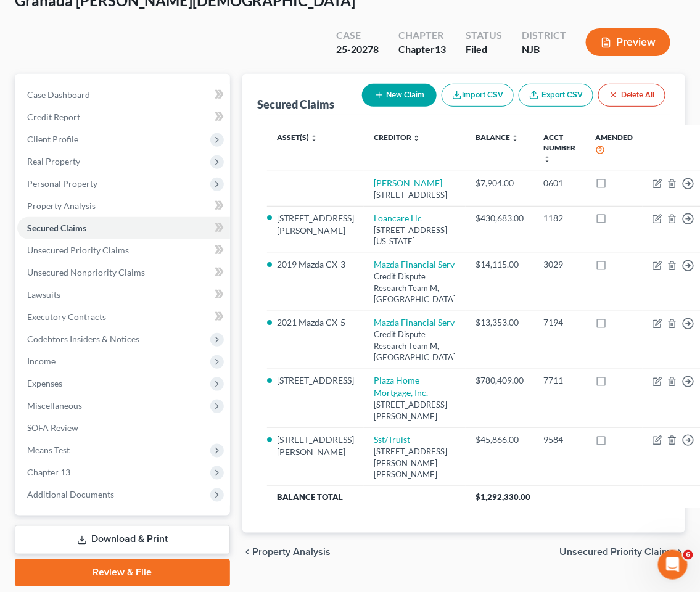
click at [398, 84] on button "New Claim" at bounding box center [399, 95] width 75 height 23
select select "0"
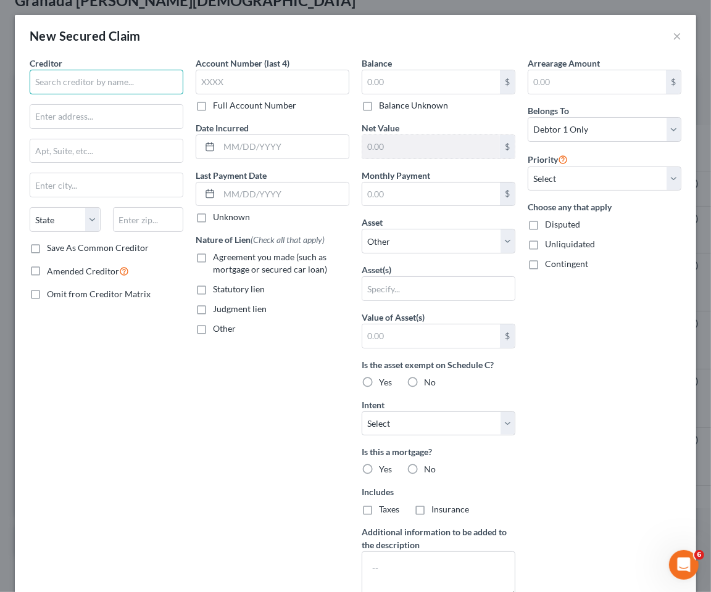
click at [97, 79] on input "text" at bounding box center [107, 82] width 154 height 25
type input "GoodLeap, LLC"
type input "P.O. Box 981440"
click at [213, 257] on label "Agreement you made (such as mortgage or secured car loan)" at bounding box center [281, 263] width 136 height 25
click at [218, 257] on input "Agreement you made (such as mortgage or secured car loan)" at bounding box center [222, 255] width 8 height 8
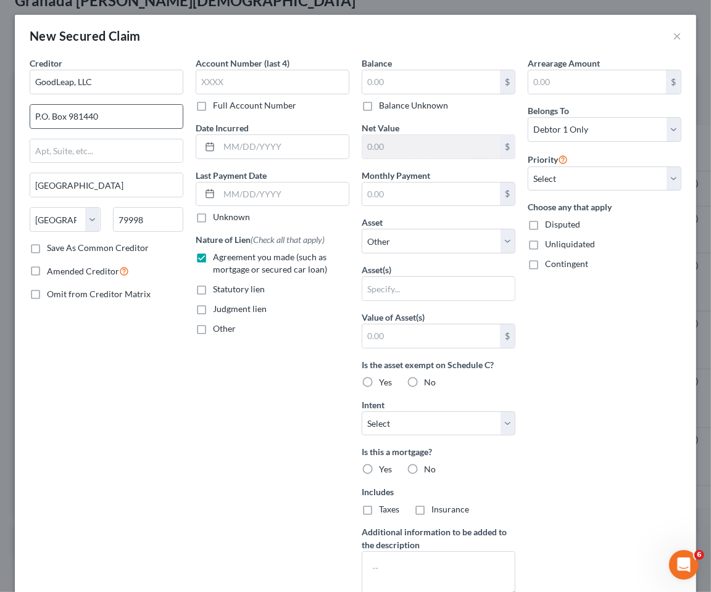
click at [115, 114] on input "P.O. Box 981440" at bounding box center [106, 116] width 152 height 23
drag, startPoint x: 64, startPoint y: 112, endPoint x: 83, endPoint y: 117, distance: 19.7
click at [22, 112] on div "Creditor * GoodLeap, LLC P.O. Box 981440 El Paso State AL AK AR AZ CA CO CT DE …" at bounding box center [355, 343] width 681 height 572
click at [164, 227] on input "79998" at bounding box center [148, 219] width 71 height 25
drag, startPoint x: 165, startPoint y: 223, endPoint x: 111, endPoint y: 223, distance: 54.3
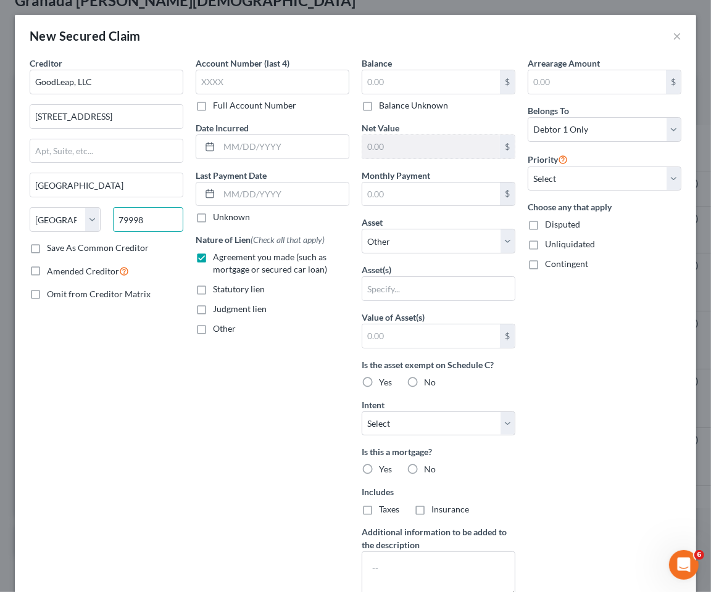
click at [113, 223] on input "79998" at bounding box center [148, 219] width 71 height 25
click at [119, 364] on div "Creditor * GoodLeap, LLC 8781 Sierra College Blvd. Granite Bay State AL AK AR A…" at bounding box center [106, 332] width 166 height 550
drag, startPoint x: 96, startPoint y: 179, endPoint x: 36, endPoint y: 181, distance: 59.9
click at [36, 181] on input "Granite Bay" at bounding box center [106, 184] width 152 height 23
click at [101, 372] on div "Creditor * GoodLeap, LLC 8781 Sierra College Blvd. Roseville State AL AK AR AZ …" at bounding box center [106, 332] width 166 height 550
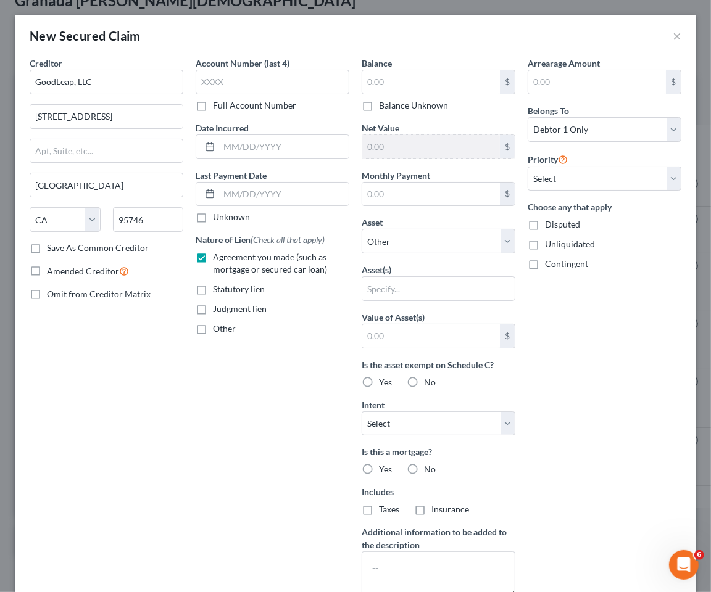
click at [213, 330] on label "Other" at bounding box center [224, 329] width 23 height 12
click at [218, 330] on input "Other" at bounding box center [222, 327] width 8 height 8
click at [213, 259] on label "Agreement you made (such as mortgage or secured car loan)" at bounding box center [281, 263] width 136 height 25
click at [218, 259] on input "Agreement you made (such as mortgage or secured car loan)" at bounding box center [222, 255] width 8 height 8
click at [243, 355] on input "text" at bounding box center [272, 356] width 152 height 23
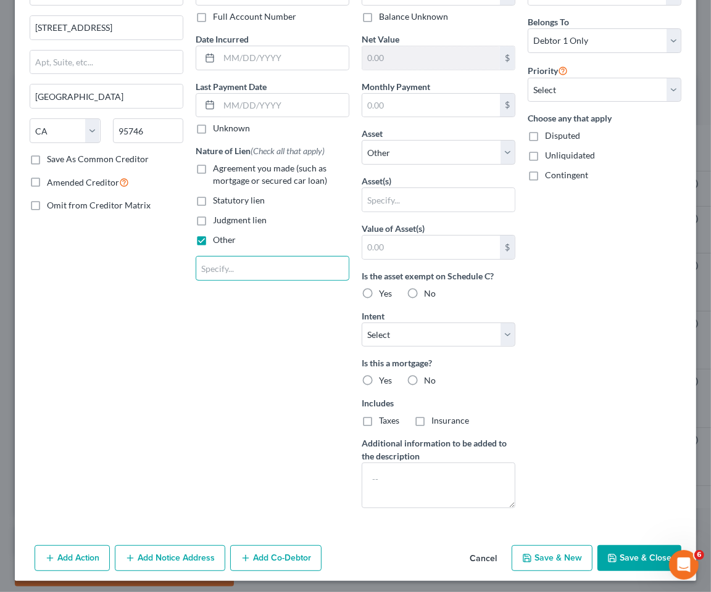
scroll to position [93, 0]
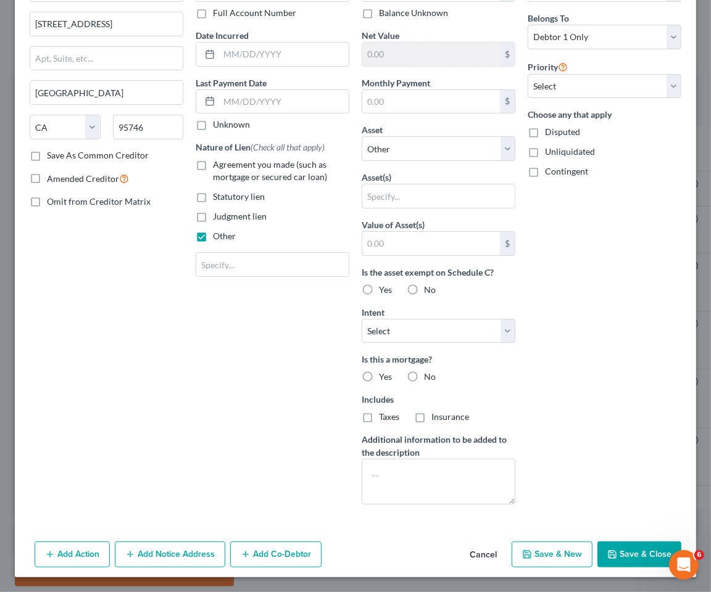
click at [472, 558] on button "Cancel" at bounding box center [483, 555] width 47 height 25
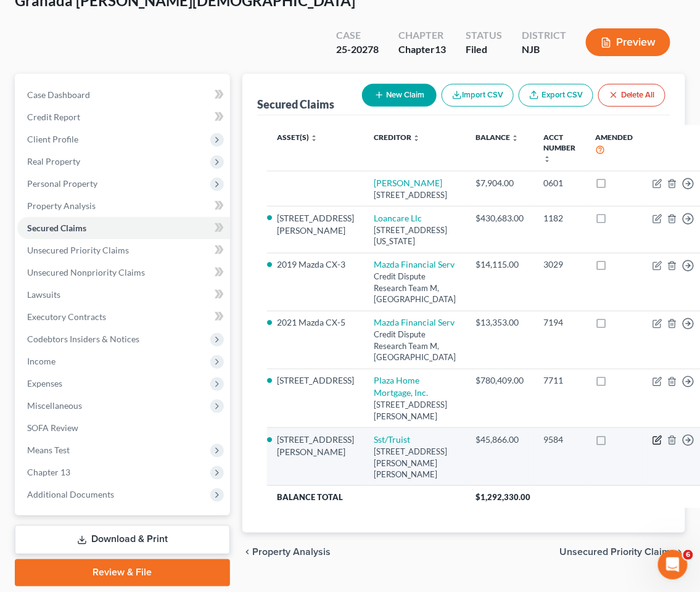
click at [653, 445] on icon "button" at bounding box center [658, 440] width 10 height 10
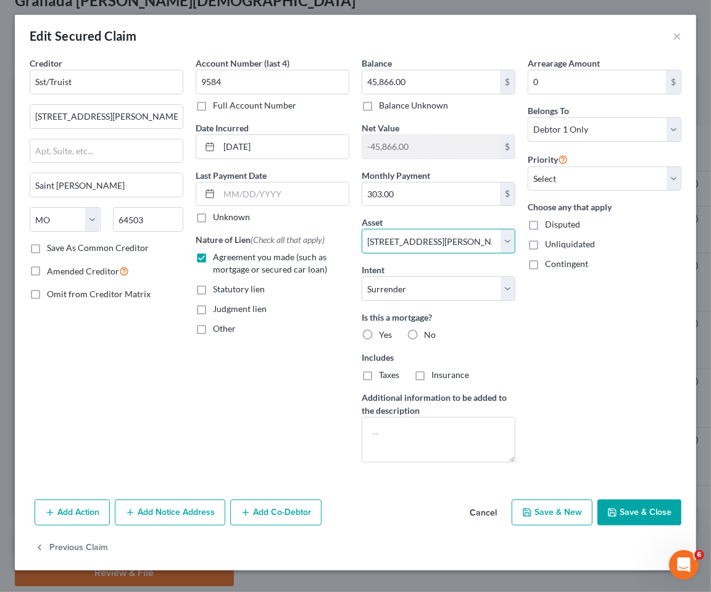
click at [408, 244] on select "Select Other Multiple Assets 14 Ninth Street - $0.0 737 Jackson Avenue - $0.0 2…" at bounding box center [438, 241] width 154 height 25
click at [361, 229] on select "Select Other Multiple Assets 14 Ninth Street - $0.0 737 Jackson Avenue - $0.0 2…" at bounding box center [438, 241] width 154 height 25
click at [411, 239] on select "Select Other Multiple Assets 14 Ninth Street - $0.0 737 Jackson Avenue - $0.0 2…" at bounding box center [438, 241] width 154 height 25
click at [361, 229] on select "Select Other Multiple Assets 14 Ninth Street - $0.0 737 Jackson Avenue - $0.0 2…" at bounding box center [438, 241] width 154 height 25
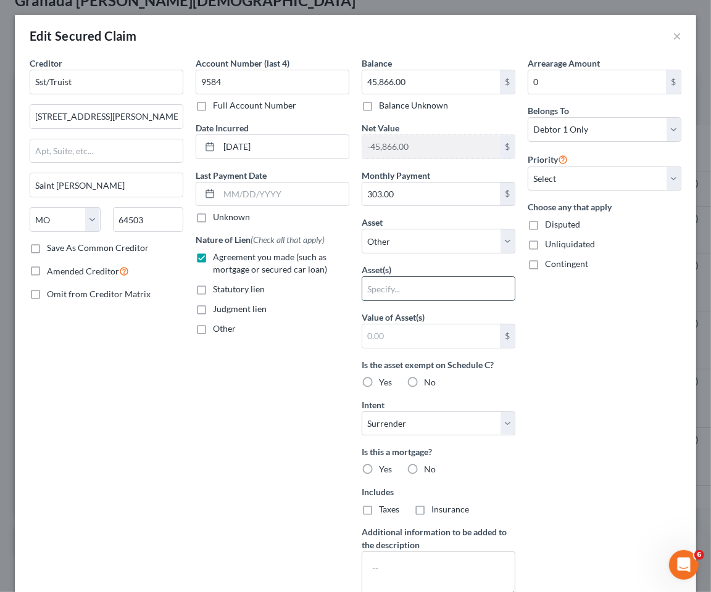
click at [389, 288] on input "text" at bounding box center [438, 288] width 152 height 23
click at [450, 285] on input "Solar equipment as described in UCC-1 recorded September 13, 2023" at bounding box center [438, 288] width 152 height 23
click at [593, 132] on select "Select Debtor 1 Only Debtor 2 Only Debtor 1 And Debtor 2 Only At Least One Of T…" at bounding box center [604, 129] width 154 height 25
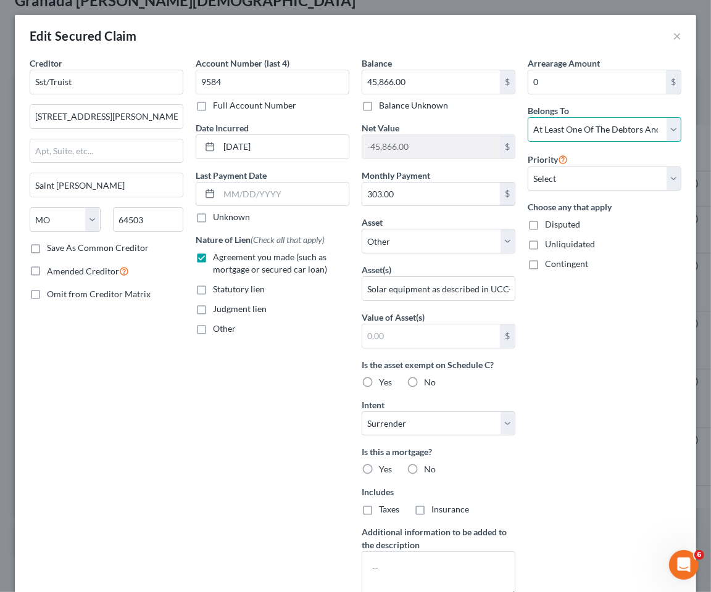
click at [527, 117] on select "Select Debtor 1 Only Debtor 2 Only Debtor 1 And Debtor 2 Only At Least One Of T…" at bounding box center [604, 129] width 154 height 25
click at [192, 492] on div "Account Number (last 4) 9584 Full Account Number Date Incurred 06-02-2021 Last …" at bounding box center [272, 332] width 166 height 550
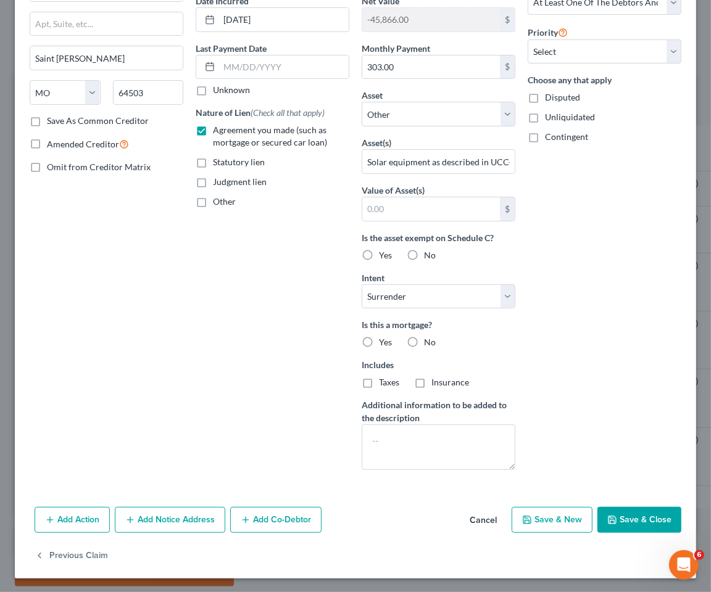
scroll to position [128, 0]
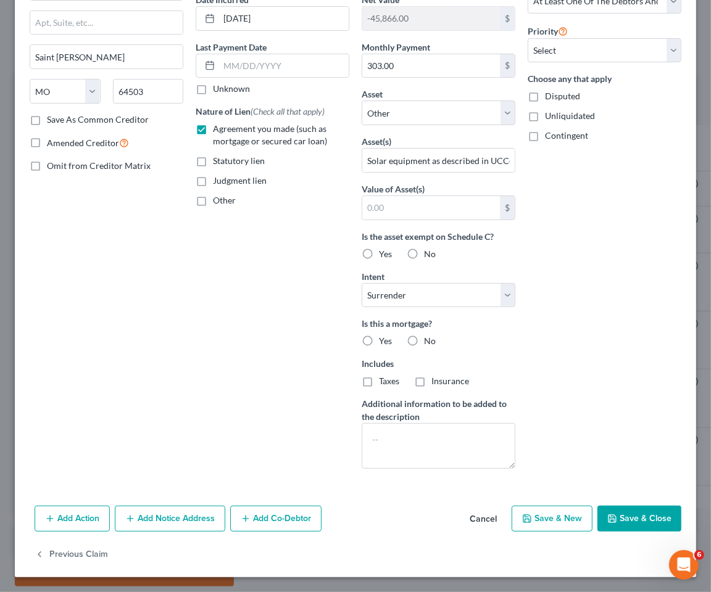
click at [289, 522] on button "Add Co-Debtor" at bounding box center [275, 519] width 91 height 26
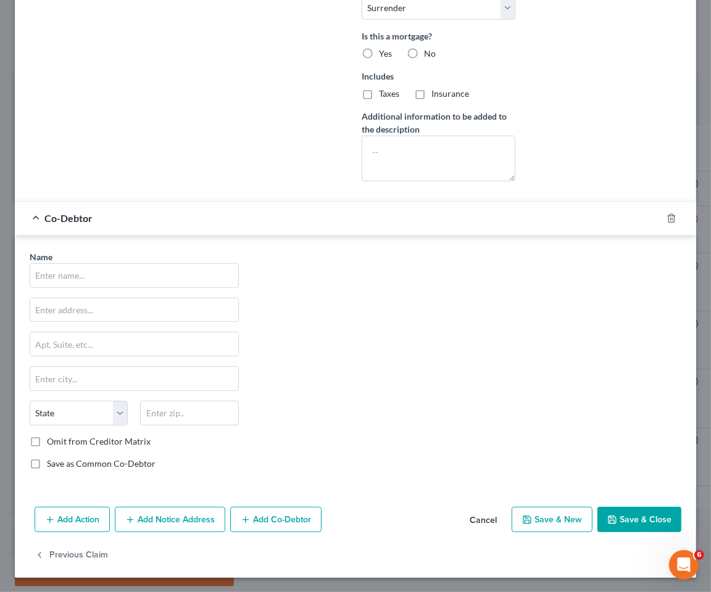
scroll to position [418, 0]
click at [95, 269] on input "text" at bounding box center [134, 274] width 208 height 23
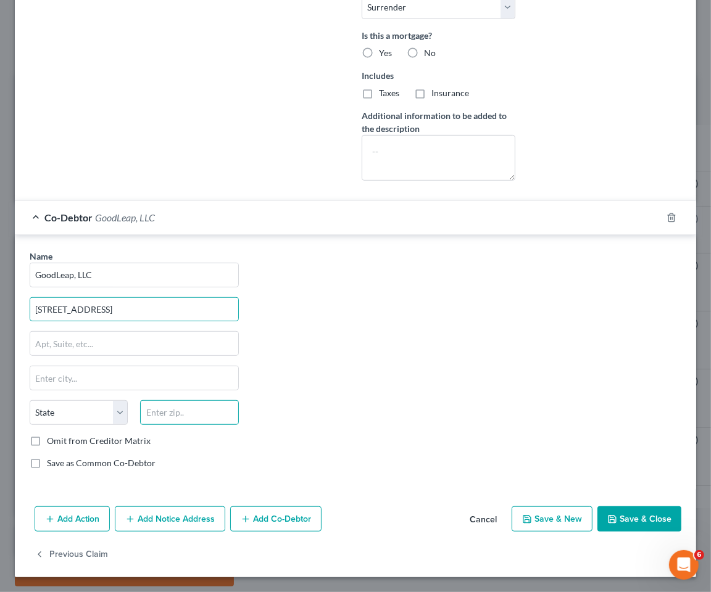
click at [182, 413] on input "text" at bounding box center [189, 412] width 98 height 25
click at [374, 378] on div "Name * GoodLeap, LLC 8781 Sierra College Blvd. State AL AK AR AZ CA CO CT DE DC…" at bounding box center [355, 364] width 664 height 229
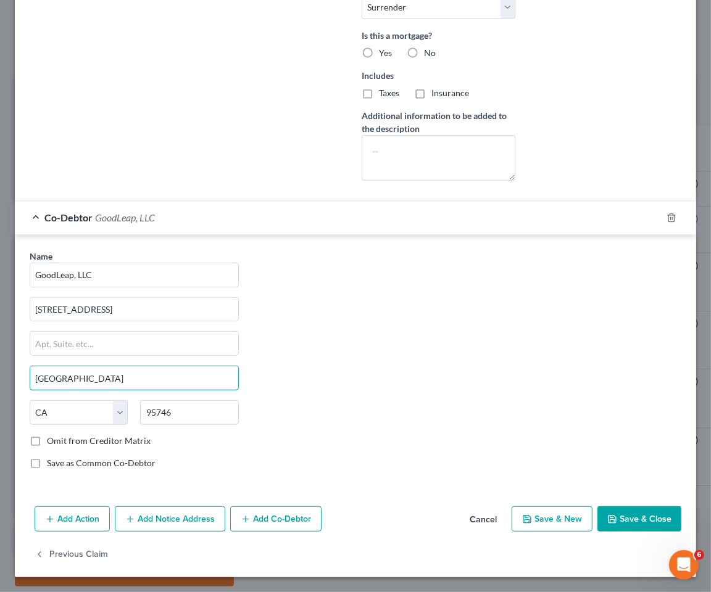
drag, startPoint x: 70, startPoint y: 371, endPoint x: 17, endPoint y: 371, distance: 52.4
click at [17, 371] on div "Name * GoodLeap, LLC 8781 Sierra College Blvd. Granite Bay State AL AK AR AZ CA…" at bounding box center [355, 362] width 681 height 254
click at [384, 371] on div "Name * GoodLeap, LLC 8781 Sierra College Blvd. Roseville State AL AK AR AZ CA C…" at bounding box center [355, 364] width 664 height 229
click at [279, 525] on button "Add Co-Debtor" at bounding box center [275, 519] width 91 height 26
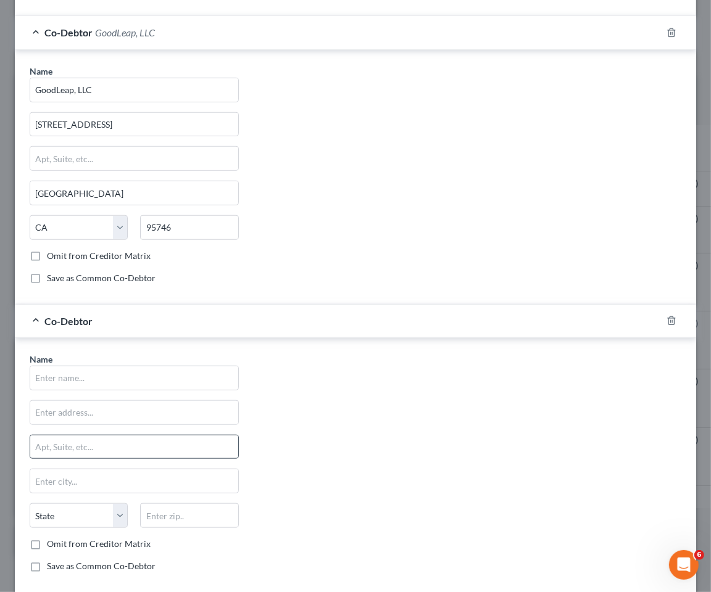
scroll to position [692, 0]
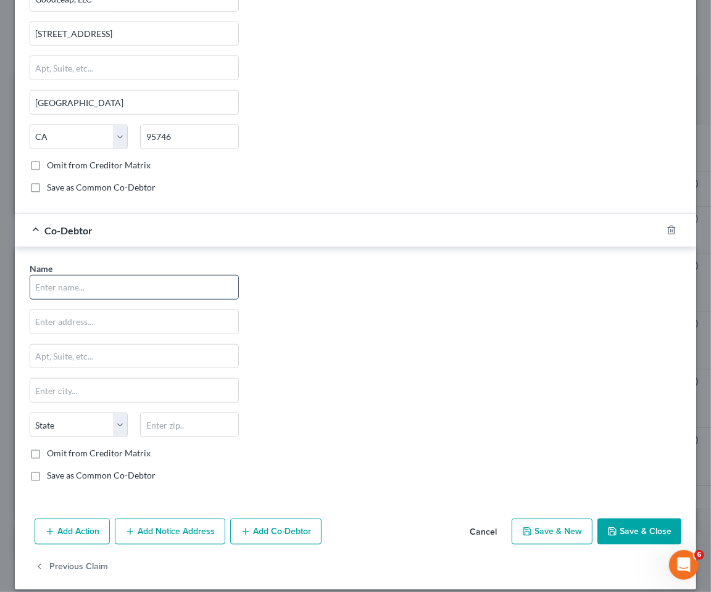
click at [91, 286] on input "text" at bounding box center [134, 287] width 208 height 23
click at [102, 324] on input "text" at bounding box center [134, 321] width 208 height 23
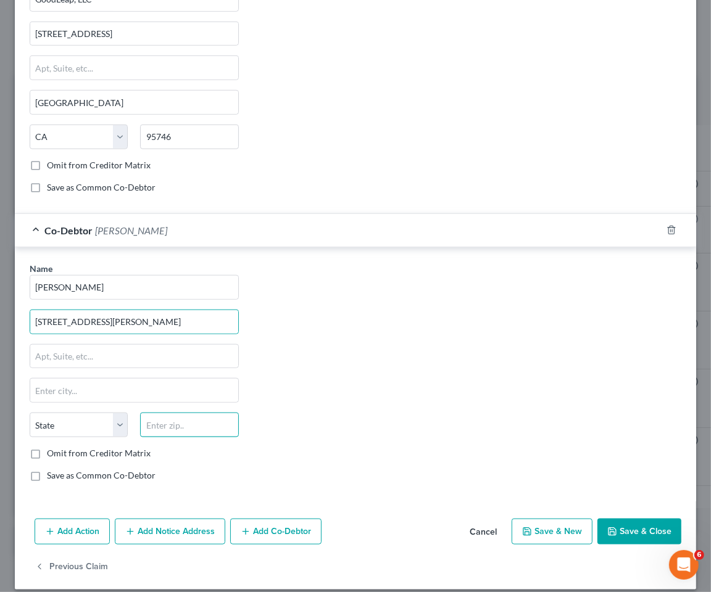
click at [165, 426] on input "text" at bounding box center [189, 425] width 98 height 25
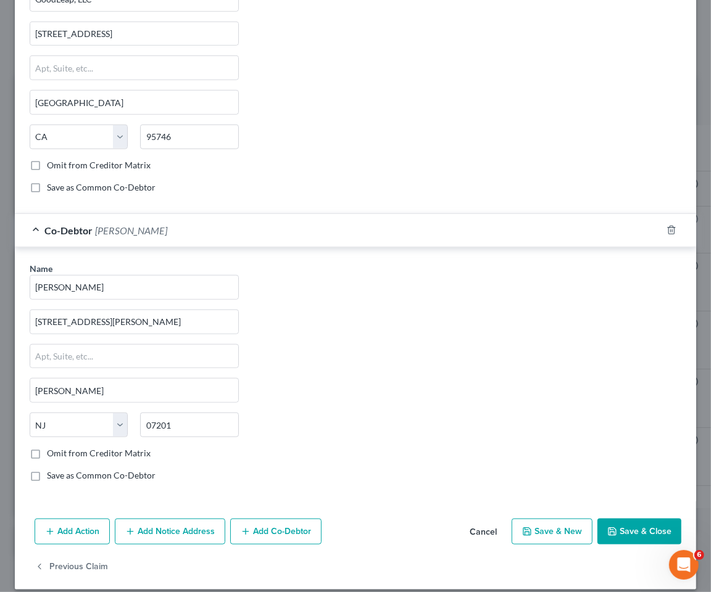
click at [262, 412] on div "Name * Andrade Sanchez 737 Jackson Avenue Elizabeth State AL AK AR AZ CA CO CT …" at bounding box center [355, 376] width 664 height 229
click at [616, 534] on button "Save & Close" at bounding box center [639, 532] width 84 height 26
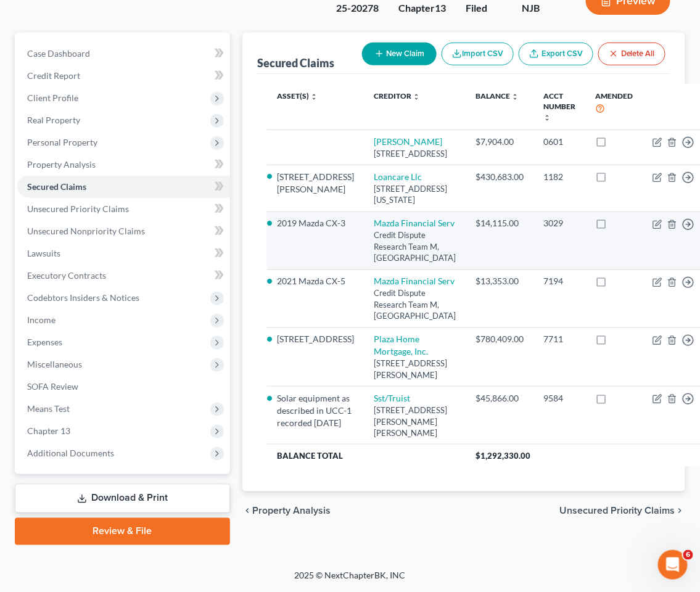
scroll to position [302, 0]
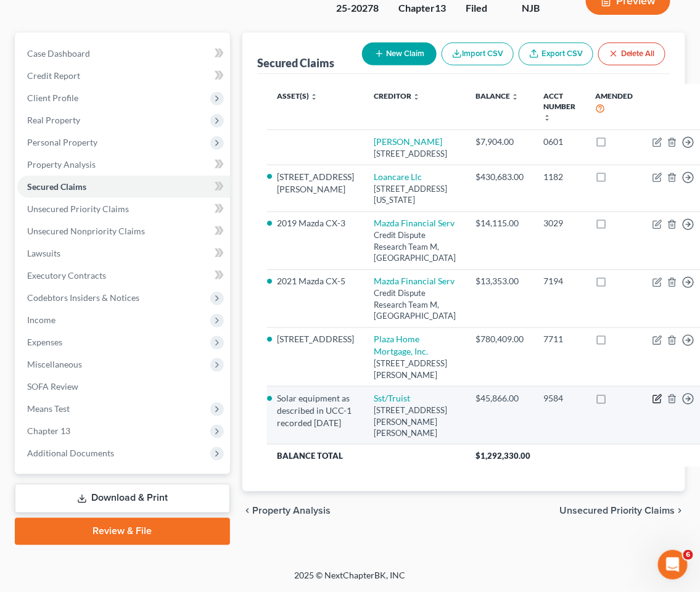
click at [656, 401] on icon "button" at bounding box center [659, 398] width 6 height 6
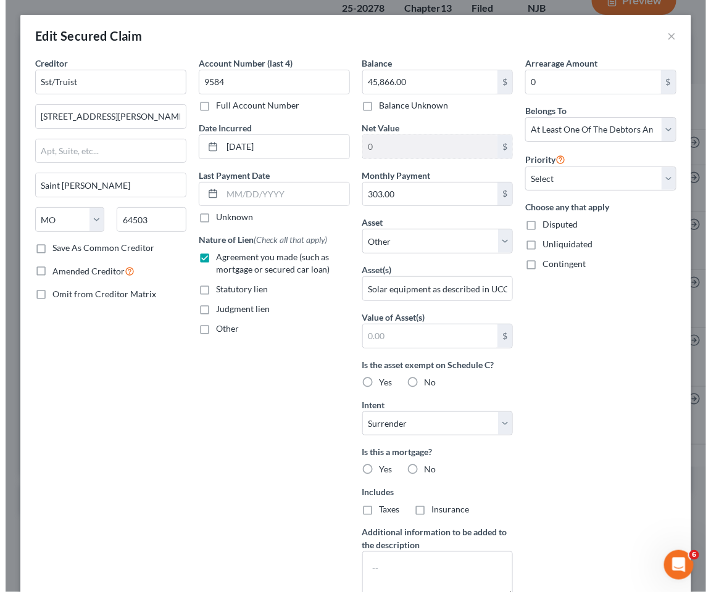
scroll to position [273, 0]
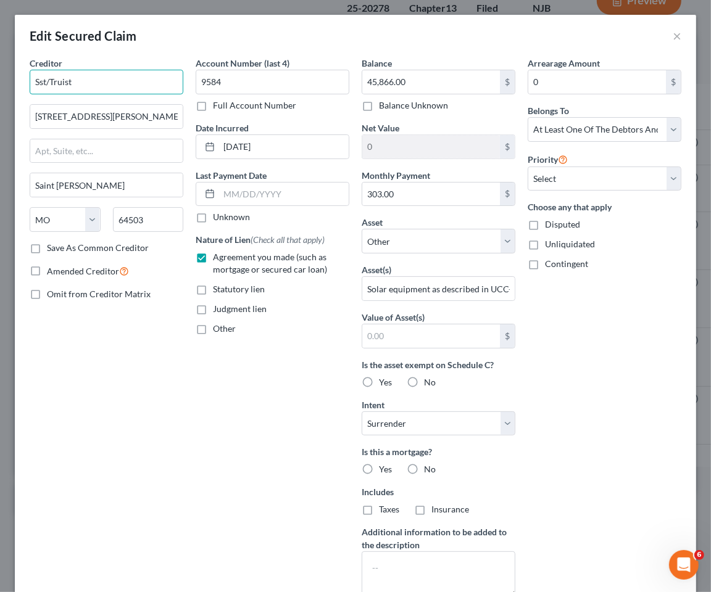
drag, startPoint x: 91, startPoint y: 76, endPoint x: 38, endPoint y: 78, distance: 53.1
click at [26, 75] on div "Creditor * Sst/Truist 4315 Pickett Road Saint Joseph State AL AK AR AZ CA CO CT…" at bounding box center [106, 332] width 166 height 550
paste input "ystems & Services Technologies, Inc. Selected by ..."
click at [173, 81] on input "Systems & Services Technologies, Inc. Selected by ..." at bounding box center [107, 82] width 154 height 25
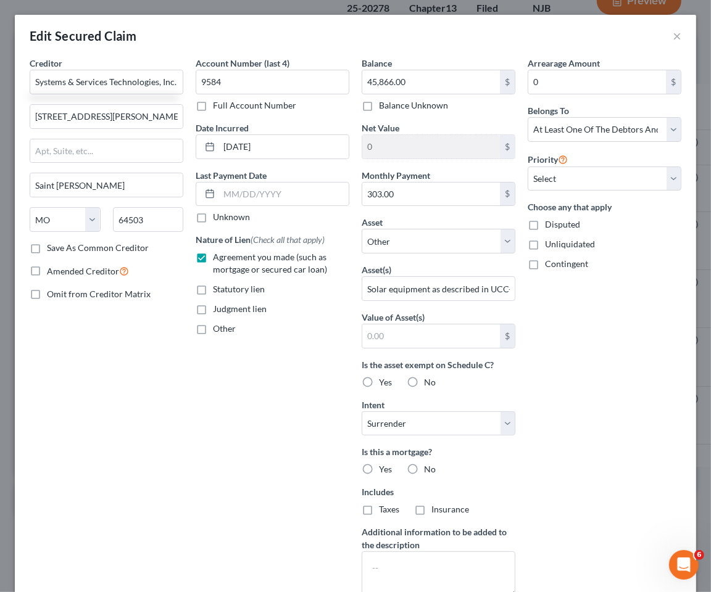
click at [118, 427] on div "Creditor * Systems & Services Technologies, Inc. 4315 Pickett Road Saint Joseph…" at bounding box center [106, 332] width 166 height 550
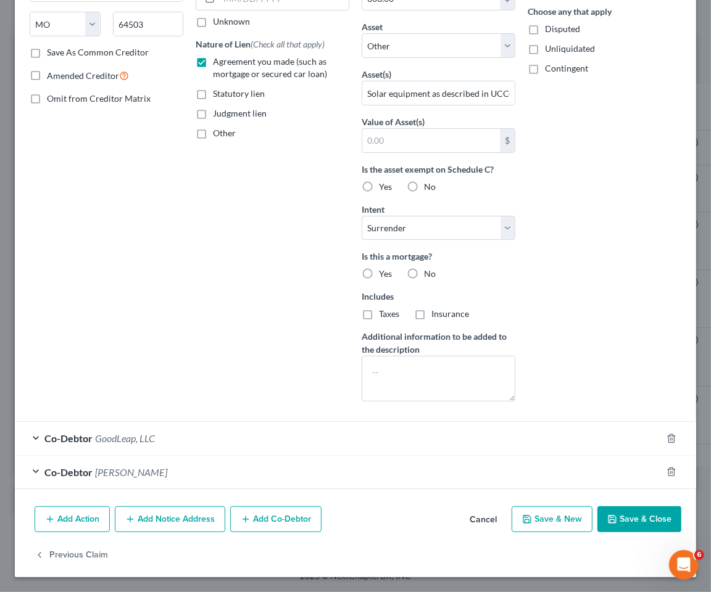
drag, startPoint x: 623, startPoint y: 518, endPoint x: 504, endPoint y: 586, distance: 137.0
click at [623, 517] on button "Save & Close" at bounding box center [639, 519] width 84 height 26
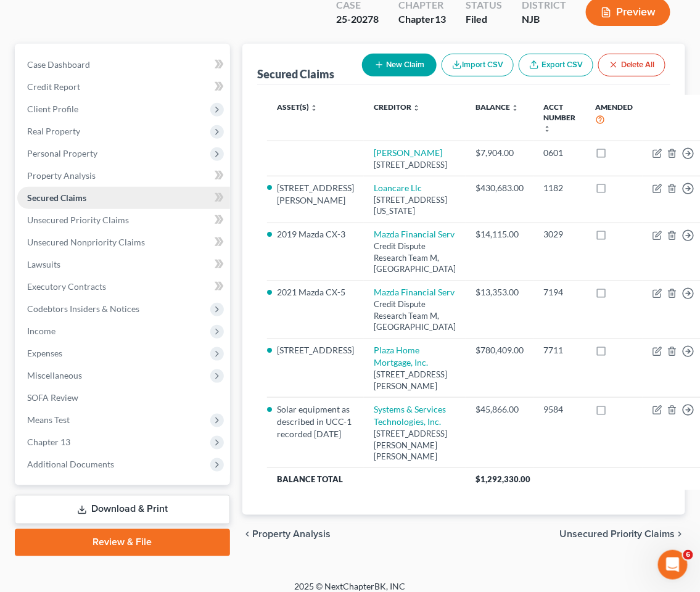
scroll to position [122, 0]
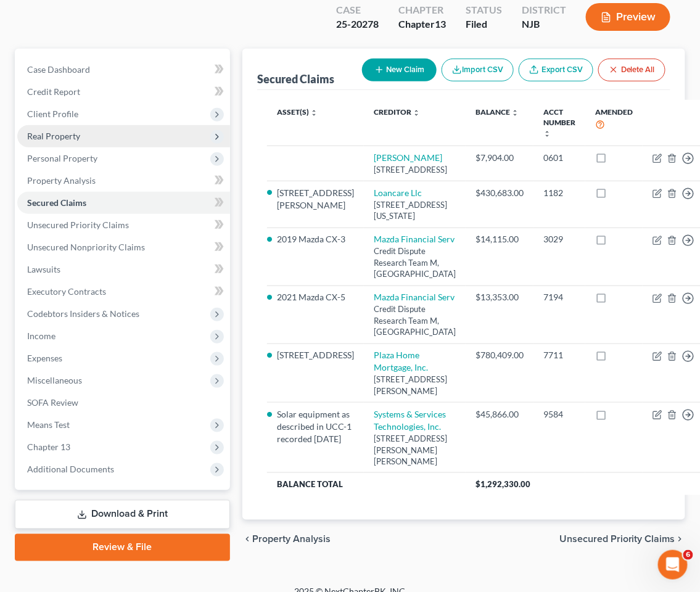
click at [46, 131] on span "Real Property" at bounding box center [53, 136] width 53 height 10
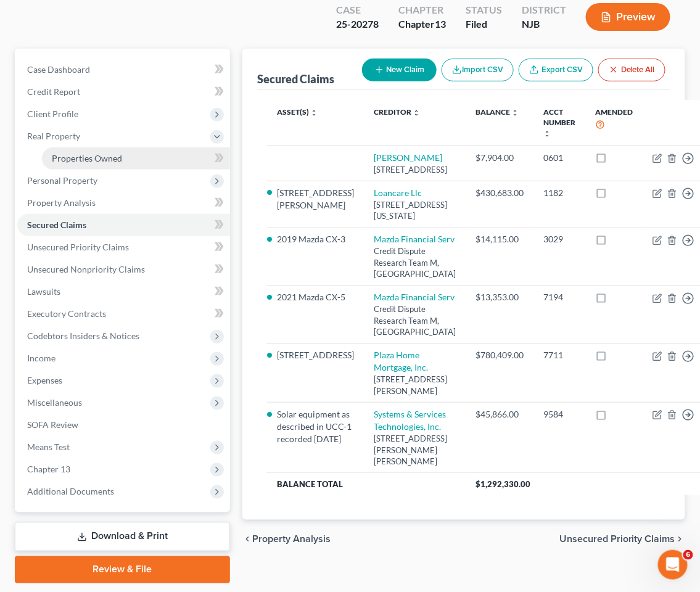
click at [68, 153] on span "Properties Owned" at bounding box center [87, 158] width 70 height 10
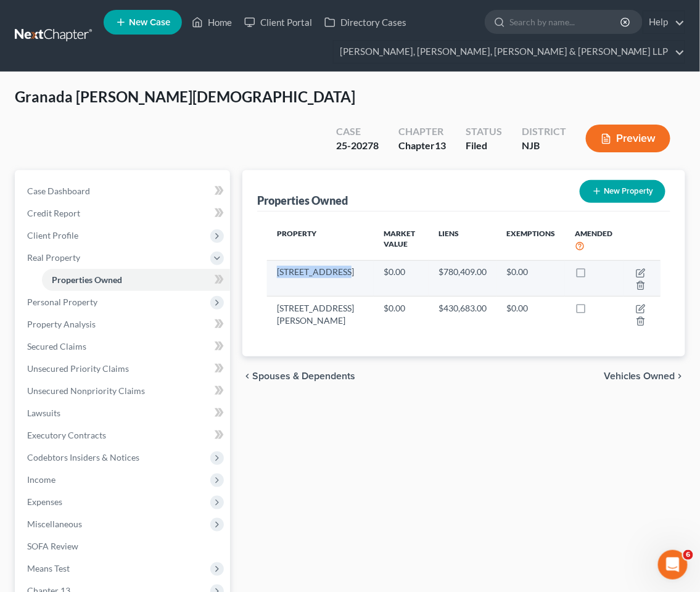
drag, startPoint x: 340, startPoint y: 242, endPoint x: 275, endPoint y: 242, distance: 64.8
click at [275, 260] on td "14 Ninth Street" at bounding box center [320, 278] width 107 height 36
copy td "14 Ninth Street"
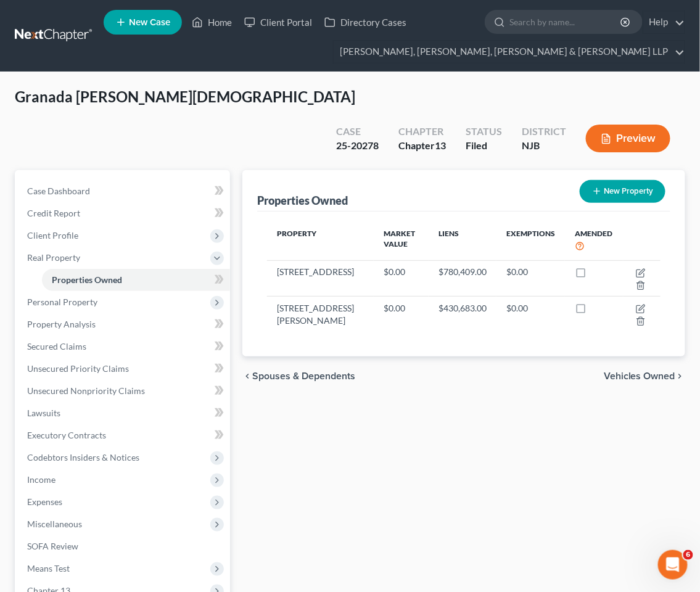
click at [438, 460] on div "Properties Owned New Property Property Market Value Liens Exemptions Amended 14…" at bounding box center [463, 437] width 455 height 535
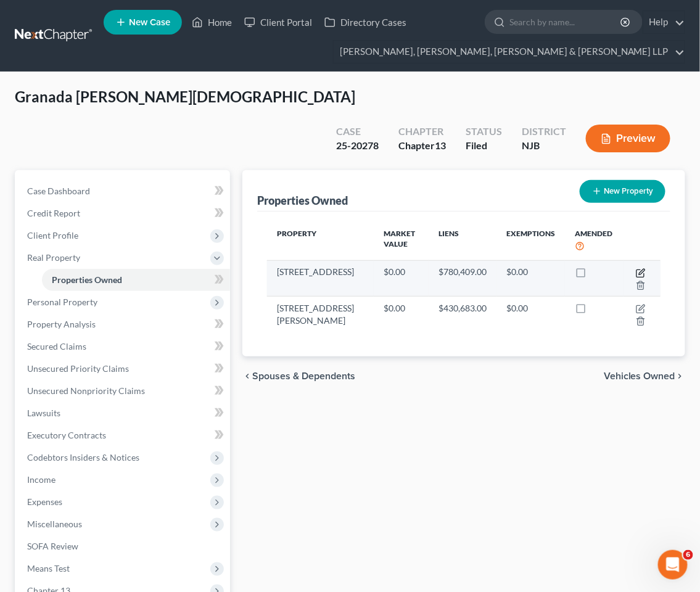
click at [640, 268] on icon "button" at bounding box center [641, 273] width 10 height 10
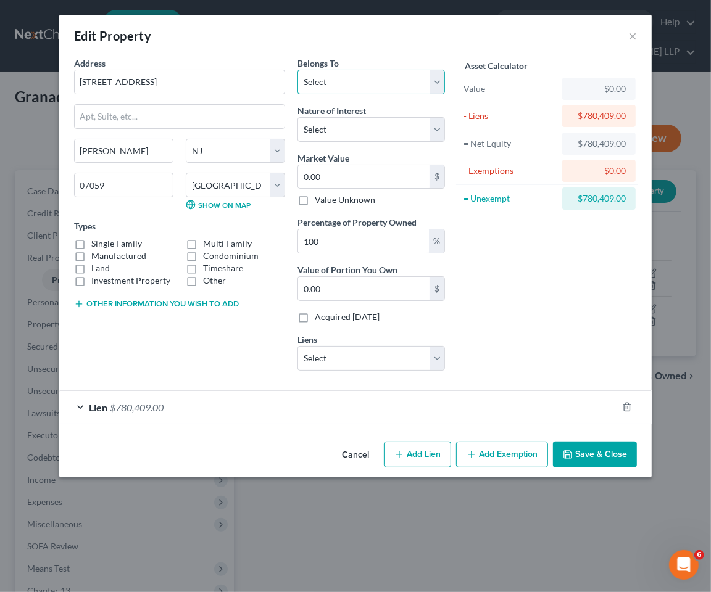
click at [353, 79] on select "Select Debtor 1 Only Debtor 2 Only Debtor 1 And Debtor 2 Only At Least One Of T…" at bounding box center [370, 82] width 147 height 25
click at [297, 70] on select "Select Debtor 1 Only Debtor 2 Only Debtor 1 And Debtor 2 Only At Least One Of T…" at bounding box center [370, 82] width 147 height 25
click at [353, 90] on select "Select Debtor 1 Only Debtor 2 Only Debtor 1 And Debtor 2 Only At Least One Of T…" at bounding box center [370, 82] width 147 height 25
click at [297, 70] on select "Select Debtor 1 Only Debtor 2 Only Debtor 1 And Debtor 2 Only At Least One Of T…" at bounding box center [370, 82] width 147 height 25
drag, startPoint x: 355, startPoint y: 130, endPoint x: 355, endPoint y: 138, distance: 7.4
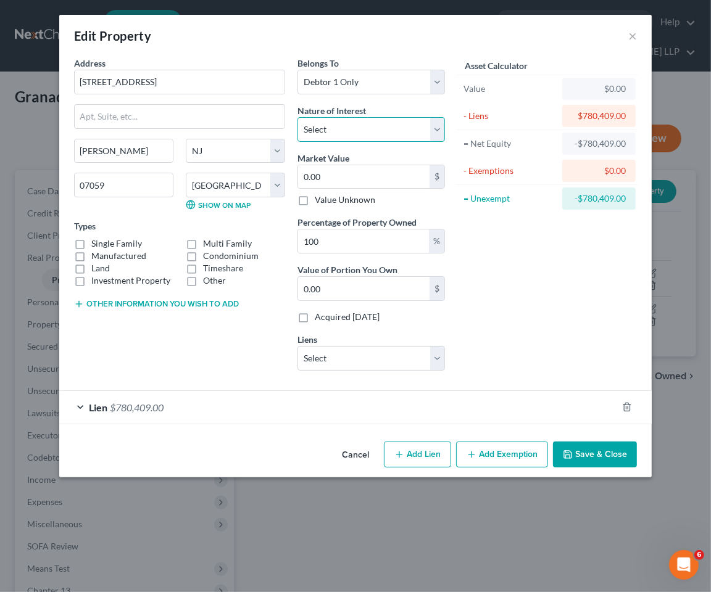
click at [355, 130] on select "Select Fee Simple Joint Tenant Life Estate Equitable Interest Future Interest T…" at bounding box center [370, 129] width 147 height 25
click at [297, 117] on select "Select Fee Simple Joint Tenant Life Estate Equitable Interest Future Interest T…" at bounding box center [370, 129] width 147 height 25
click at [343, 178] on input "0.00" at bounding box center [363, 176] width 131 height 23
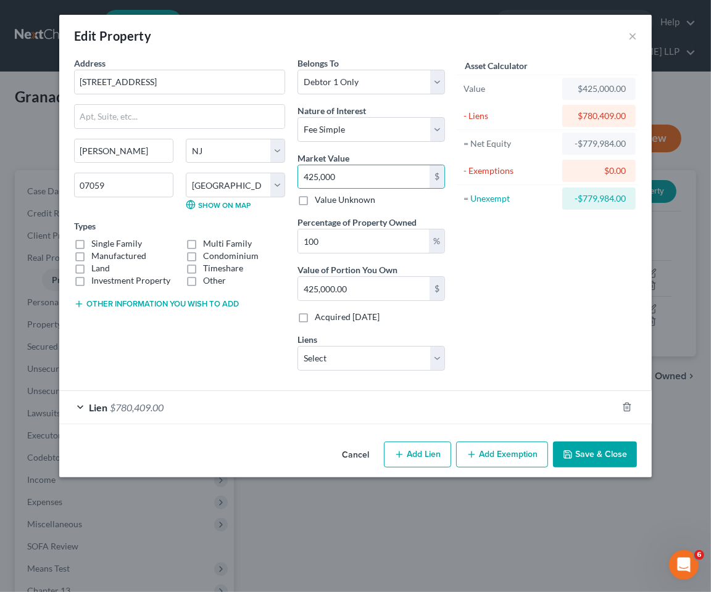
click at [128, 241] on label "Single Family" at bounding box center [116, 243] width 51 height 12
click at [104, 241] on input "Single Family" at bounding box center [100, 241] width 8 height 8
click at [594, 455] on button "Save & Close" at bounding box center [595, 455] width 84 height 26
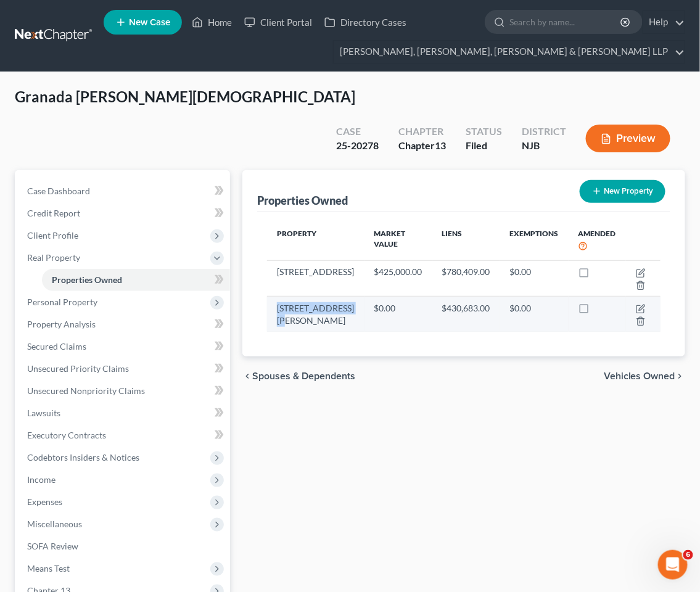
drag, startPoint x: 273, startPoint y: 276, endPoint x: 308, endPoint y: 287, distance: 37.6
click at [308, 297] on td "737 Jackson Avenue" at bounding box center [315, 315] width 97 height 36
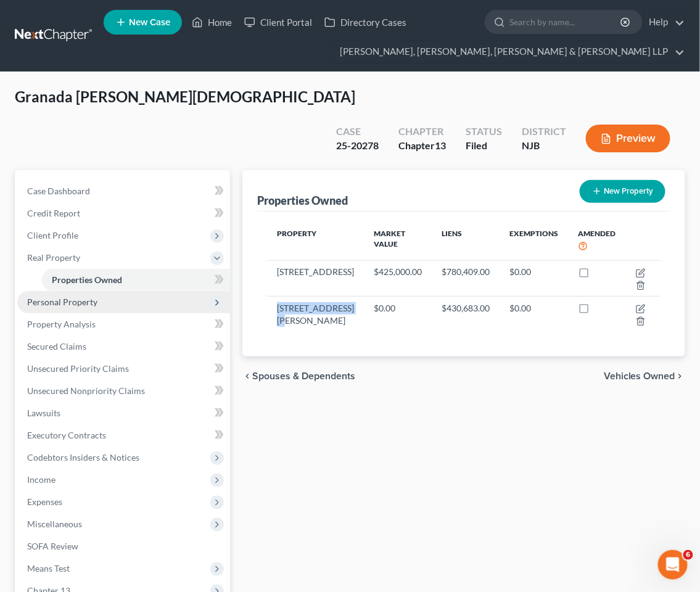
copy td "737 Jackson Avenue"
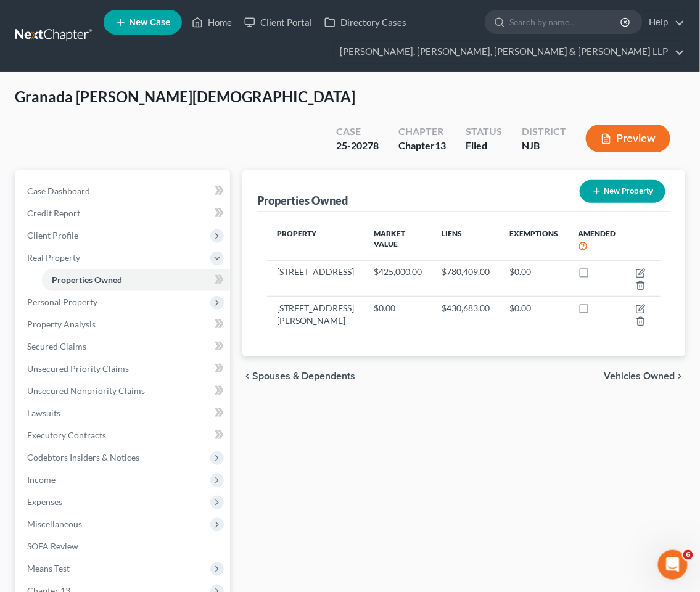
click at [427, 464] on div "Properties Owned New Property Property Market Value Liens Exemptions Amended 14…" at bounding box center [463, 437] width 455 height 535
